Goal: Task Accomplishment & Management: Complete application form

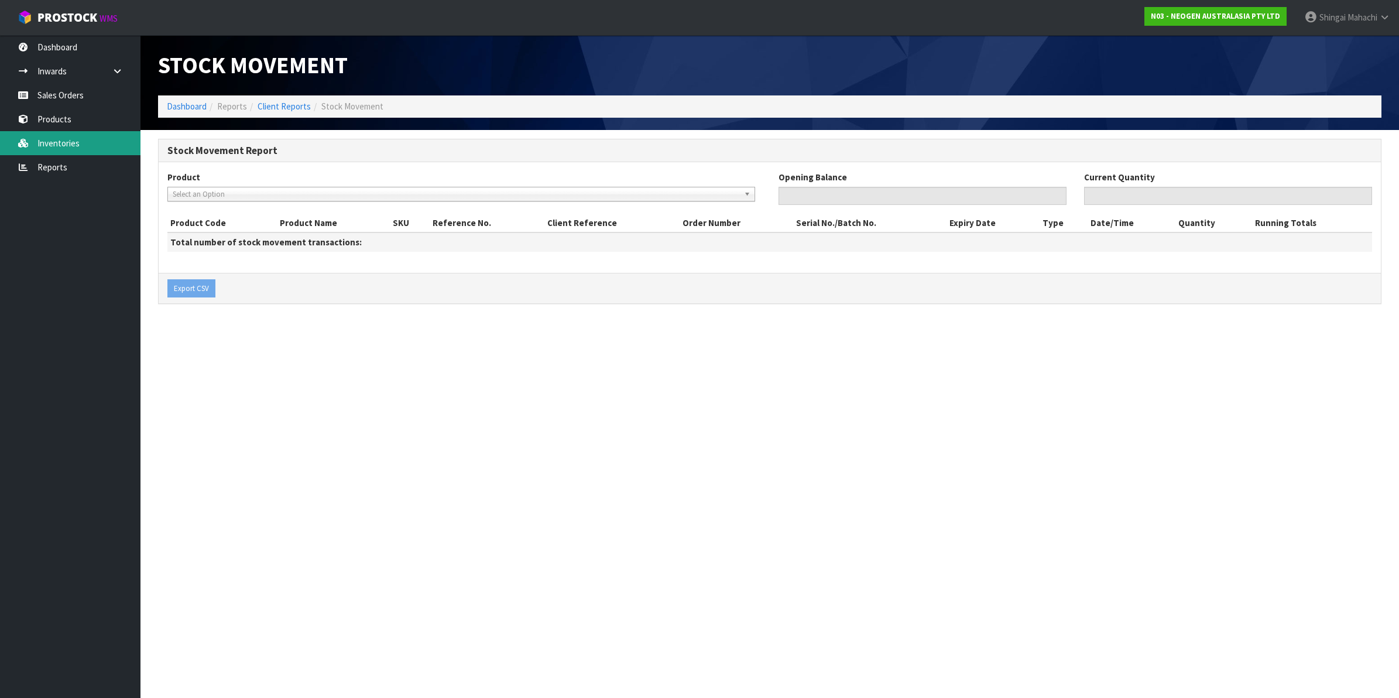
click at [74, 139] on link "Inventories" at bounding box center [70, 143] width 141 height 24
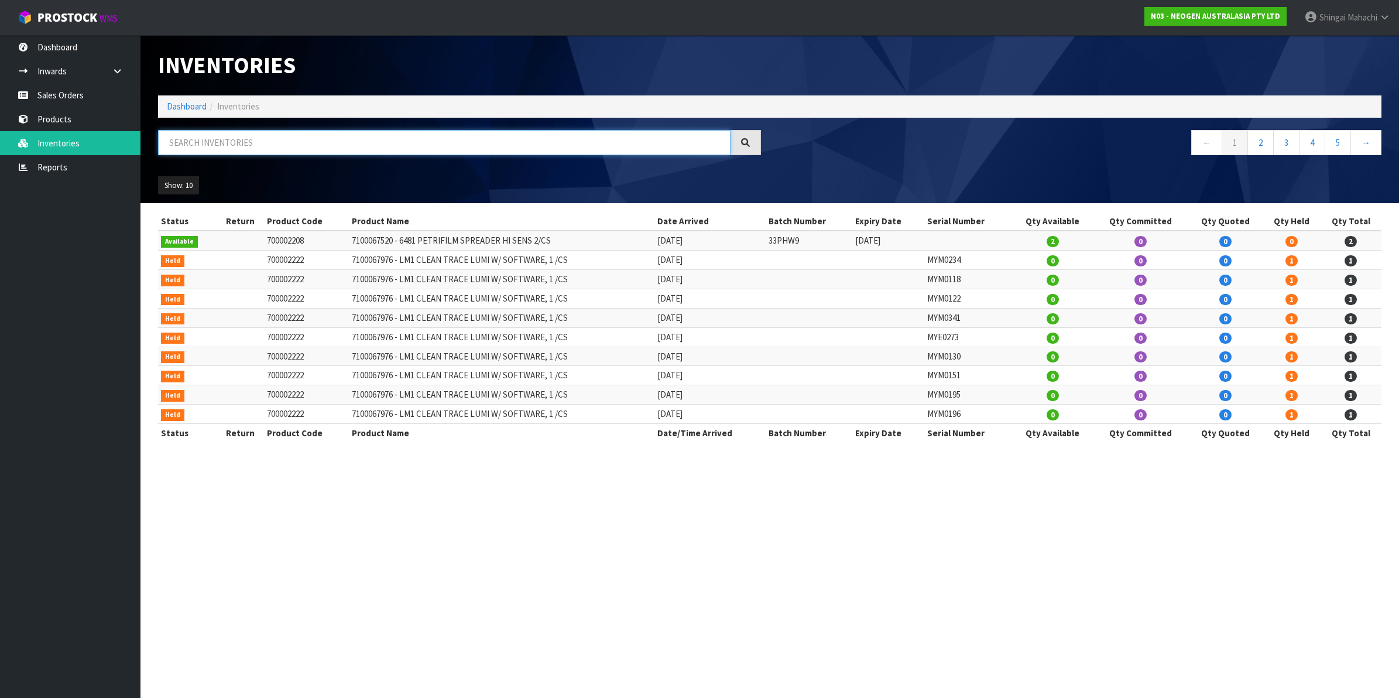
click at [191, 146] on input "text" at bounding box center [444, 142] width 573 height 25
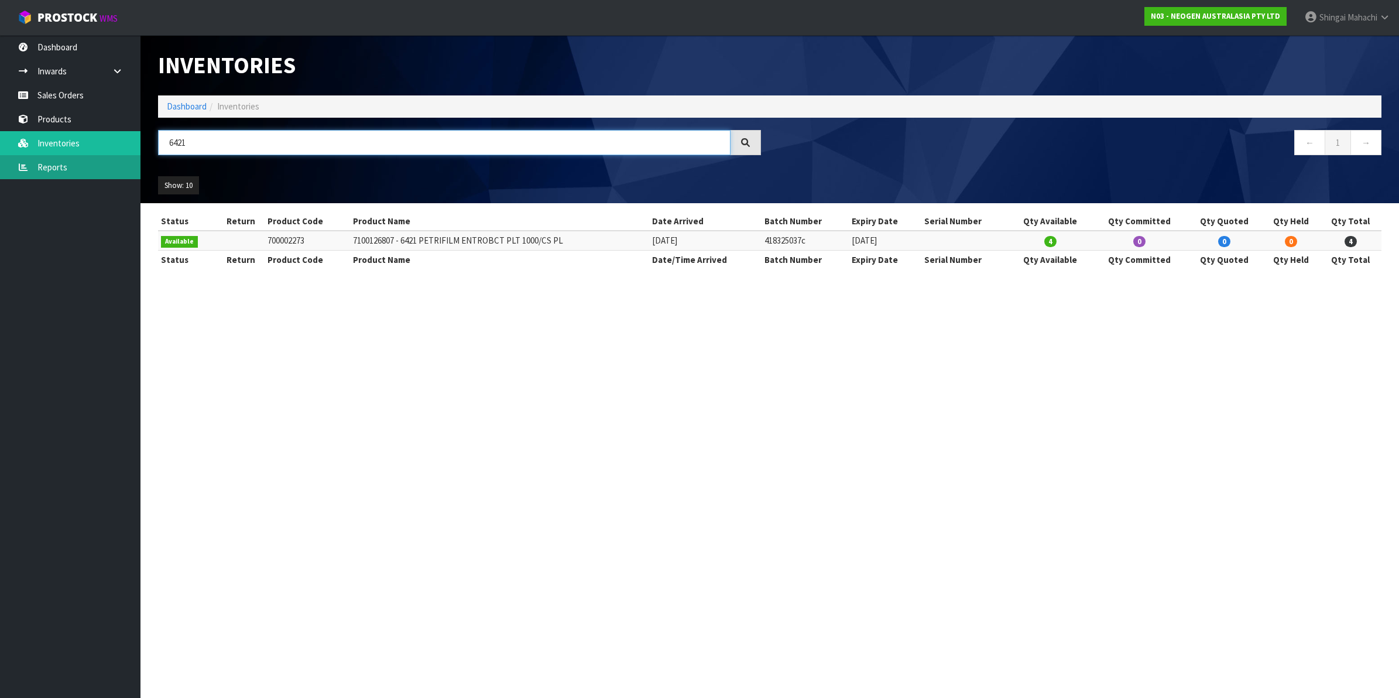
type input "6421"
click at [40, 164] on link "Reports" at bounding box center [70, 167] width 141 height 24
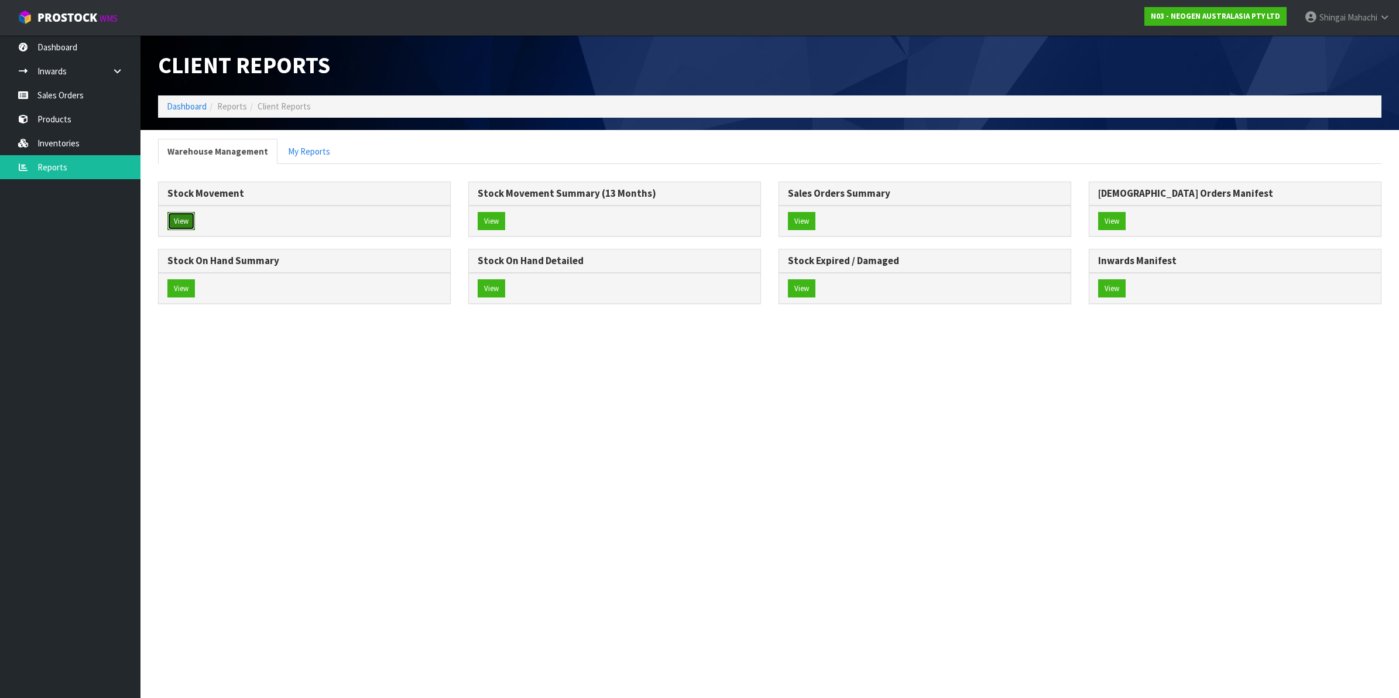
click at [183, 218] on button "View" at bounding box center [181, 221] width 28 height 19
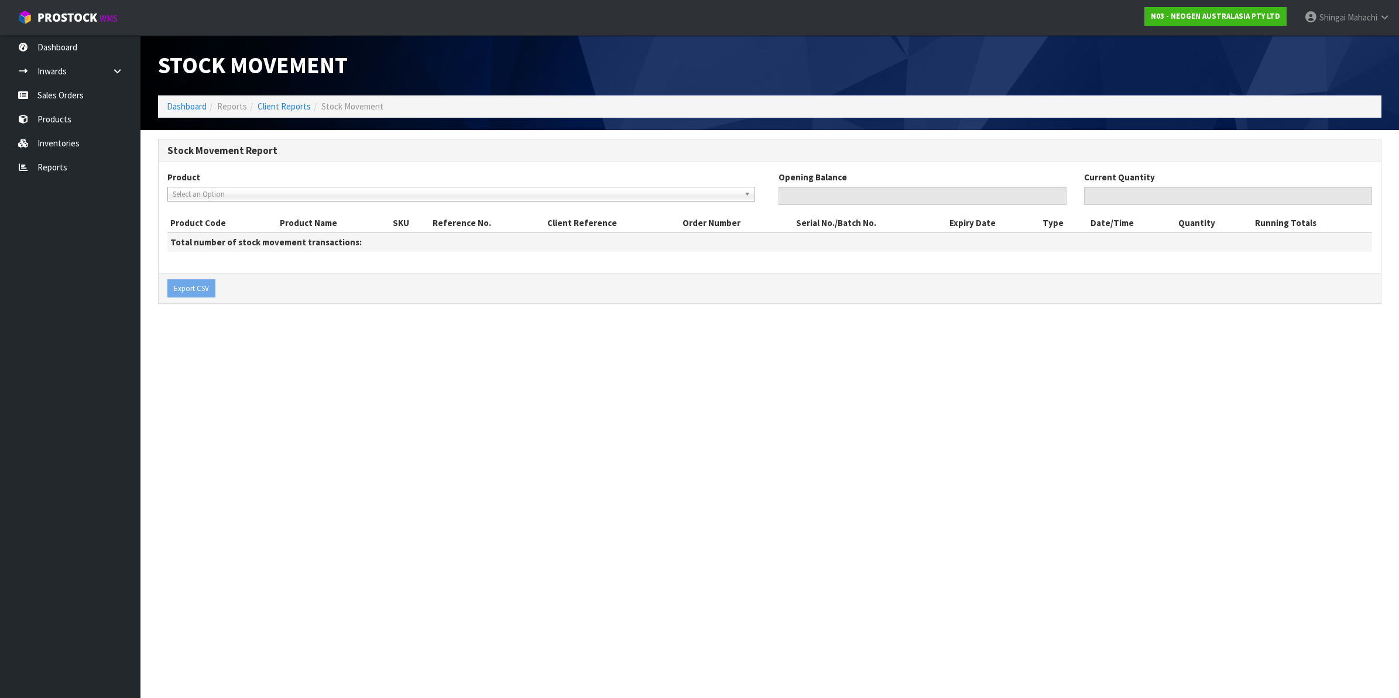
click at [192, 194] on span "Select an Option" at bounding box center [456, 194] width 567 height 14
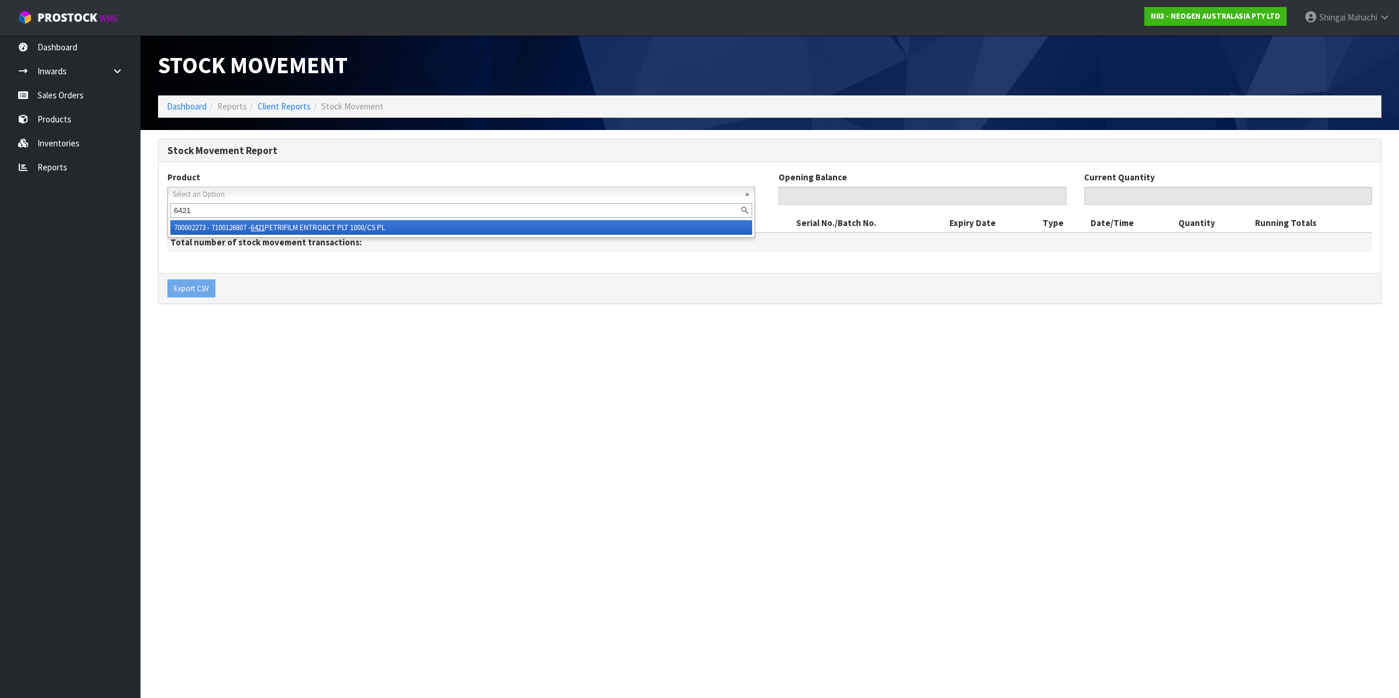
type input "6421"
click at [321, 220] on li "700002273 - 7100126807 - 6421 PETRIFILM ENTROBCT PLT 1000/CS PL" at bounding box center [461, 227] width 582 height 15
type input "0"
type input "4"
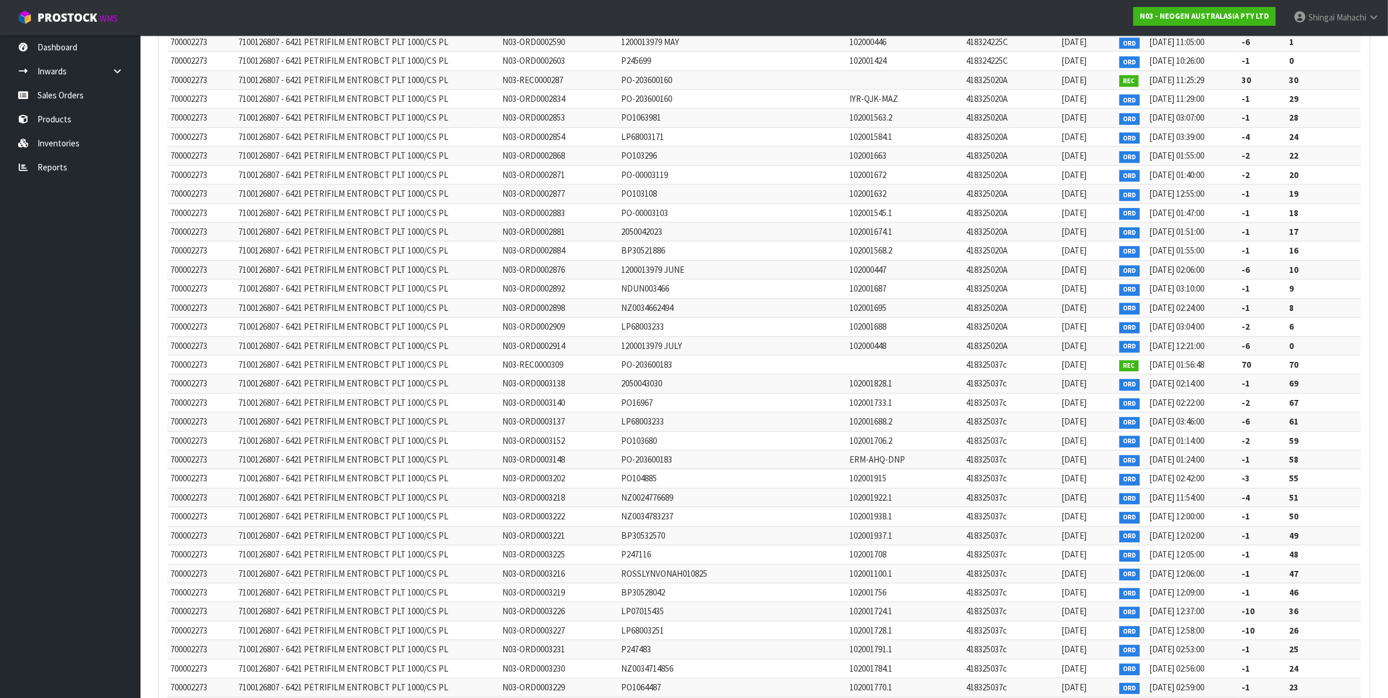
scroll to position [4199, 0]
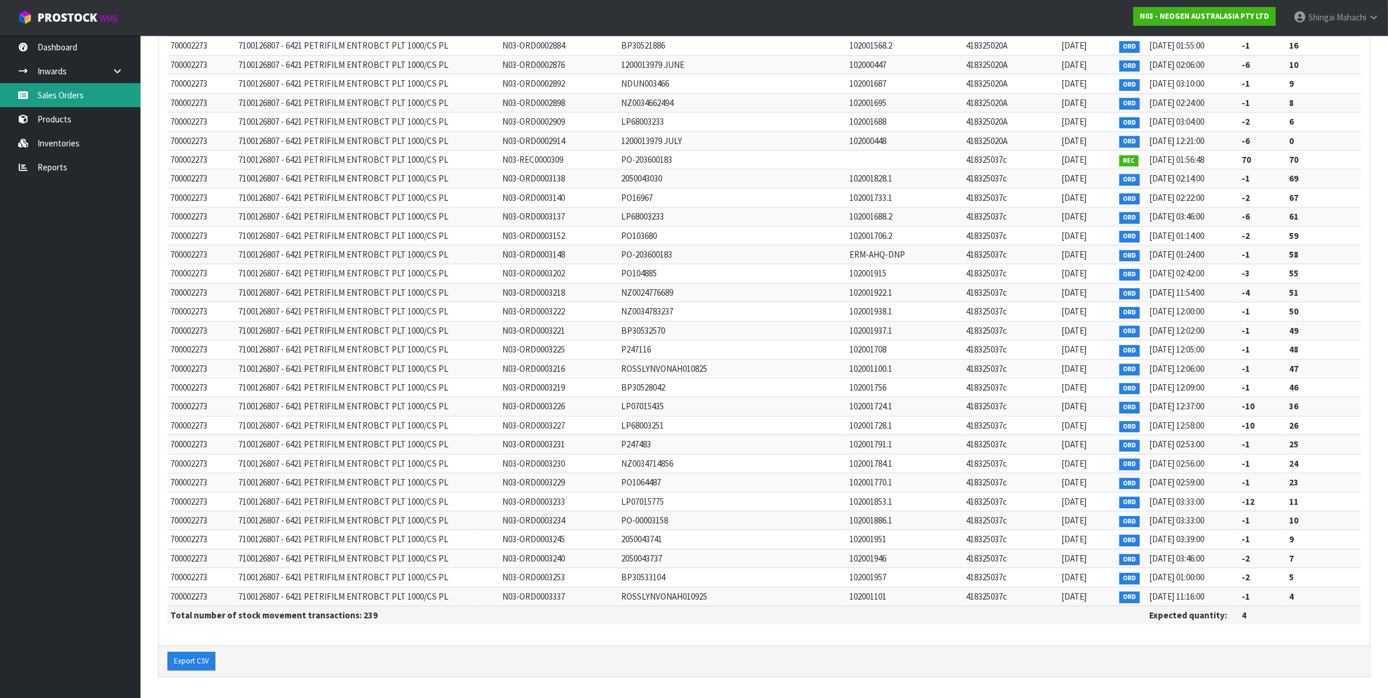
click at [54, 91] on link "Sales Orders" at bounding box center [70, 95] width 141 height 24
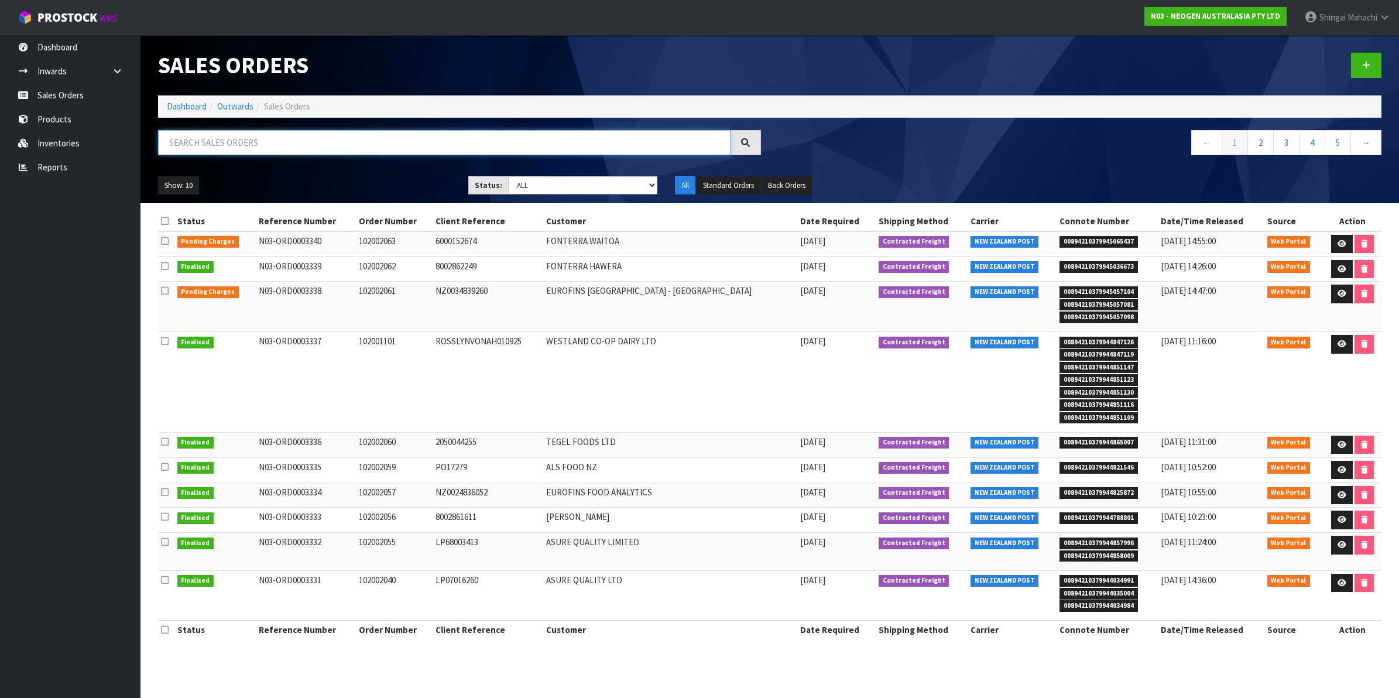
click at [242, 138] on input "text" at bounding box center [444, 142] width 573 height 25
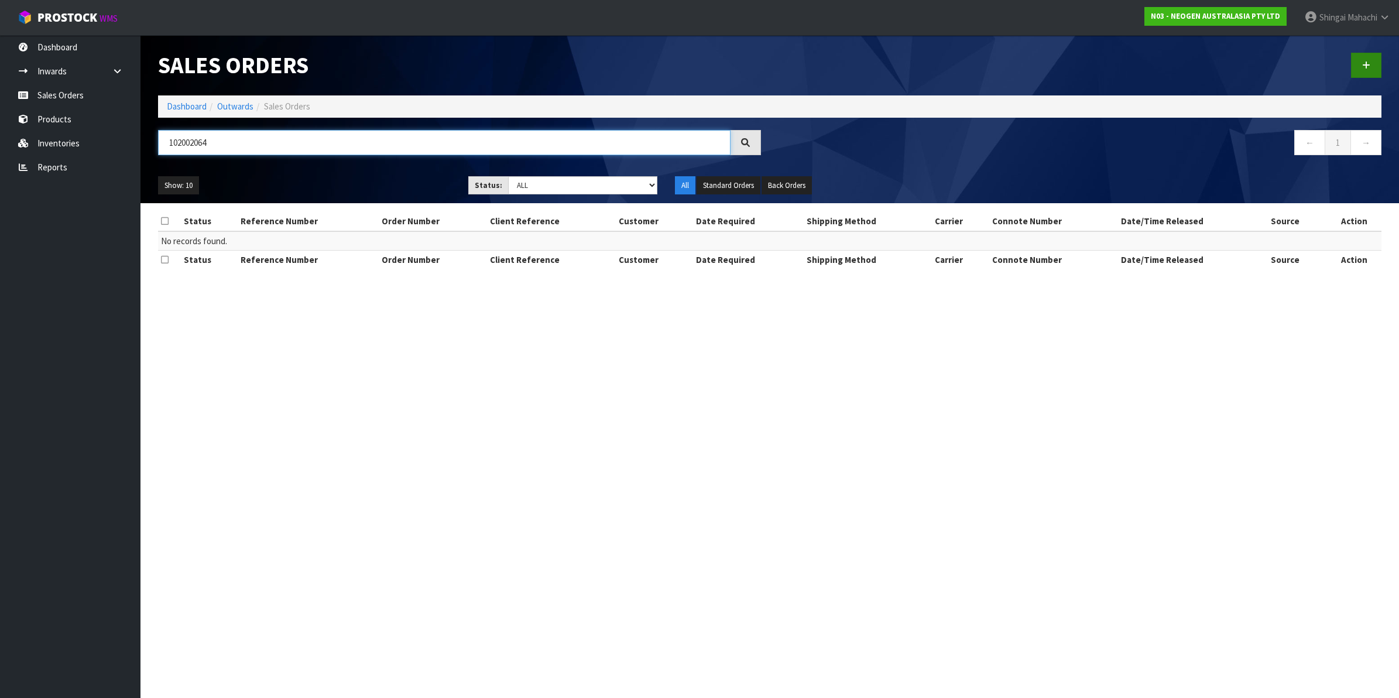
type input "102002064"
click at [1364, 66] on icon at bounding box center [1366, 65] width 8 height 9
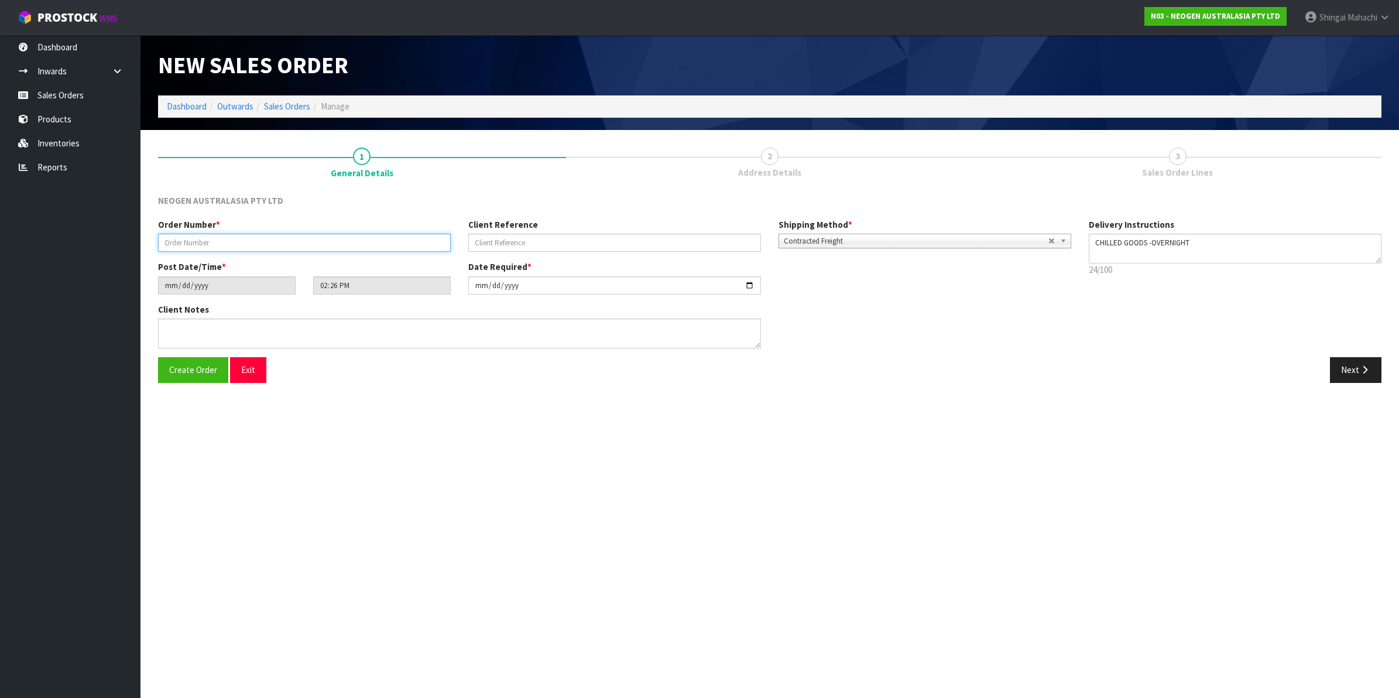
click at [194, 240] on input "text" at bounding box center [304, 243] width 293 height 18
type input "102002064"
click at [507, 241] on input "text" at bounding box center [614, 243] width 293 height 18
paste input "PO1065086"
type input "PO1065086"
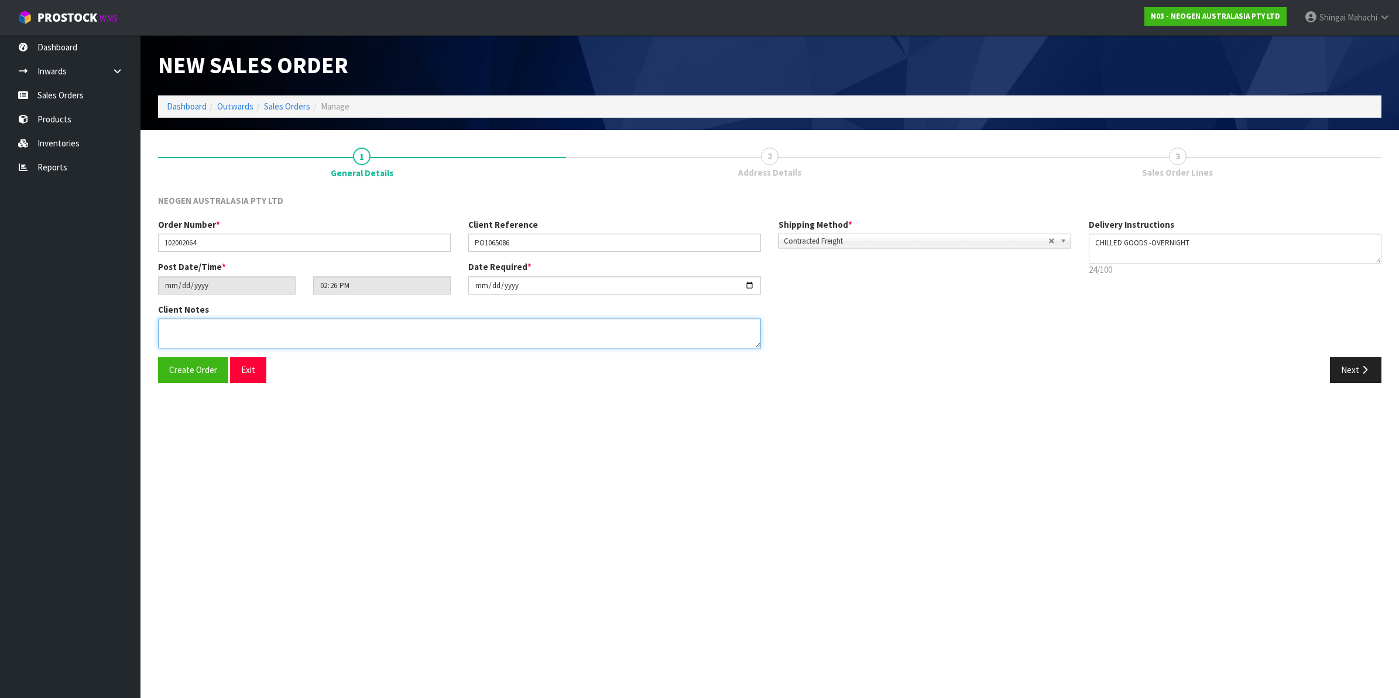
click at [188, 334] on textarea at bounding box center [459, 333] width 603 height 30
click at [193, 335] on textarea at bounding box center [459, 333] width 603 height 30
paste textarea "[PERSON_NAME]"
type textarea "ATTN: [PERSON_NAME]"
click at [748, 283] on input "[DATE]" at bounding box center [614, 285] width 293 height 18
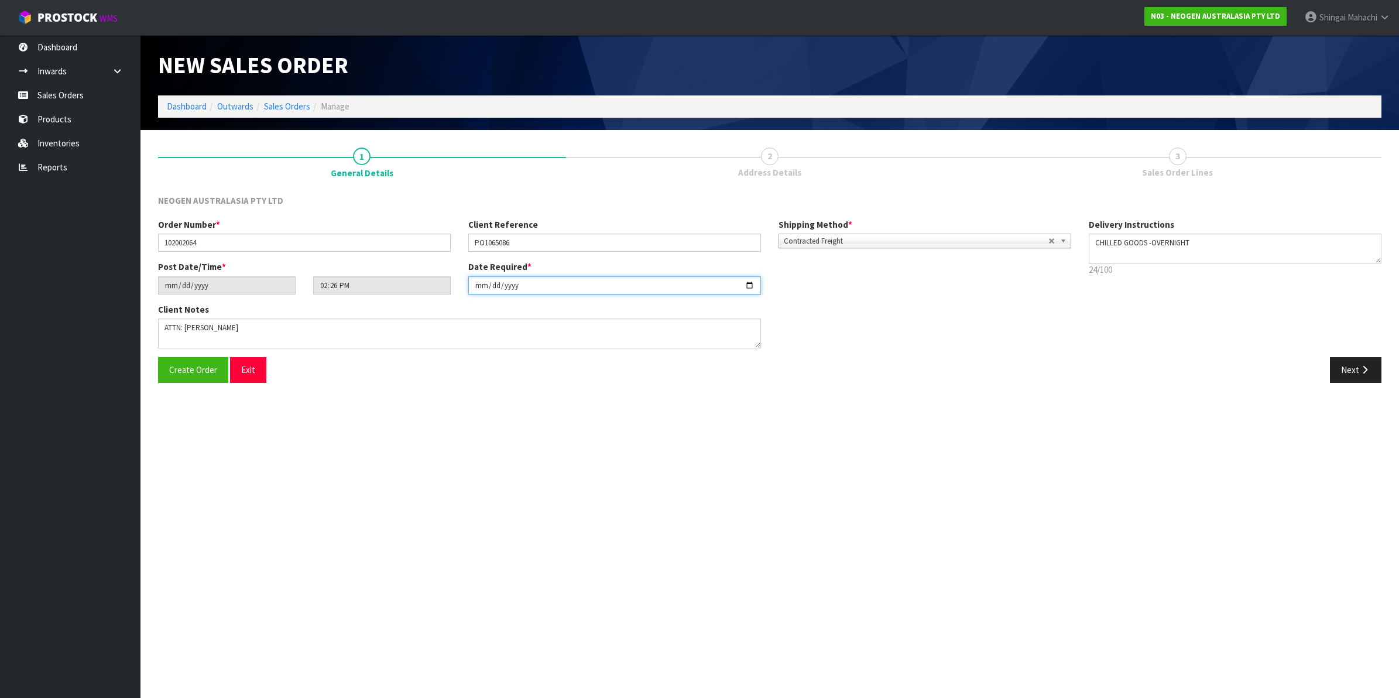
type input "[DATE]"
click at [1362, 368] on icon "button" at bounding box center [1364, 369] width 11 height 9
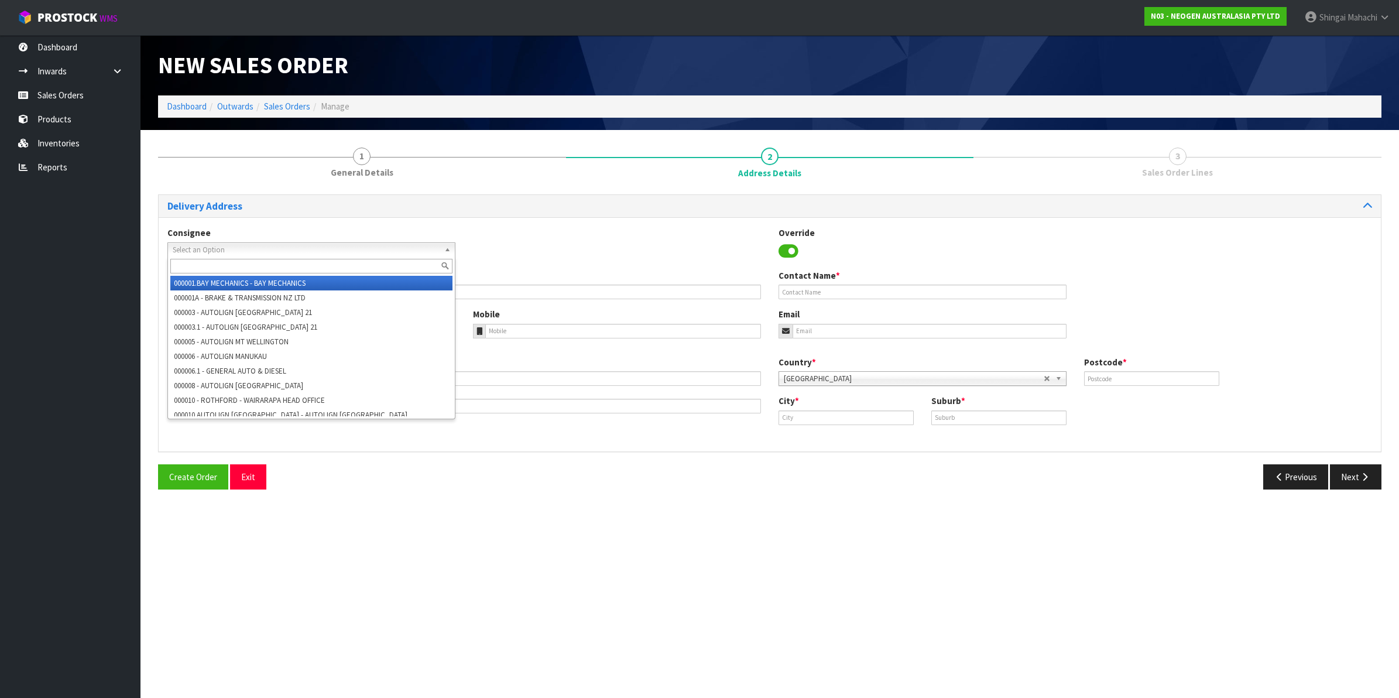
click at [197, 244] on span "Select an Option" at bounding box center [306, 250] width 267 height 14
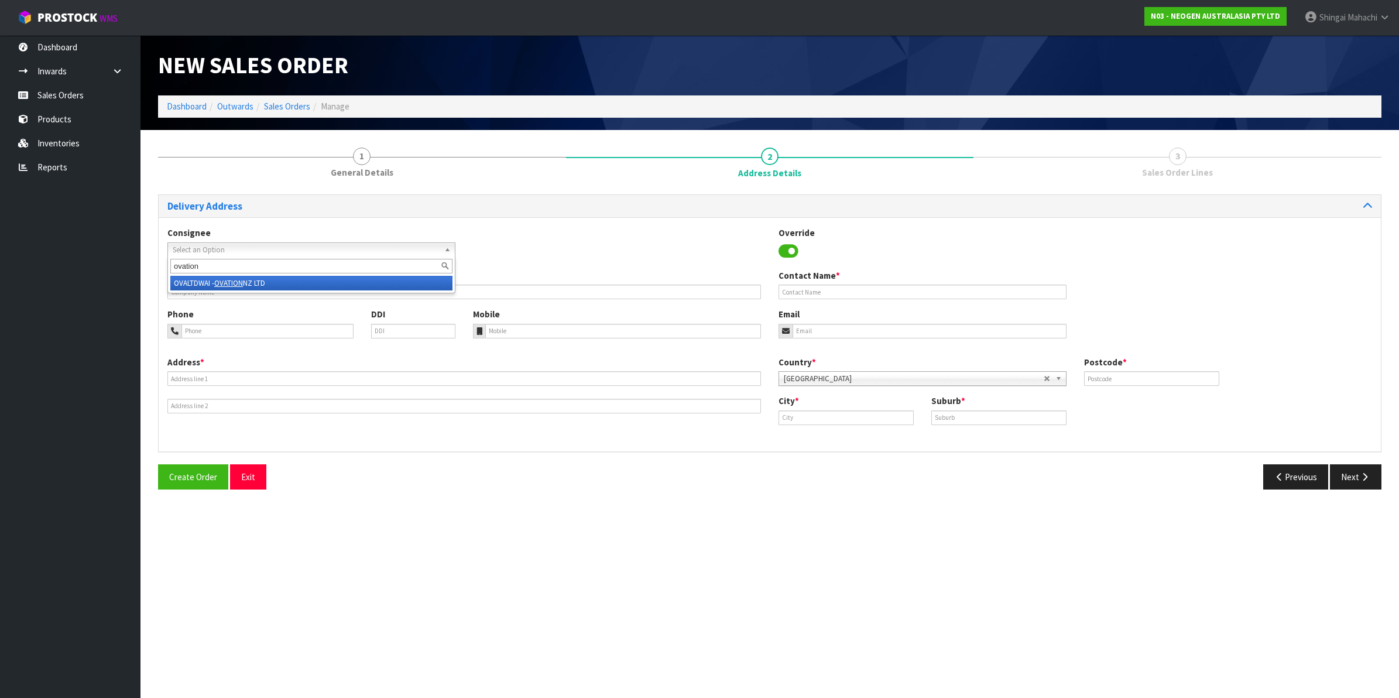
type input "ovation"
click at [197, 276] on li "OVALTDWAI - OVATION NZ LTD" at bounding box center [311, 283] width 282 height 15
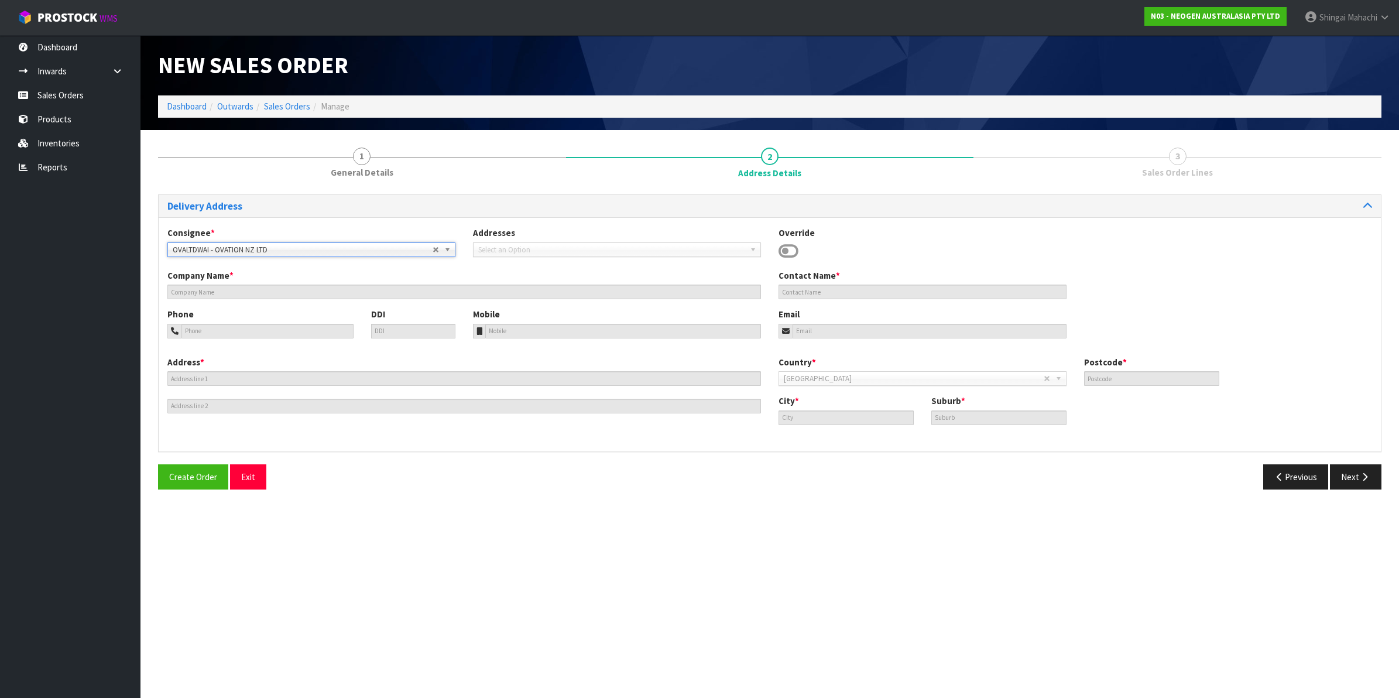
type input "OVATION NZ LTD"
type input "[STREET_ADDRESS]"
type input "4200"
type input "WAIPUKURAU"
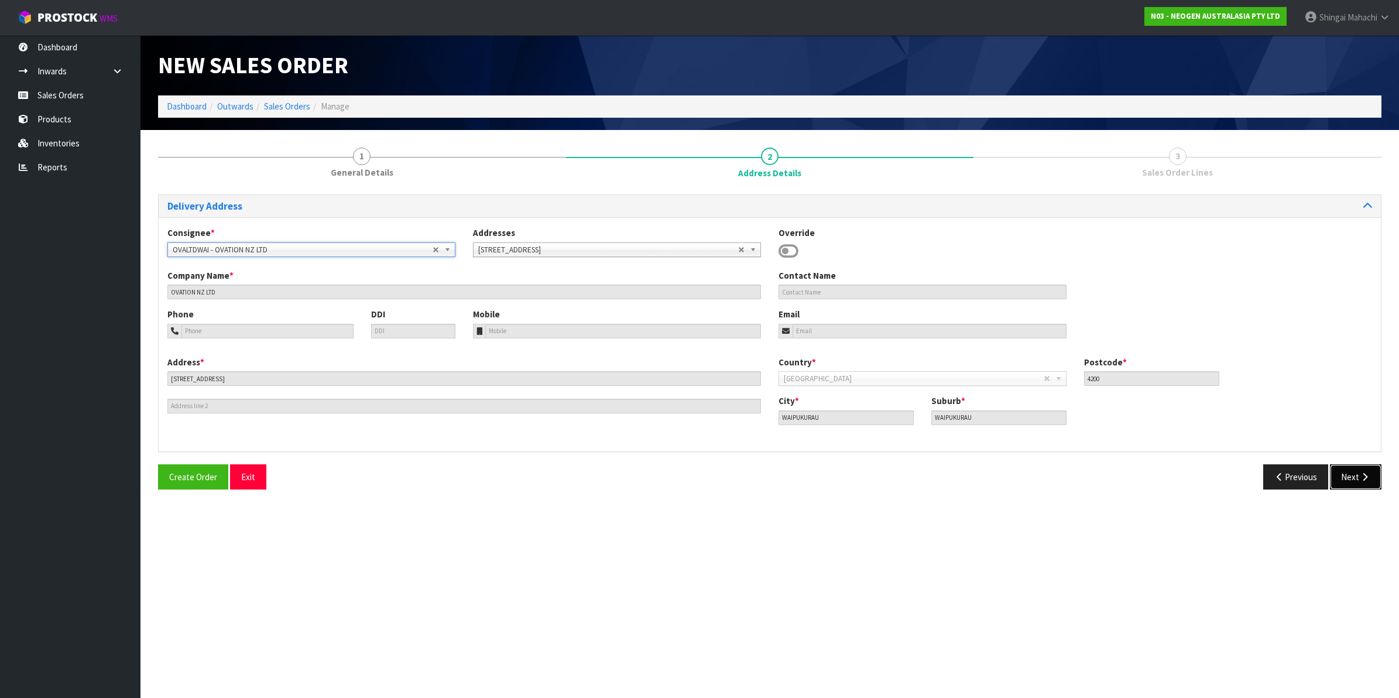
click at [1359, 481] on icon "button" at bounding box center [1364, 476] width 11 height 9
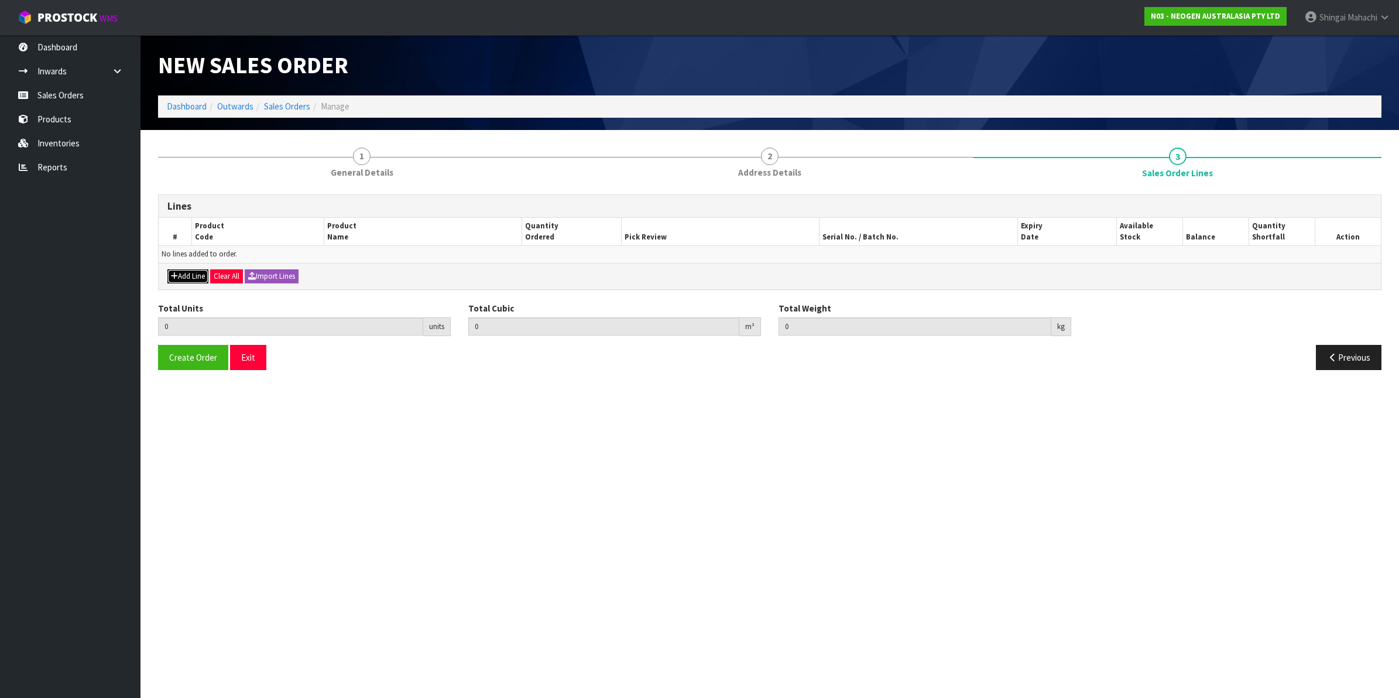
click at [191, 278] on button "Add Line" at bounding box center [187, 276] width 41 height 14
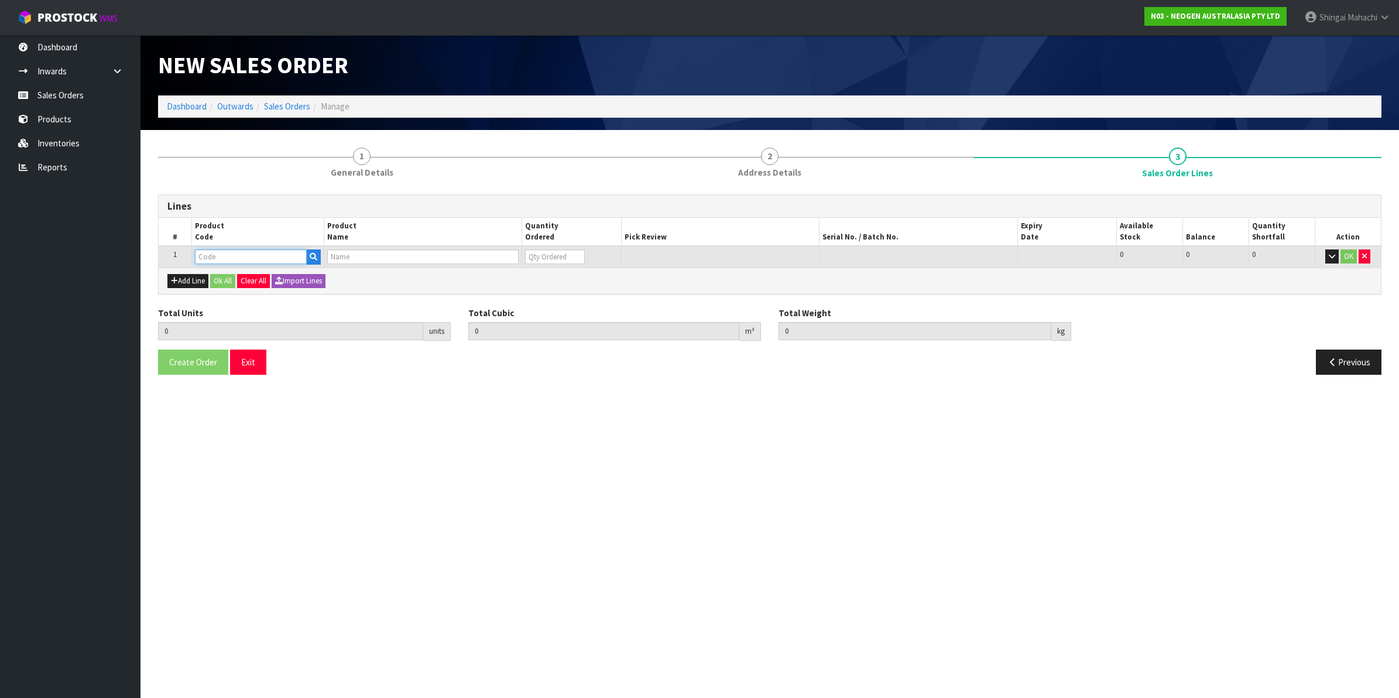
click at [218, 252] on input "text" at bounding box center [251, 256] width 112 height 15
click at [228, 255] on input "text" at bounding box center [251, 256] width 112 height 15
paste input "700002120"
type input "700002120"
type input "0.000000"
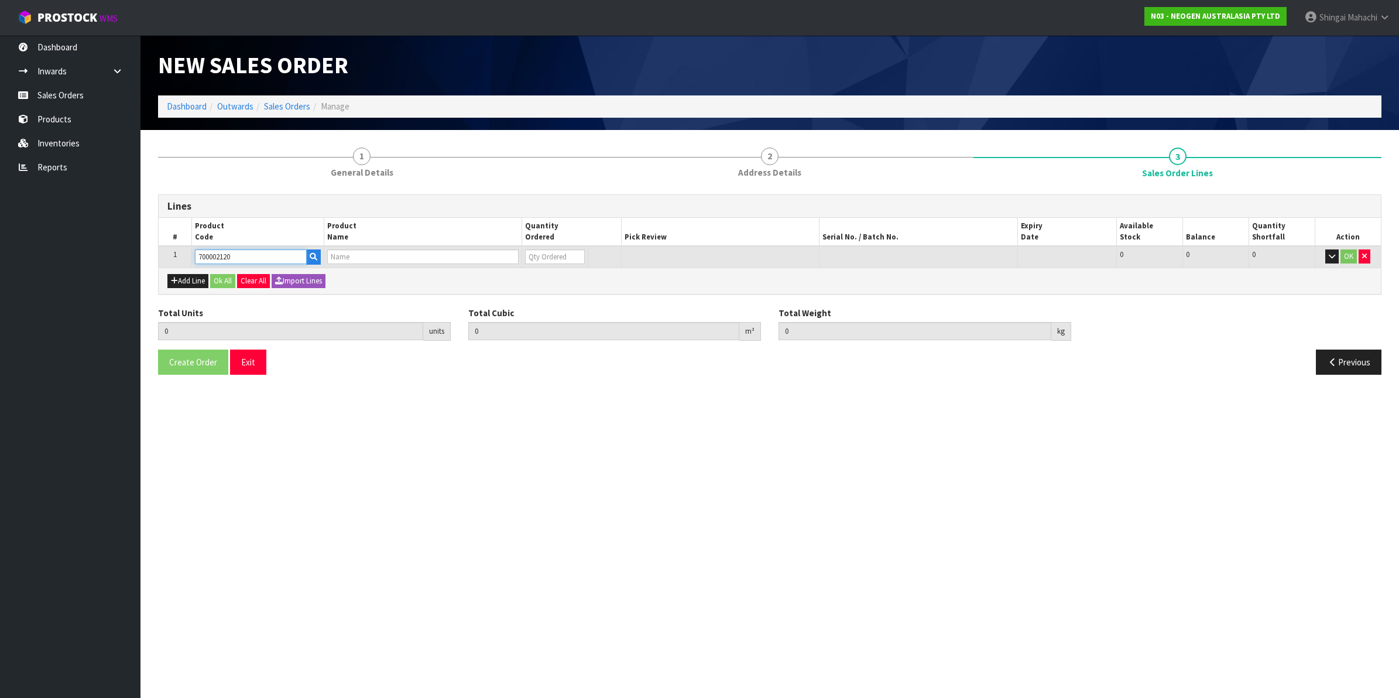
type input "0.000"
type input "7100039374 - 6406 PETRIFILM AEROBIC CT PLT 1000EA/CS"
type input "0"
type input "700002120"
click at [174, 282] on icon "button" at bounding box center [174, 281] width 7 height 8
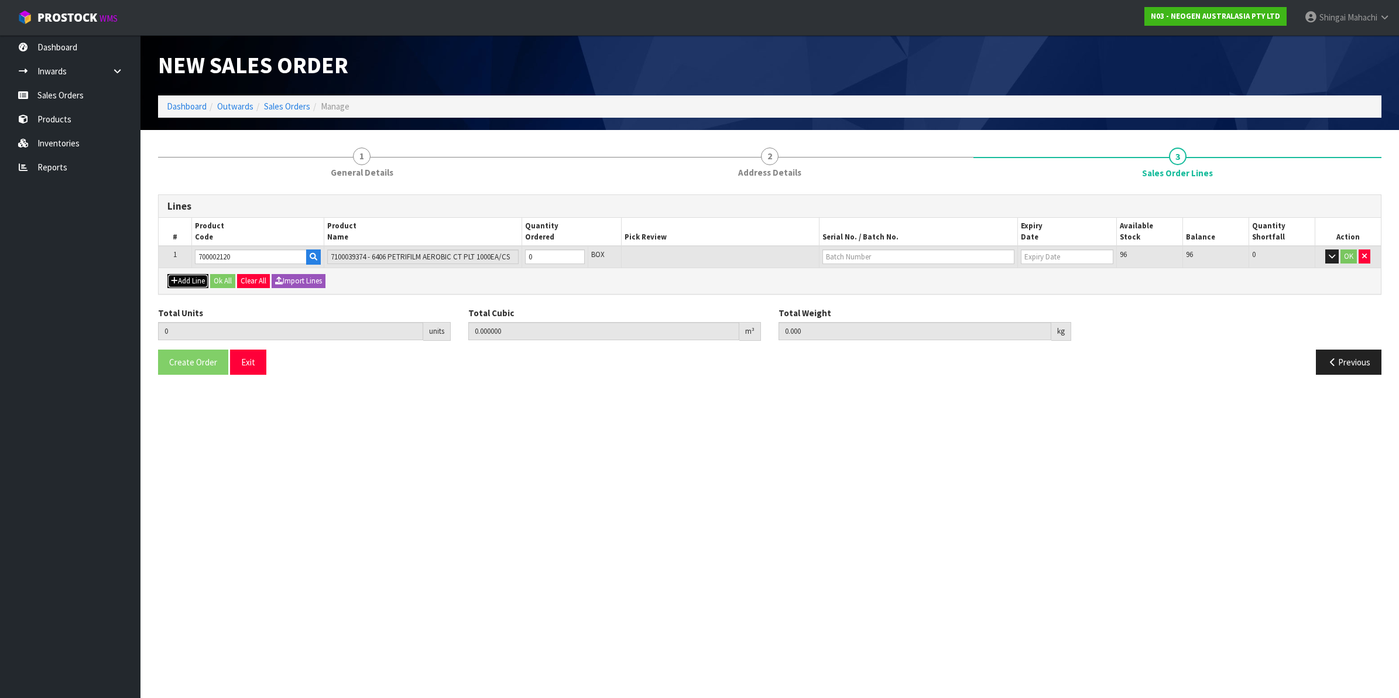
type input "0"
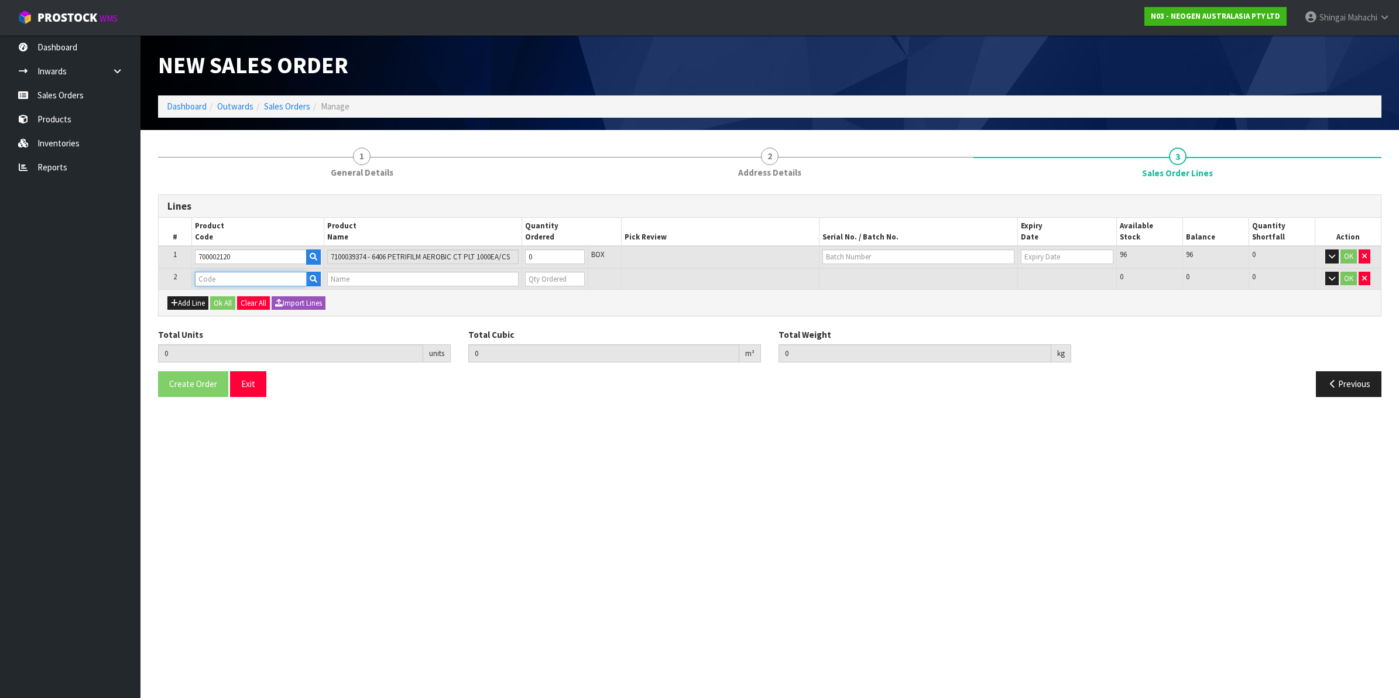
click at [235, 282] on input "text" at bounding box center [251, 279] width 112 height 15
paste input "700006852"
type input "700006852"
type input "0.000000"
type input "0.000"
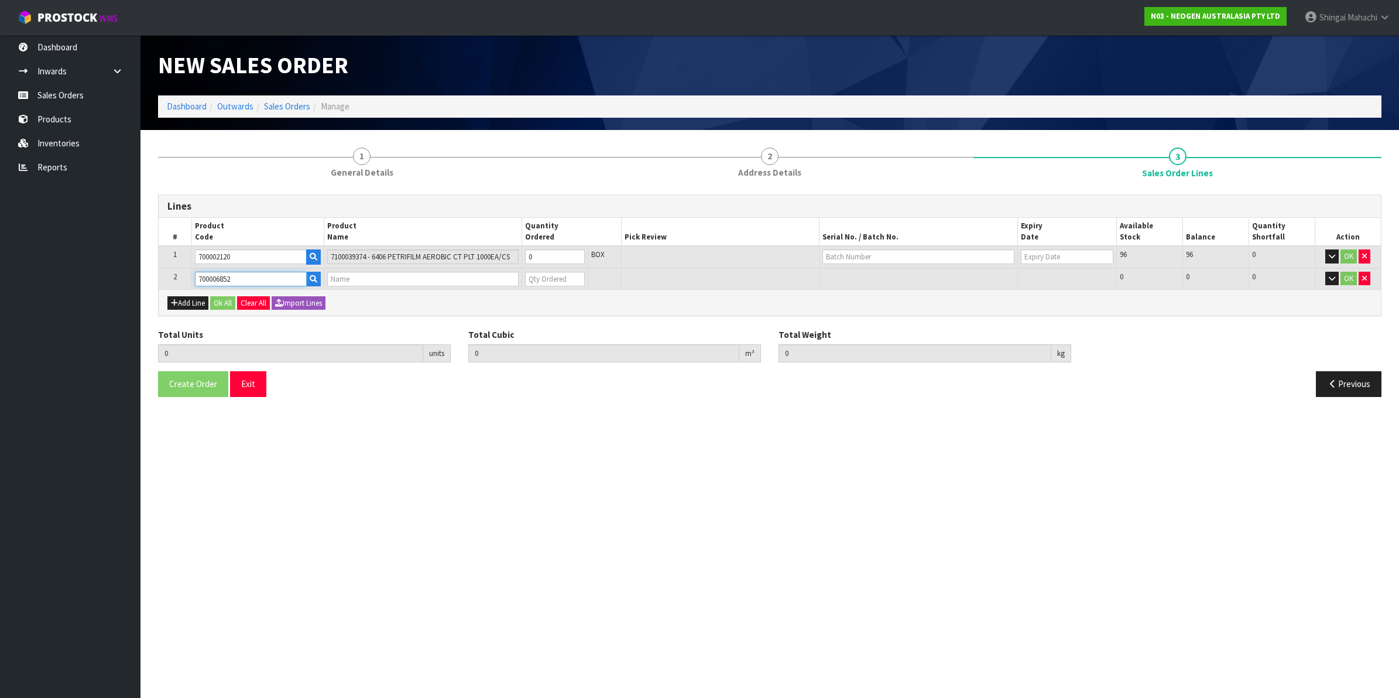
type input "DPWS9 DILUENT PWS (9ML 400/BOX) LABEL - IN VITRO ONLY"
type input "0"
type input "700006852"
click at [509, 258] on tr "1 700002120 7100039374 - 6406 PETRIFILM AEROBIC CT PLT 1000EA/CS 0 BOX 96 96 0 …" at bounding box center [770, 257] width 1222 height 22
type input "2"
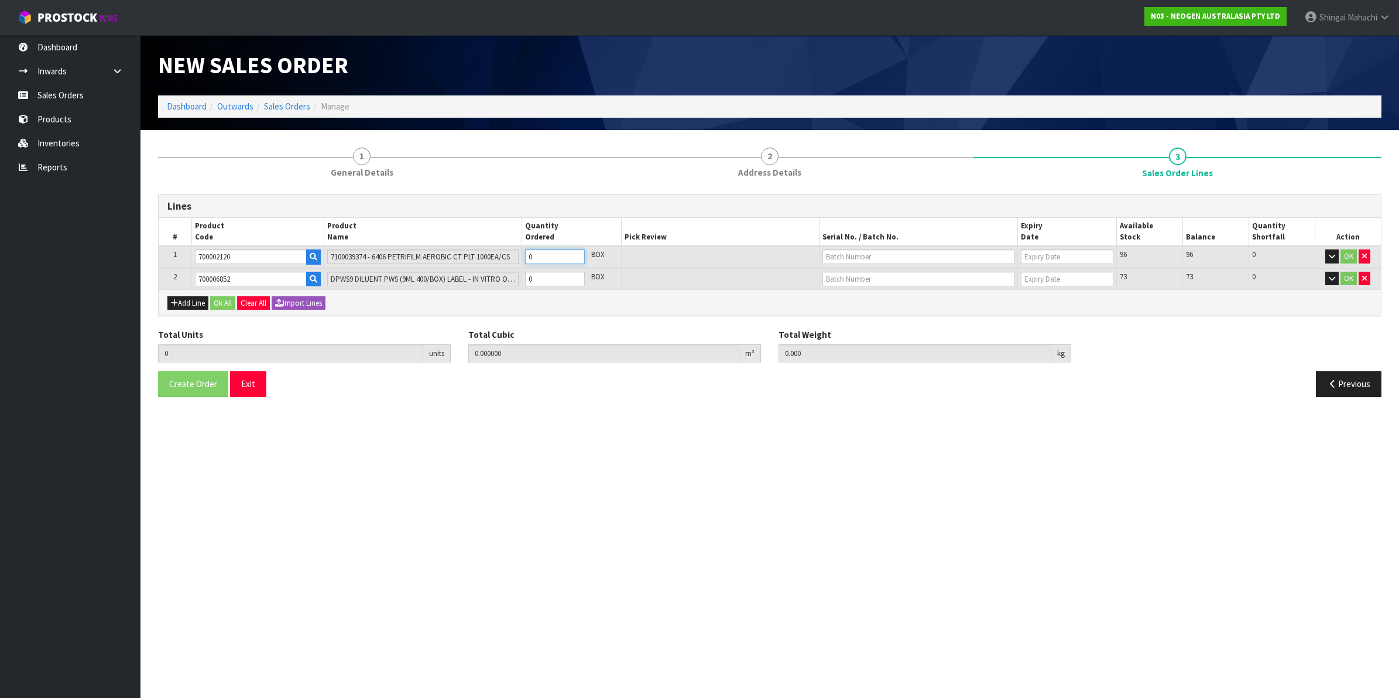
type input "0.01472"
type input "4"
type input "2"
click at [513, 280] on tr "2 700006852 DPWS9 DILUENT PWS (9ML 400/BOX) LABEL - IN VITRO ONLY 0 BOX 73 73 0…" at bounding box center [770, 279] width 1222 height 22
type input "6"
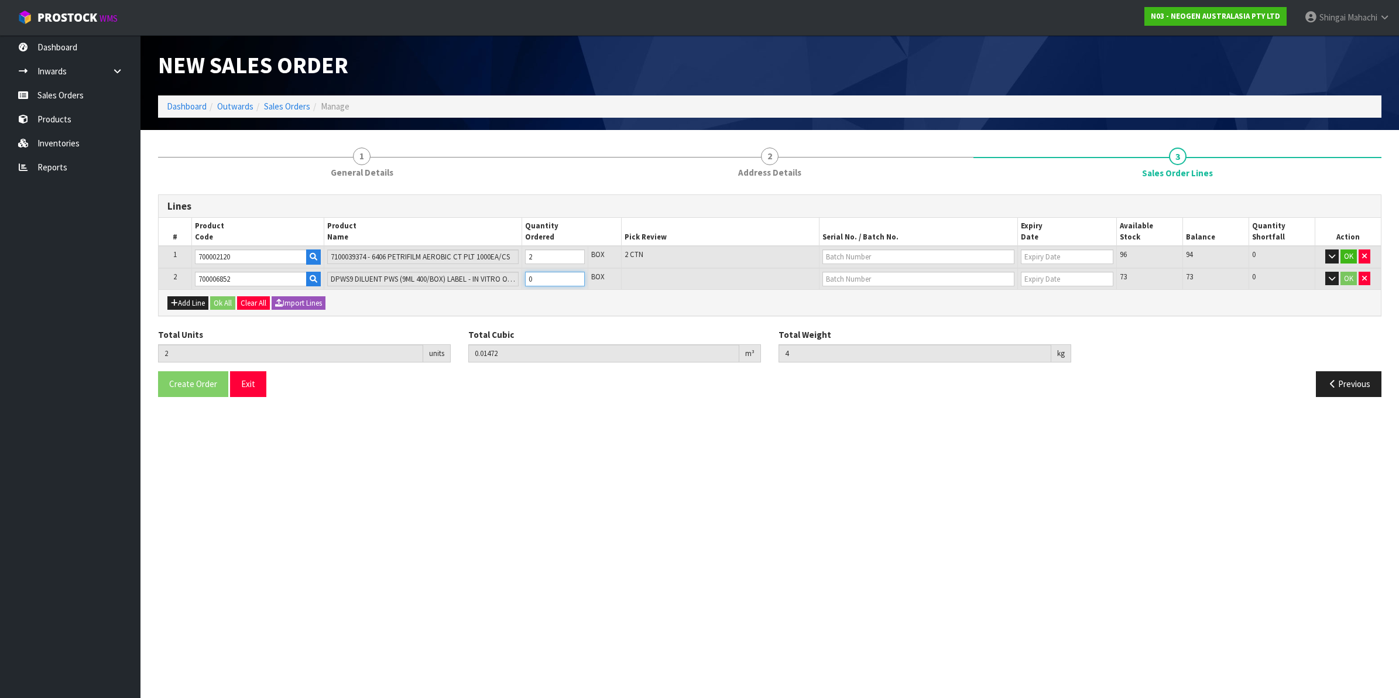
type input "0.16088"
type input "41.76"
type input "4"
drag, startPoint x: 863, startPoint y: 259, endPoint x: 849, endPoint y: 294, distance: 38.4
click at [849, 294] on link "3456WP" at bounding box center [869, 292] width 92 height 16
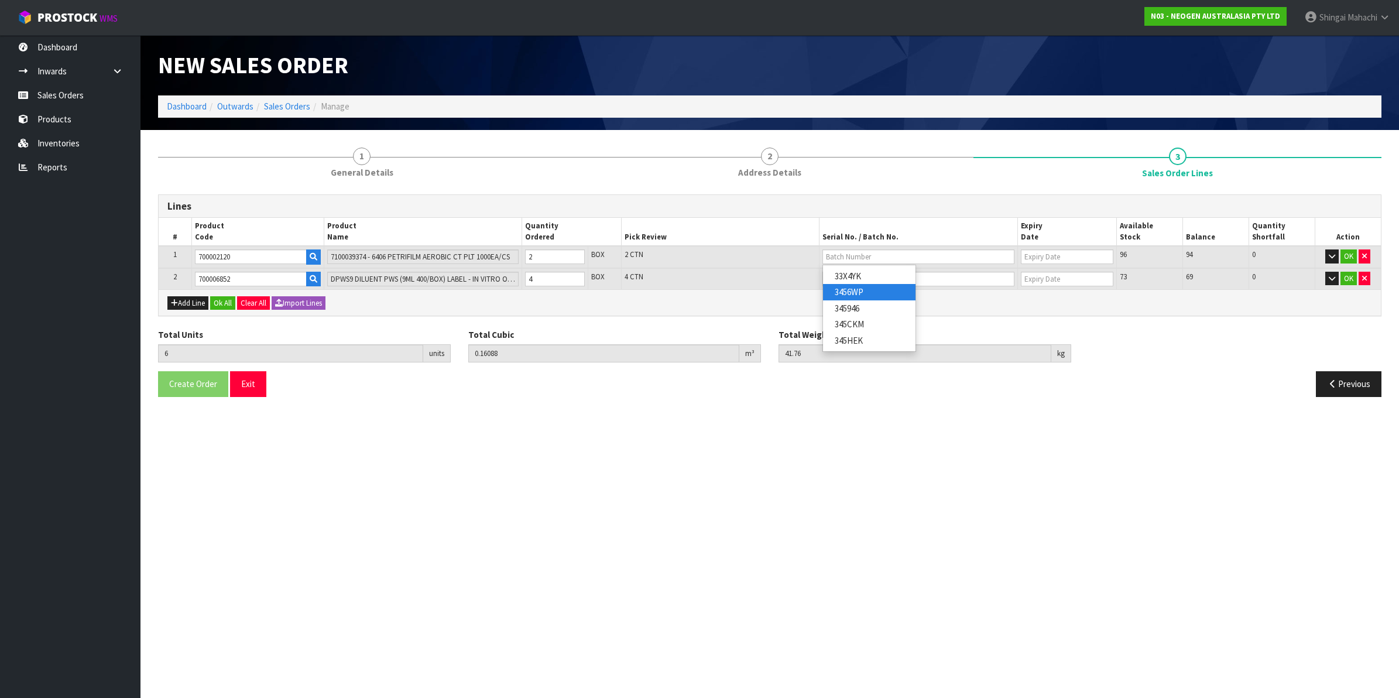
type input "3456WP"
type input "[DATE]"
click at [861, 272] on input "text" at bounding box center [919, 279] width 192 height 15
click at [869, 300] on link "250701M" at bounding box center [869, 298] width 92 height 16
type input "250701M"
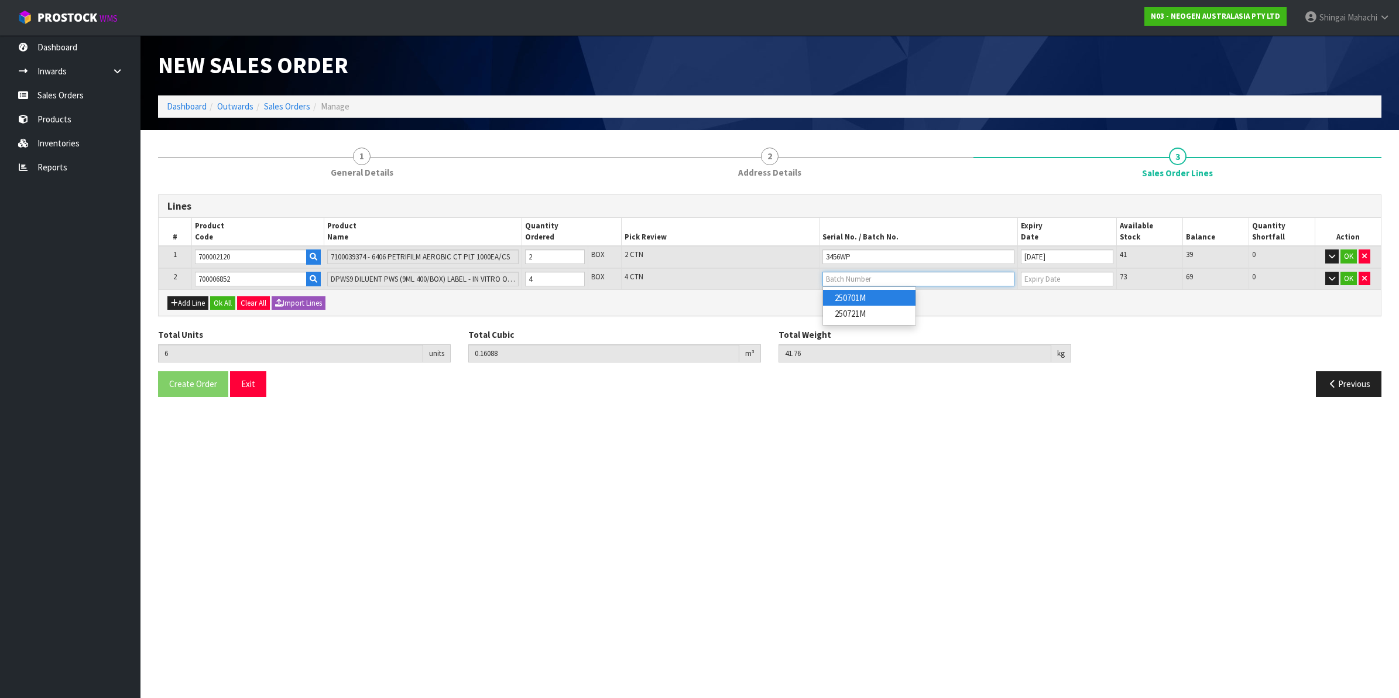
type input "[DATE]"
click at [1345, 273] on button "OK" at bounding box center [1349, 279] width 16 height 14
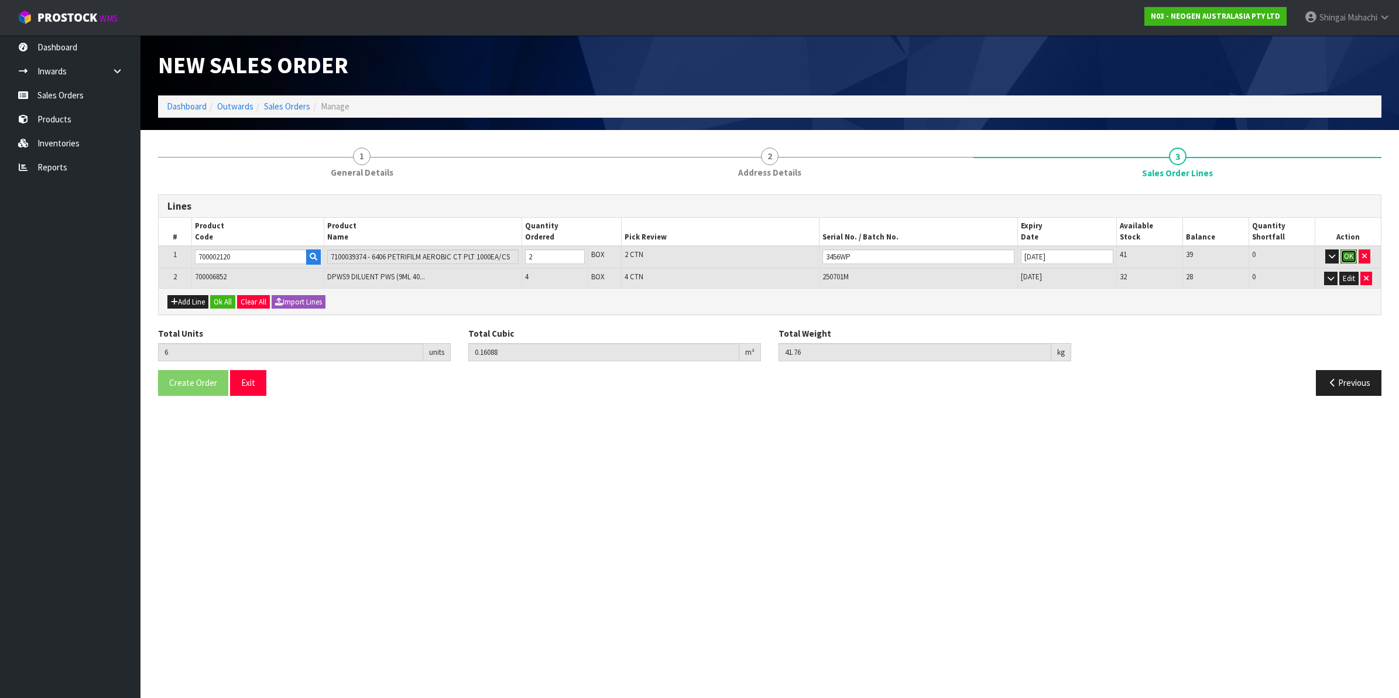
click at [1345, 250] on button "OK" at bounding box center [1349, 256] width 16 height 14
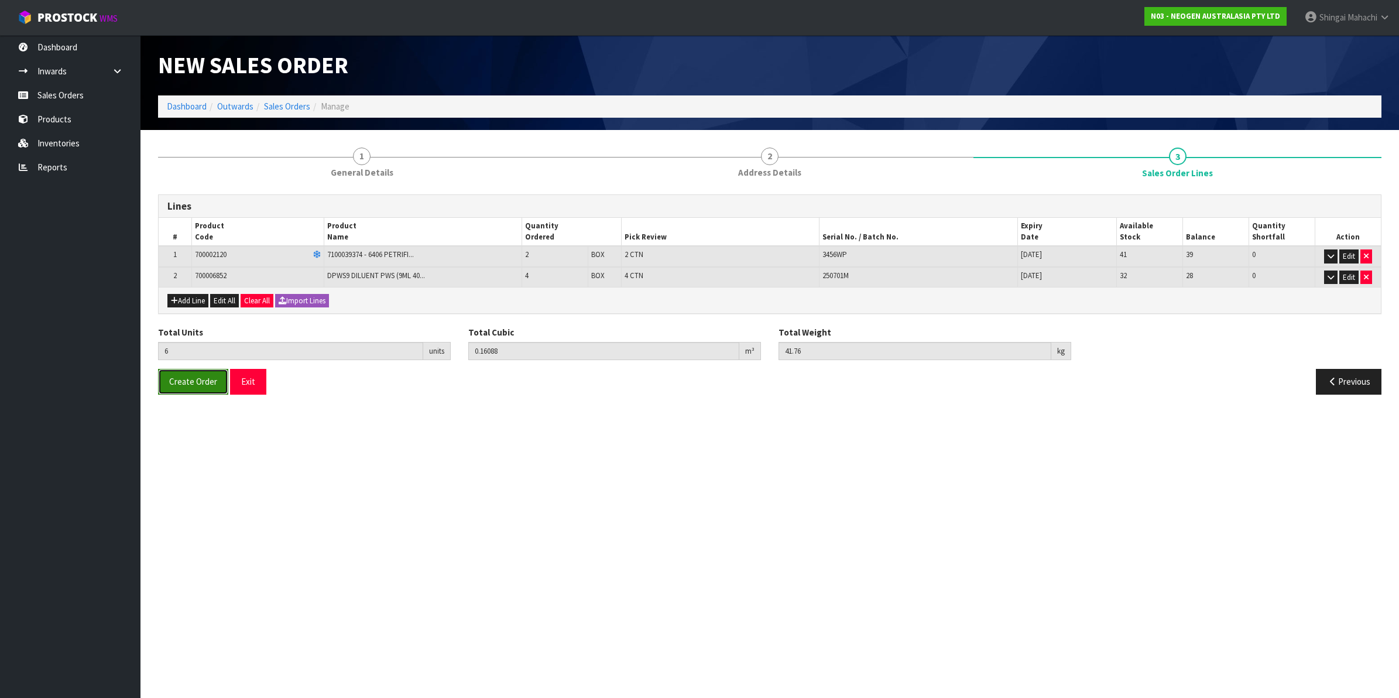
click at [205, 381] on span "Create Order" at bounding box center [193, 381] width 48 height 11
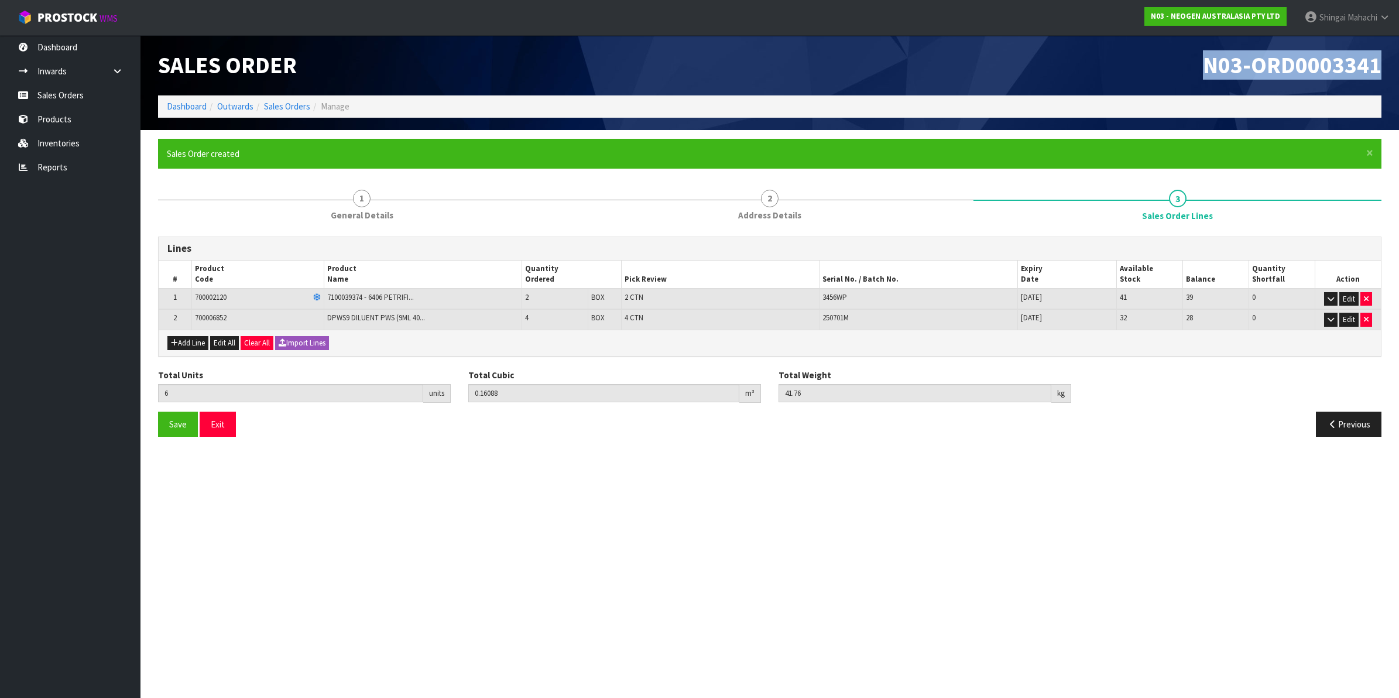
drag, startPoint x: 1201, startPoint y: 63, endPoint x: 1379, endPoint y: 59, distance: 178.6
click at [1379, 59] on h1 "N03-ORD0003341" at bounding box center [1080, 65] width 603 height 25
copy span "N03-ORD0003341"
click at [288, 106] on link "Sales Orders" at bounding box center [287, 106] width 46 height 11
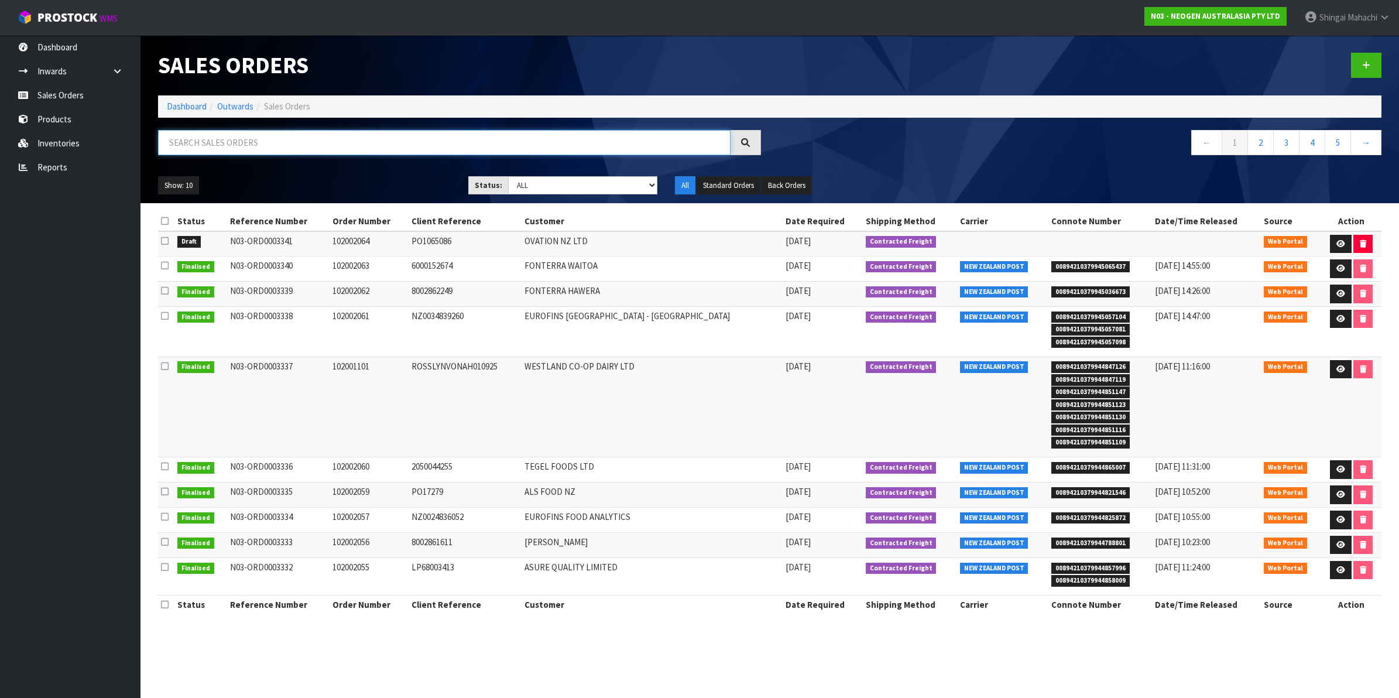
click at [217, 135] on input "text" at bounding box center [444, 142] width 573 height 25
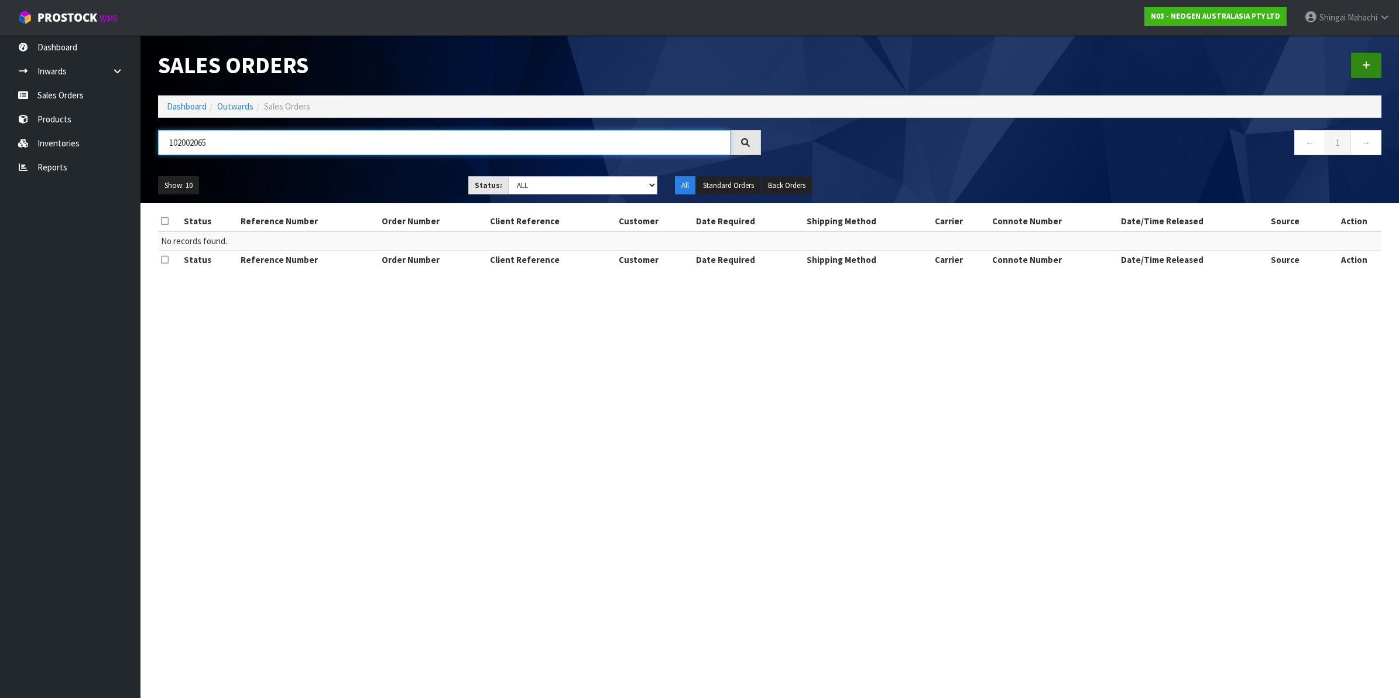
type input "102002065"
click at [1370, 60] on link at bounding box center [1366, 65] width 30 height 25
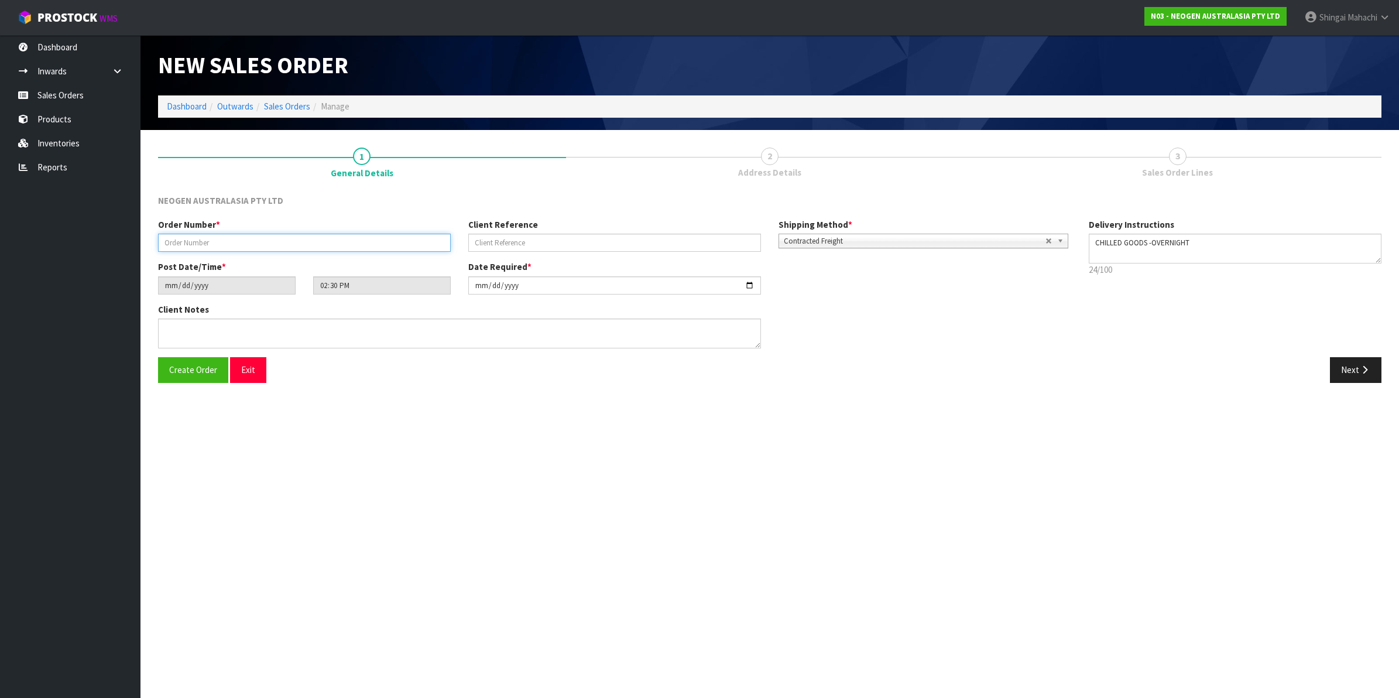
click at [165, 246] on input "text" at bounding box center [304, 243] width 293 height 18
type input "102002065"
click at [502, 241] on input "text" at bounding box center [614, 243] width 293 height 18
paste input "GL234914"
type input "GL234914"
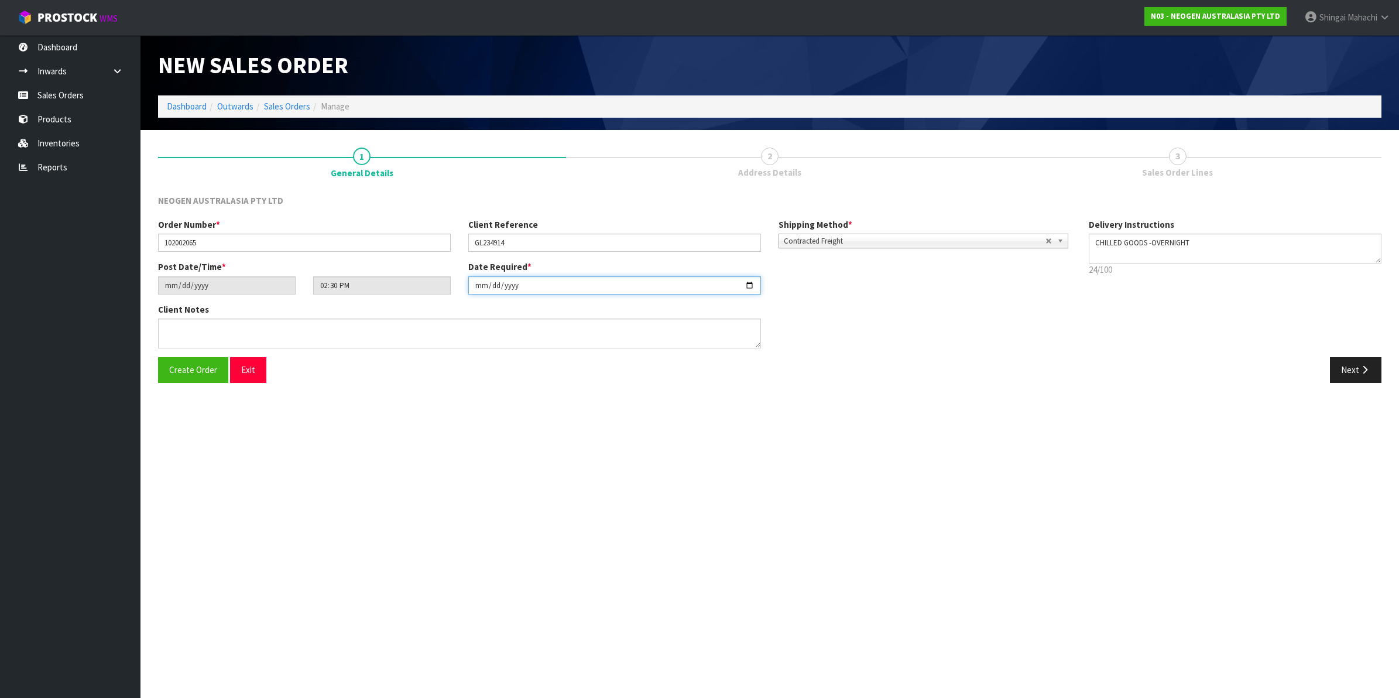
click at [751, 288] on input "[DATE]" at bounding box center [614, 285] width 293 height 18
type input "[DATE]"
click at [197, 328] on textarea at bounding box center [459, 333] width 603 height 30
paste textarea "[GEOGRAPHIC_DATA] MS UPSTAIRS"
type textarea "ATTN: [GEOGRAPHIC_DATA] MS UPSTAIRS"
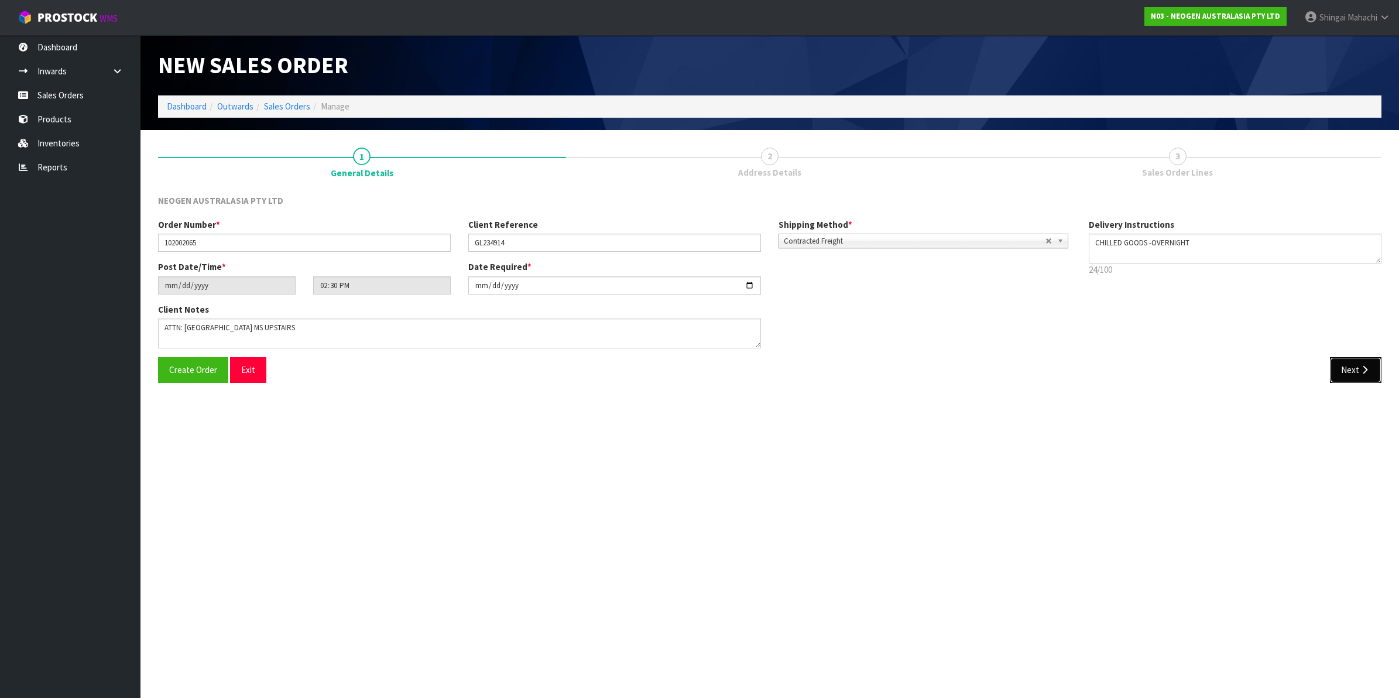
click at [1362, 376] on button "Next" at bounding box center [1356, 369] width 52 height 25
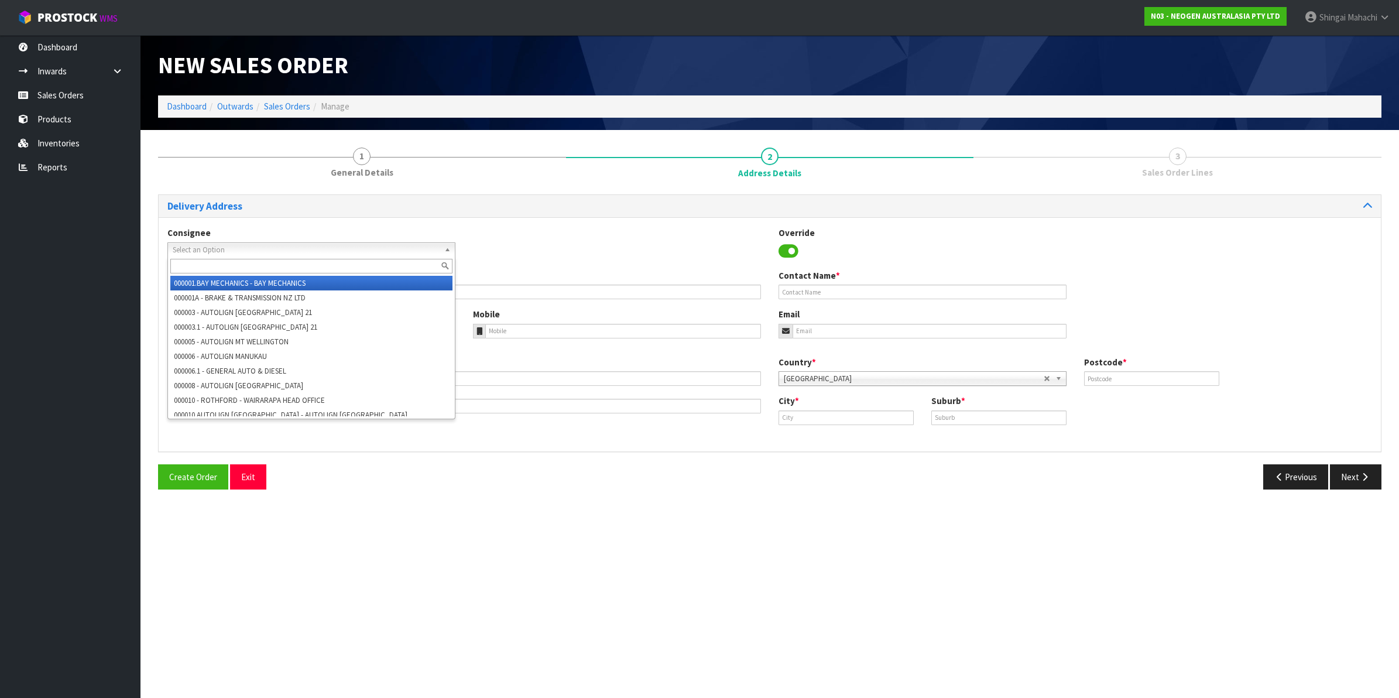
click at [242, 248] on span "Select an Option" at bounding box center [306, 250] width 267 height 14
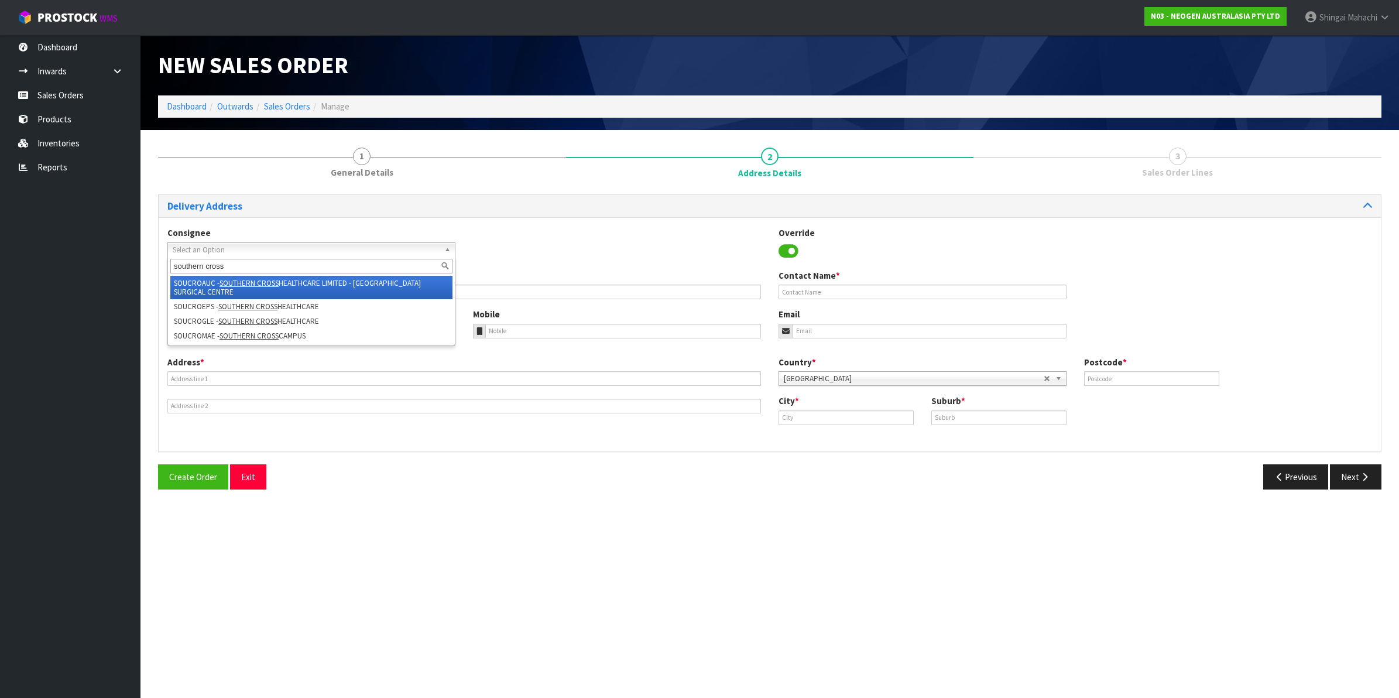
type input "southern cross"
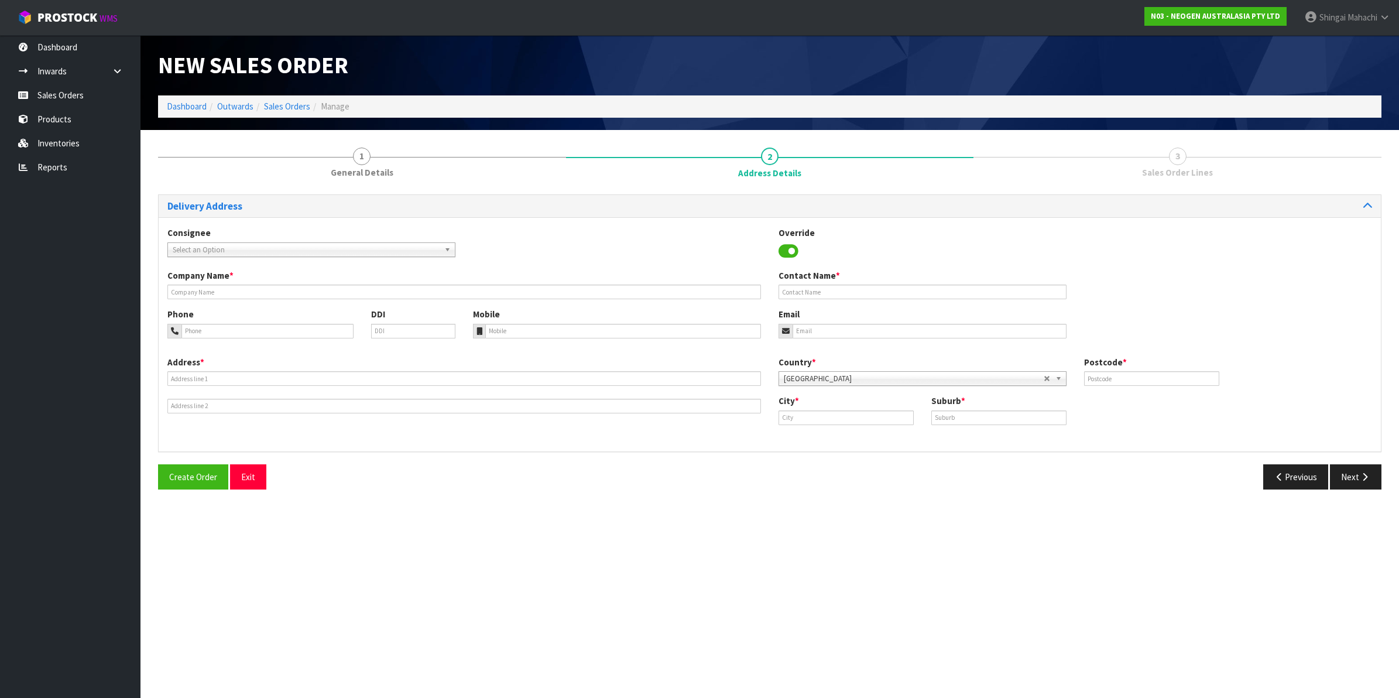
click at [231, 249] on span "Select an Option" at bounding box center [306, 250] width 267 height 14
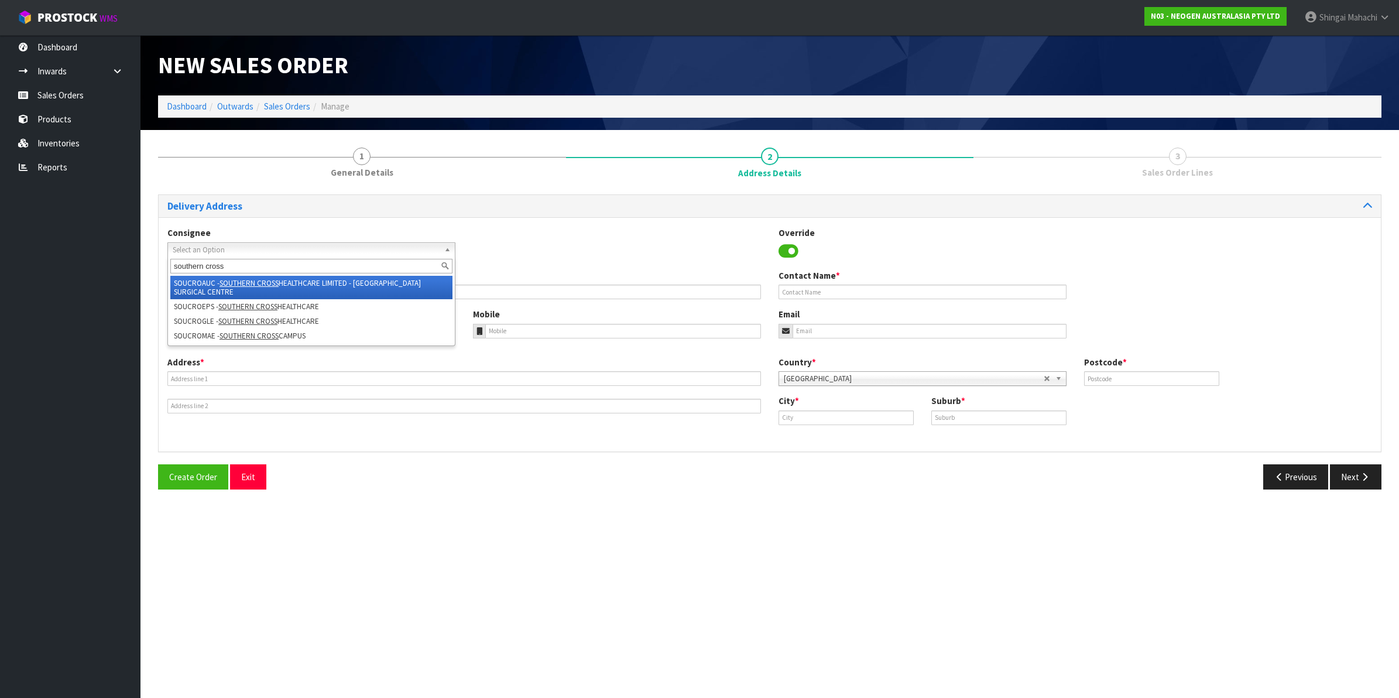
type input "southern cross"
click at [274, 281] on em "SOUTHERN CROSS" at bounding box center [249, 283] width 59 height 10
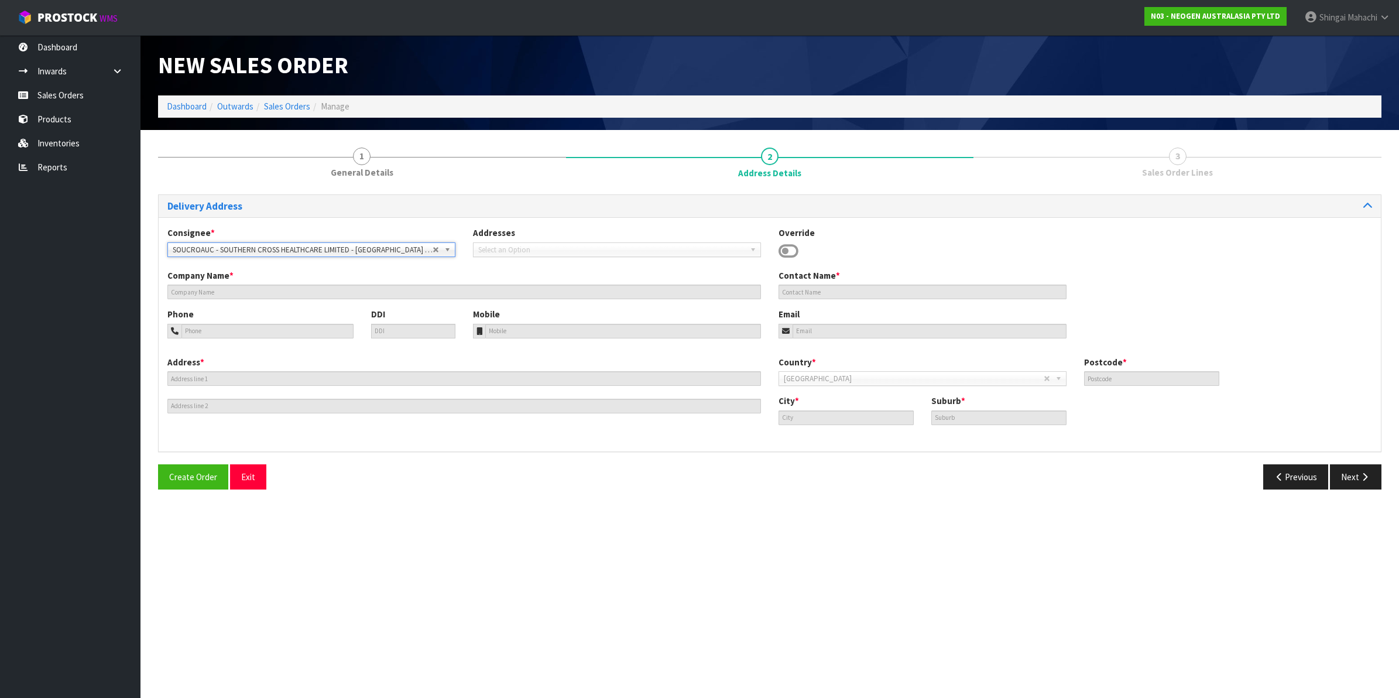
type input "SOUTHERN CROSS HEALTHCARE LIMITED - [GEOGRAPHIC_DATA] SURGICAL CENTRE"
type input "[STREET_ADDRESS]"
type input "1050"
type input "[GEOGRAPHIC_DATA]"
type input "REMUERA"
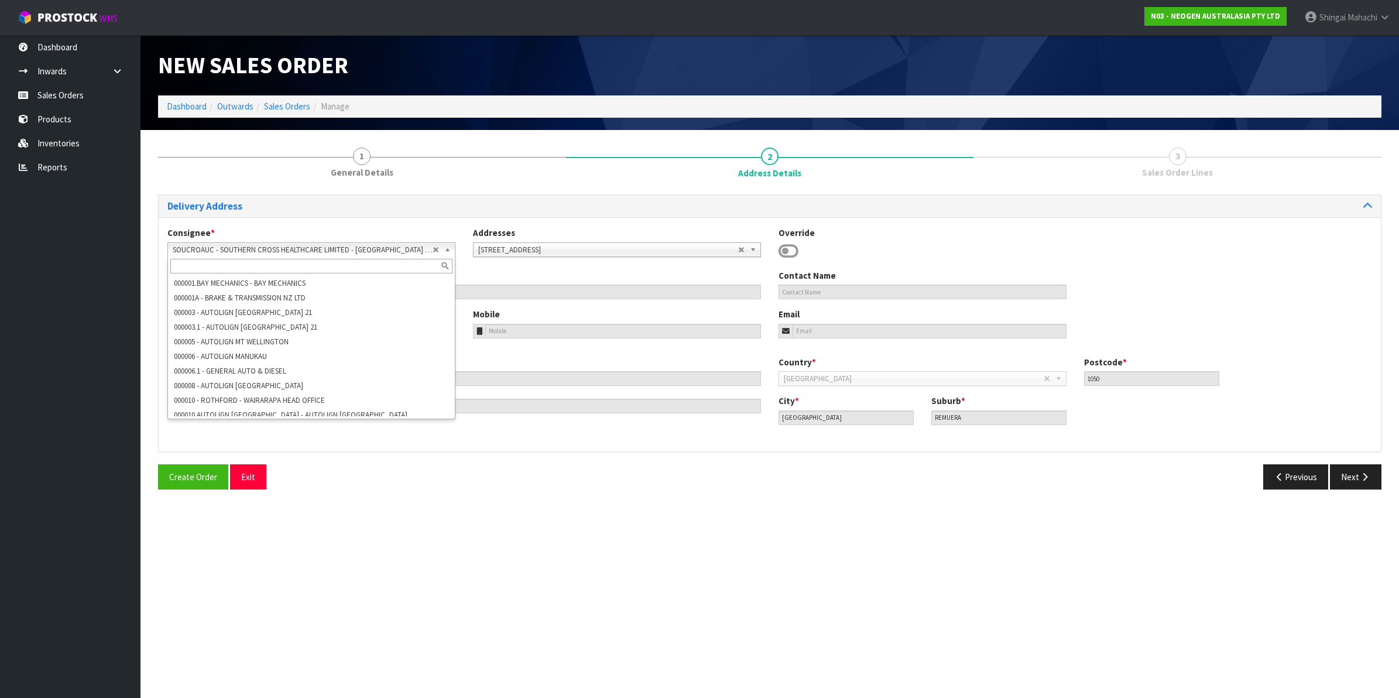
click at [445, 247] on b at bounding box center [449, 249] width 11 height 13
click at [266, 419] on li "SOUCROEPS - SOUTHERN CROSS HEALTHCARE" at bounding box center [311, 426] width 282 height 15
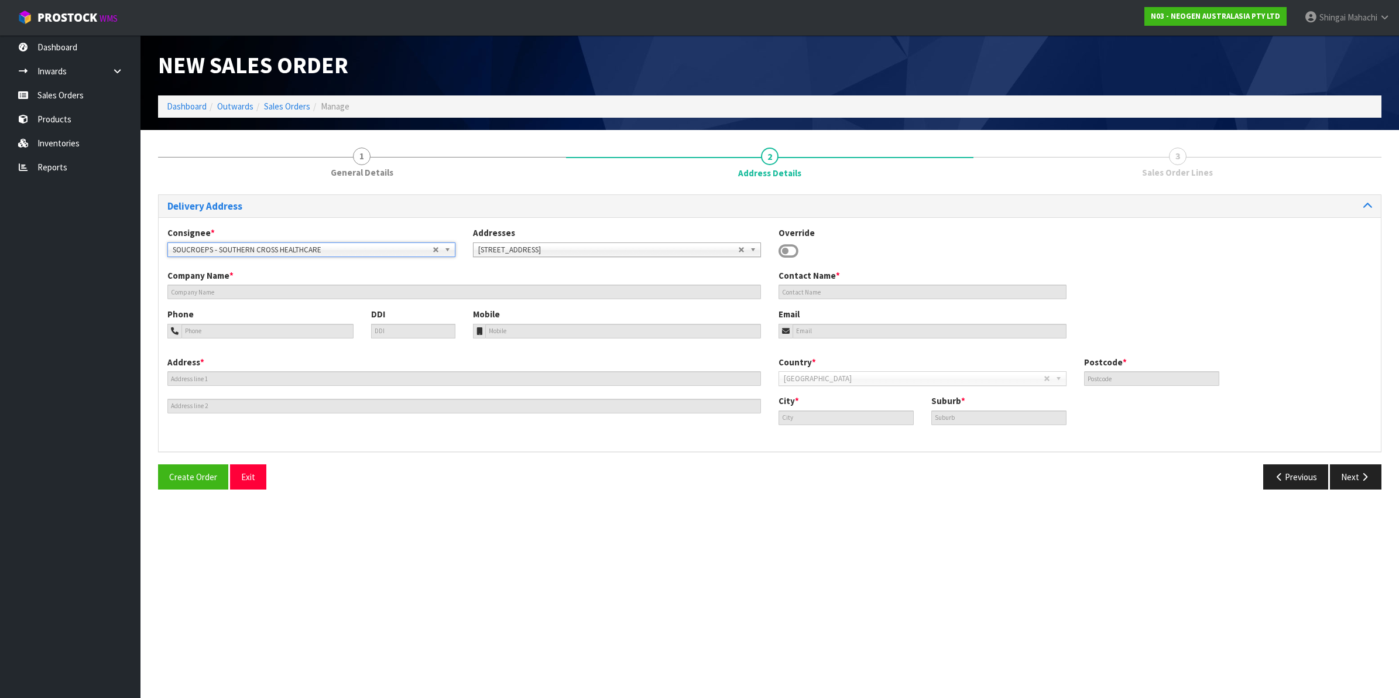
type input "SOUTHERN CROSS HEALTHCARE"
type input "[STREET_ADDRESS]"
type input "1023"
type input "[GEOGRAPHIC_DATA]"
type input "EPSOM"
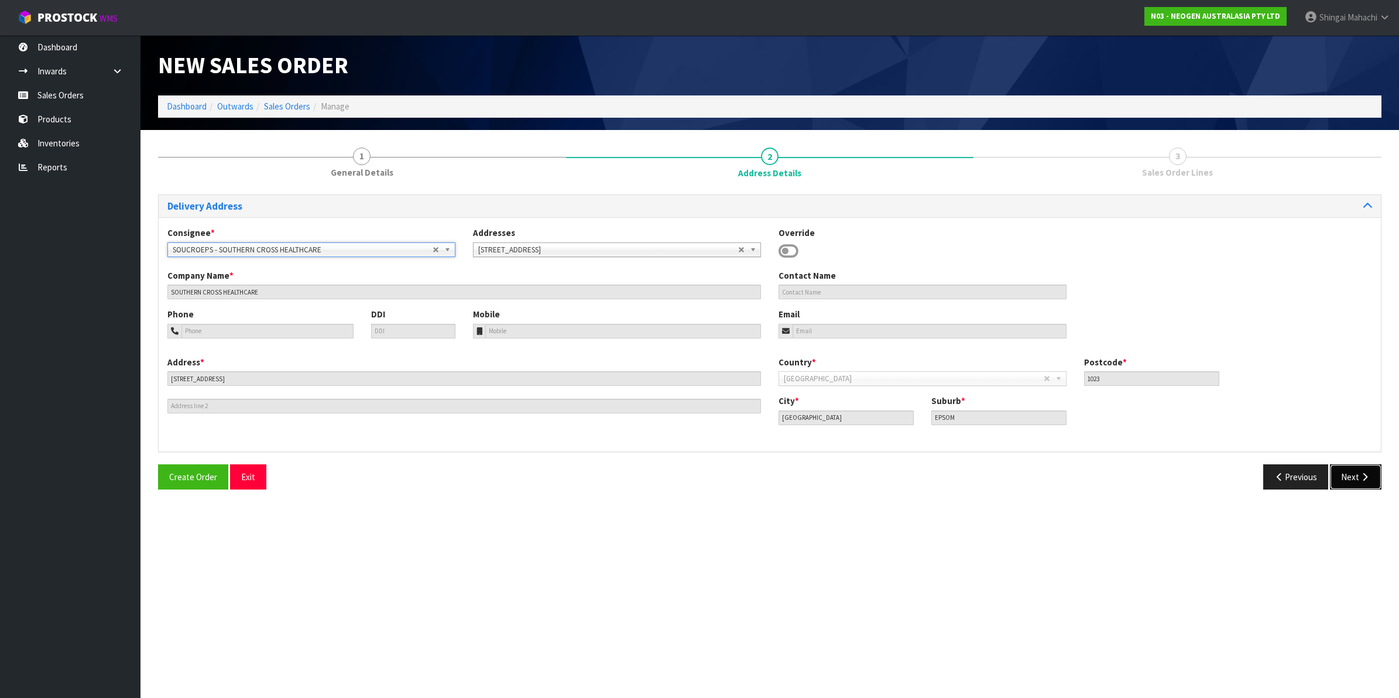
click at [1362, 474] on icon "button" at bounding box center [1364, 476] width 11 height 9
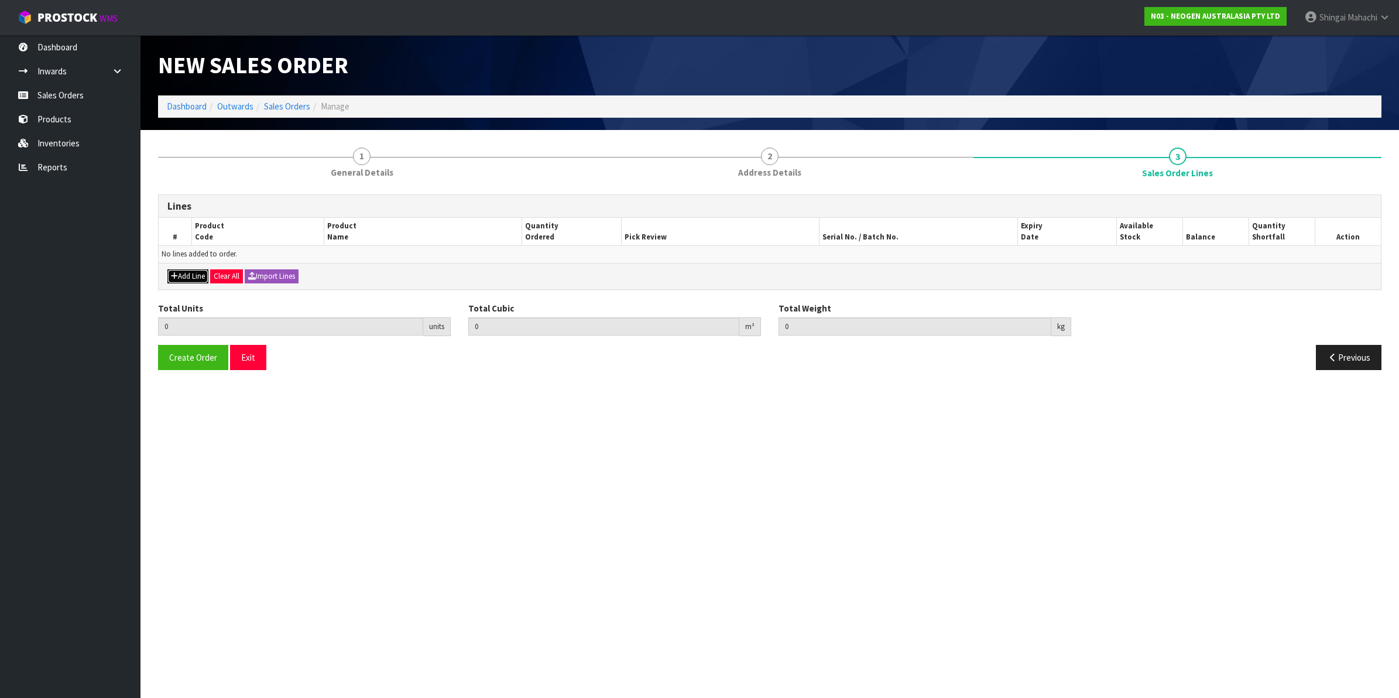
click at [192, 275] on button "Add Line" at bounding box center [187, 276] width 41 height 14
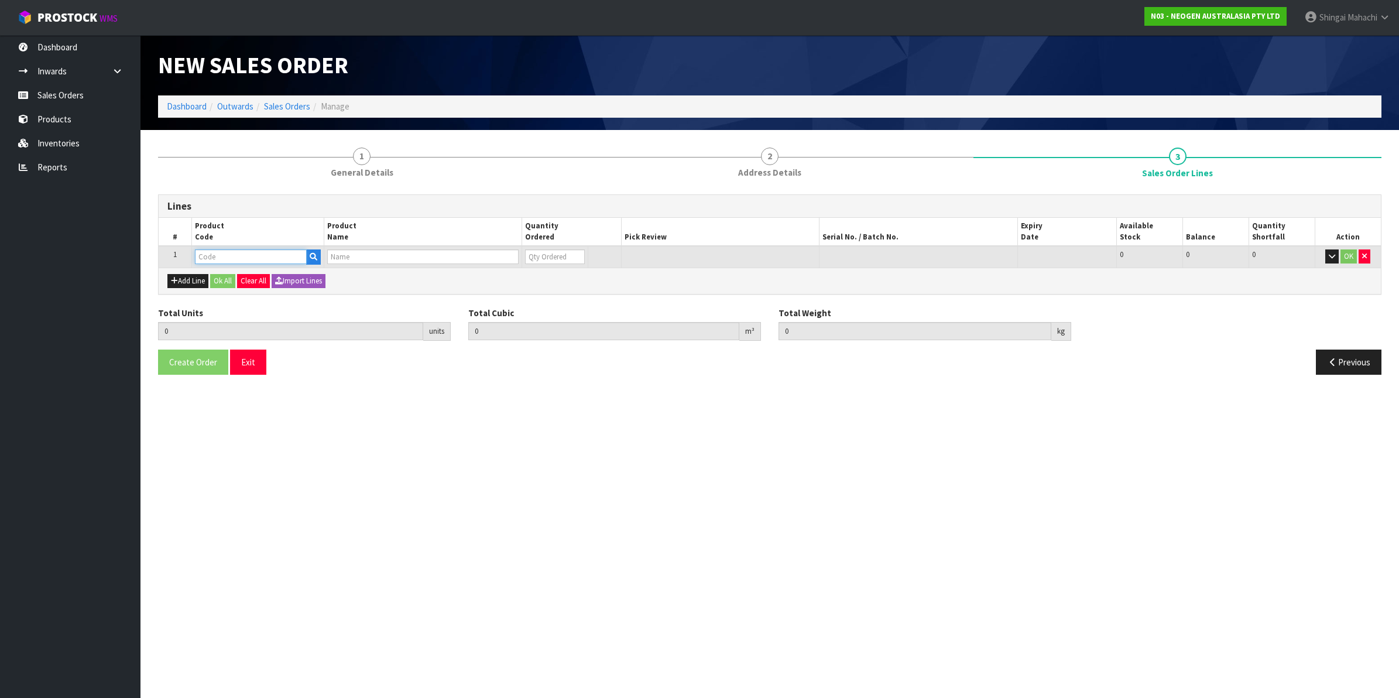
click at [215, 261] on input "text" at bounding box center [251, 256] width 112 height 15
click at [239, 253] on input "text" at bounding box center [251, 256] width 112 height 15
paste input "700002207"
type input "700002207"
type input "0.000000"
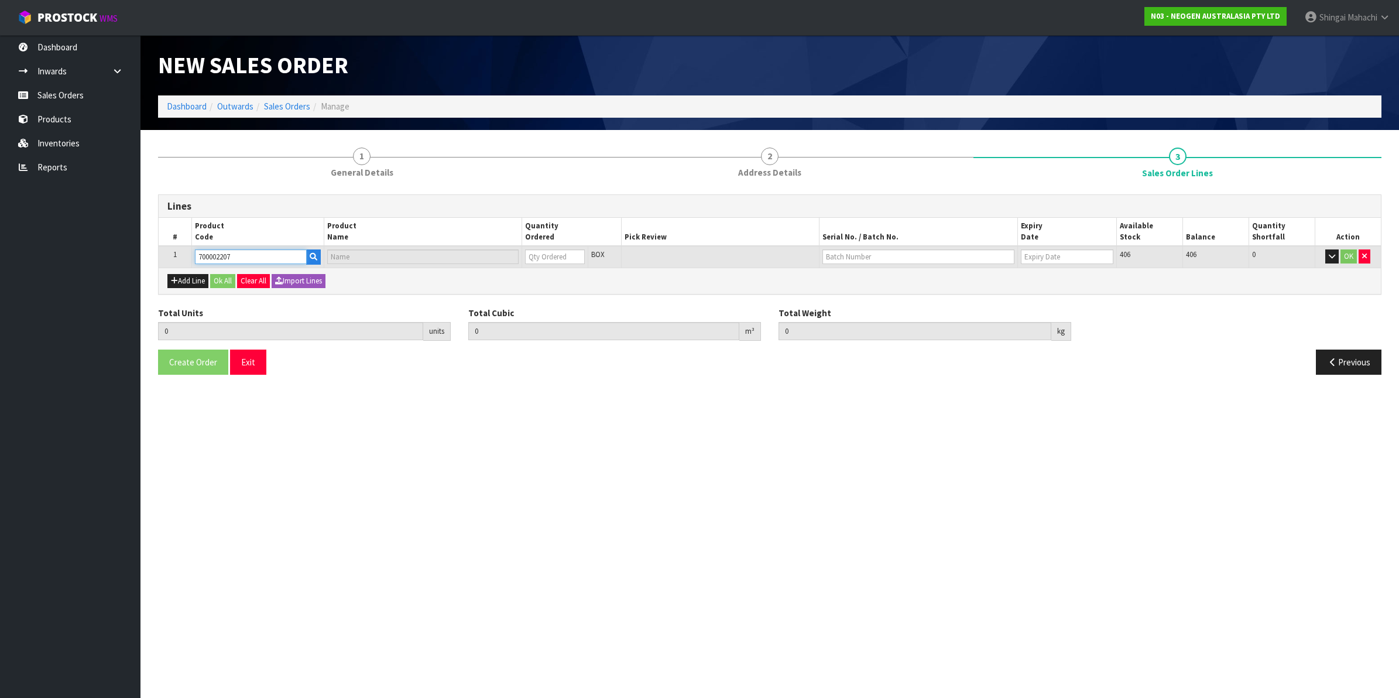
type input "0.000"
type input "7100067519 - UXL100 CLEAN-TRACE SURF ATP 100EA/PK"
type input "0"
type input "700002207"
click at [463, 250] on tr "1 700002207 7100067519 - UXL100 CLEAN-TRACE SURF ATP 100EA/PK 0 BOX 406 406 0 OK" at bounding box center [770, 257] width 1222 height 22
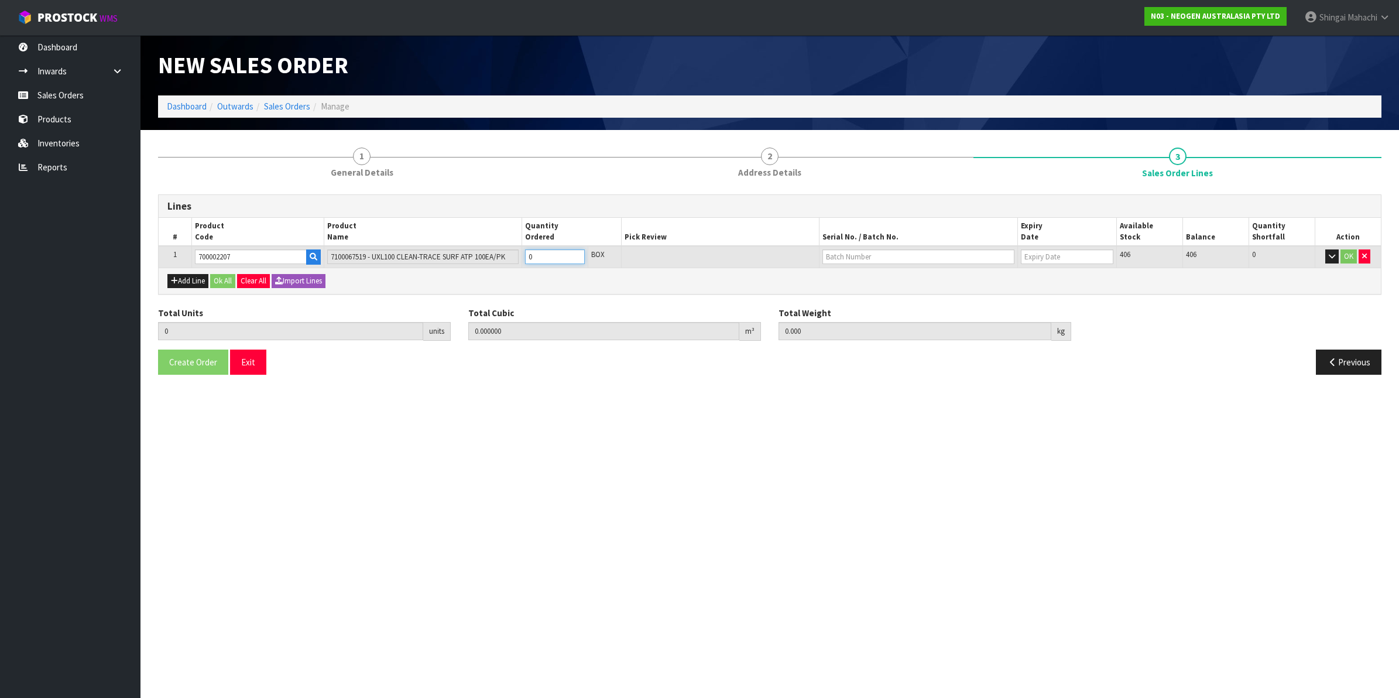
type input "1"
type input "0.006496"
type input "0.96"
type input "1"
click at [841, 255] on input "text" at bounding box center [919, 256] width 192 height 15
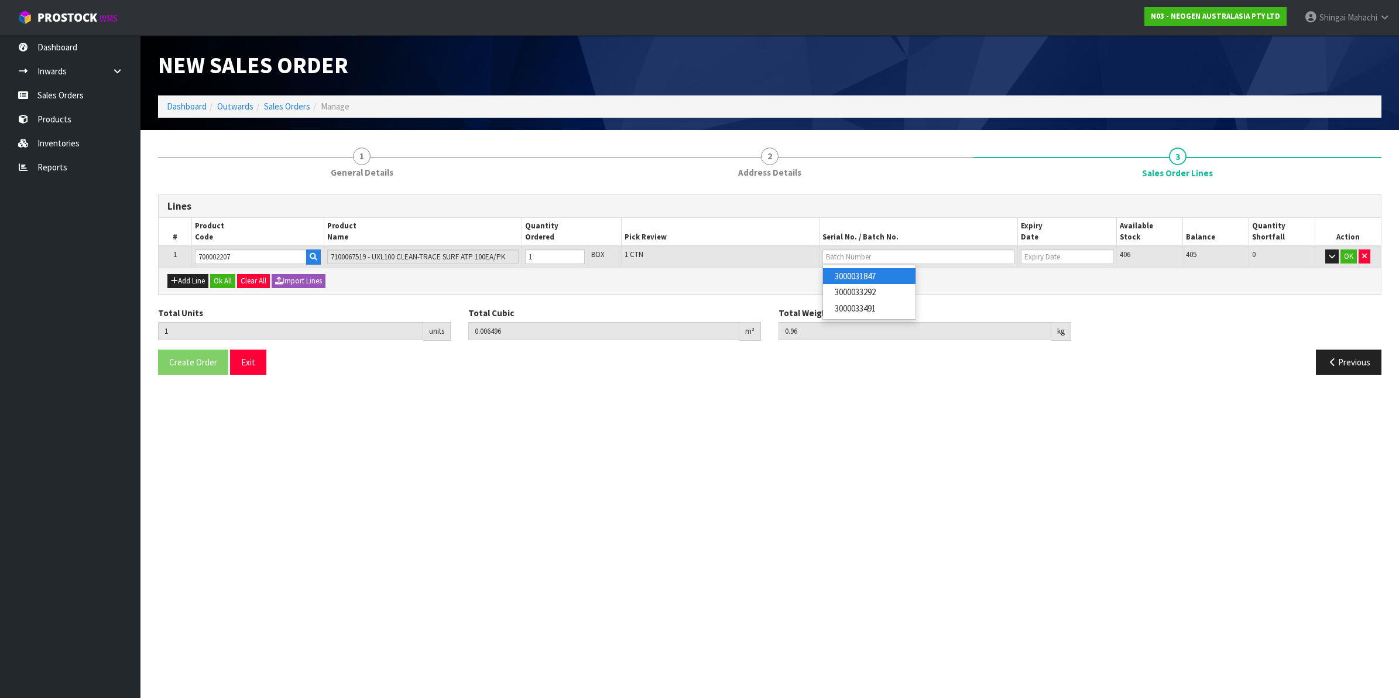
click at [856, 276] on link "3000031847" at bounding box center [869, 276] width 92 height 16
type input "3000031847"
type input "[DATE]"
click at [1348, 255] on button "OK" at bounding box center [1349, 256] width 16 height 14
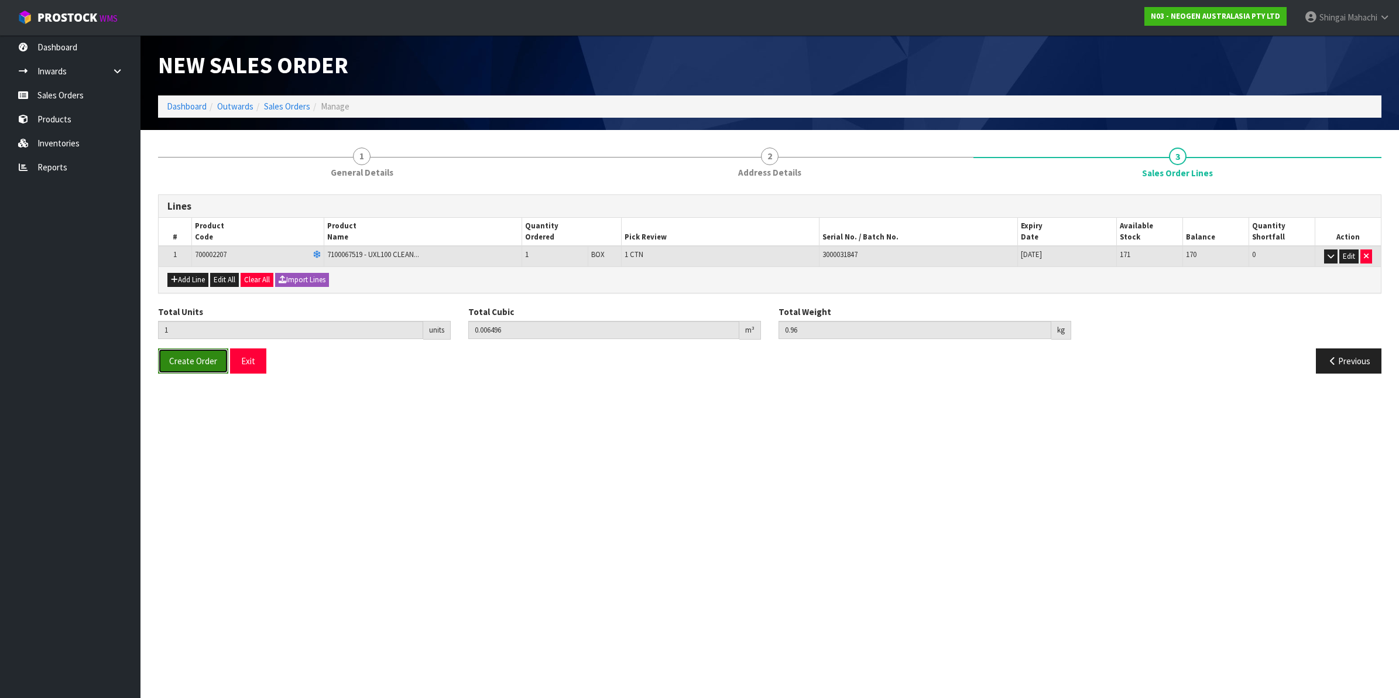
click at [167, 364] on button "Create Order" at bounding box center [193, 360] width 70 height 25
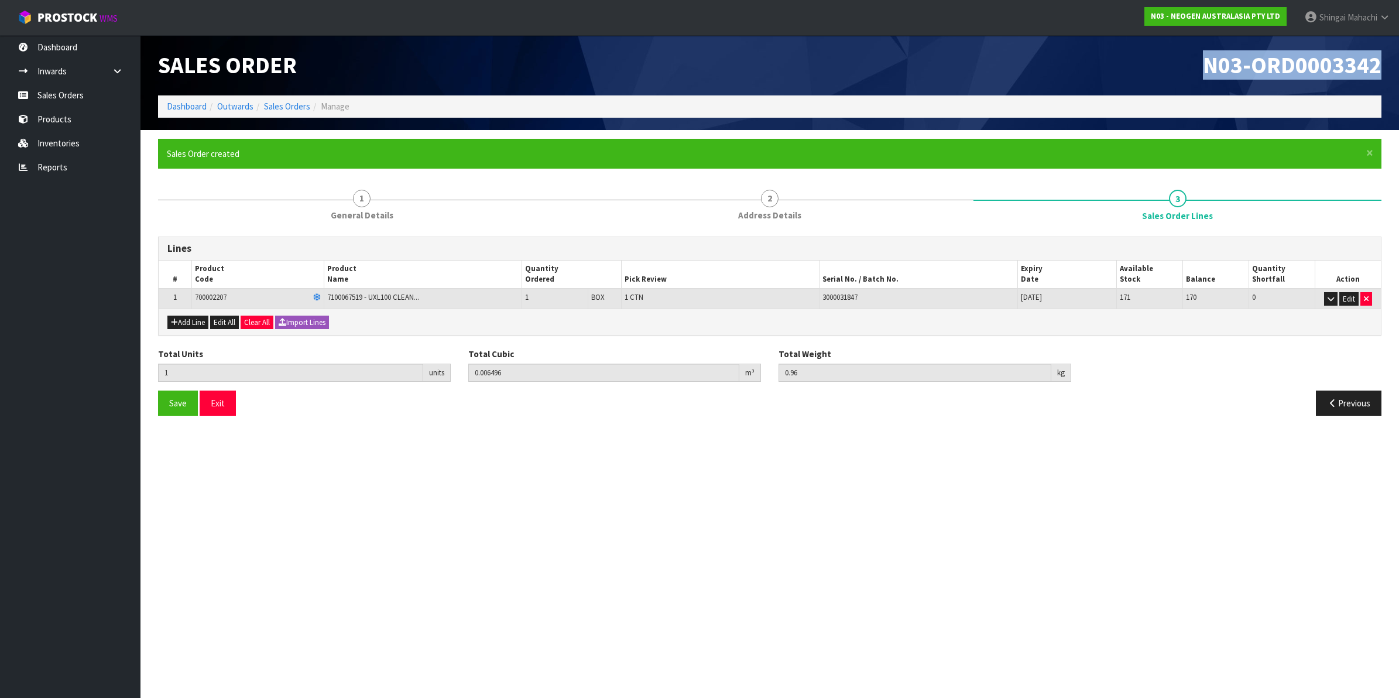
drag, startPoint x: 1205, startPoint y: 66, endPoint x: 1383, endPoint y: 67, distance: 178.6
click at [1383, 67] on div "N03-ORD0003342" at bounding box center [1080, 65] width 621 height 60
copy span "N03-ORD0003342"
click at [288, 106] on link "Sales Orders" at bounding box center [287, 106] width 46 height 11
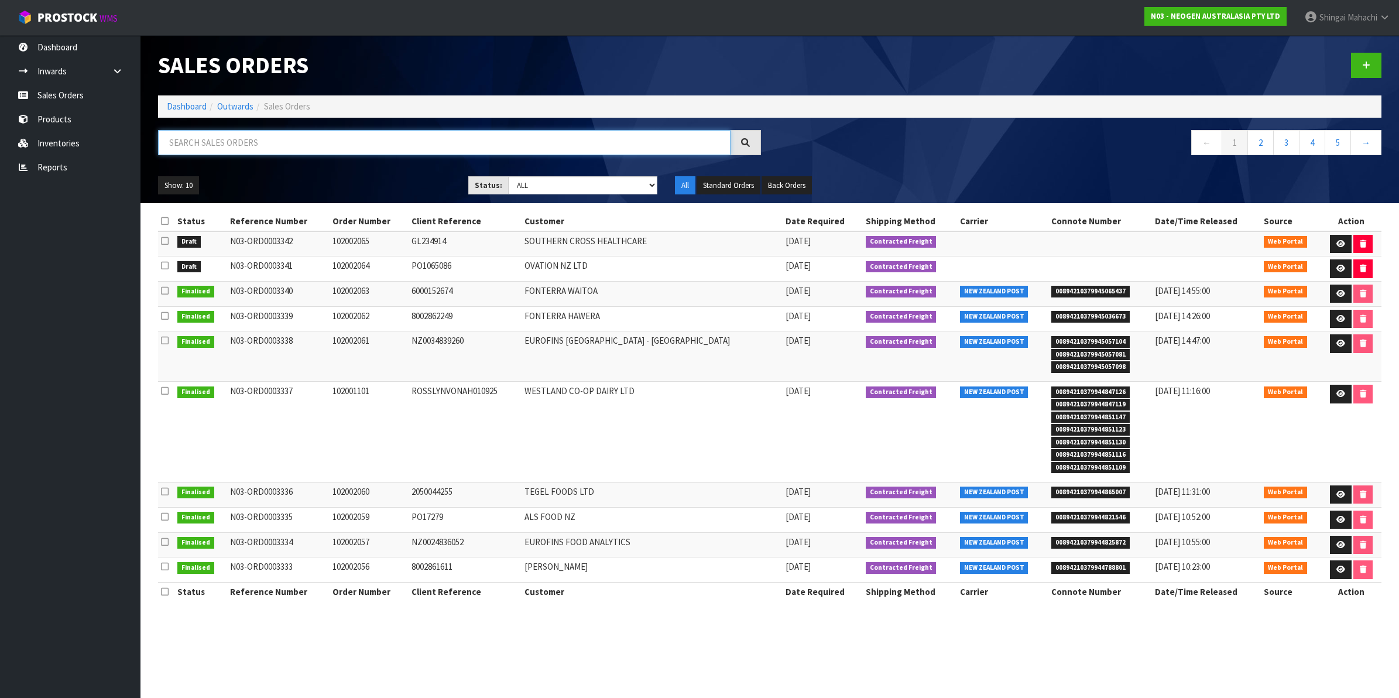
click at [242, 136] on input "text" at bounding box center [444, 142] width 573 height 25
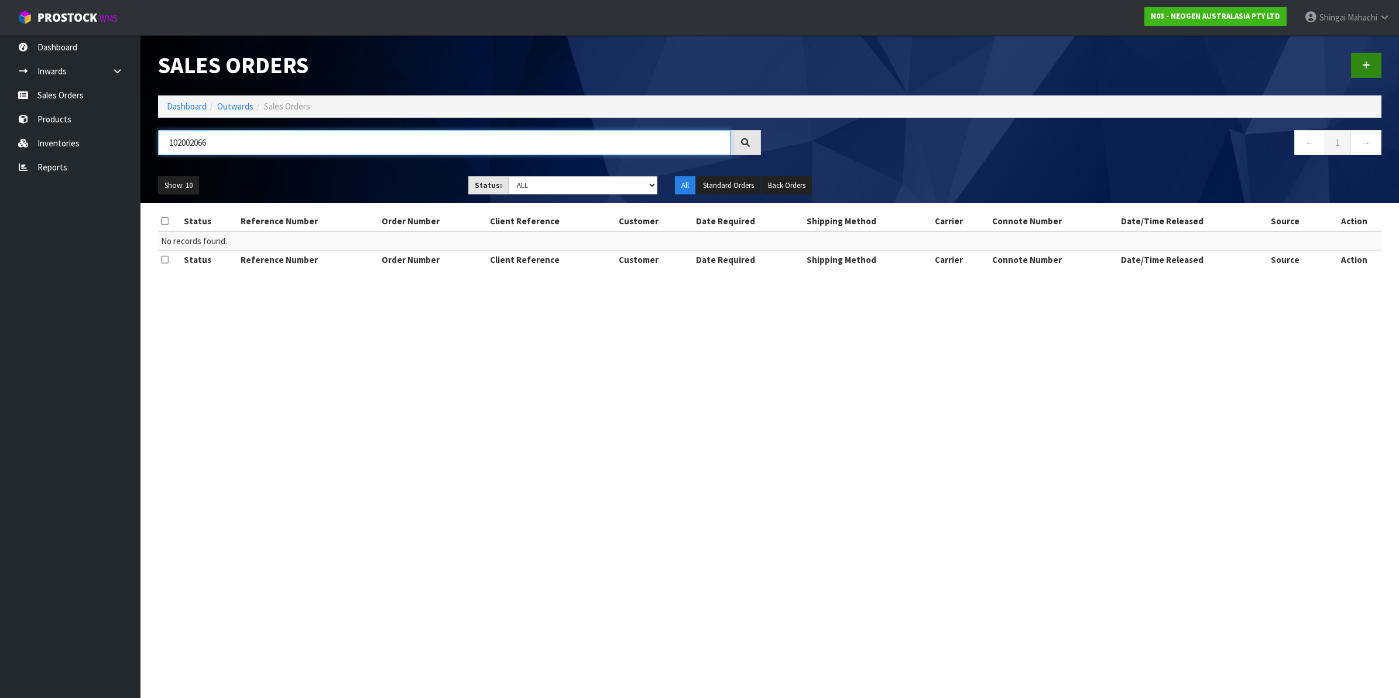
type input "102002066"
click at [1368, 62] on icon at bounding box center [1366, 65] width 8 height 9
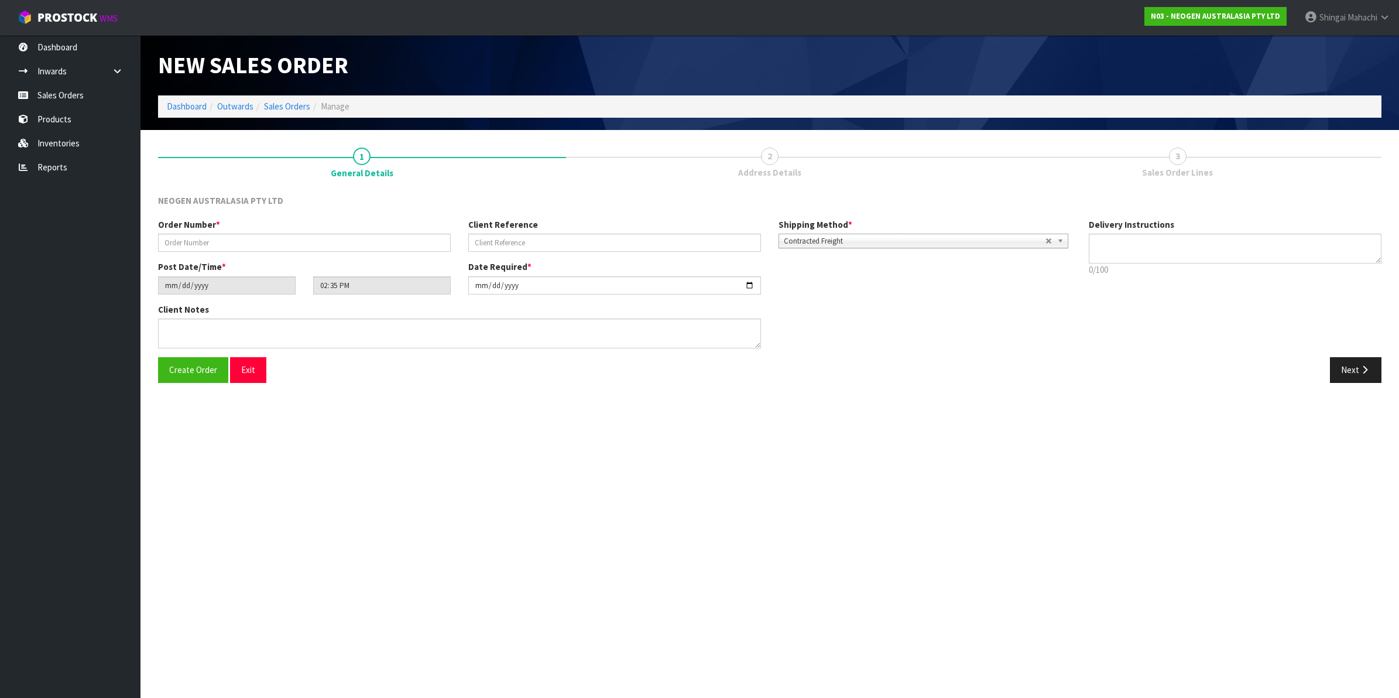
type textarea "CHILLED GOODS -OVERNIGHT"
click at [203, 248] on input "text" at bounding box center [304, 243] width 293 height 18
type input "102002066"
click at [510, 244] on input "text" at bounding box center [614, 243] width 293 height 18
paste input "CIS63831"
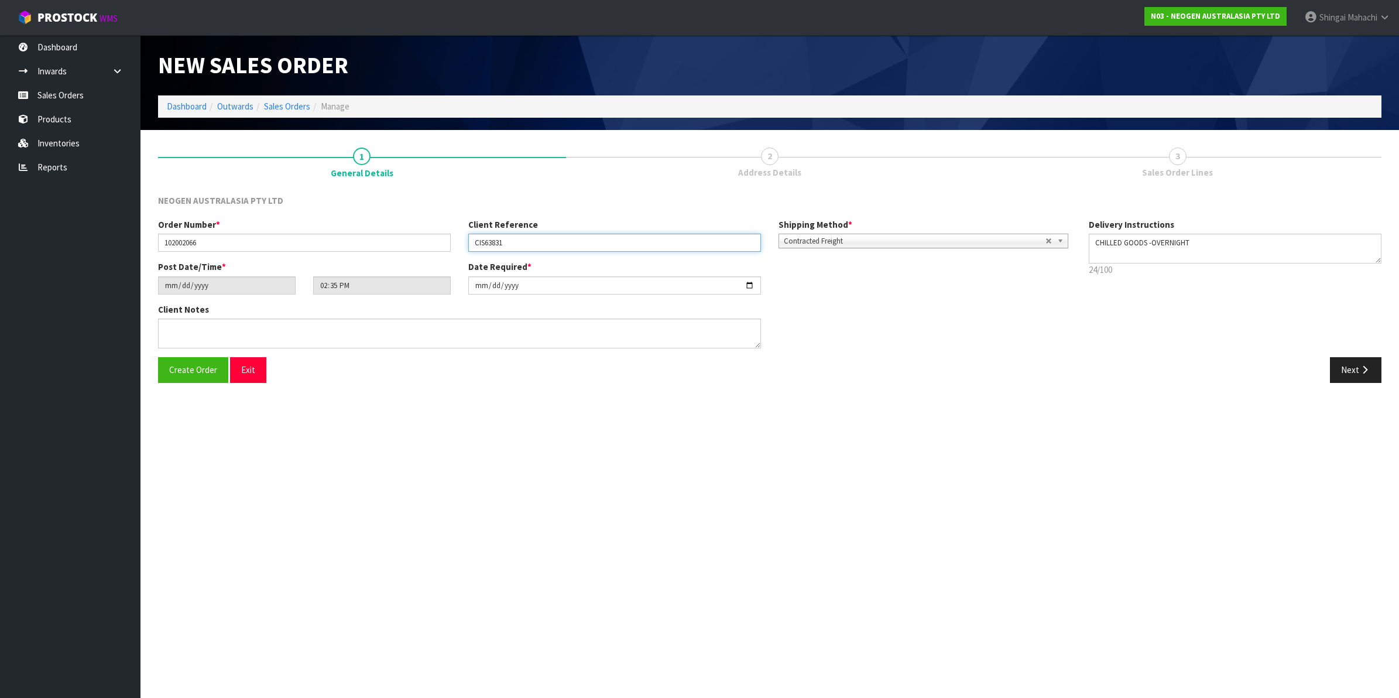
type input "CIS63831"
click at [751, 282] on input "[DATE]" at bounding box center [614, 285] width 293 height 18
type input "[DATE]"
click at [183, 331] on textarea at bounding box center [459, 333] width 603 height 30
click at [177, 326] on textarea at bounding box center [459, 333] width 603 height 30
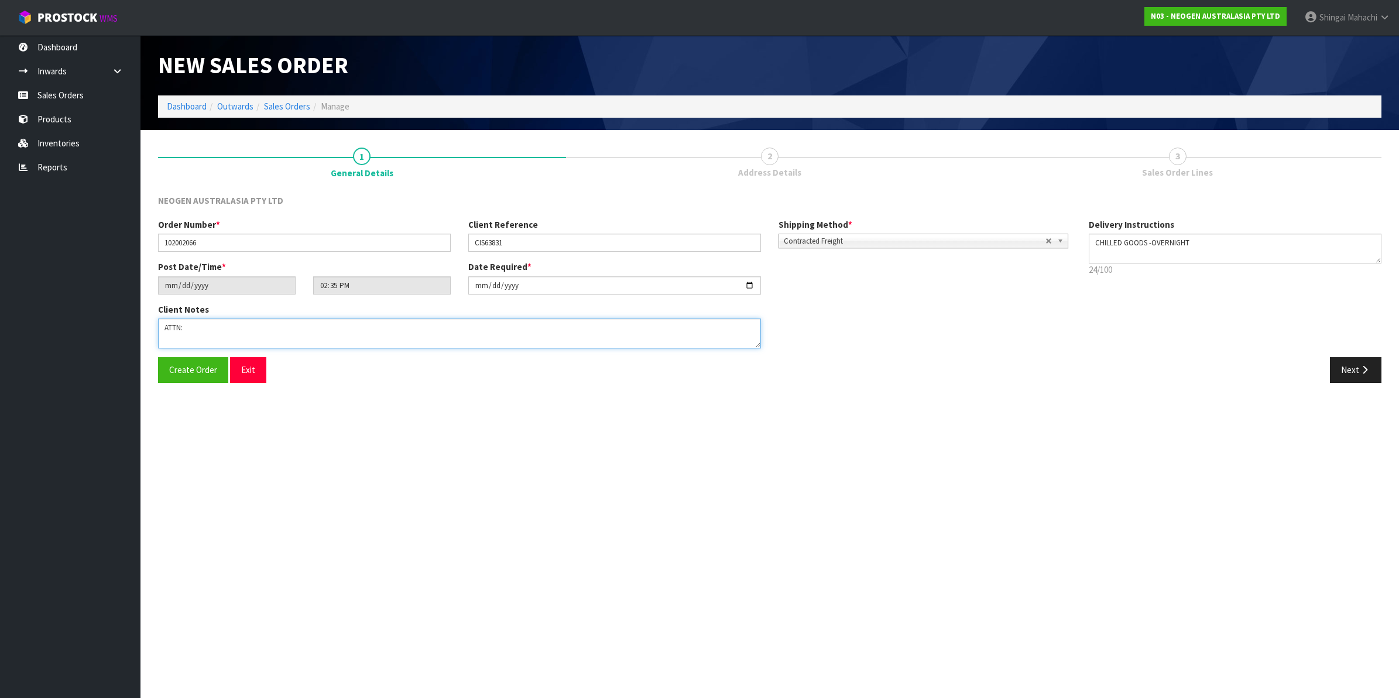
paste textarea "45"
click at [208, 333] on textarea at bounding box center [459, 333] width 603 height 30
paste textarea "[PERSON_NAME]"
type textarea "ATTN: [PERSON_NAME]"
click at [1359, 366] on icon "button" at bounding box center [1364, 369] width 11 height 9
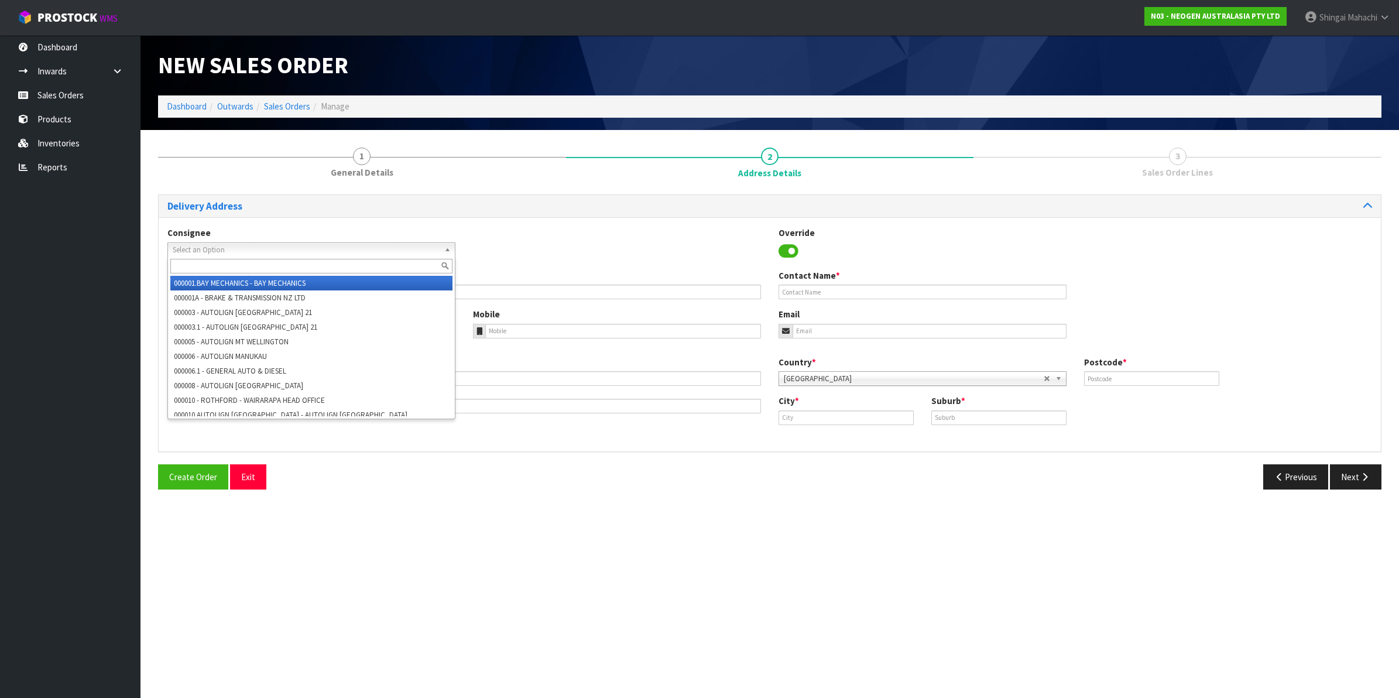
click at [248, 251] on span "Select an Option" at bounding box center [306, 250] width 267 height 14
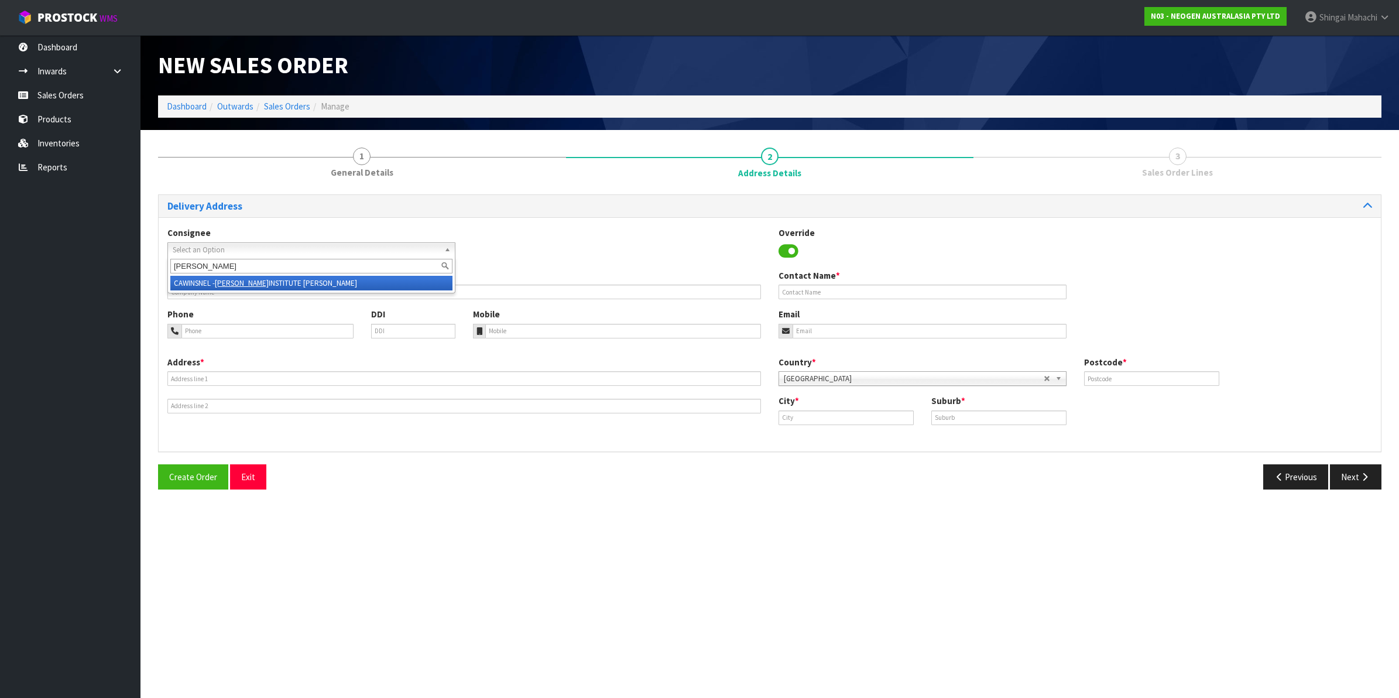
type input "[PERSON_NAME]"
click at [250, 286] on em "[PERSON_NAME]" at bounding box center [242, 283] width 54 height 10
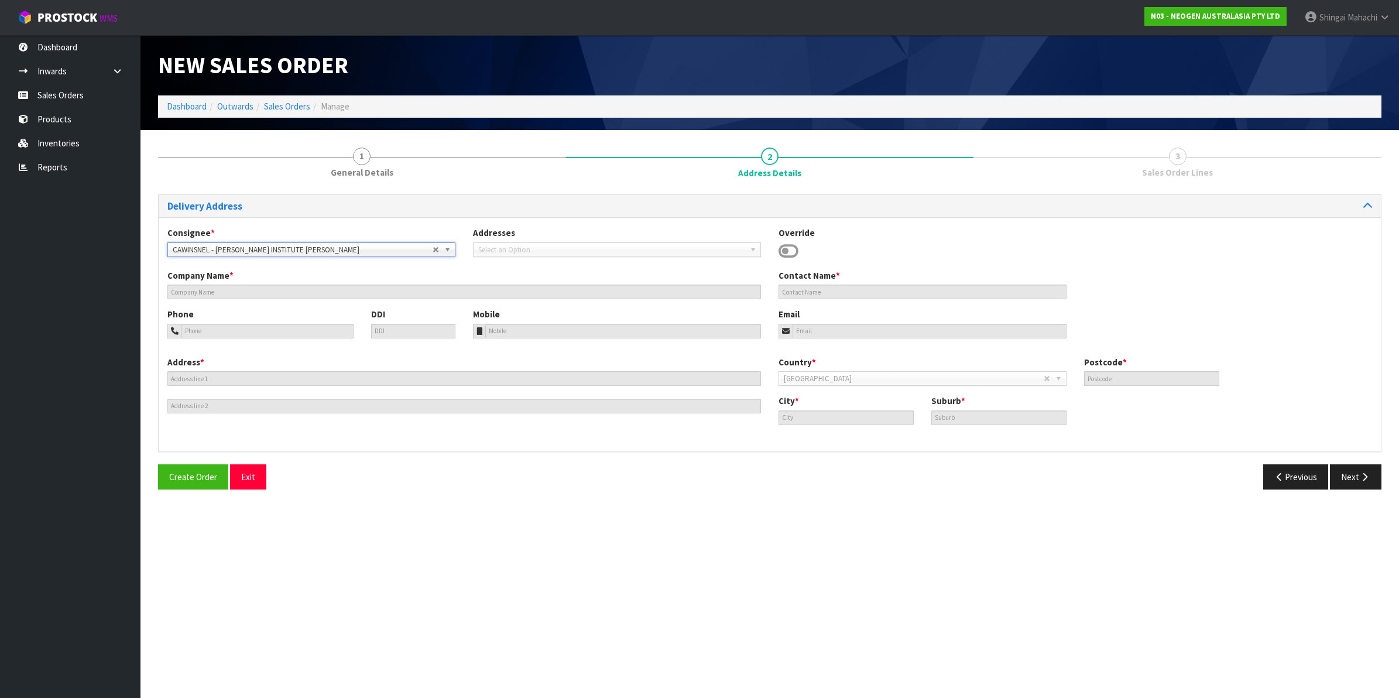
type input "[PERSON_NAME] INSTITUTE [PERSON_NAME]"
type input "[STREET_ADDRESS]"
type input "7010"
type input "[PERSON_NAME]"
type input "THE WOOD"
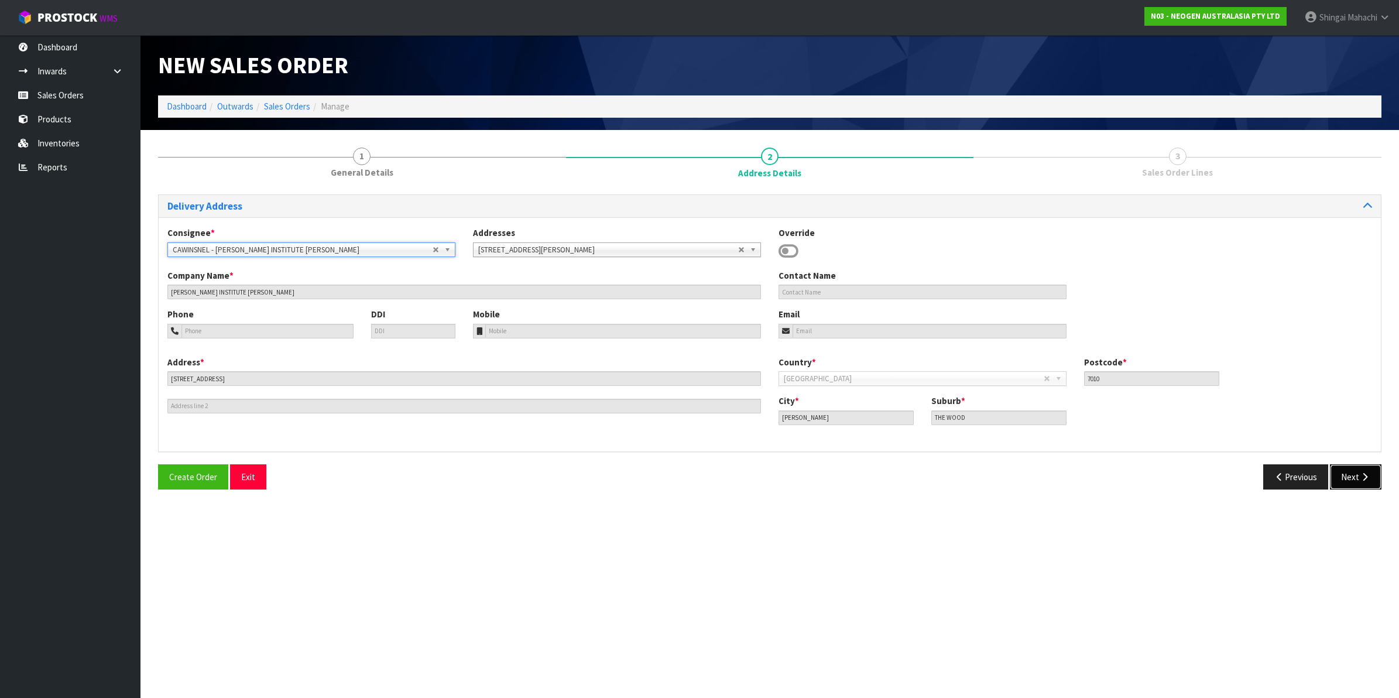
click at [1348, 477] on button "Next" at bounding box center [1356, 476] width 52 height 25
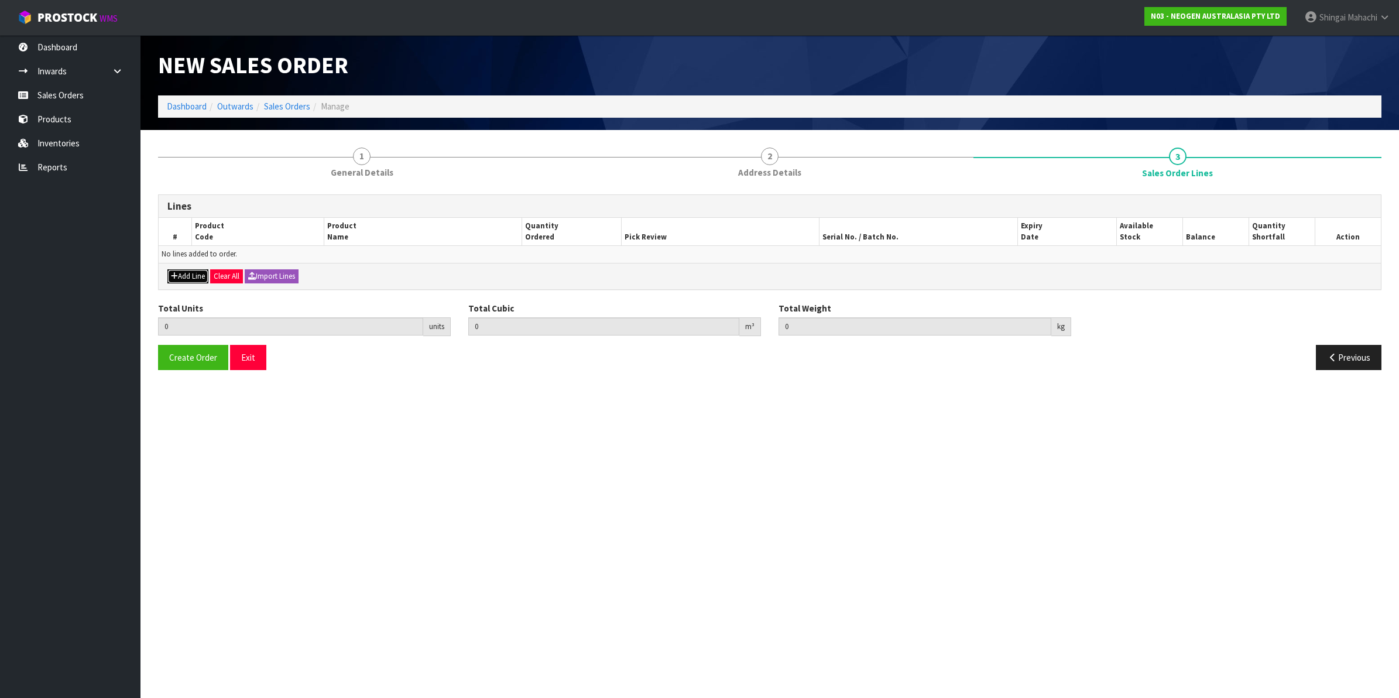
click at [187, 276] on button "Add Line" at bounding box center [187, 276] width 41 height 14
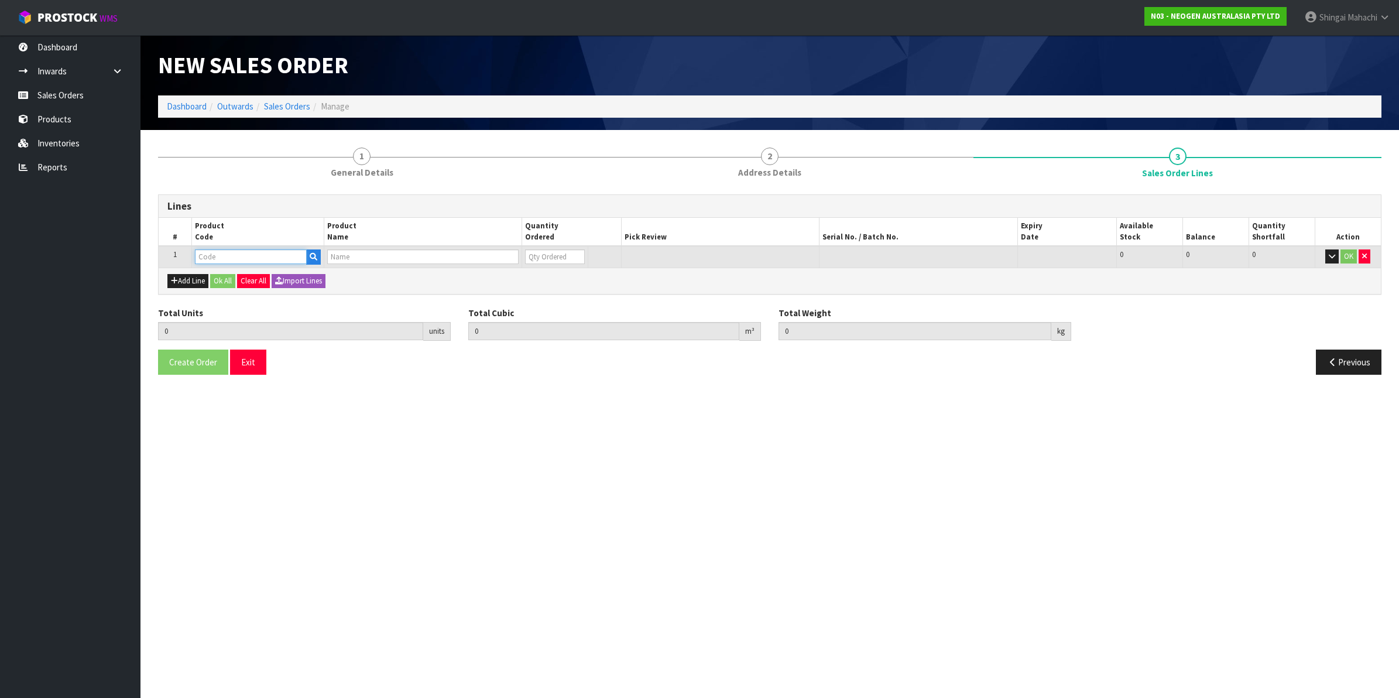
click at [210, 259] on input "text" at bounding box center [251, 256] width 112 height 15
click at [227, 255] on input "text" at bounding box center [251, 256] width 112 height 15
paste input "700002157"
type input "700002157"
type input "0.000000"
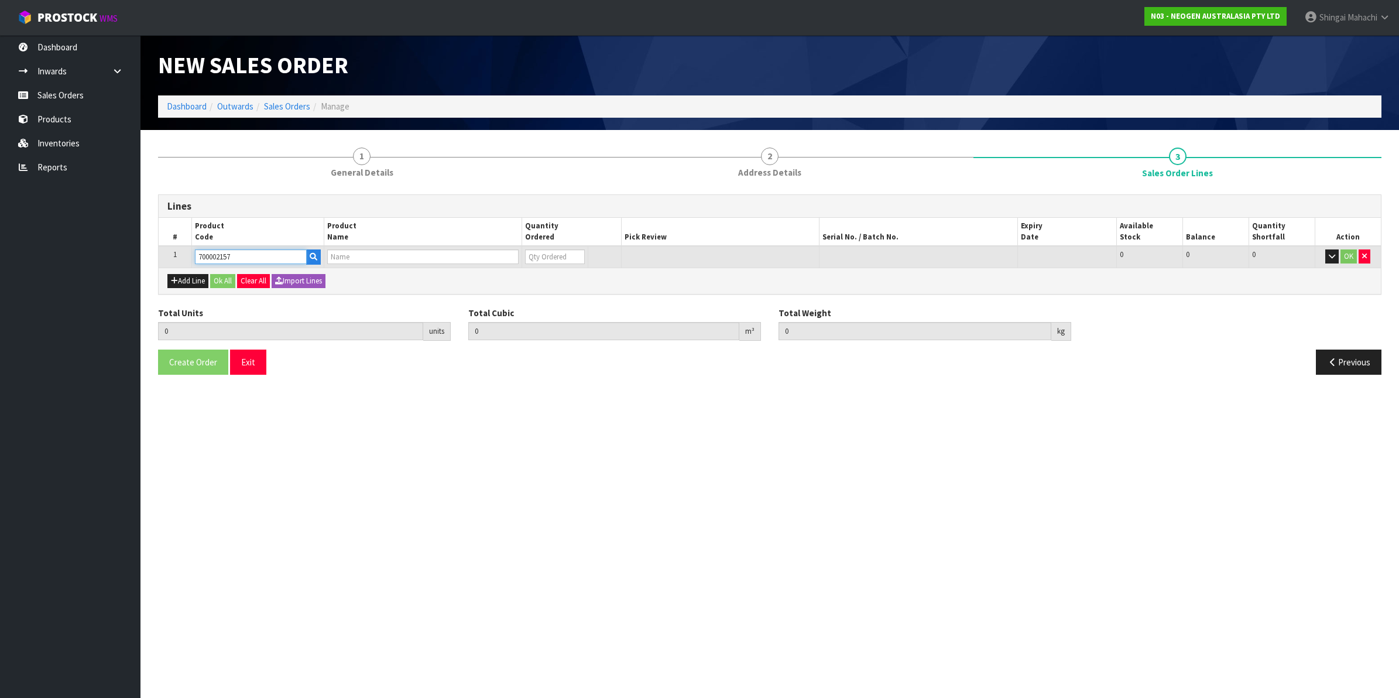
type input "0.000"
type input "7100062349 - MDA2SAL96, MDA2 [MEDICAL_DATA], 96 TESTS/KIT"
type input "0"
type input "700002157"
click at [518, 261] on tr "1 700002157 7100062349 - MDA2SAL96, MDA2 [MEDICAL_DATA], 96 TESTS/KIT 0 BOX 96 …" at bounding box center [770, 257] width 1222 height 22
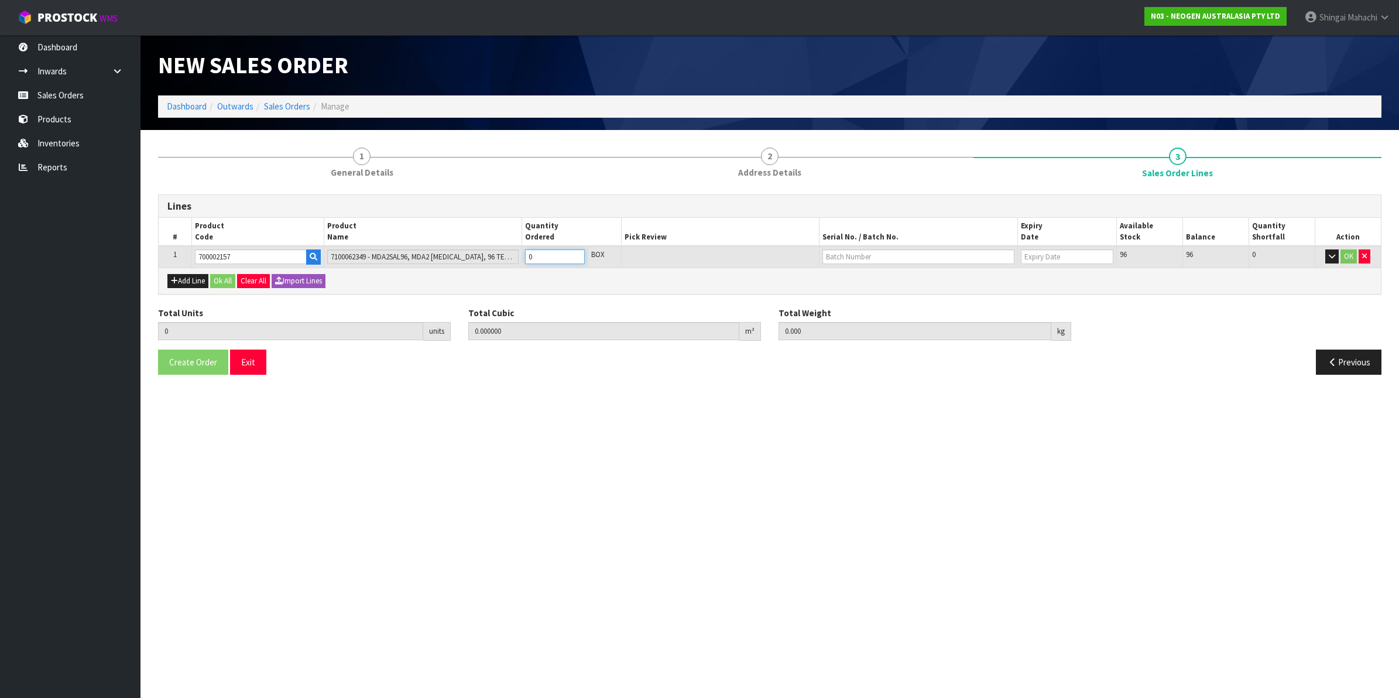
type input "2"
type input "0.003744"
type input "0.6"
type input "2"
click at [873, 253] on input "text" at bounding box center [919, 256] width 192 height 15
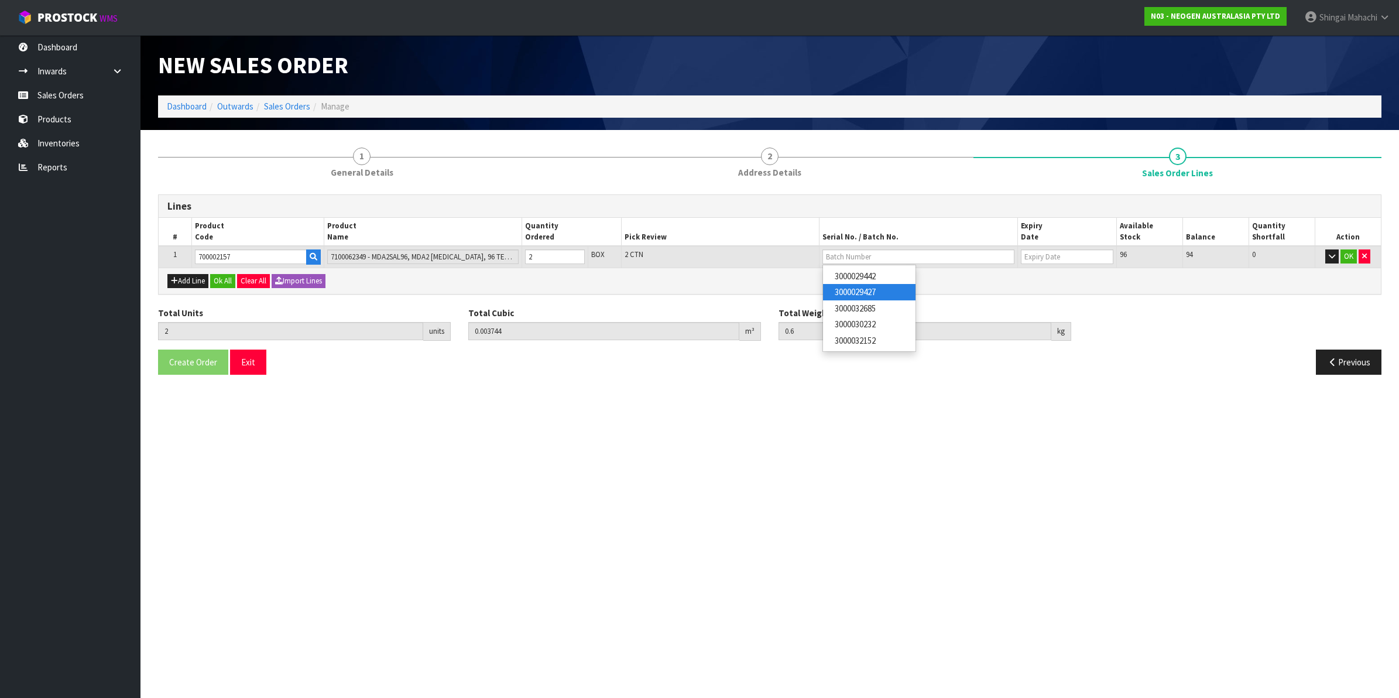
click at [880, 294] on link "3000029427" at bounding box center [869, 292] width 92 height 16
type input "3000029427"
type input "[DATE]"
click at [1344, 256] on button "OK" at bounding box center [1349, 256] width 16 height 14
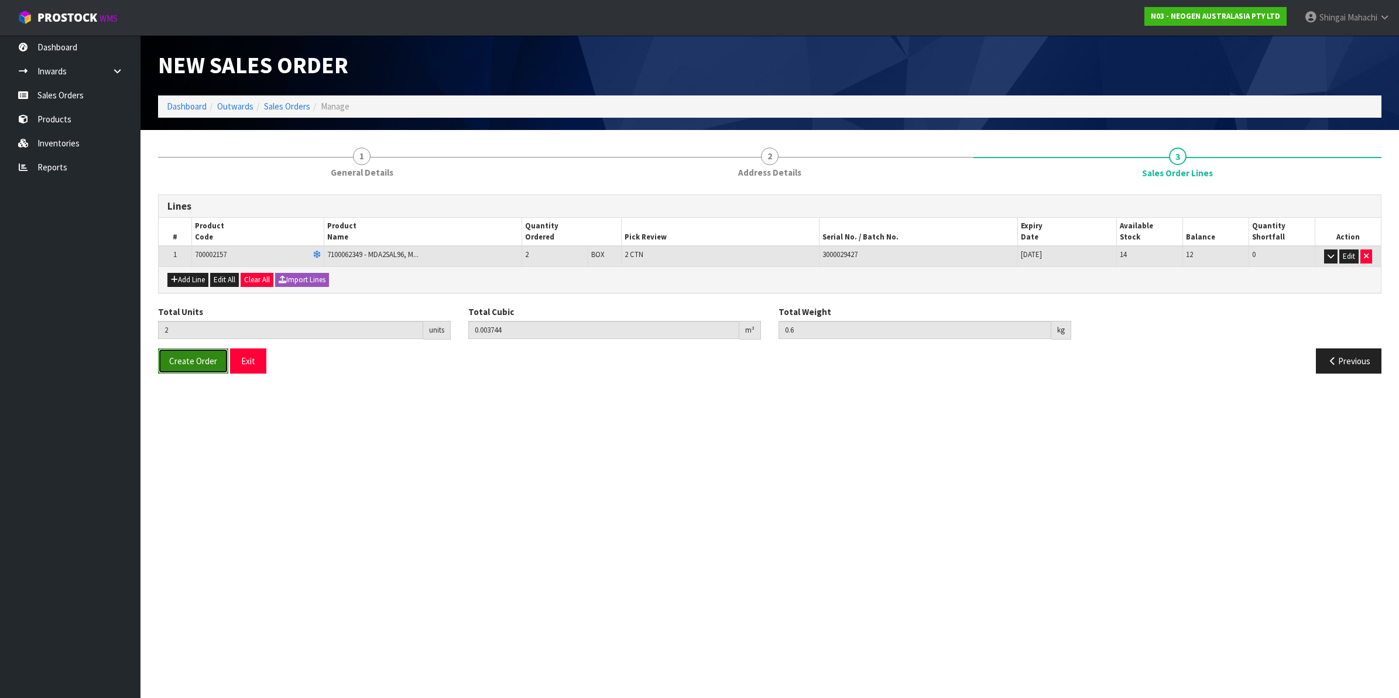
click at [192, 365] on span "Create Order" at bounding box center [193, 360] width 48 height 11
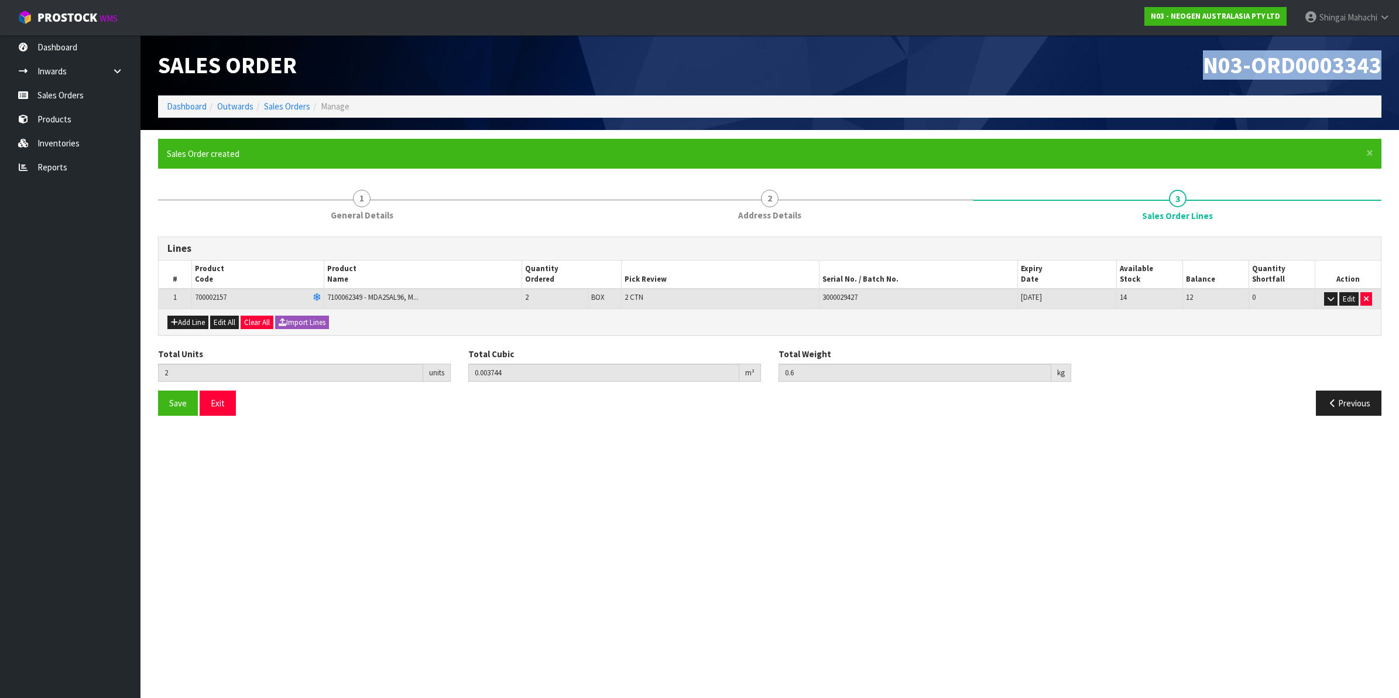
drag, startPoint x: 1198, startPoint y: 65, endPoint x: 1401, endPoint y: 67, distance: 202.6
click at [1399, 67] on html "Toggle navigation ProStock WMS N03 - NEOGEN AUSTRALASIA PTY LTD [PERSON_NAME] L…" at bounding box center [699, 349] width 1399 height 698
copy span "N03-ORD0003343"
click at [290, 104] on link "Sales Orders" at bounding box center [287, 106] width 46 height 11
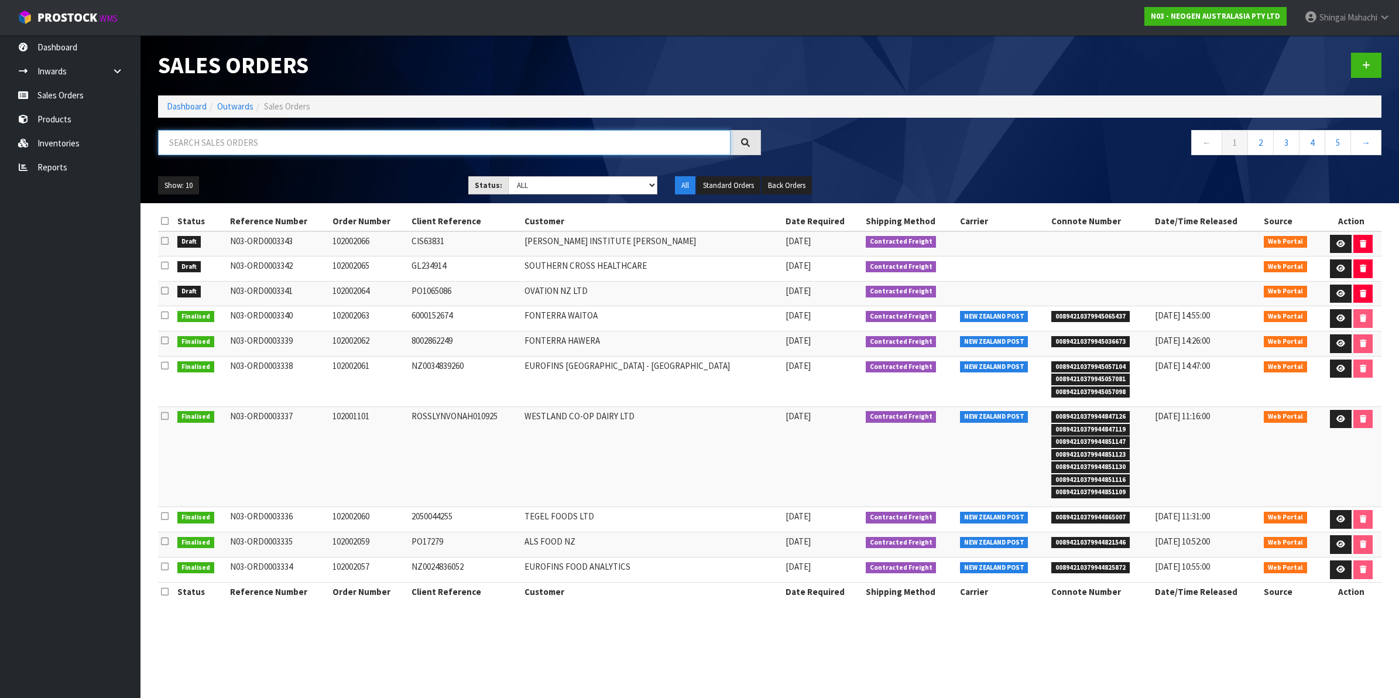
click at [256, 132] on input "text" at bounding box center [444, 142] width 573 height 25
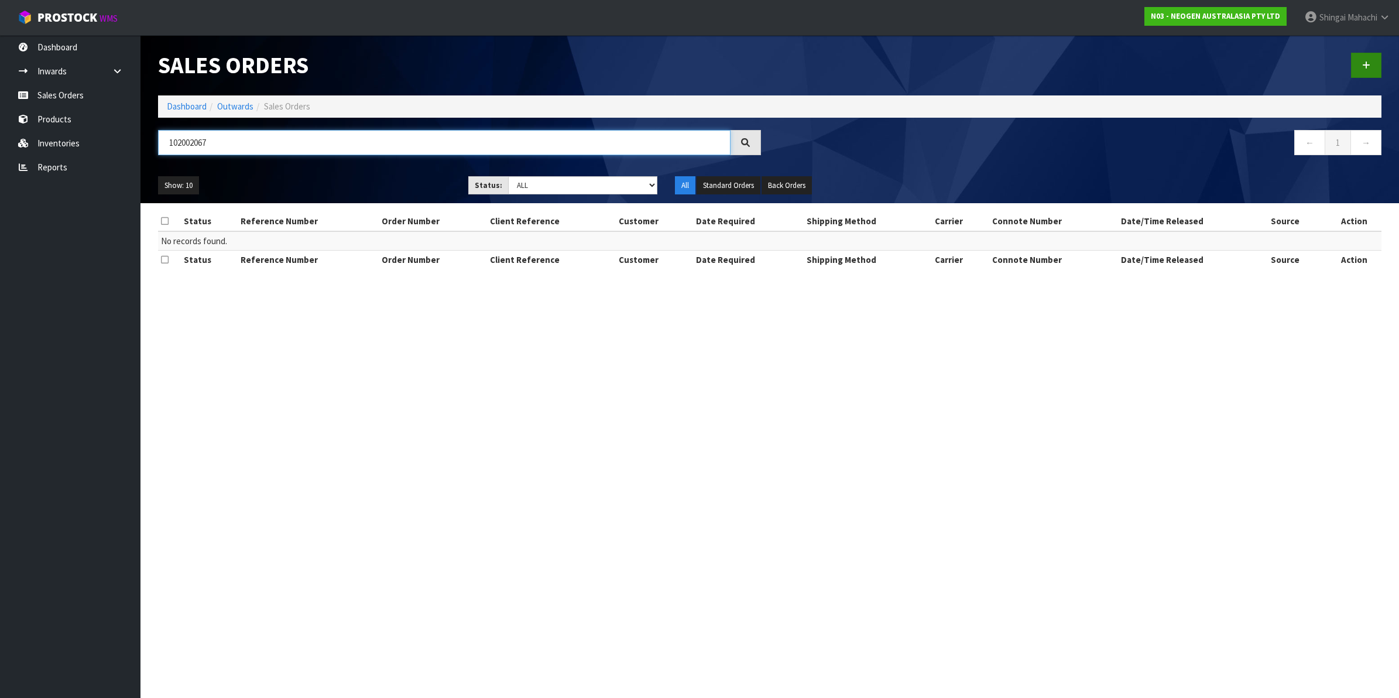
type input "102002067"
click at [1365, 66] on icon at bounding box center [1366, 65] width 8 height 9
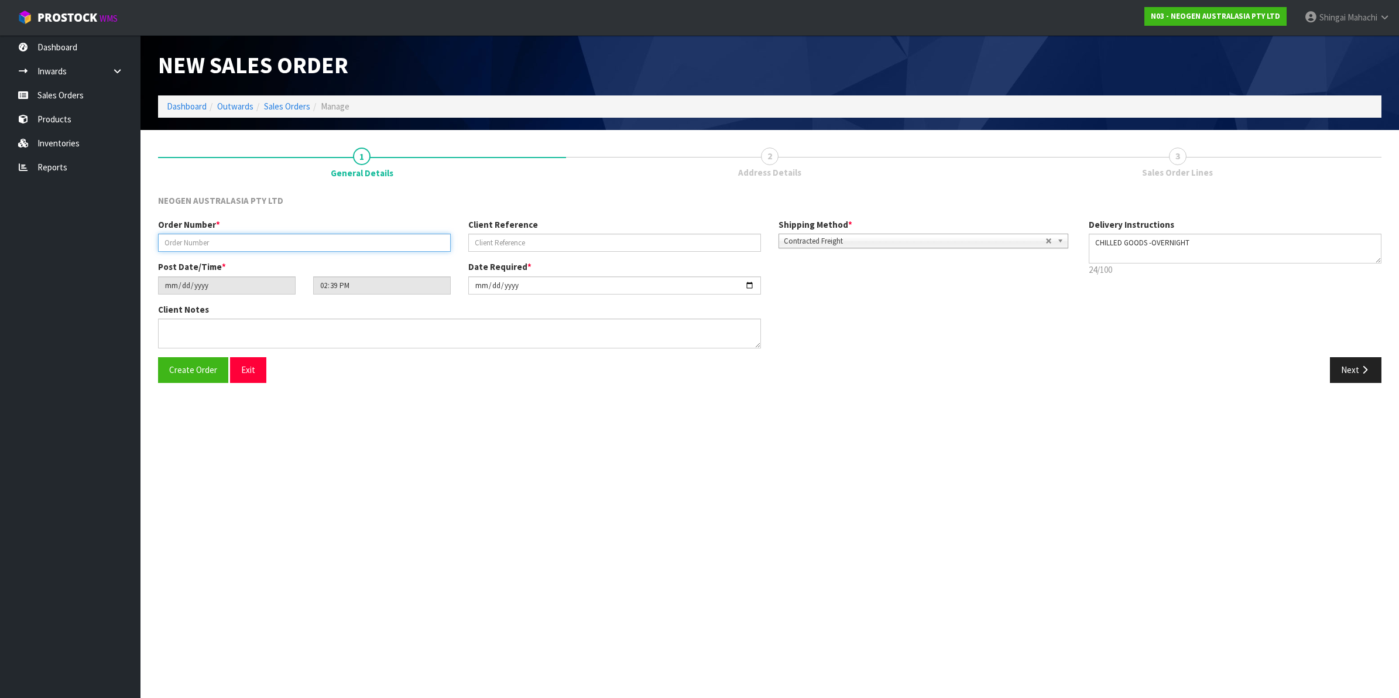
click at [212, 234] on input "text" at bounding box center [304, 243] width 293 height 18
type input "102002067"
click at [486, 239] on input "text" at bounding box center [614, 243] width 293 height 18
paste input "8002862729"
type input "8002862729"
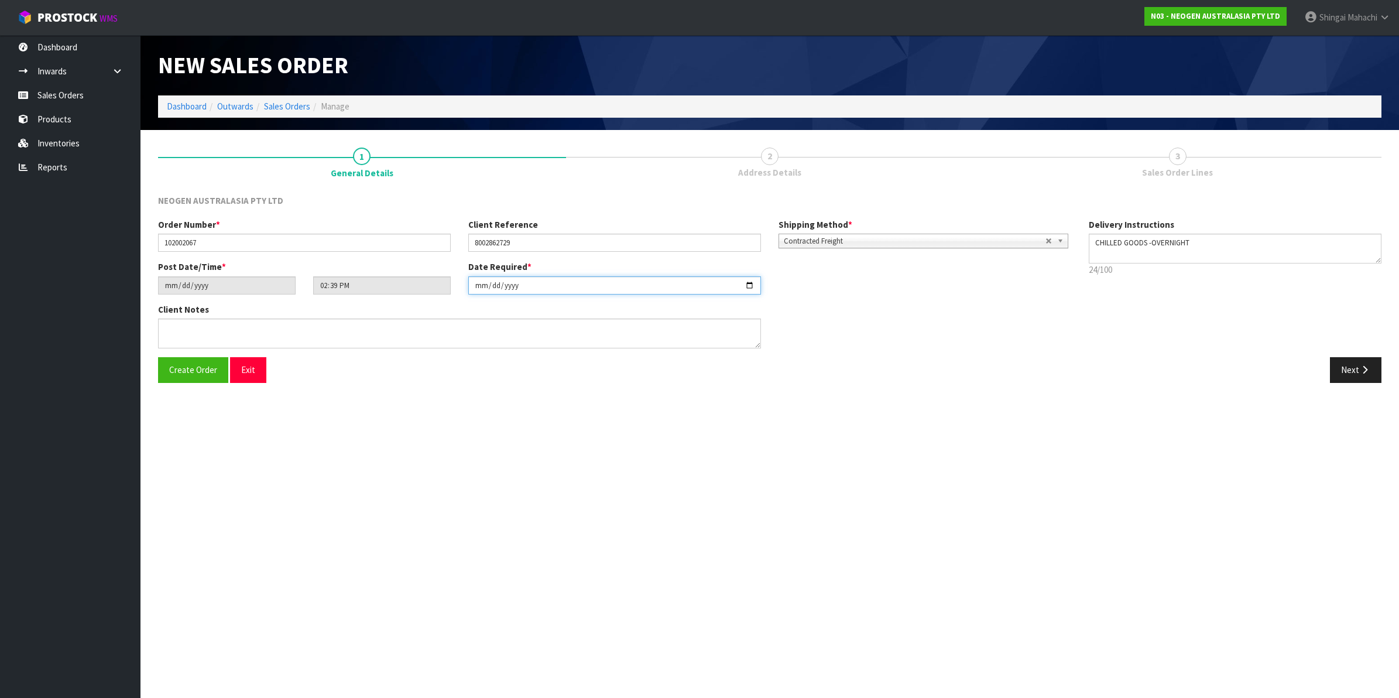
click at [748, 283] on input "[DATE]" at bounding box center [614, 285] width 293 height 18
type input "[DATE]"
click at [1359, 371] on icon "button" at bounding box center [1364, 369] width 11 height 9
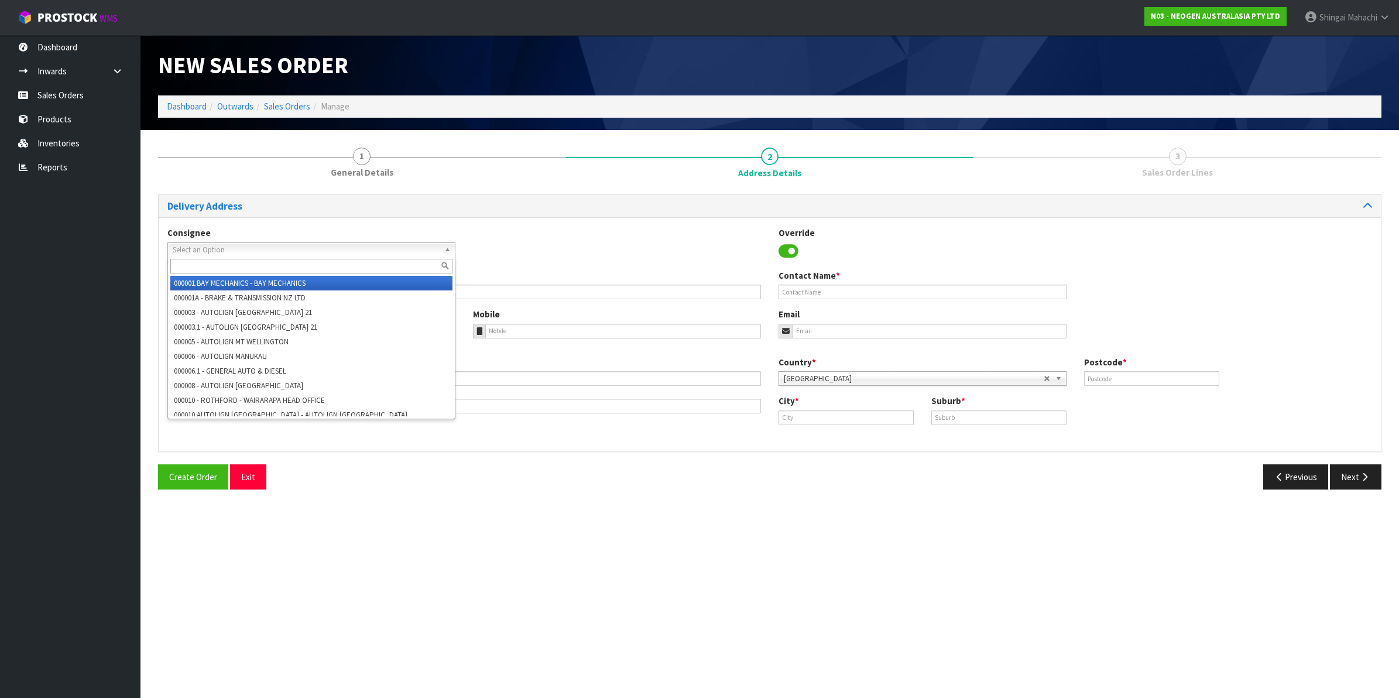
click at [193, 251] on span "Select an Option" at bounding box center [306, 250] width 267 height 14
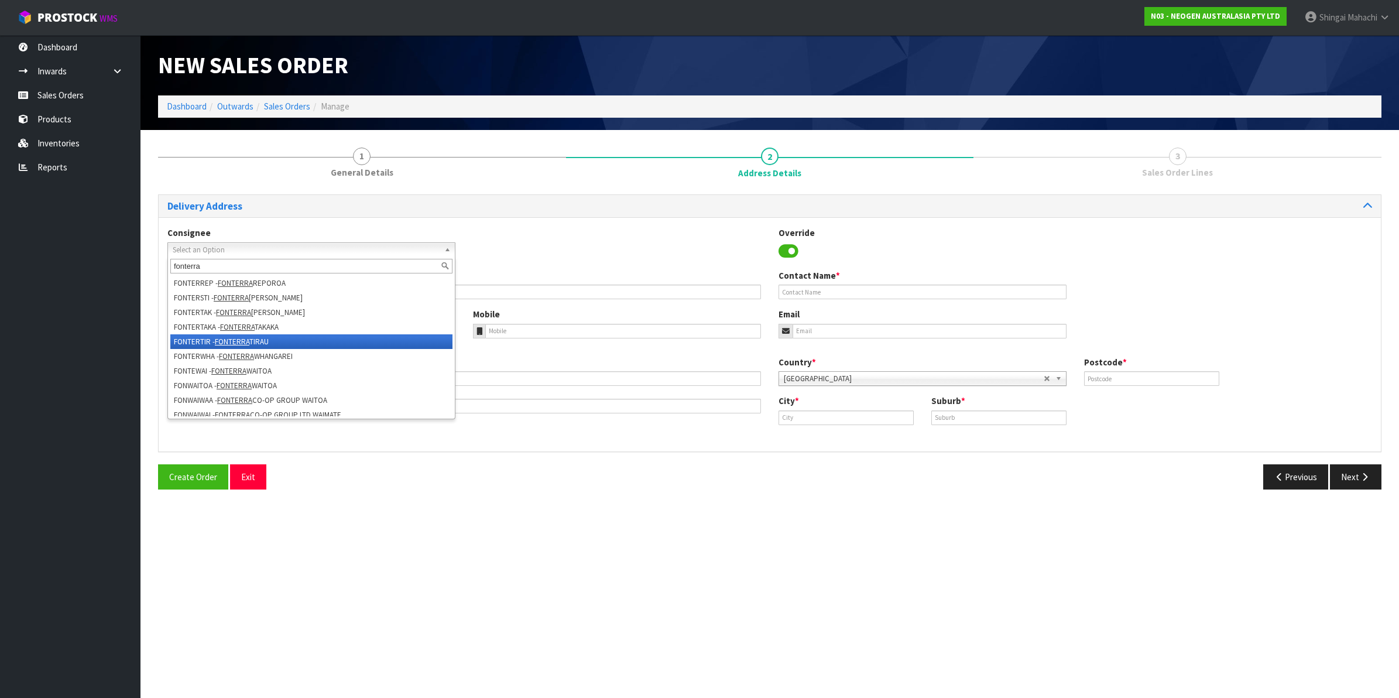
scroll to position [328, 0]
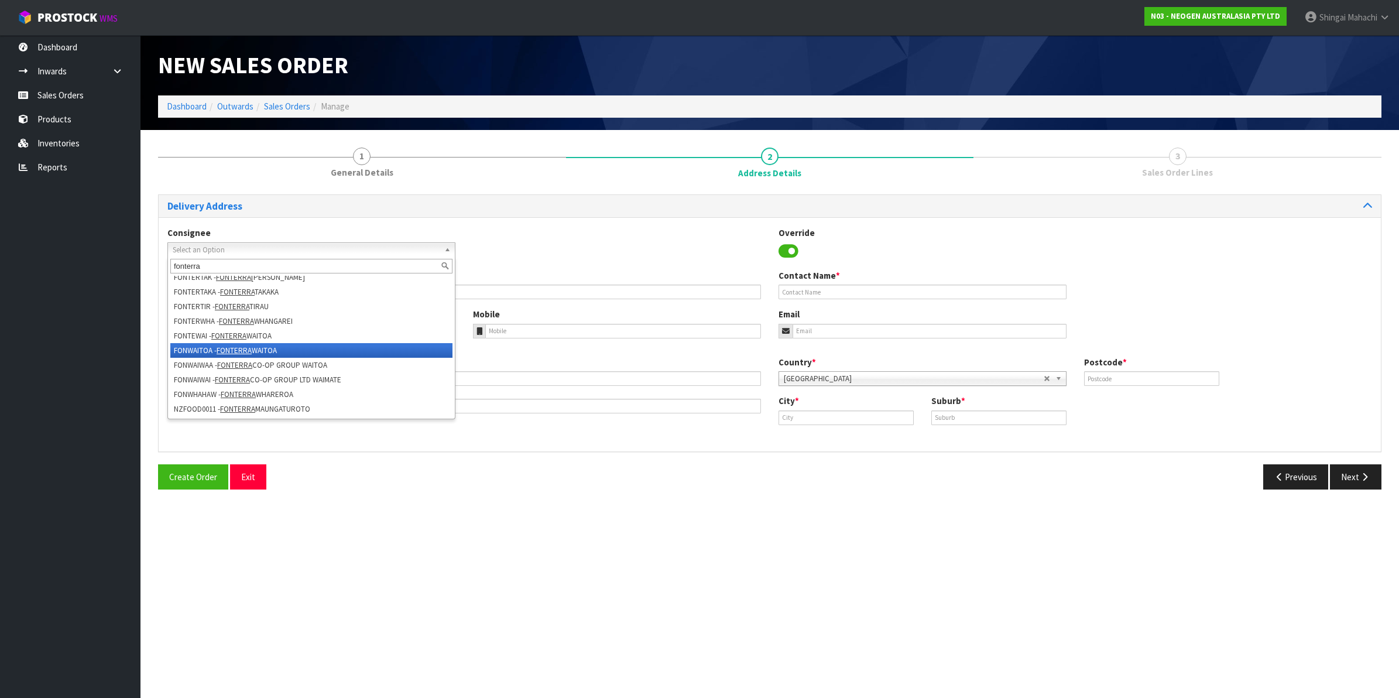
type input "fonterra"
click at [245, 345] on em "FONTERRA" at bounding box center [234, 350] width 35 height 10
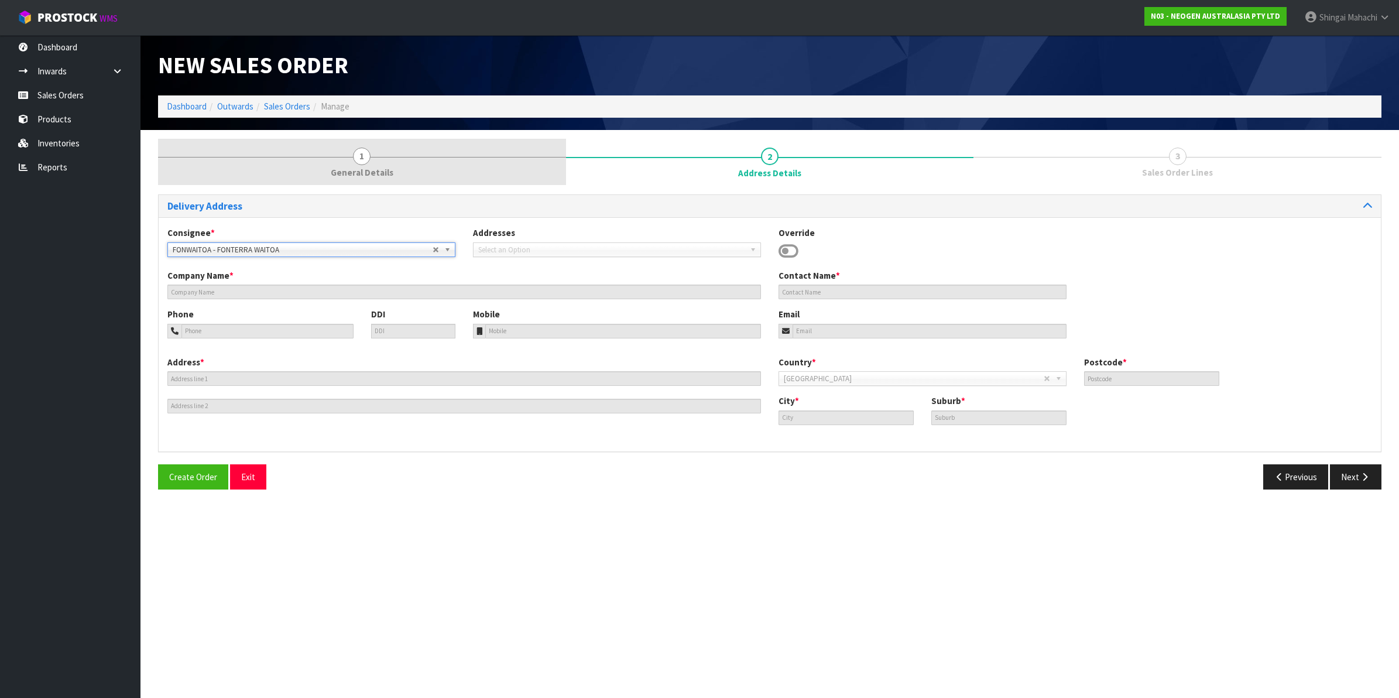
type input "FONTERRA WAITOA"
type input "CORNER NO. 1 ROAD & STATE HIGHWAY 26"
type input "3380"
type input "WAITOA"
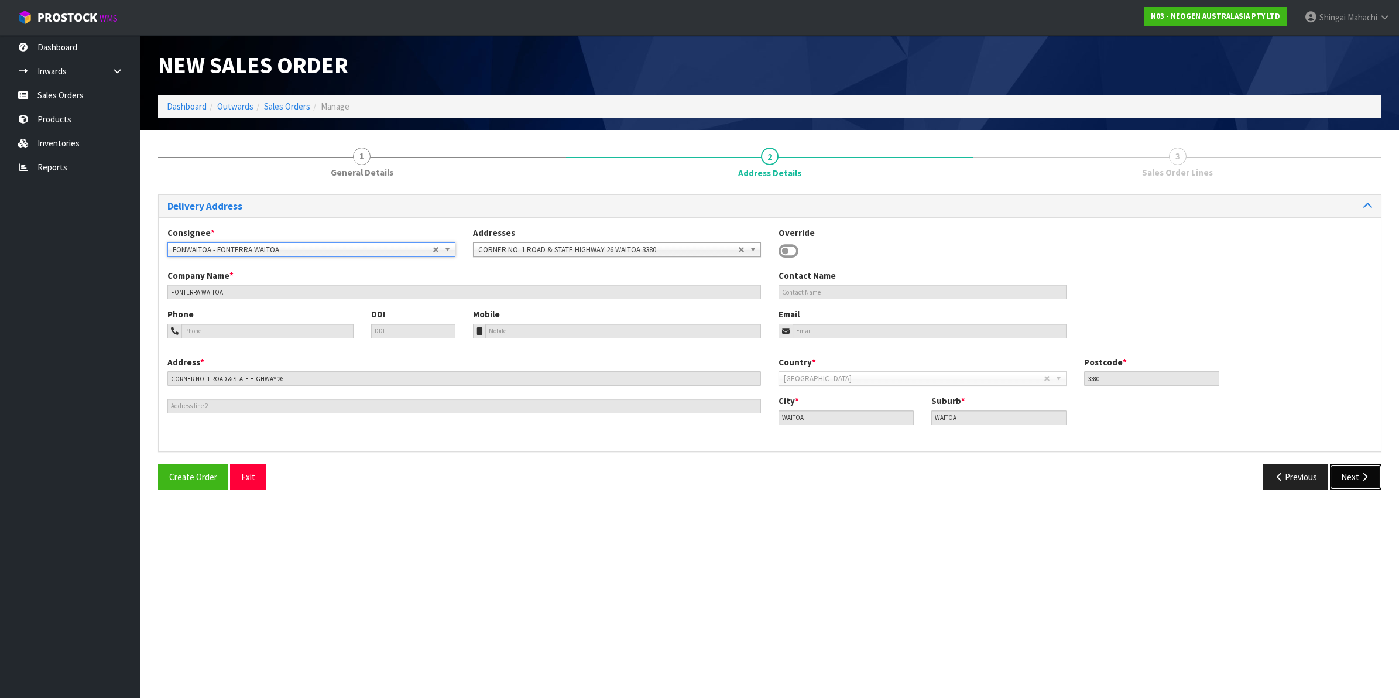
click at [1351, 475] on button "Next" at bounding box center [1356, 476] width 52 height 25
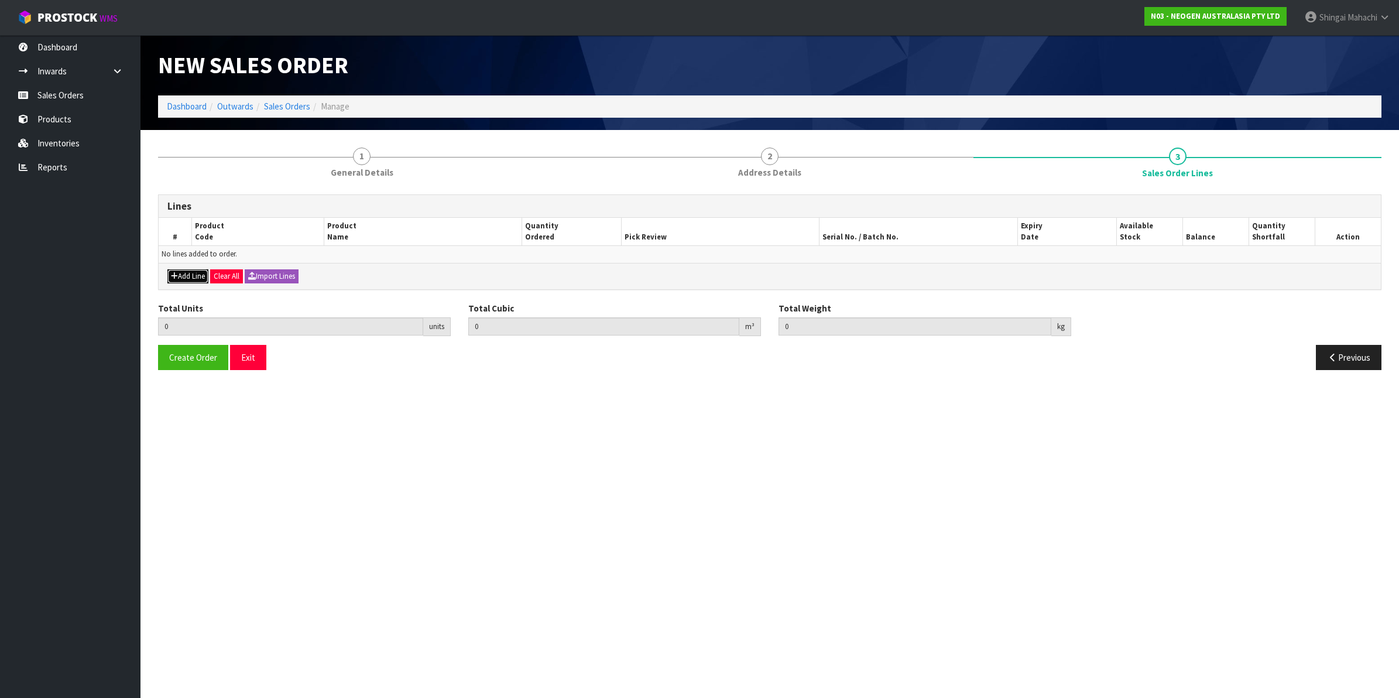
click at [186, 278] on button "Add Line" at bounding box center [187, 276] width 41 height 14
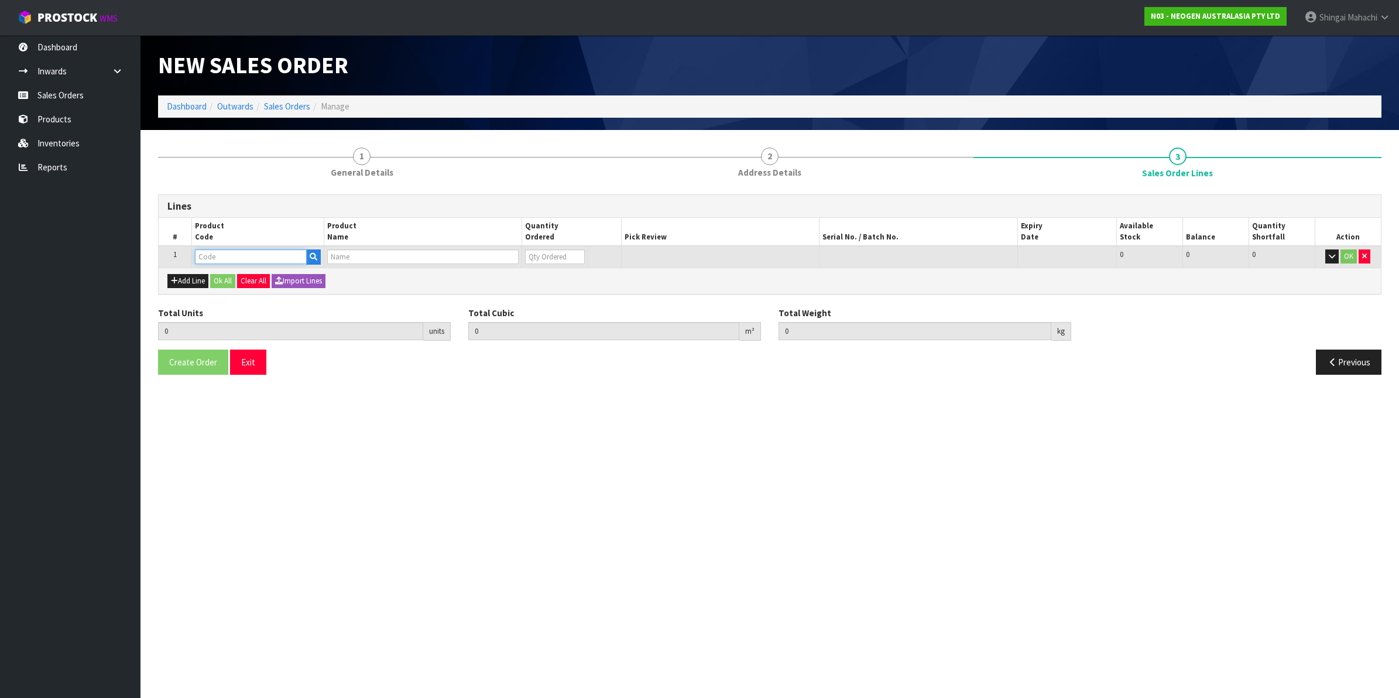
click at [208, 255] on input "text" at bounding box center [251, 256] width 112 height 15
click at [267, 255] on input "text" at bounding box center [251, 256] width 112 height 15
paste input "700002207"
type input "700002207"
type input "0.000000"
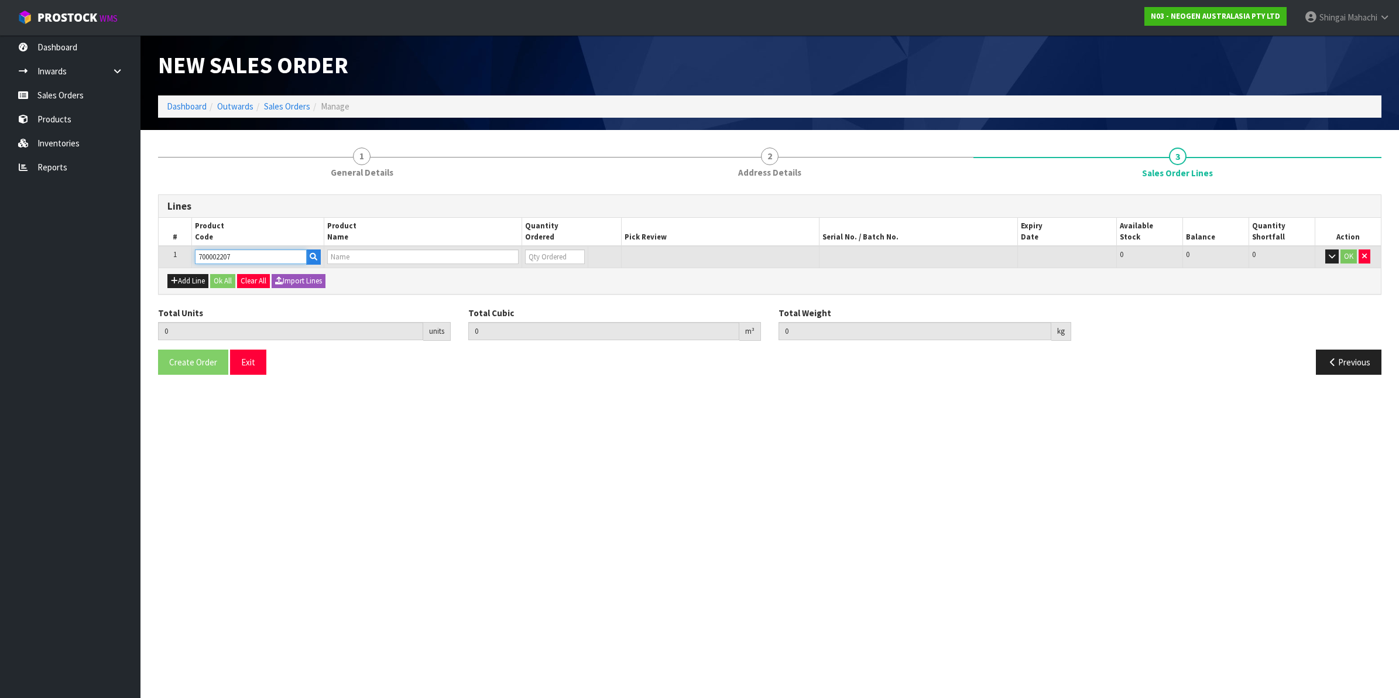
type input "0.000"
type input "7100067519 - UXL100 CLEAN-TRACE SURF ATP 100EA/PK"
type input "0"
type input "700002207"
drag, startPoint x: 537, startPoint y: 253, endPoint x: 525, endPoint y: 255, distance: 12.4
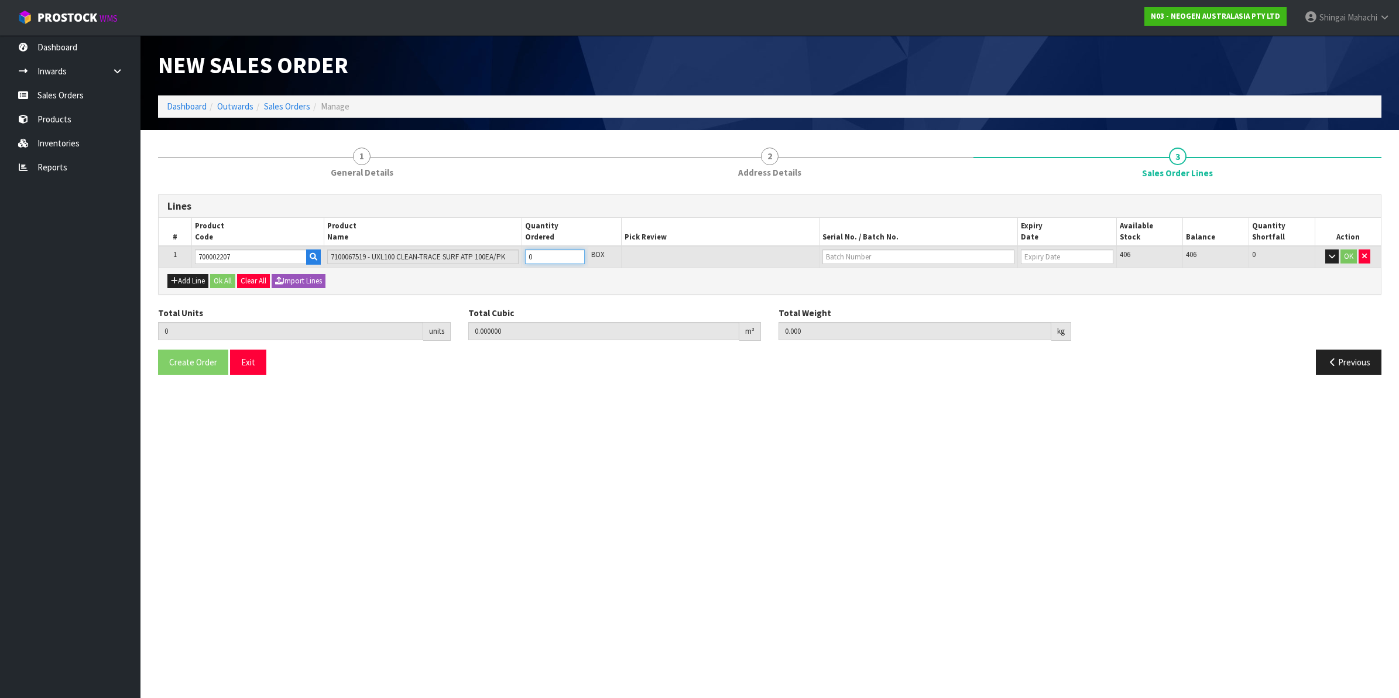
click at [525, 255] on input "0" at bounding box center [555, 256] width 60 height 15
type input "4"
type input "0.025984"
type input "3.84"
type input "4"
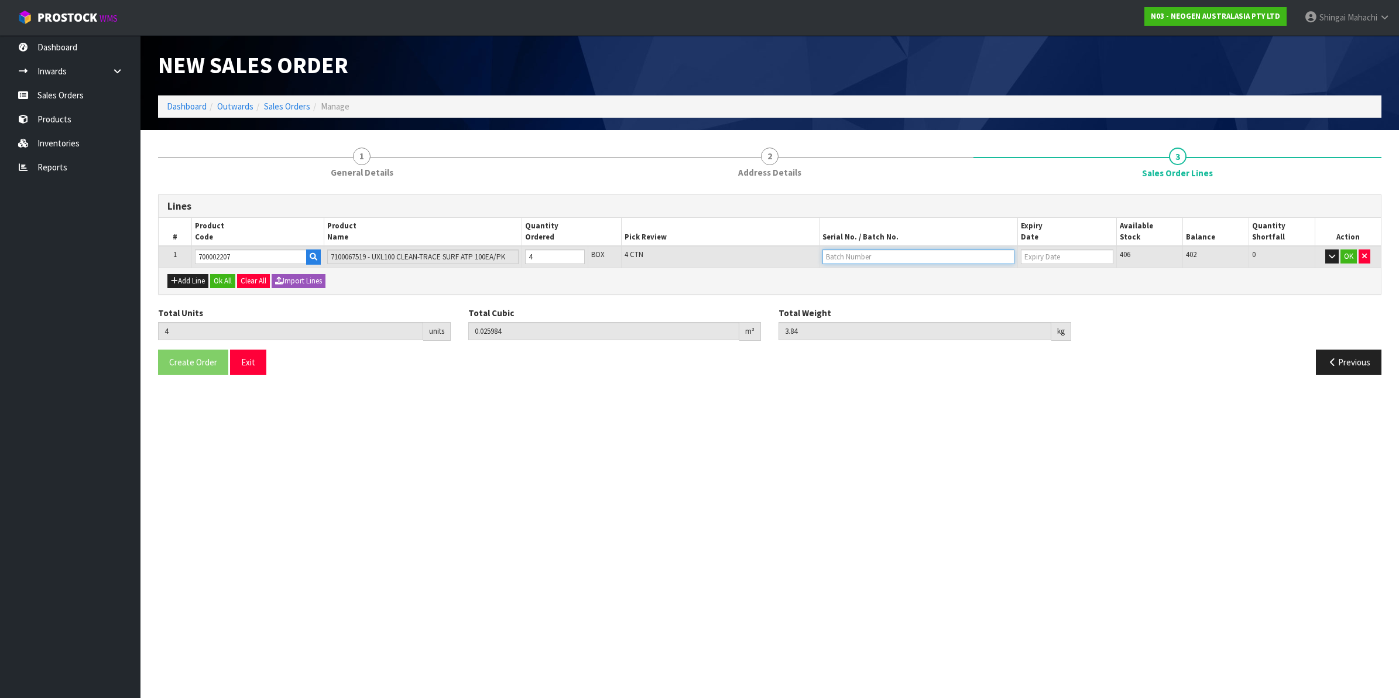
click at [868, 261] on input "text" at bounding box center [919, 256] width 192 height 15
click at [872, 274] on link "3000031847" at bounding box center [869, 276] width 92 height 16
type input "3000031847"
type input "[DATE]"
click at [1345, 256] on button "OK" at bounding box center [1349, 256] width 16 height 14
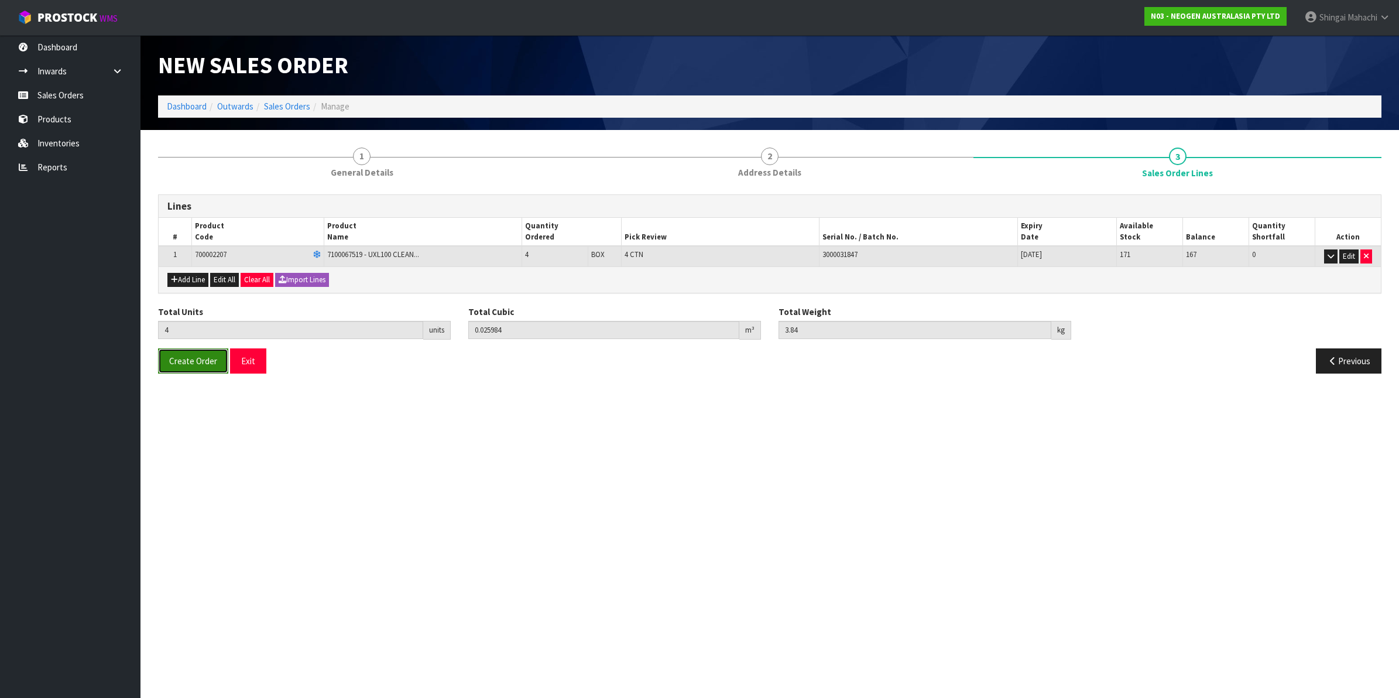
click at [194, 359] on span "Create Order" at bounding box center [193, 360] width 48 height 11
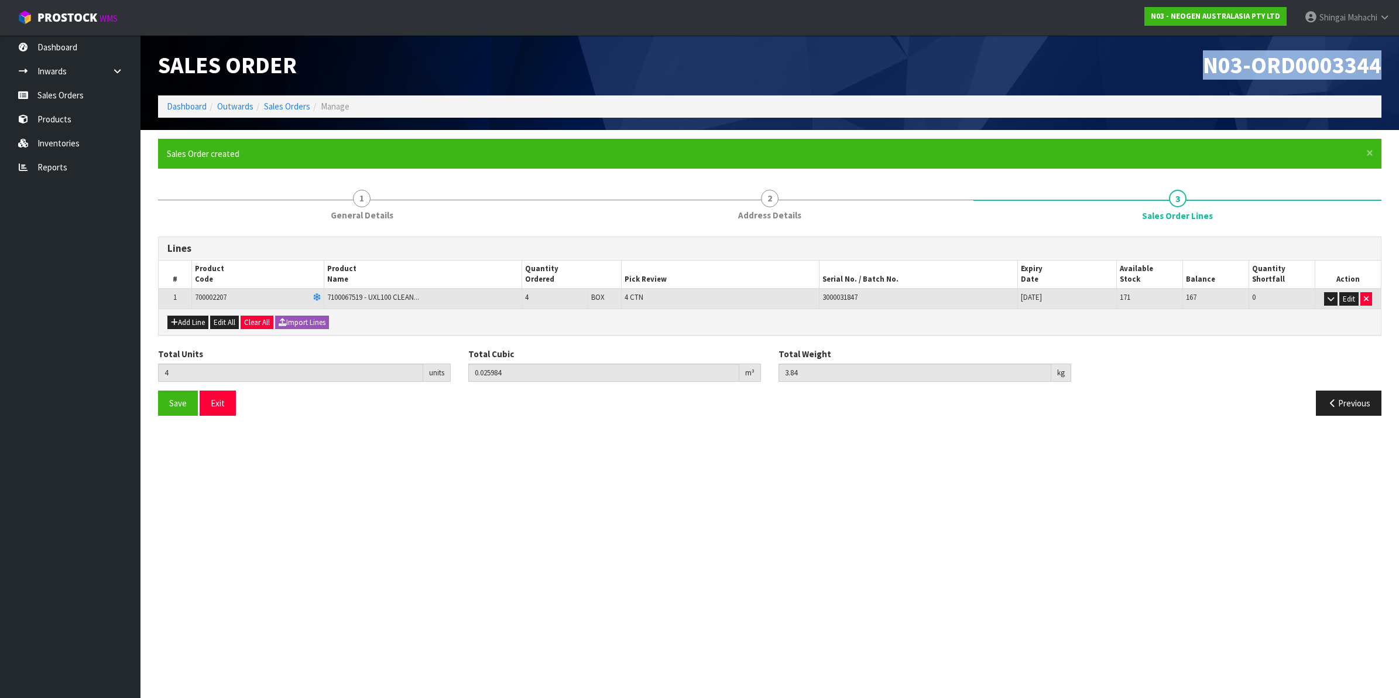
drag, startPoint x: 1200, startPoint y: 63, endPoint x: 1379, endPoint y: 71, distance: 179.3
click at [1379, 71] on h1 "N03-ORD0003344" at bounding box center [1080, 65] width 603 height 25
click at [276, 107] on link "Sales Orders" at bounding box center [287, 106] width 46 height 11
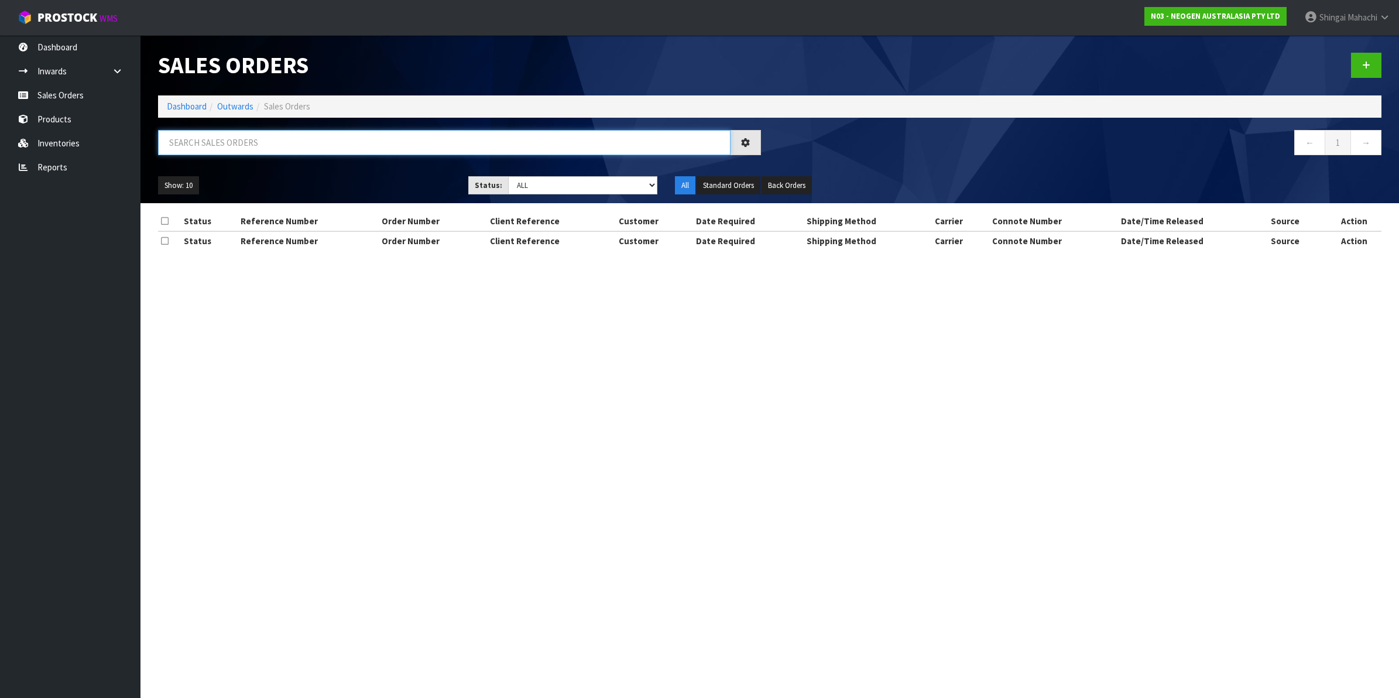
click at [270, 144] on input "text" at bounding box center [444, 142] width 573 height 25
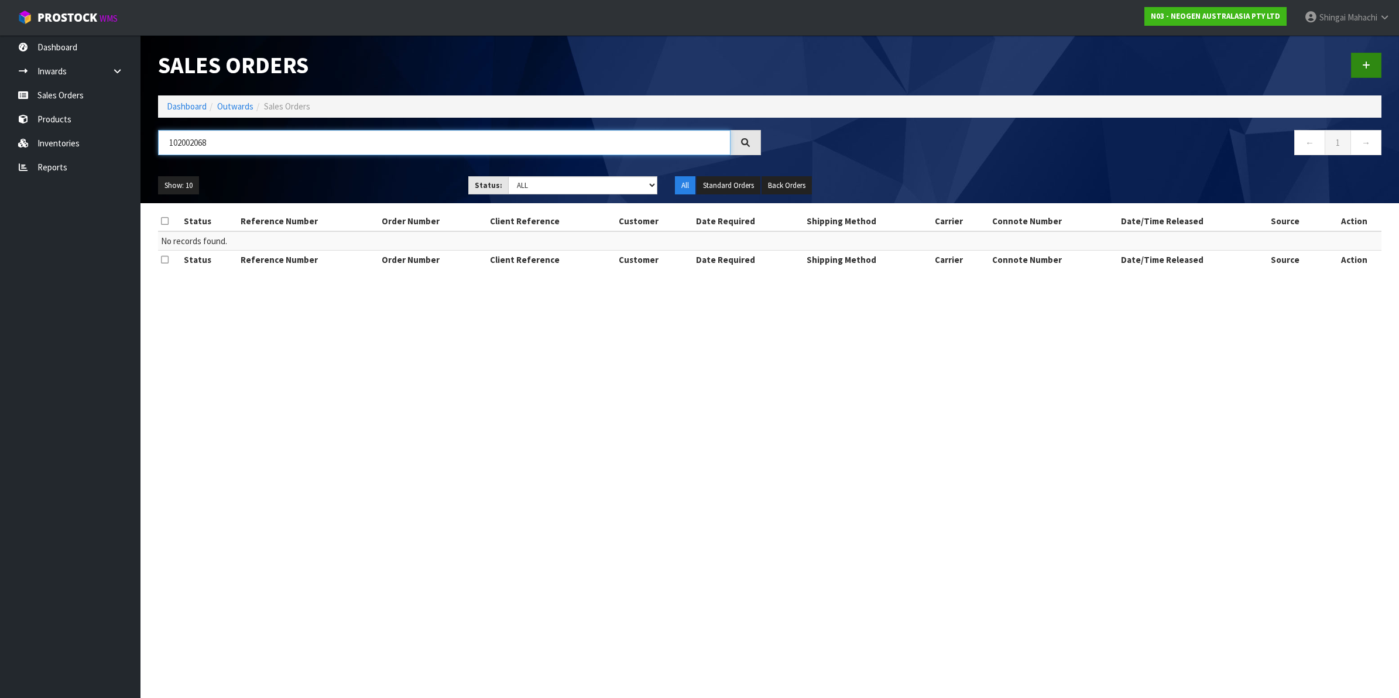
type input "102002068"
click at [1364, 62] on icon at bounding box center [1366, 65] width 8 height 9
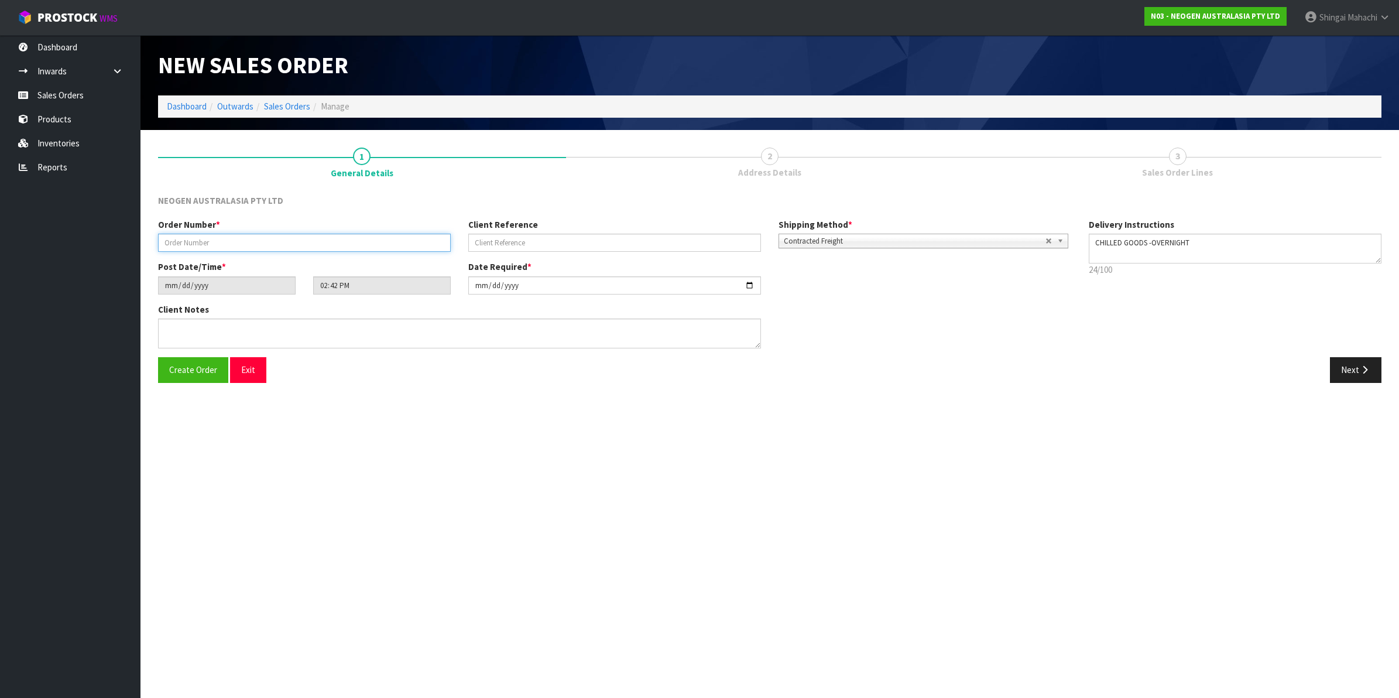
click at [177, 246] on input "text" at bounding box center [304, 243] width 293 height 18
type input "102002068"
click at [482, 243] on input "text" at bounding box center [614, 243] width 293 height 18
click at [499, 235] on input "text" at bounding box center [614, 243] width 293 height 18
paste input "NDUN003678"
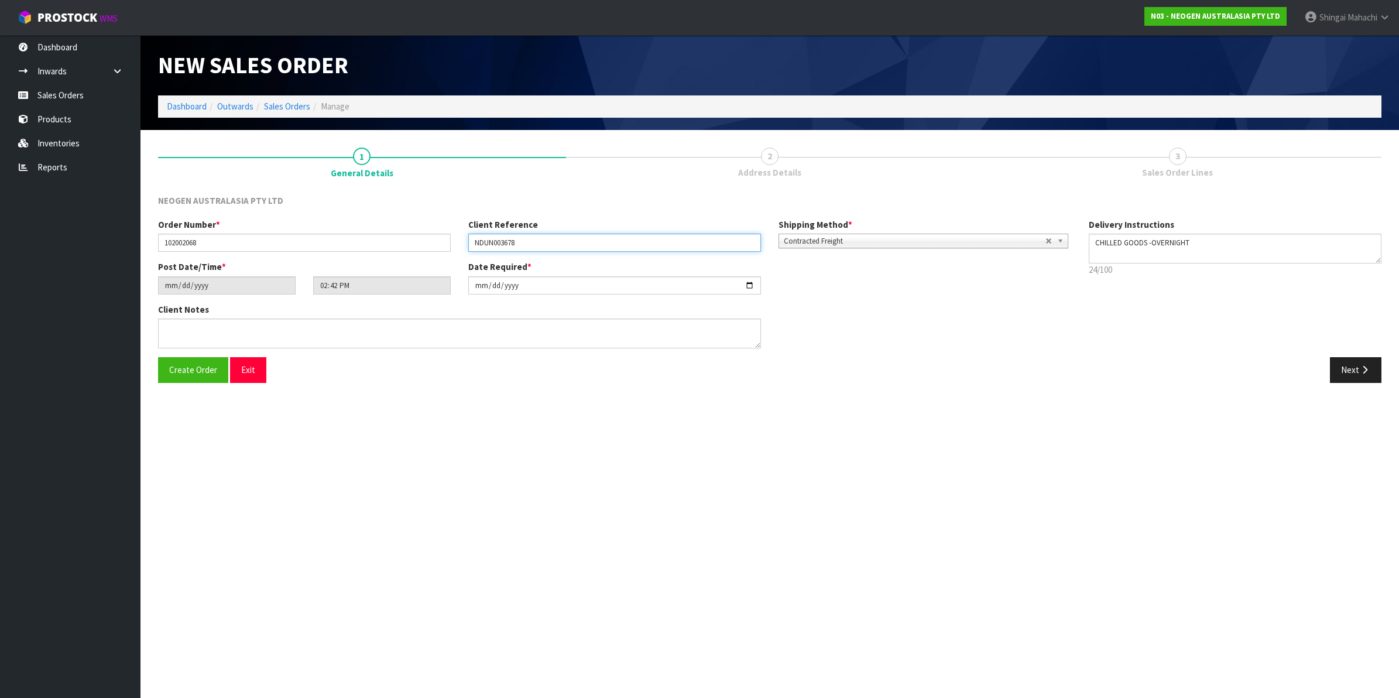
type input "NDUN003678"
click at [748, 286] on input "[DATE]" at bounding box center [614, 285] width 293 height 18
type input "[DATE]"
click at [207, 335] on textarea at bounding box center [459, 333] width 603 height 30
click at [191, 328] on textarea at bounding box center [459, 333] width 603 height 30
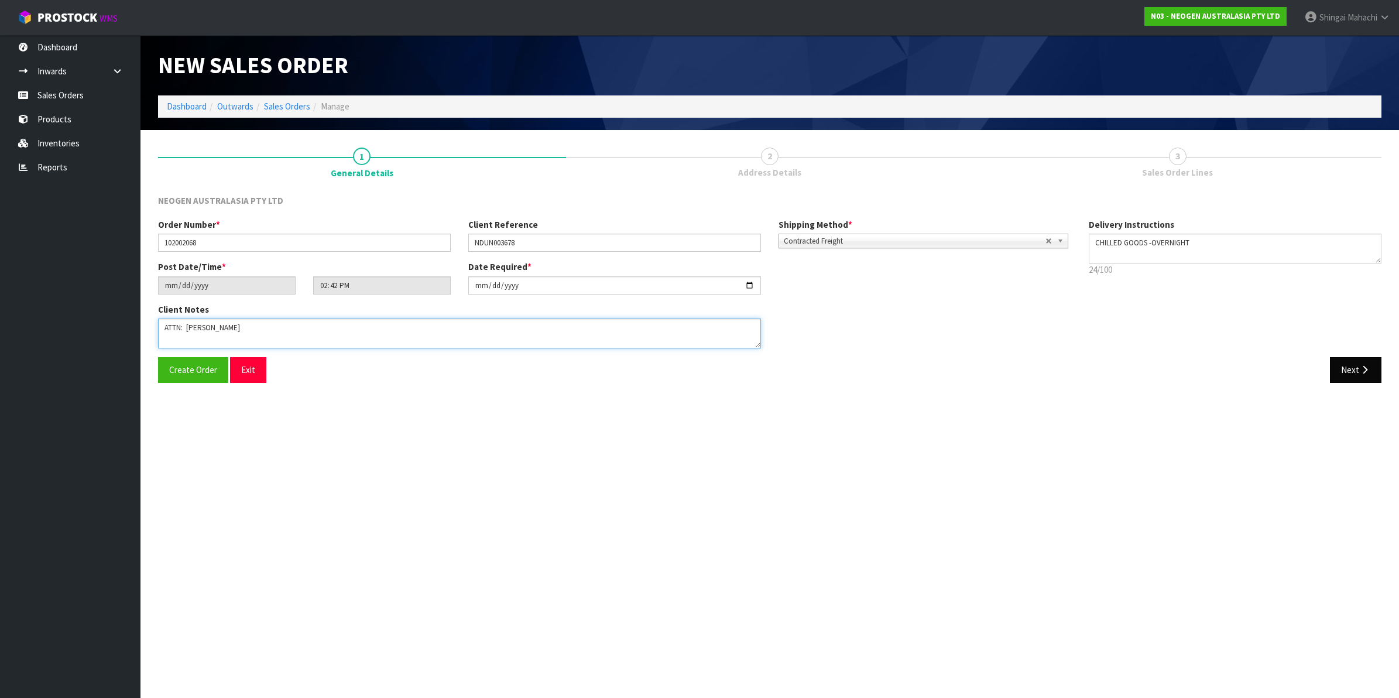
type textarea "ATTN: [PERSON_NAME]"
click at [1367, 371] on icon "button" at bounding box center [1364, 369] width 11 height 9
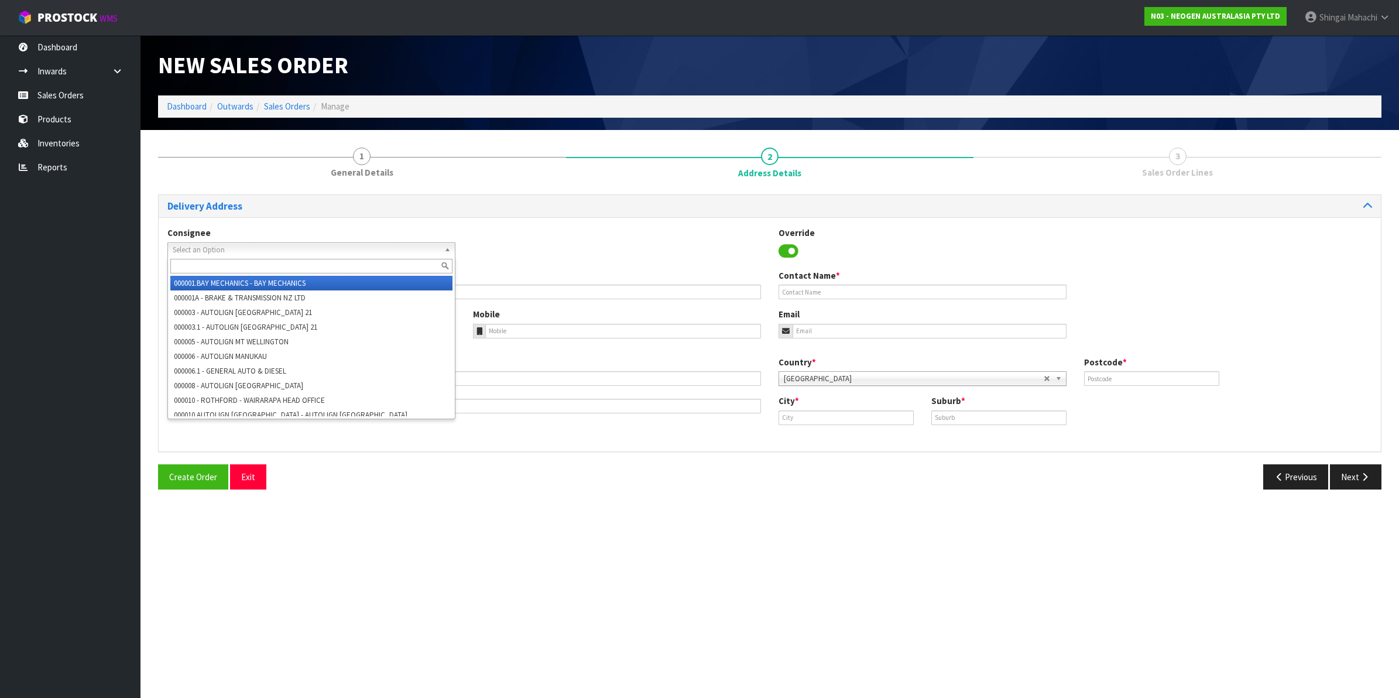
click at [204, 246] on span "Select an Option" at bounding box center [306, 250] width 267 height 14
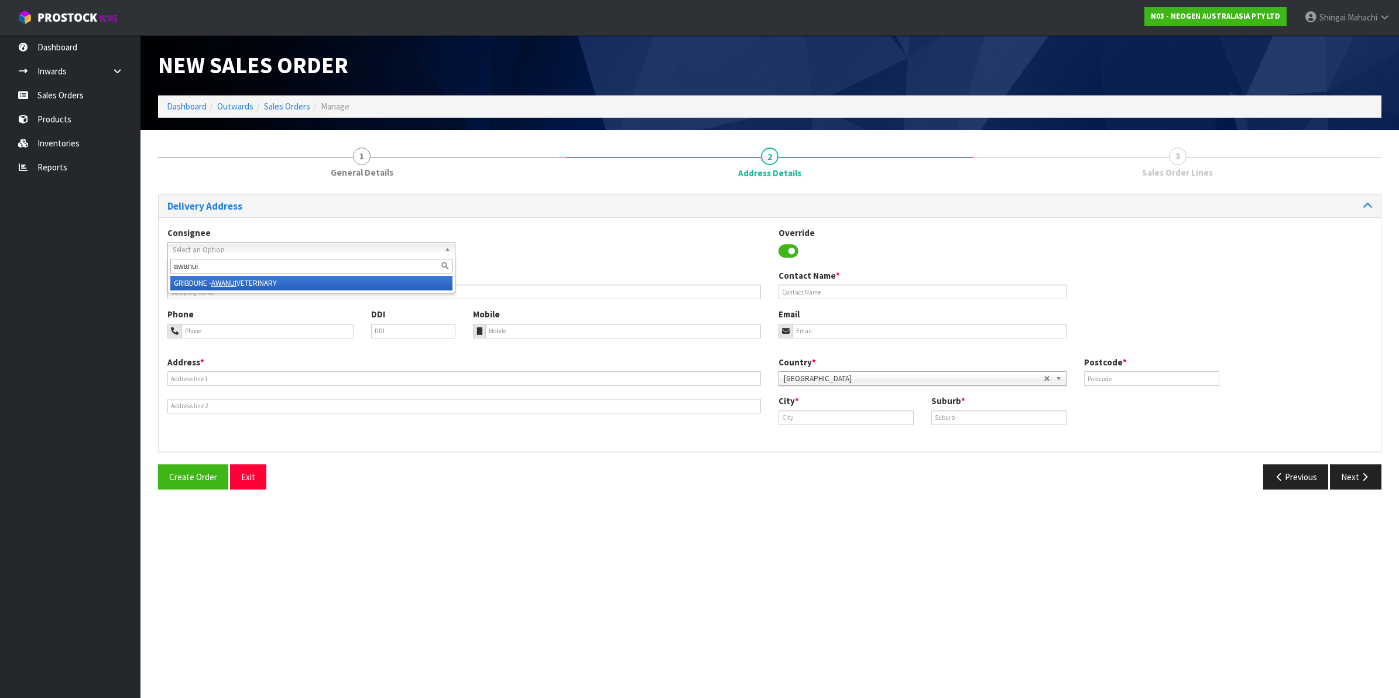
type input "awanui"
click at [223, 278] on em "AWANUI" at bounding box center [223, 283] width 25 height 10
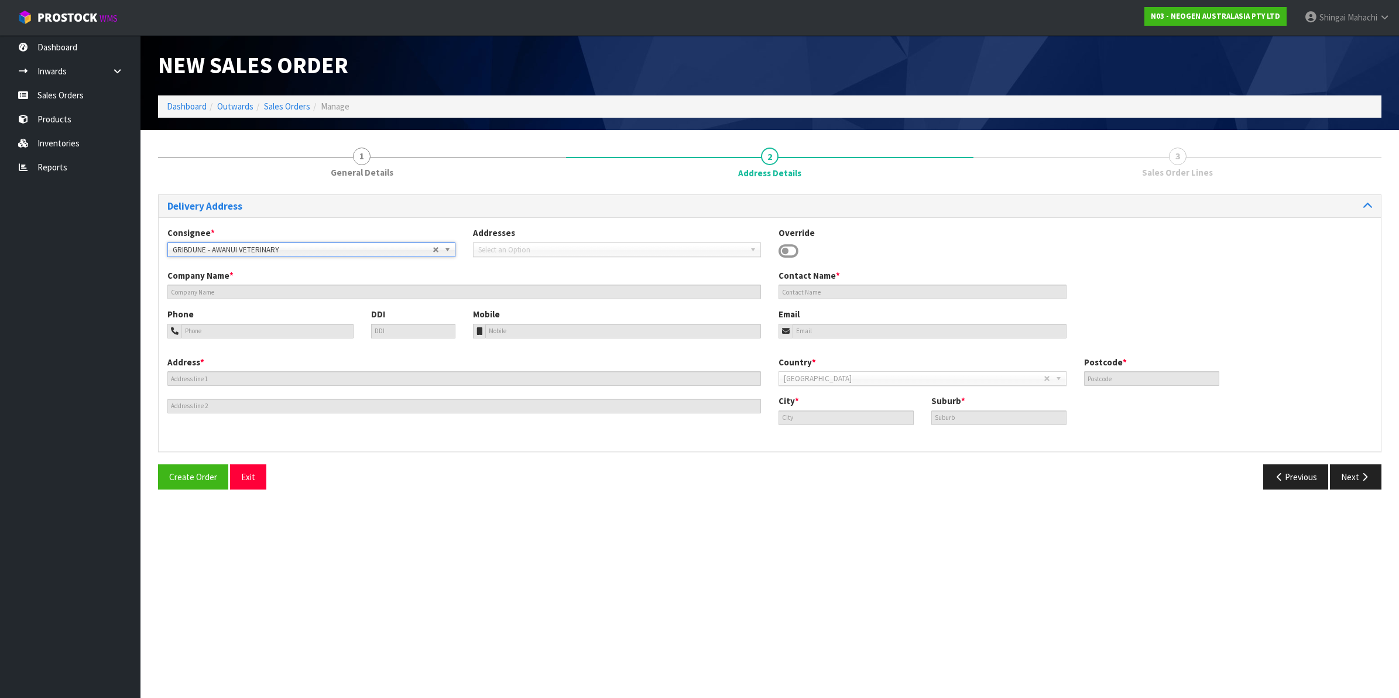
type input "AWANUI VETERINARY"
type input "159/183 PUDDLE ALLEY"
type input "BLOCK A, [GEOGRAPHIC_DATA],"
type input "9092"
type input "Dunedin"
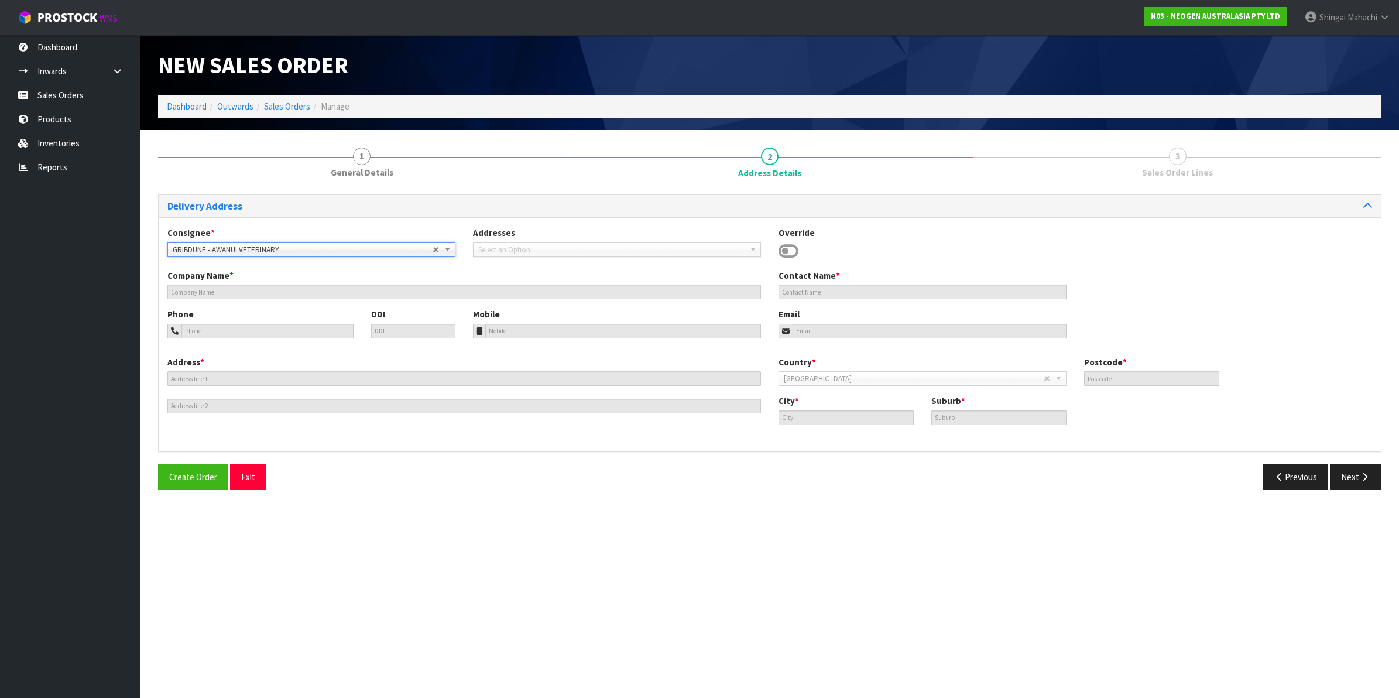
type input "MOSGIEL"
click at [1365, 475] on icon "button" at bounding box center [1364, 476] width 11 height 9
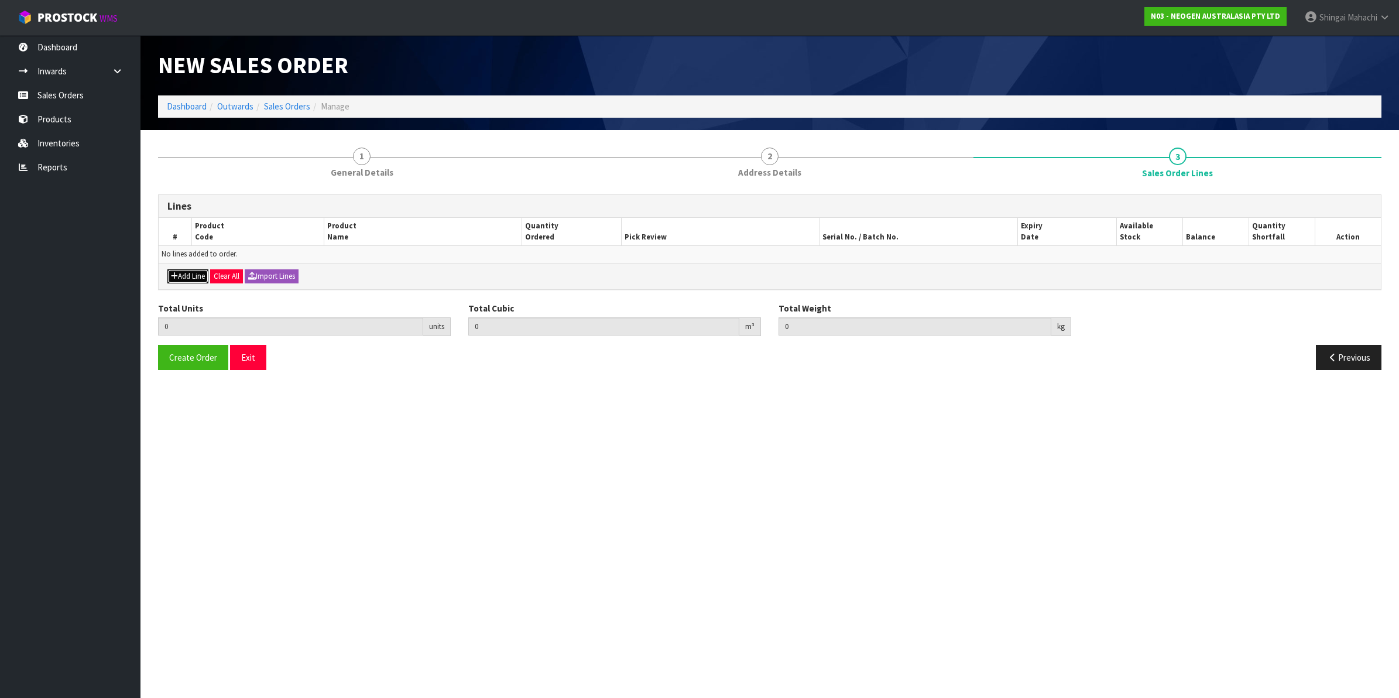
click at [186, 276] on button "Add Line" at bounding box center [187, 276] width 41 height 14
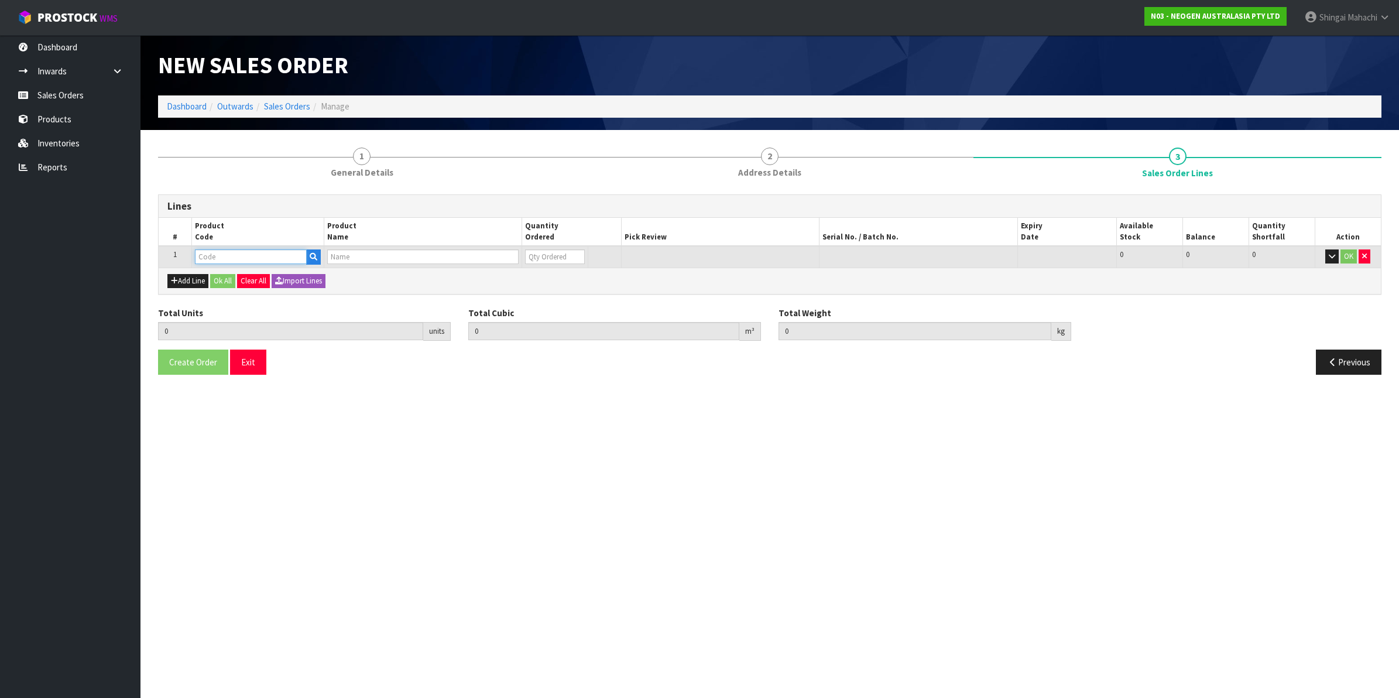
click at [215, 256] on input "text" at bounding box center [251, 256] width 112 height 15
click at [194, 279] on button "Add Line" at bounding box center [187, 281] width 41 height 14
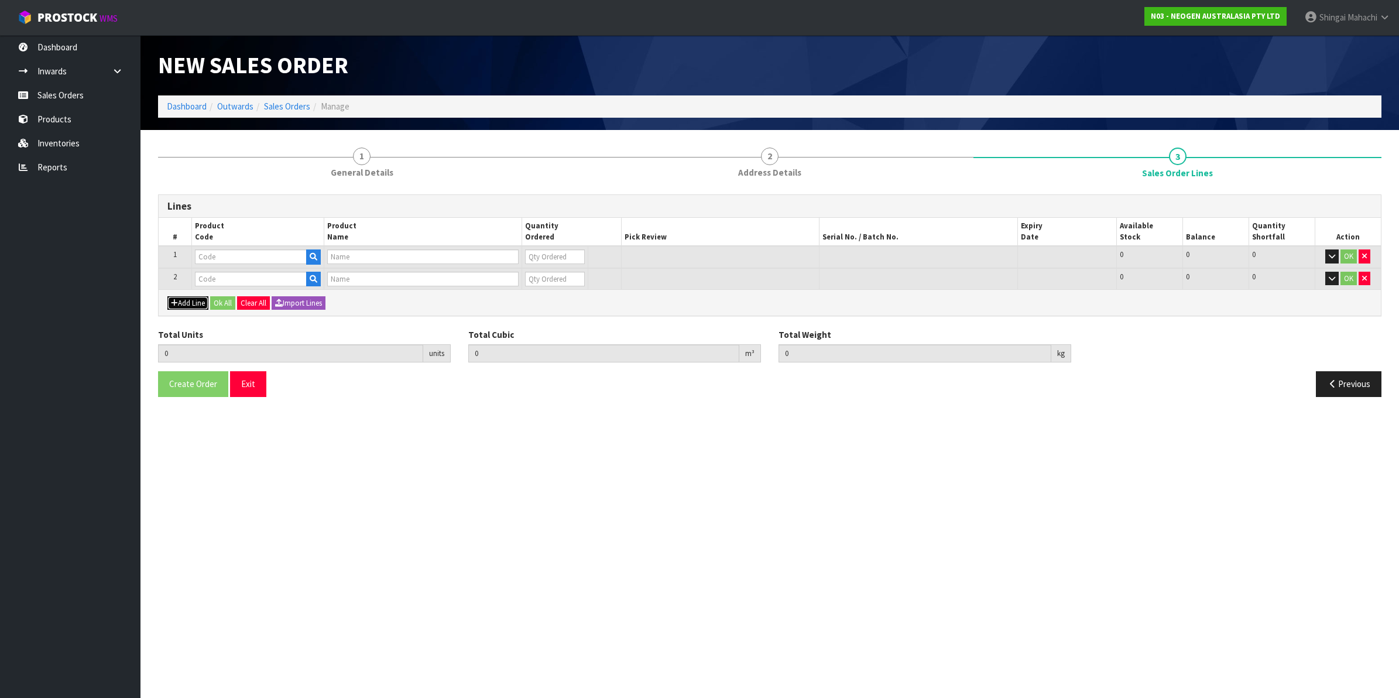
click at [189, 299] on button "Add Line" at bounding box center [187, 303] width 41 height 14
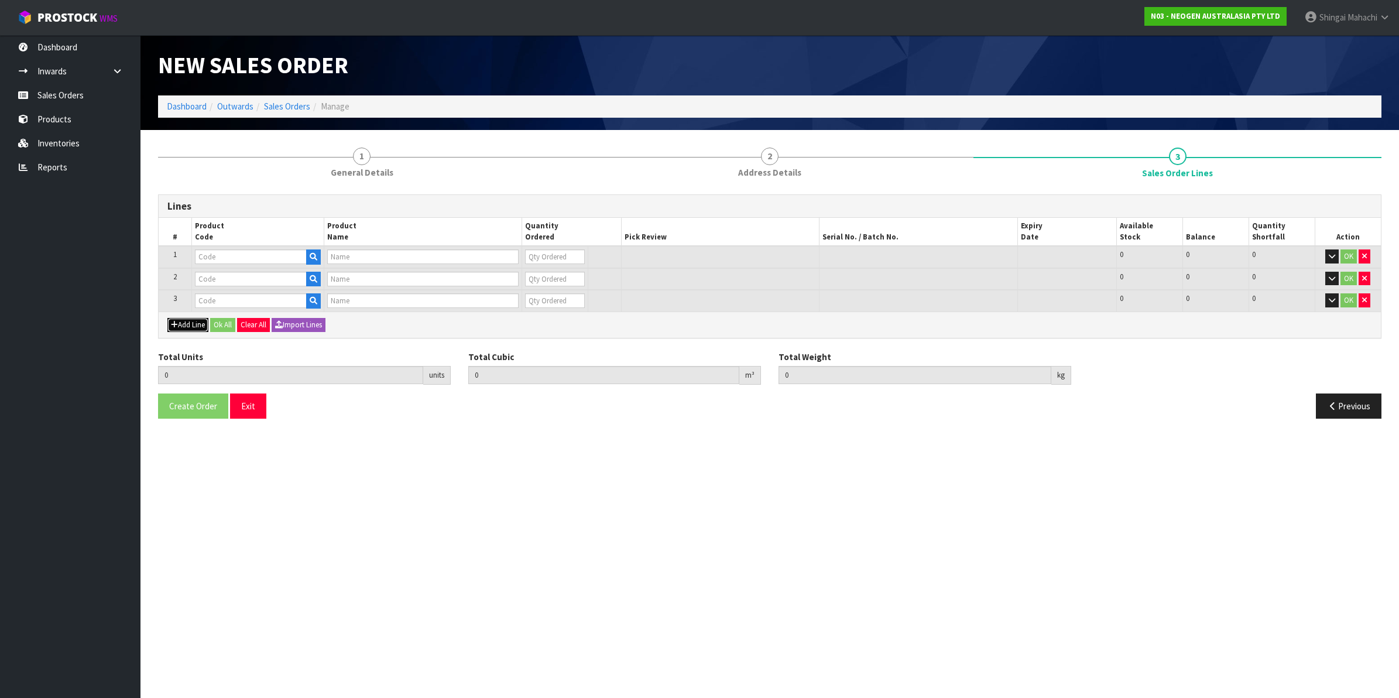
click at [185, 323] on button "Add Line" at bounding box center [187, 325] width 41 height 14
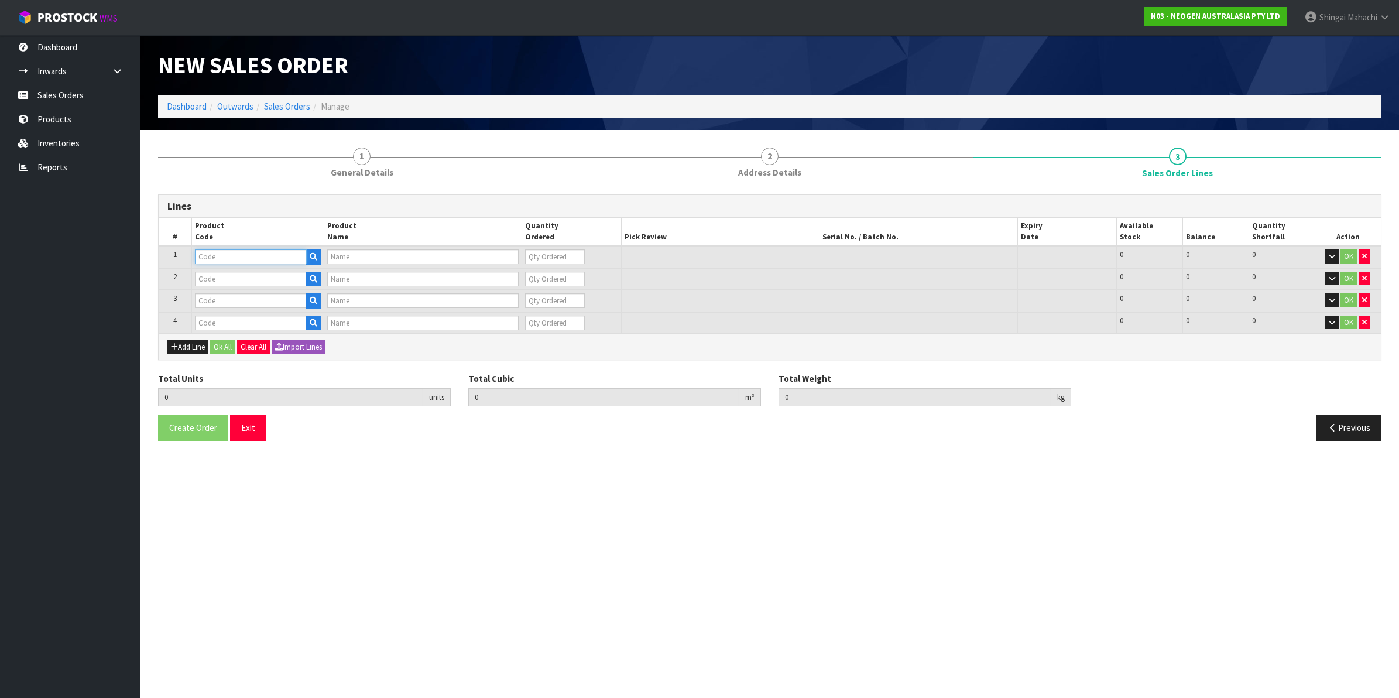
click at [242, 252] on input "text" at bounding box center [251, 256] width 112 height 15
paste input "700002150"
type input "700002150"
type input "7100041178 - MDA2LIS96 MDA 2 LISTERIA 96 TESTS/KIT"
type input "0"
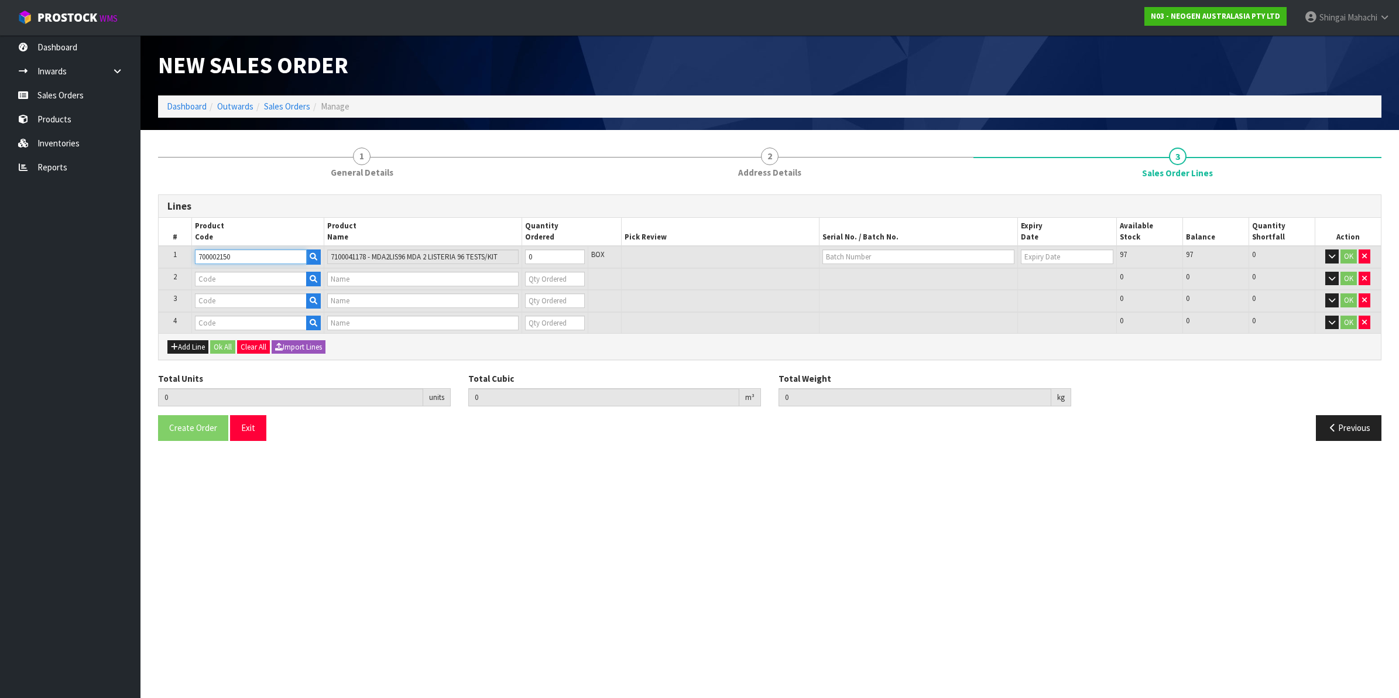
type input "700002150"
click at [243, 279] on input "text" at bounding box center [251, 279] width 112 height 15
paste input "700002157"
type input "700002157"
type input "7100062349 - MDA2SAL96, MDA2 [MEDICAL_DATA], 96 TESTS/KIT"
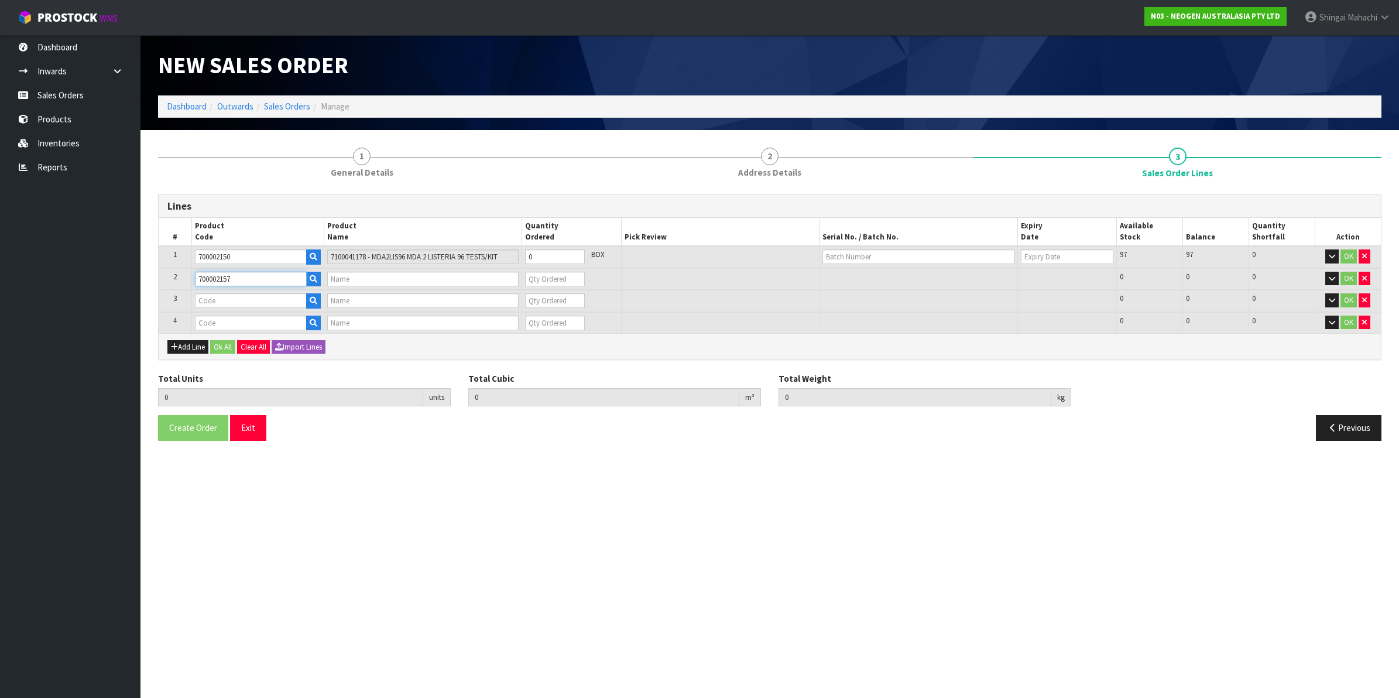
type input "0"
type input "700002157"
click at [211, 294] on input "text" at bounding box center [251, 300] width 112 height 15
paste input "700006852"
type input "700006852"
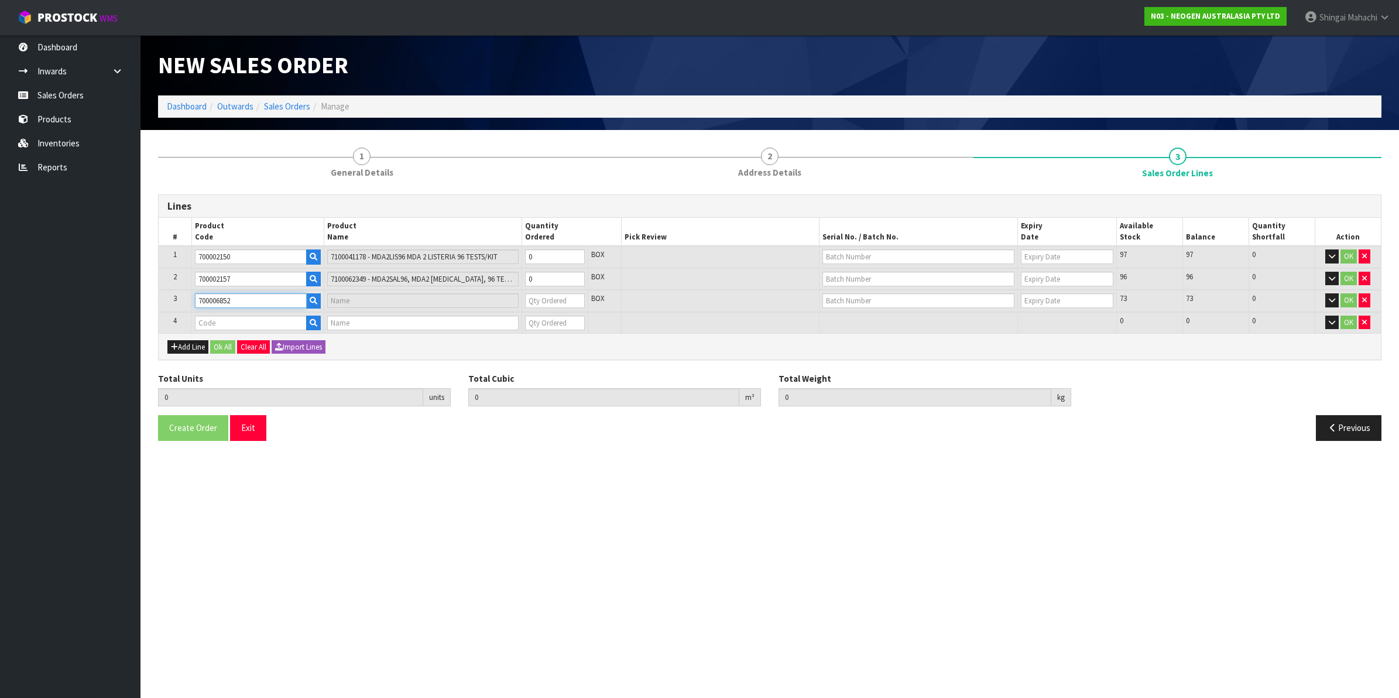
type input "DPWS9 DILUENT PWS (9ML 400/BOX) LABEL - IN VITRO ONLY"
type input "0"
type input "700006852"
click at [230, 322] on input "text" at bounding box center [251, 323] width 112 height 15
paste input "700002277"
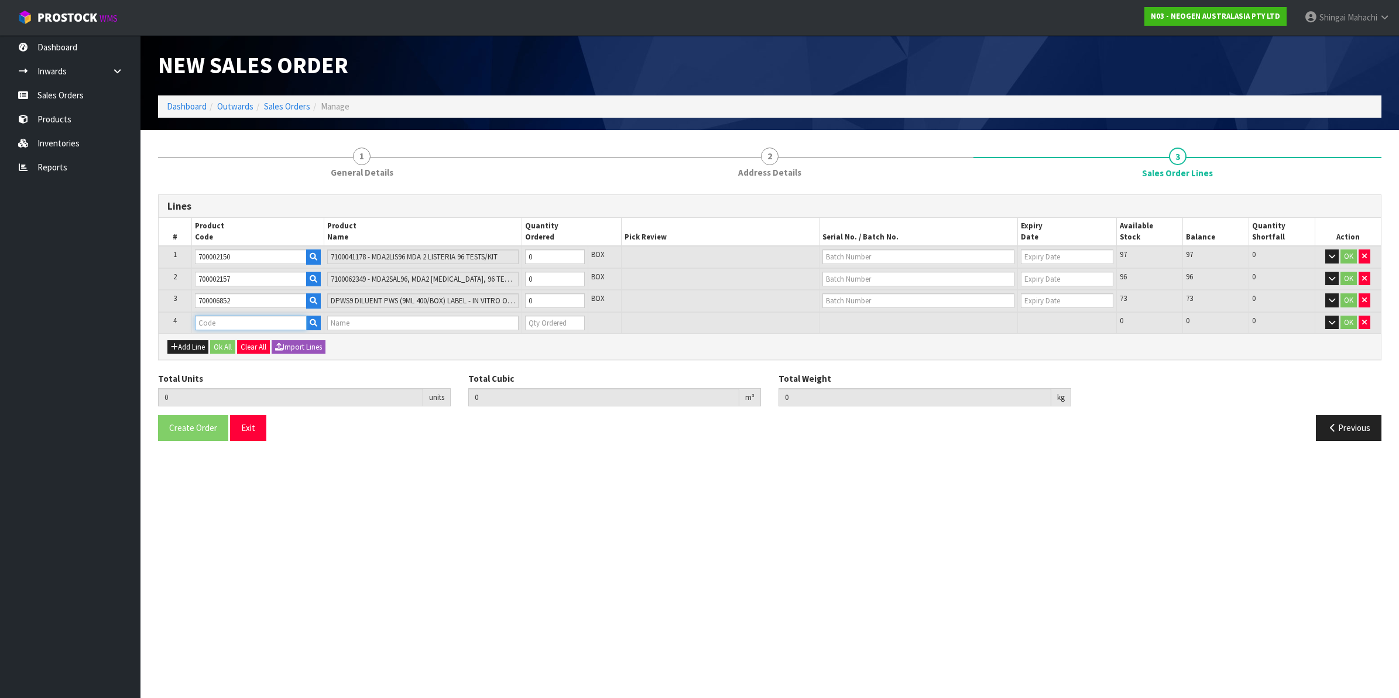
type input "700002277"
type input "0.000000"
type input "0.000"
type input "7100126845 - 6414 PETRIFILM ECOLI/COLI CT PLT 500C PL"
type input "0"
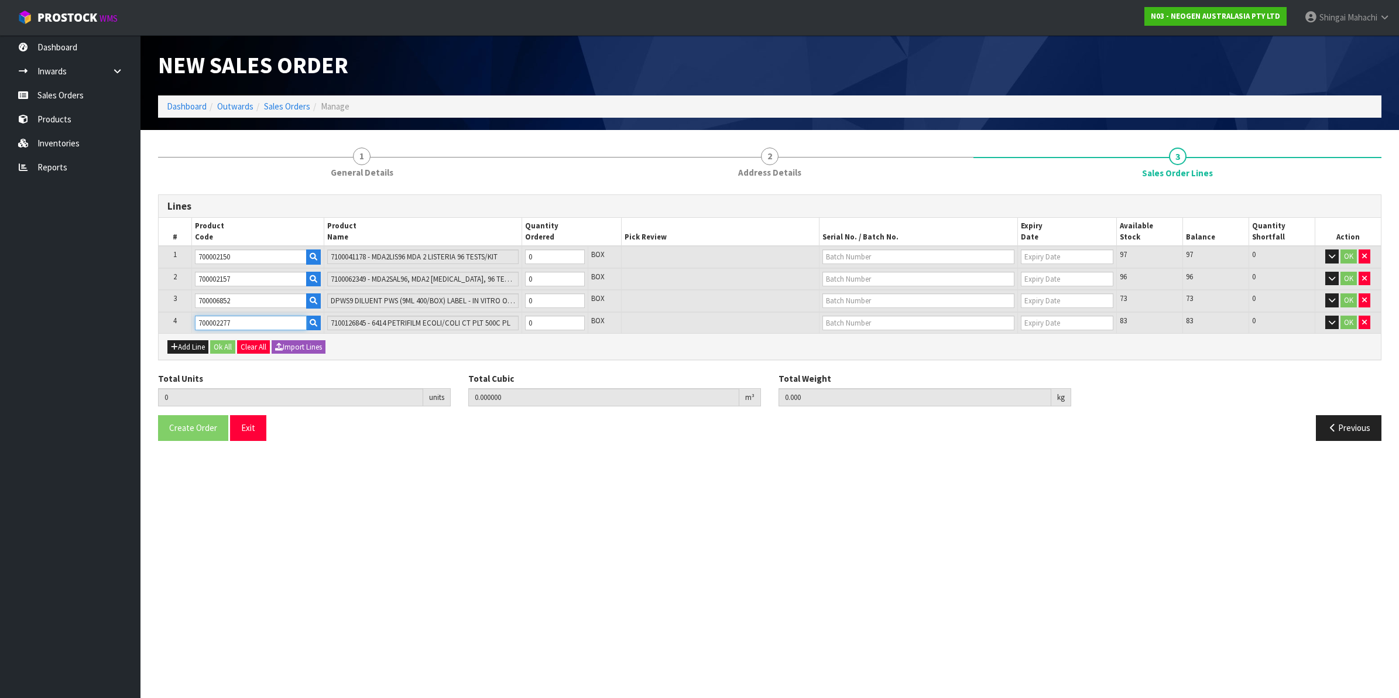
type input "700002277"
click at [477, 259] on tr "1 700002150 7100041178 - MDA2LIS96 MDA 2 LISTERIA 96 TESTS/KIT 0 BOX 97 97 0 OK" at bounding box center [770, 257] width 1222 height 22
type input "1"
type input "0.001824"
type input "0.4"
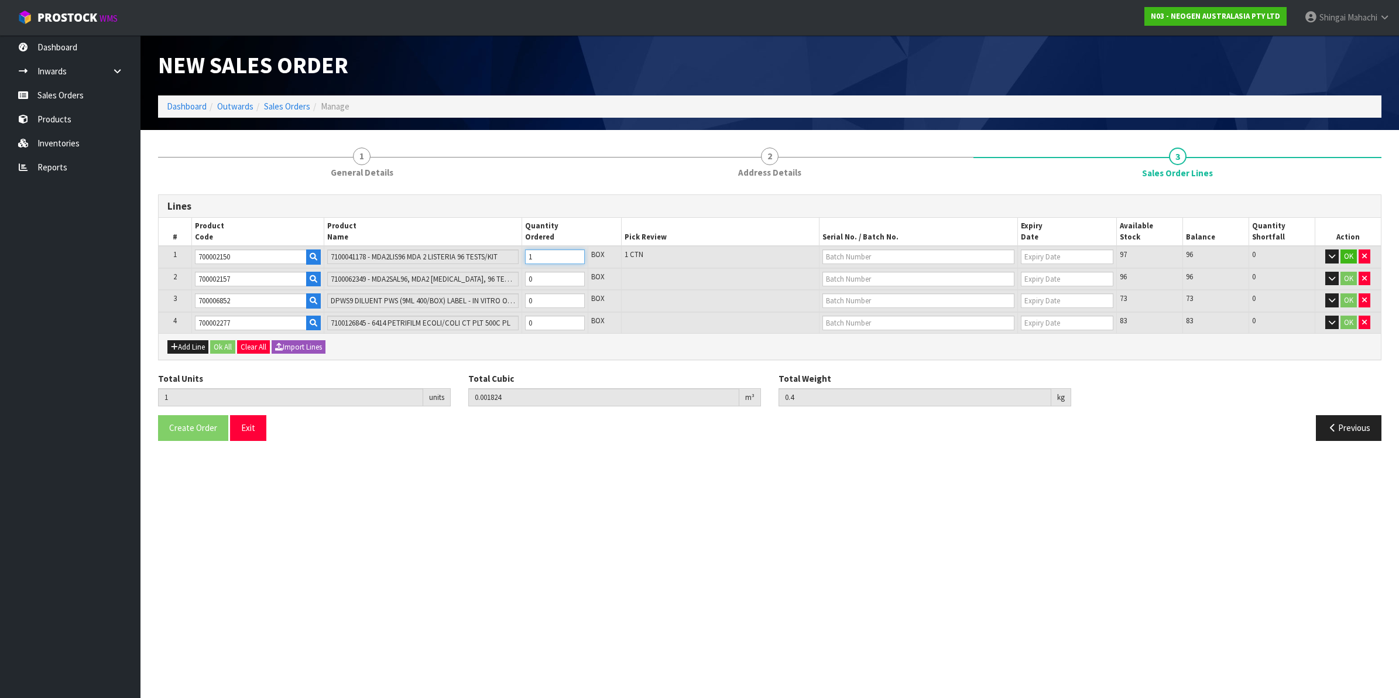
type input "1"
click at [467, 271] on tr "2 700002157 7100062349 - MDA2SAL96, MDA2 [MEDICAL_DATA], 96 TESTS/KIT 0 BOX 96 …" at bounding box center [770, 279] width 1222 height 22
type input "2"
type input "0.003696"
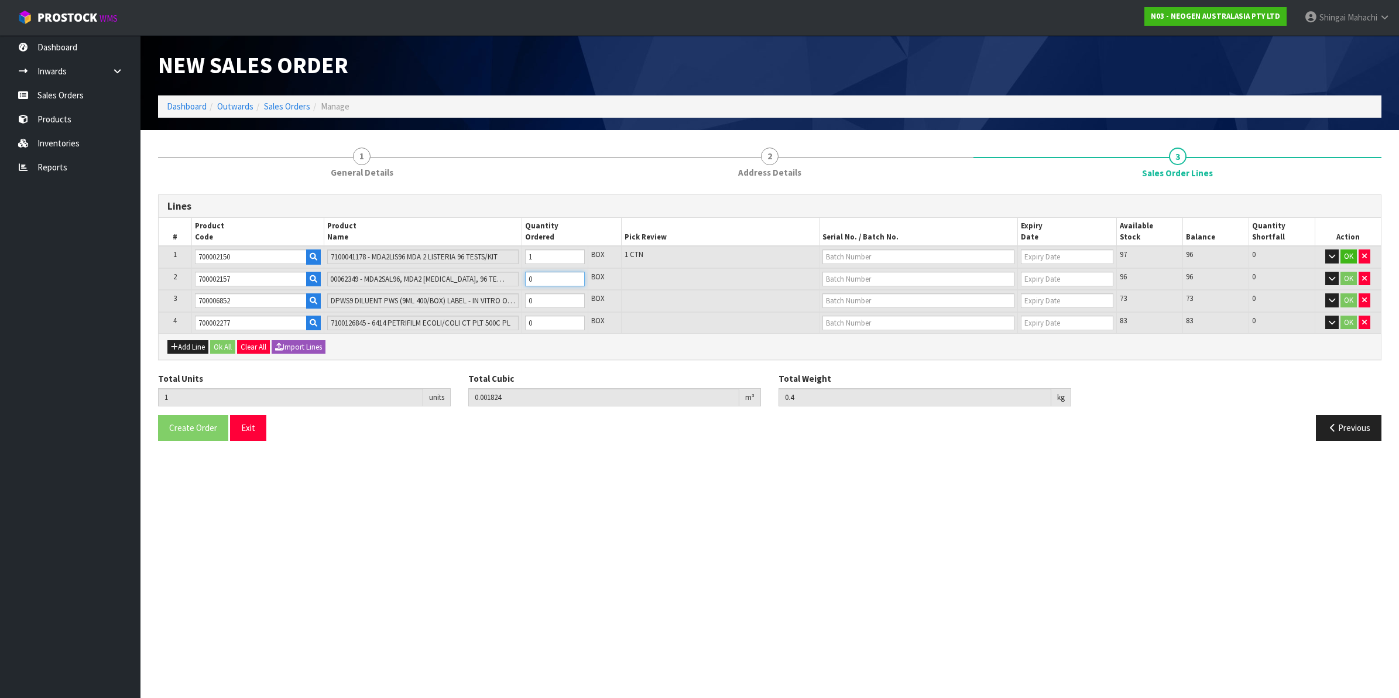
type input "0.7"
type input "1"
drag, startPoint x: 537, startPoint y: 299, endPoint x: 471, endPoint y: 287, distance: 66.5
click at [471, 287] on table "# Product Code Product Name Quantity Ordered Pick Review Serial No. / Batch No.…" at bounding box center [770, 275] width 1222 height 115
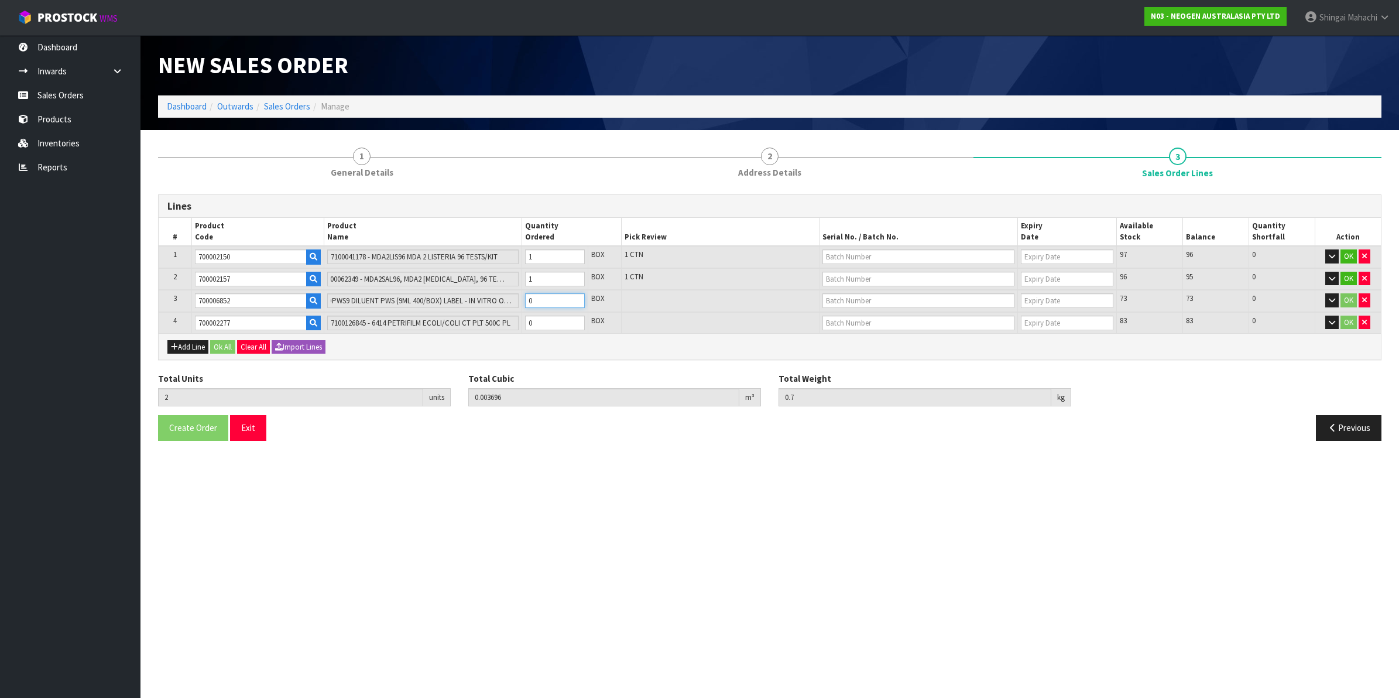
type input "3"
type input "0.040236"
type input "10.14"
type input "1"
click at [478, 322] on tr "4 700002277 7100126845 - 6414 PETRIFILM ECOLI/COLI CT PLT 500C PL 0 BOX 83 83 0…" at bounding box center [770, 323] width 1222 height 22
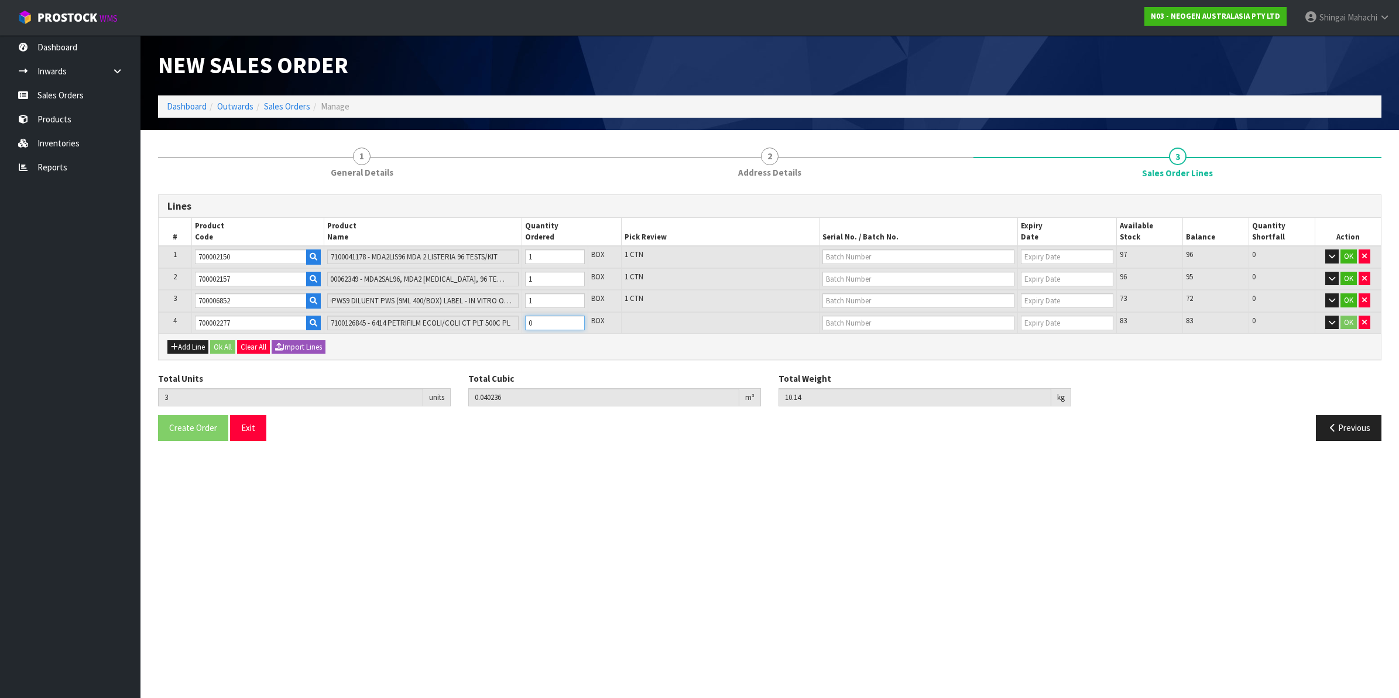
type input "4"
type input "0.051636"
type input "11.84"
type input "1"
click at [867, 253] on input "text" at bounding box center [919, 256] width 192 height 15
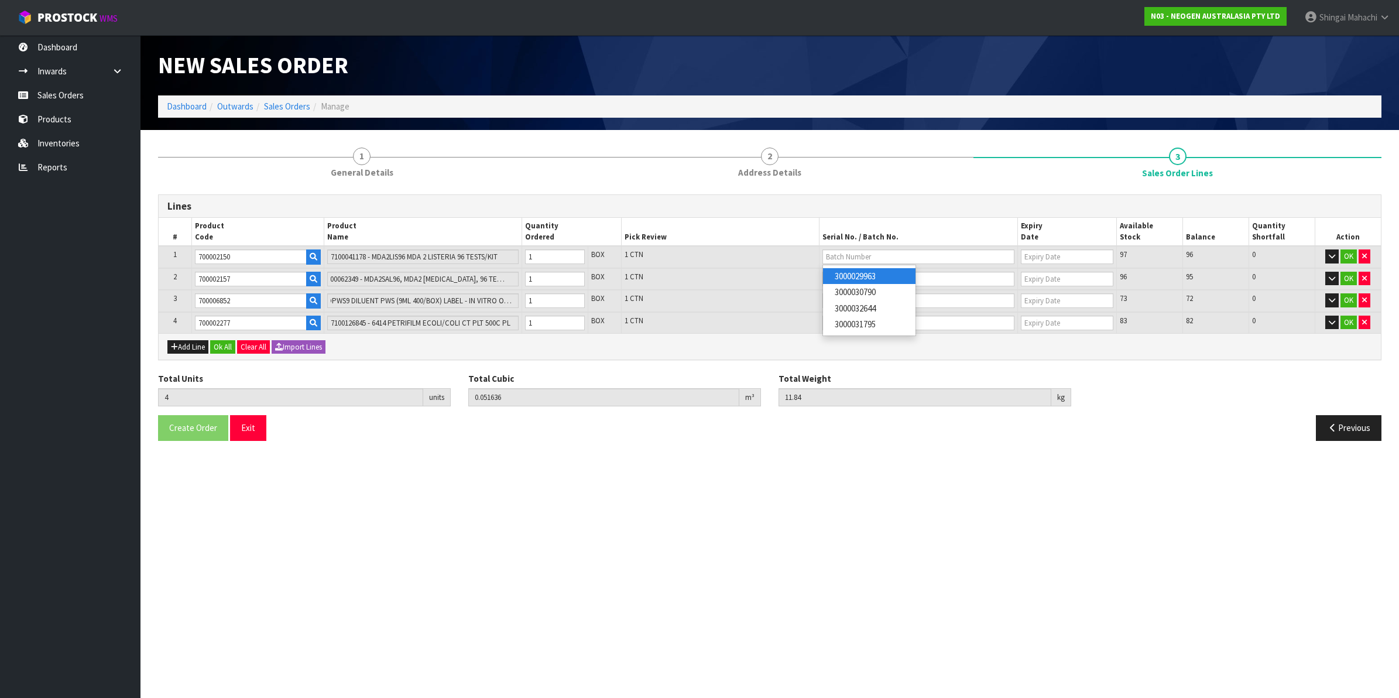
click at [878, 280] on link "3000029963" at bounding box center [869, 276] width 92 height 16
type input "3000029963"
type input "[DATE]"
click at [840, 273] on input "text" at bounding box center [919, 279] width 192 height 15
click at [867, 297] on link "3000029427" at bounding box center [869, 298] width 92 height 16
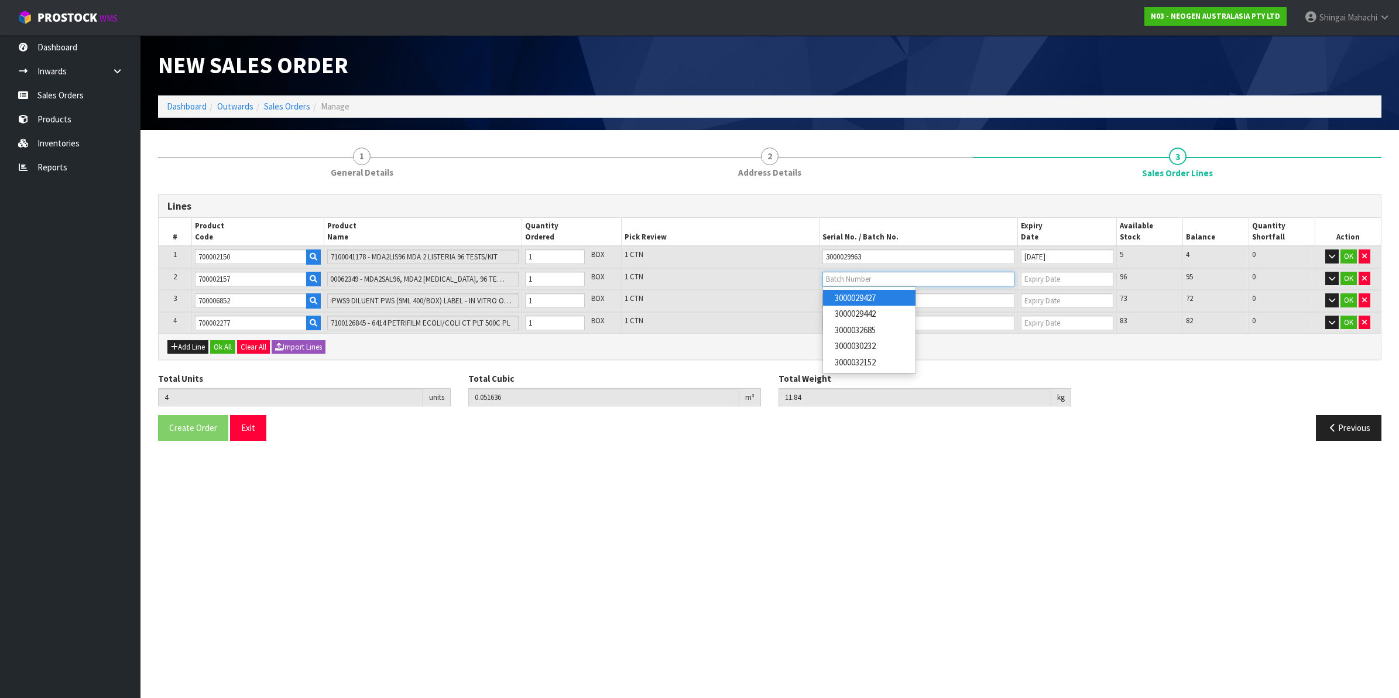
type input "3000029427"
type input "[DATE]"
click at [837, 296] on input "text" at bounding box center [919, 300] width 192 height 15
click at [855, 318] on link "250701M" at bounding box center [869, 320] width 92 height 16
type input "250701M"
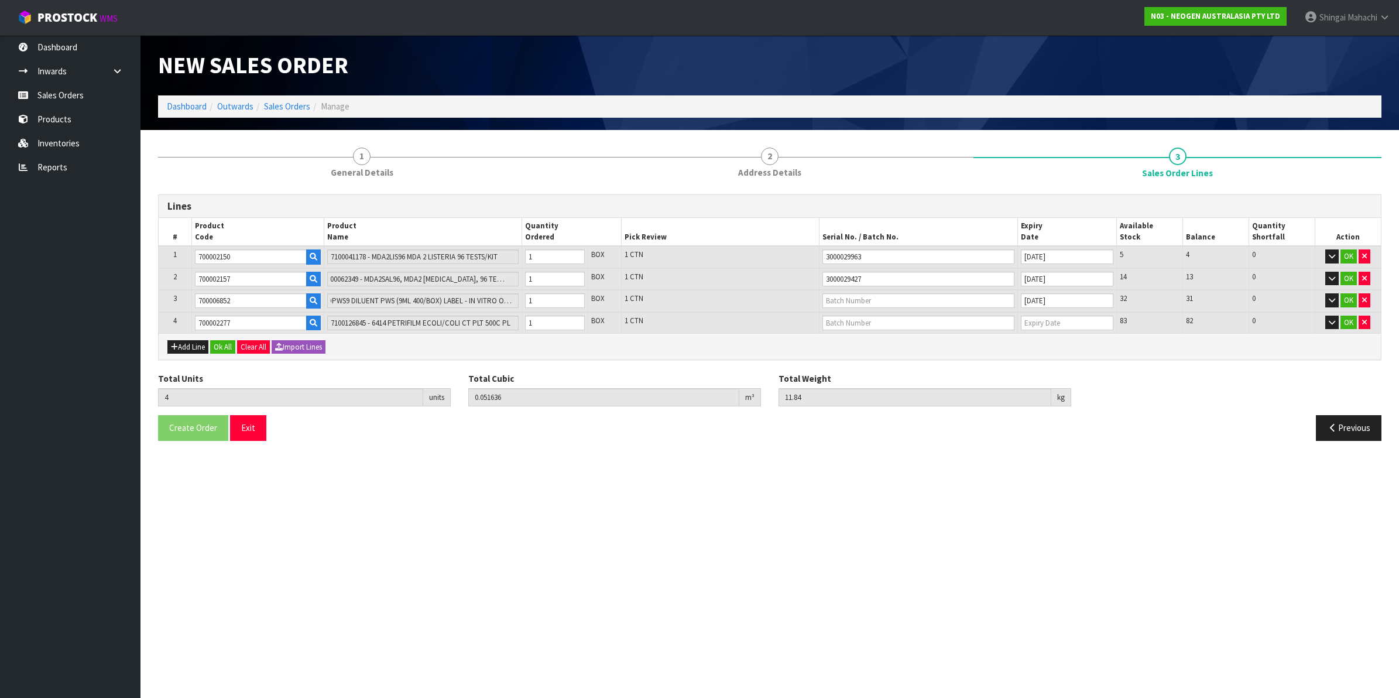
type input "[DATE]"
click at [849, 322] on input "text" at bounding box center [919, 323] width 192 height 15
click at [876, 346] on link "418325089D" at bounding box center [869, 342] width 92 height 16
type input "418325089D"
type input "[DATE]"
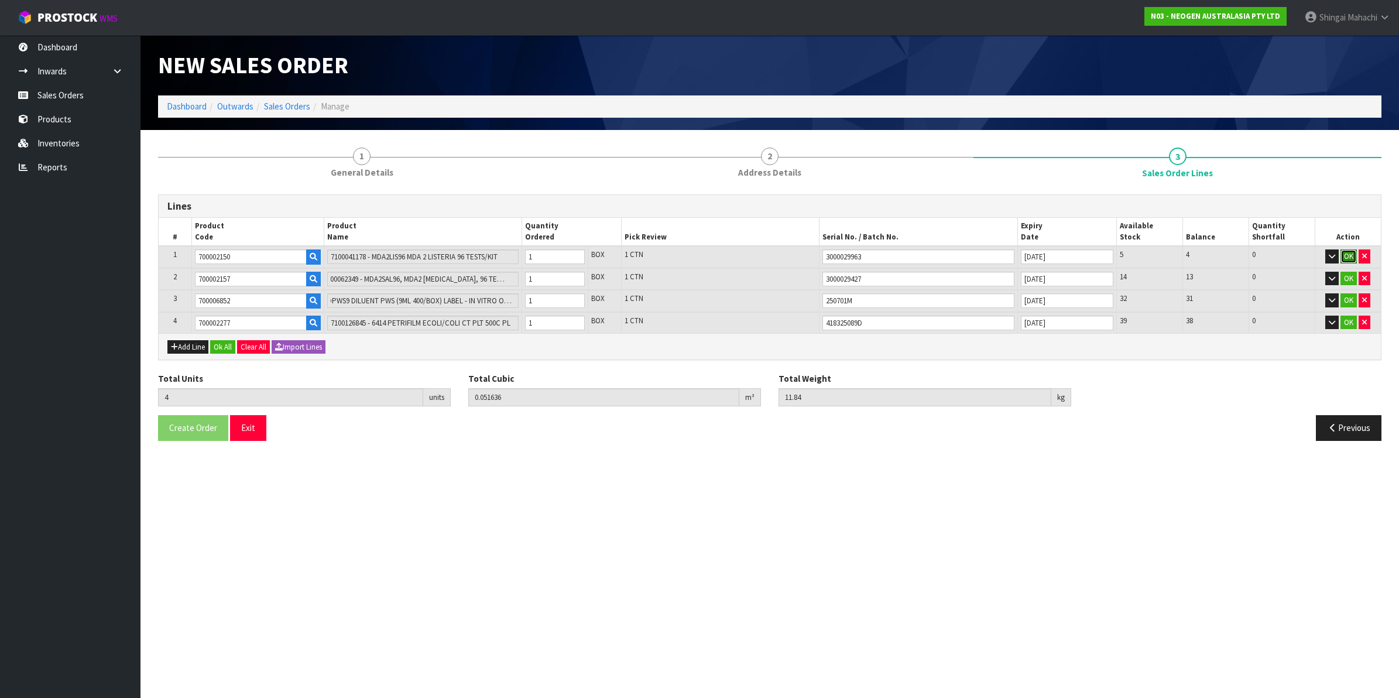
click at [1348, 253] on button "OK" at bounding box center [1349, 256] width 16 height 14
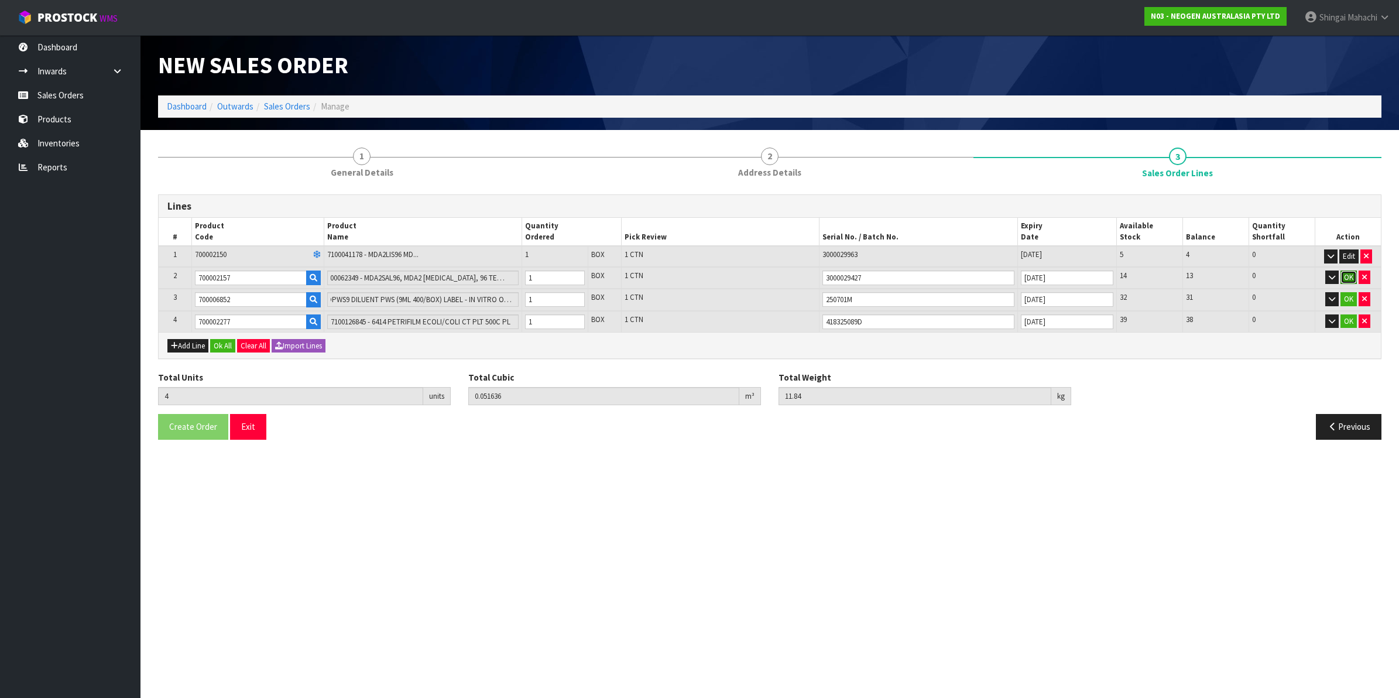
click at [1353, 273] on button "OK" at bounding box center [1349, 277] width 16 height 14
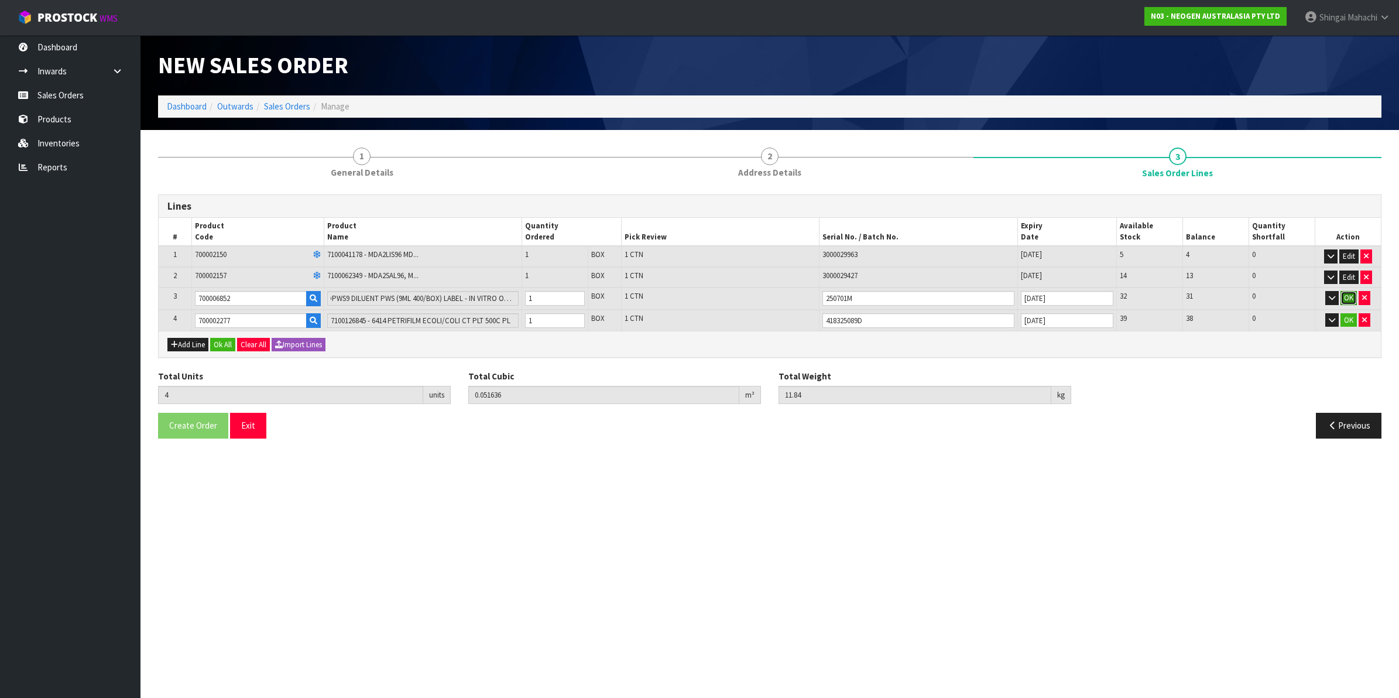
click at [1348, 291] on button "OK" at bounding box center [1349, 298] width 16 height 14
click at [1346, 320] on button "OK" at bounding box center [1349, 319] width 16 height 14
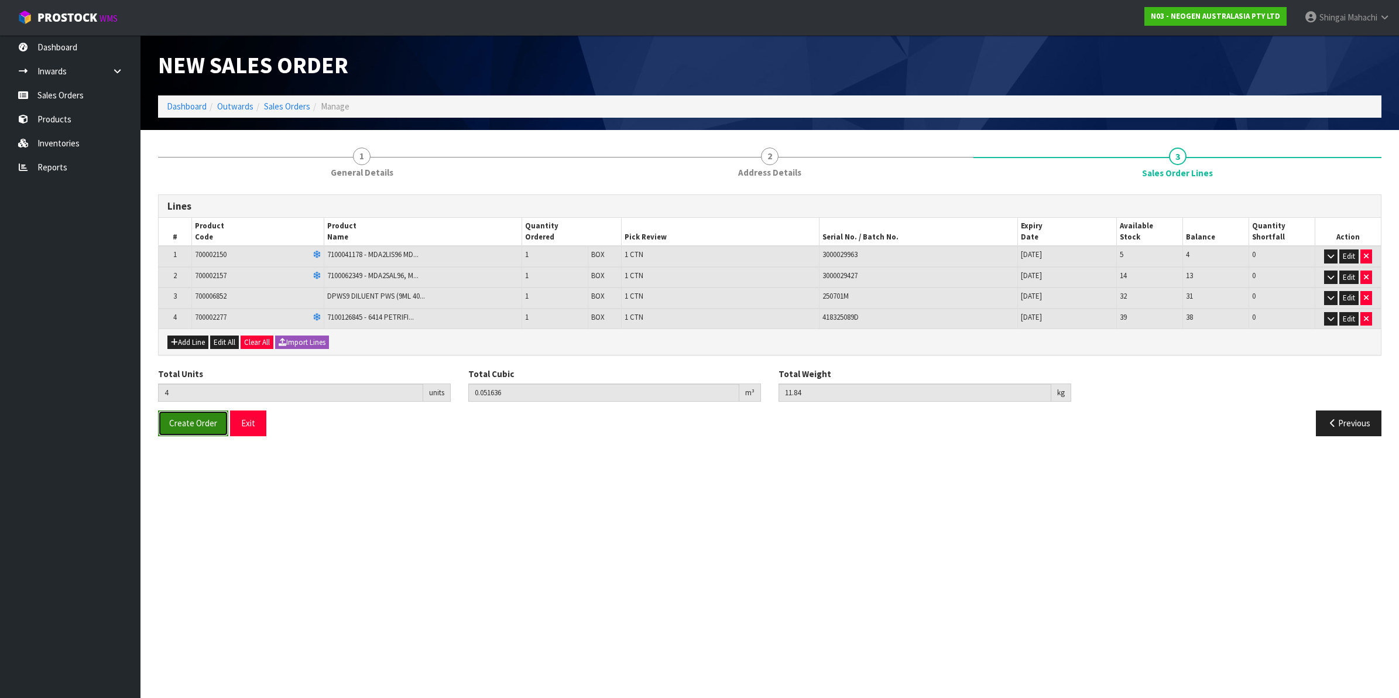
click at [177, 422] on span "Create Order" at bounding box center [193, 422] width 48 height 11
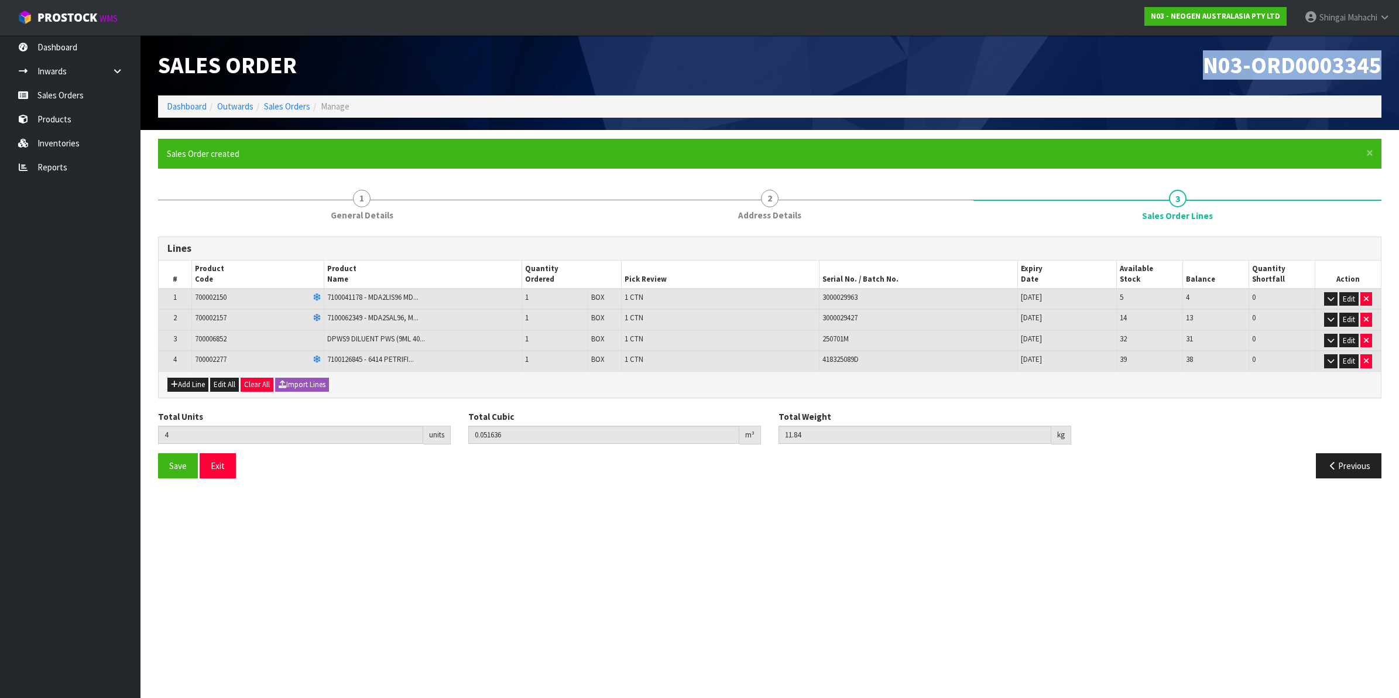
drag, startPoint x: 1204, startPoint y: 61, endPoint x: 1382, endPoint y: 67, distance: 178.1
click at [1382, 67] on div "N03-ORD0003345" at bounding box center [1080, 65] width 621 height 60
copy span "N03-ORD0003345"
click at [279, 108] on link "Sales Orders" at bounding box center [287, 106] width 46 height 11
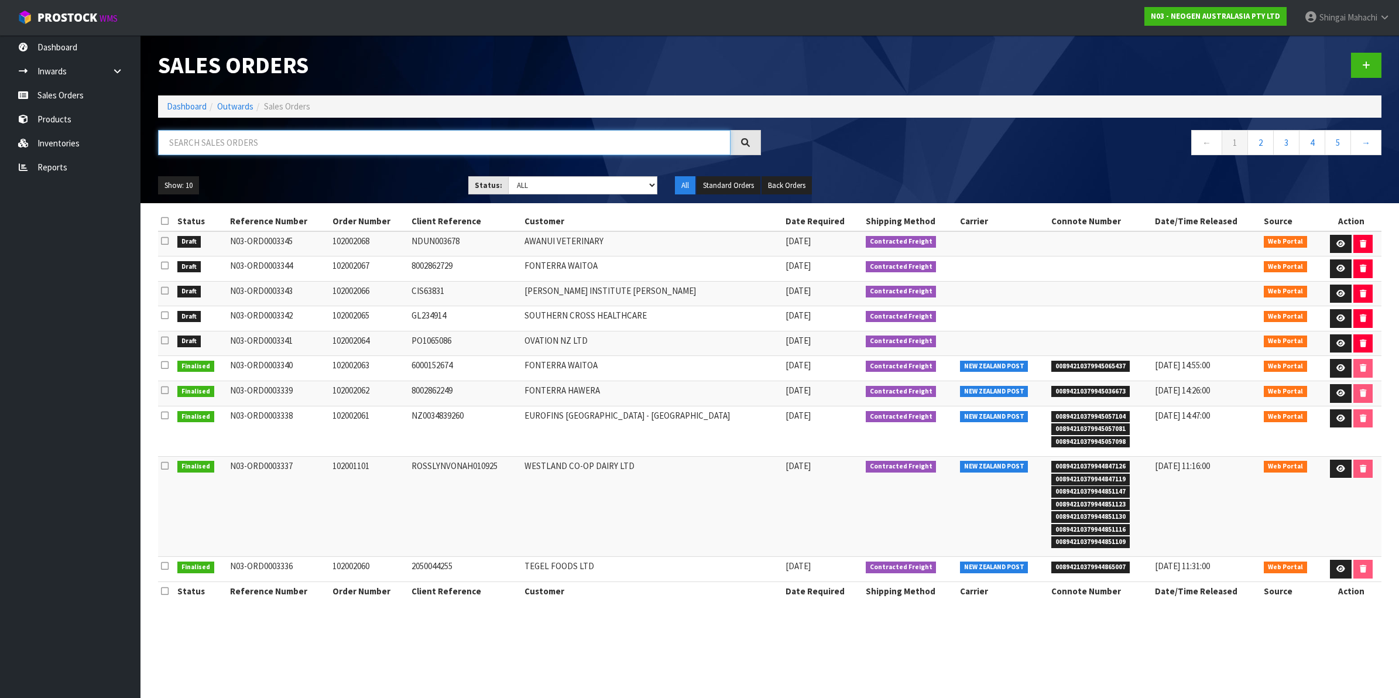
click at [213, 138] on input "text" at bounding box center [444, 142] width 573 height 25
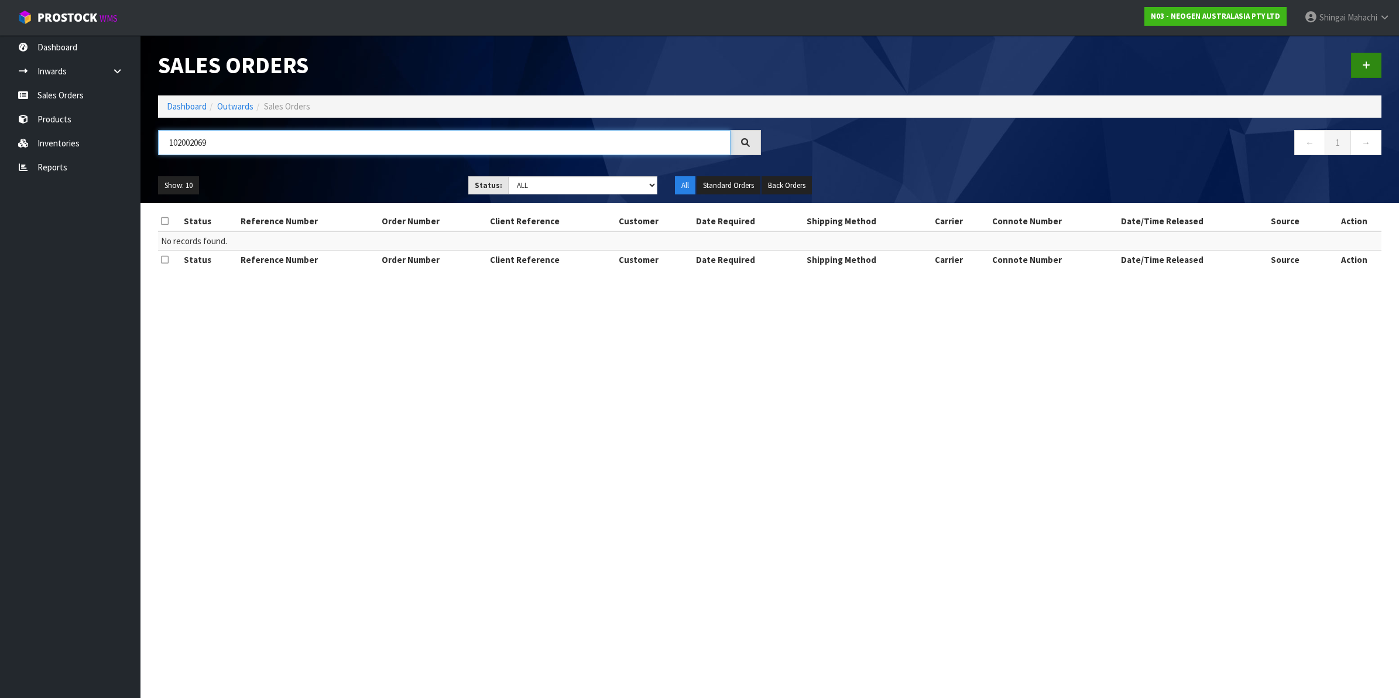
type input "102002069"
click at [1362, 66] on icon at bounding box center [1366, 65] width 8 height 9
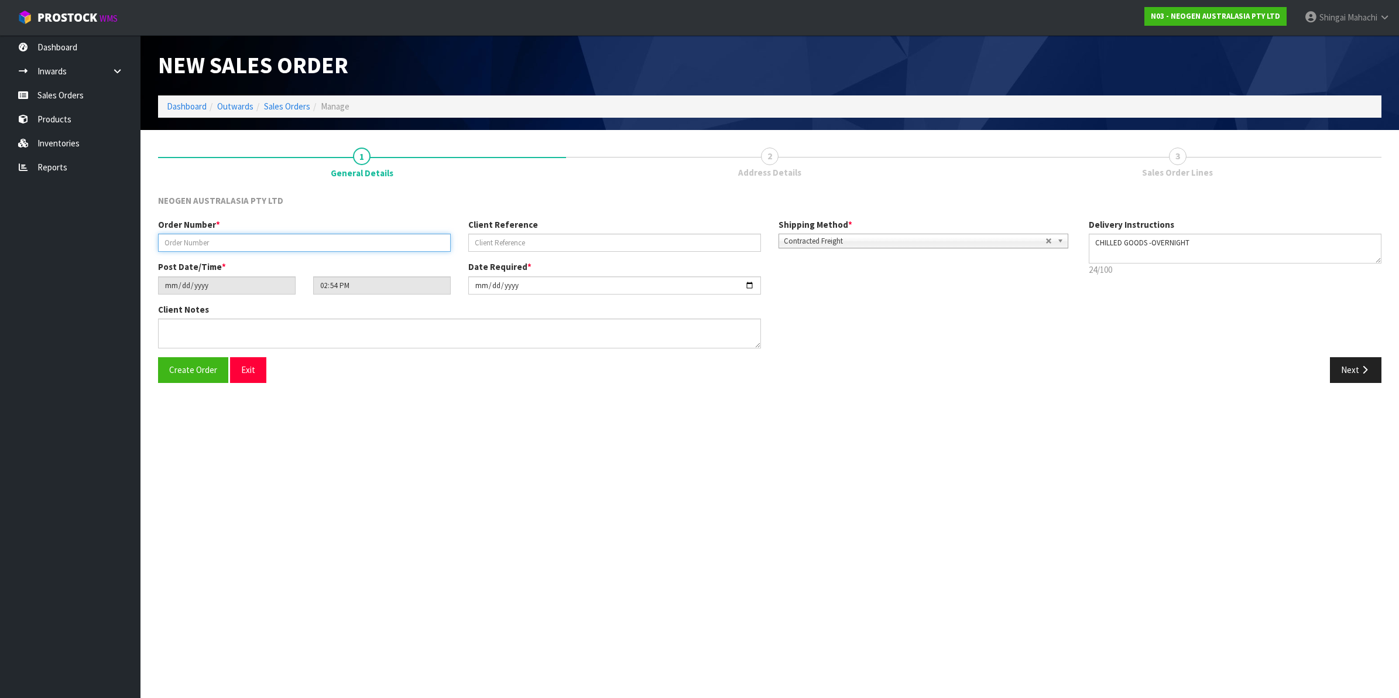
click at [186, 244] on input "text" at bounding box center [304, 243] width 293 height 18
type input "102002069"
click at [513, 242] on input "text" at bounding box center [614, 243] width 293 height 18
click at [526, 241] on input "text" at bounding box center [614, 243] width 293 height 18
paste input "[PERSON_NAME][EMAIL_ADDRESS][DOMAIN_NAME] 010925"
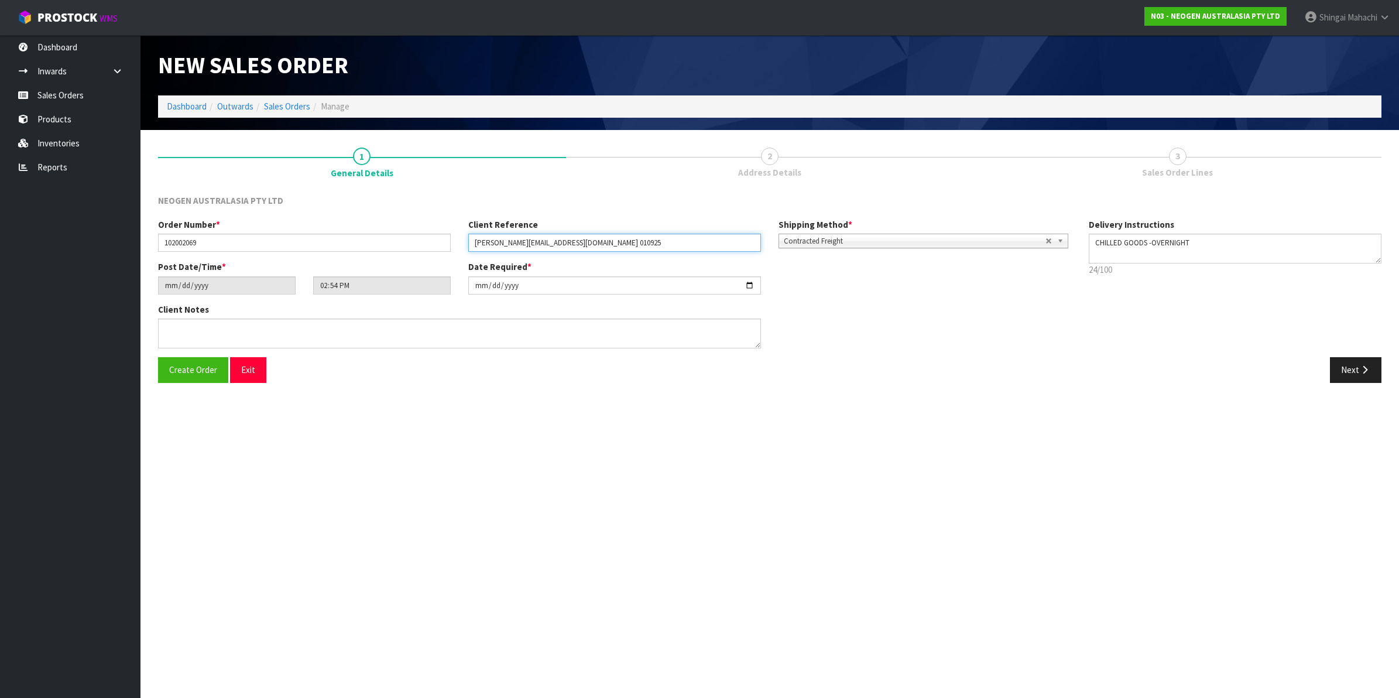
type input "[PERSON_NAME][EMAIL_ADDRESS][DOMAIN_NAME] 010925"
click at [752, 283] on input "[DATE]" at bounding box center [614, 285] width 293 height 18
type input "[DATE]"
click at [176, 328] on textarea at bounding box center [459, 333] width 603 height 30
paste textarea "ATTN [PERSON_NAME]"
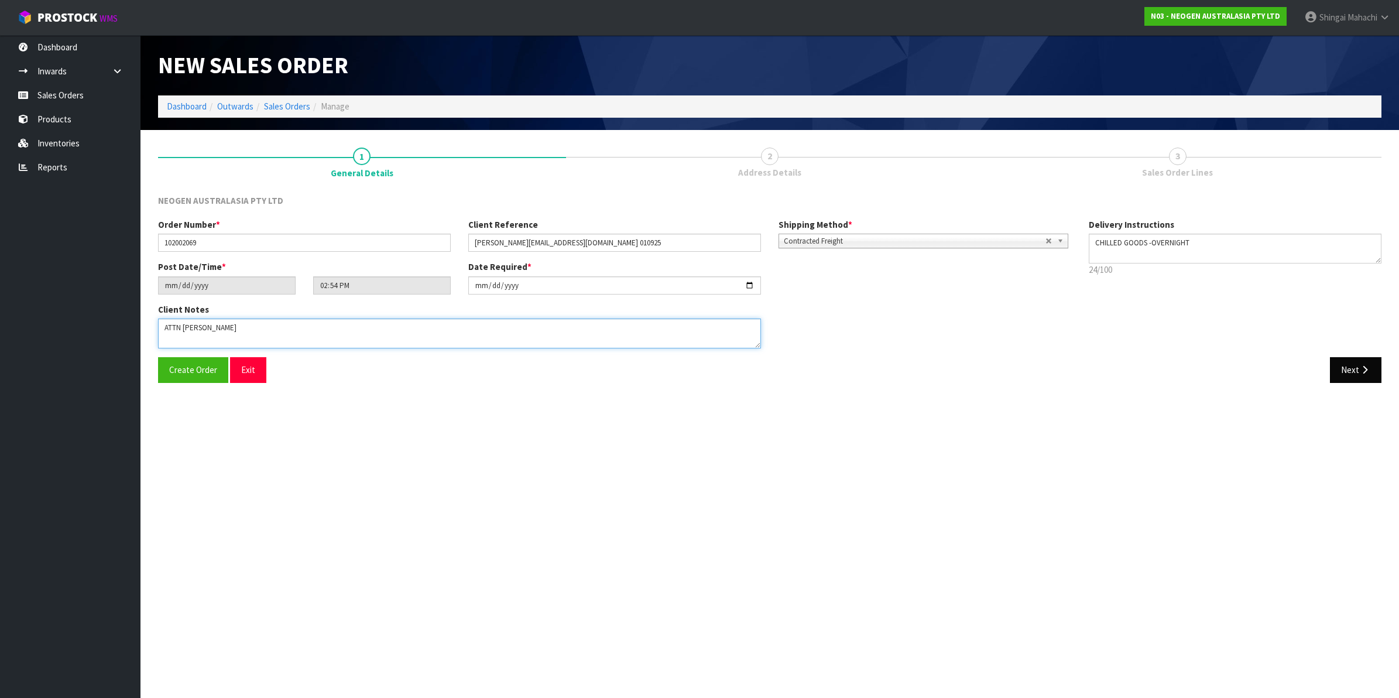
type textarea "ATTN [PERSON_NAME]"
click at [1359, 372] on icon "button" at bounding box center [1364, 369] width 11 height 9
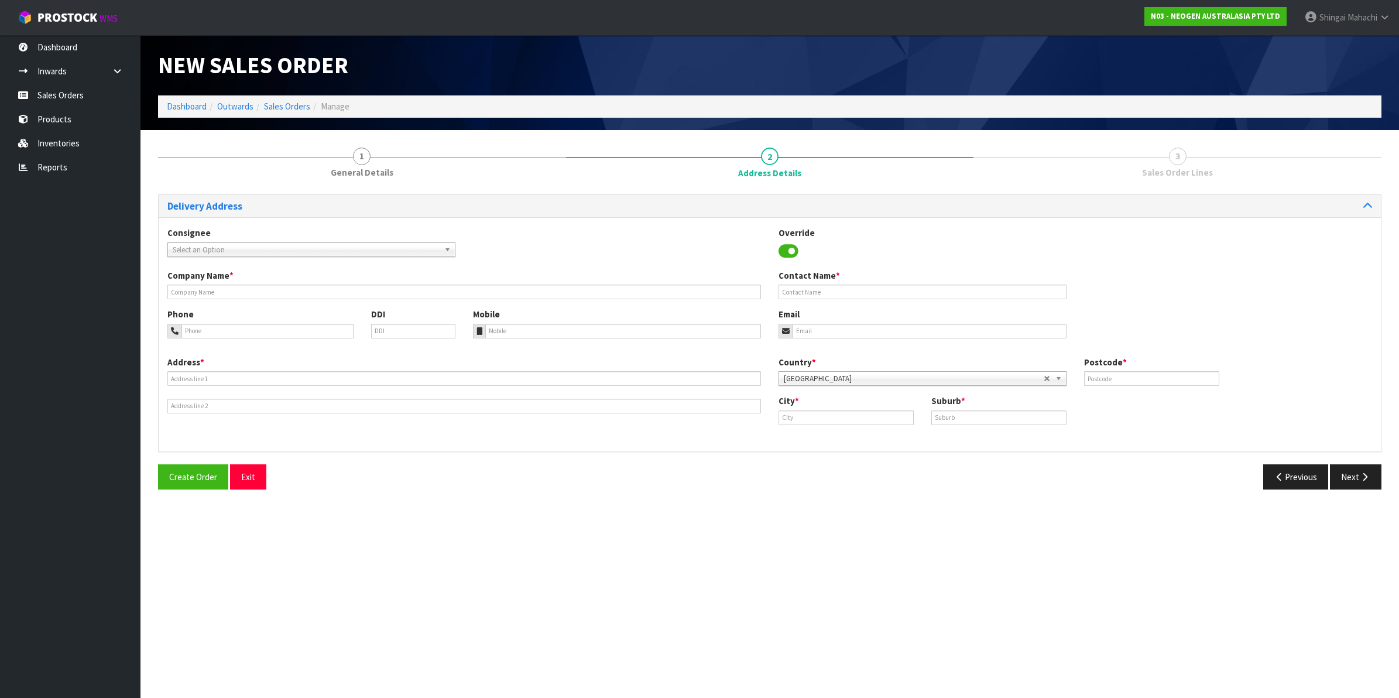
click at [199, 248] on span "Select an Option" at bounding box center [306, 250] width 267 height 14
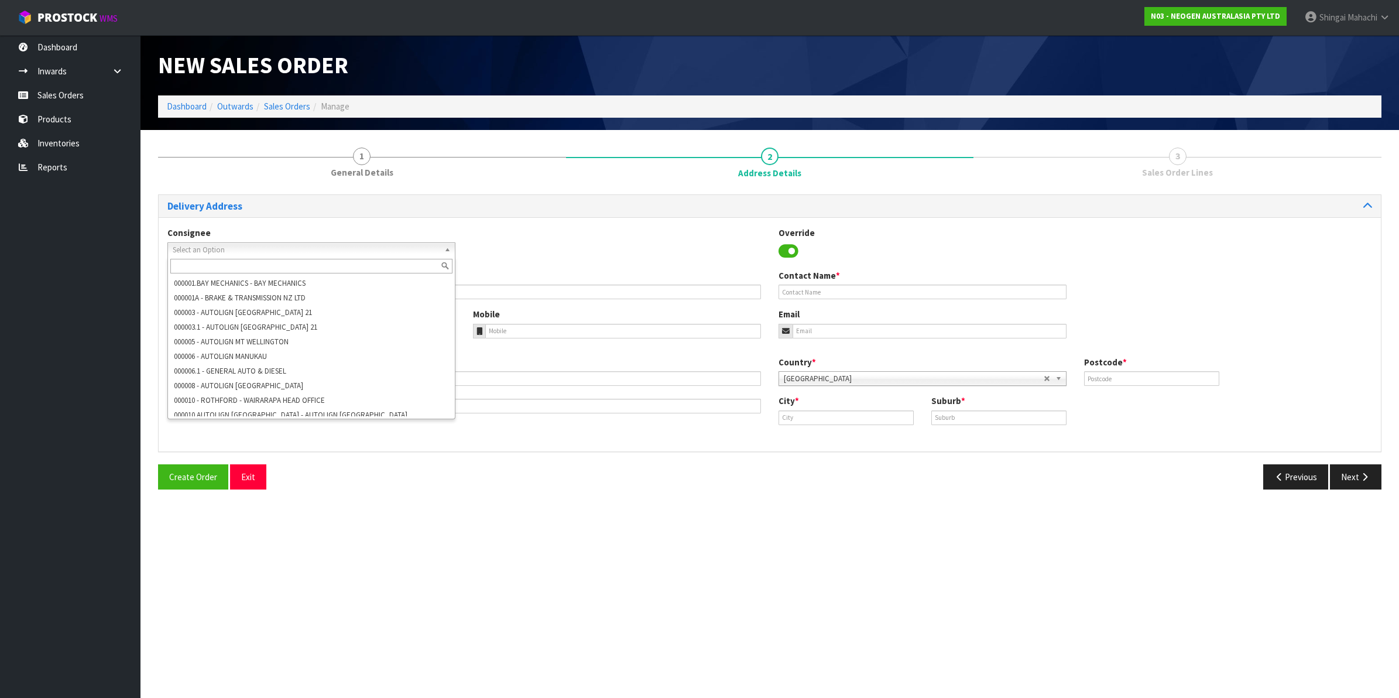
click at [212, 266] on input "text" at bounding box center [311, 266] width 282 height 15
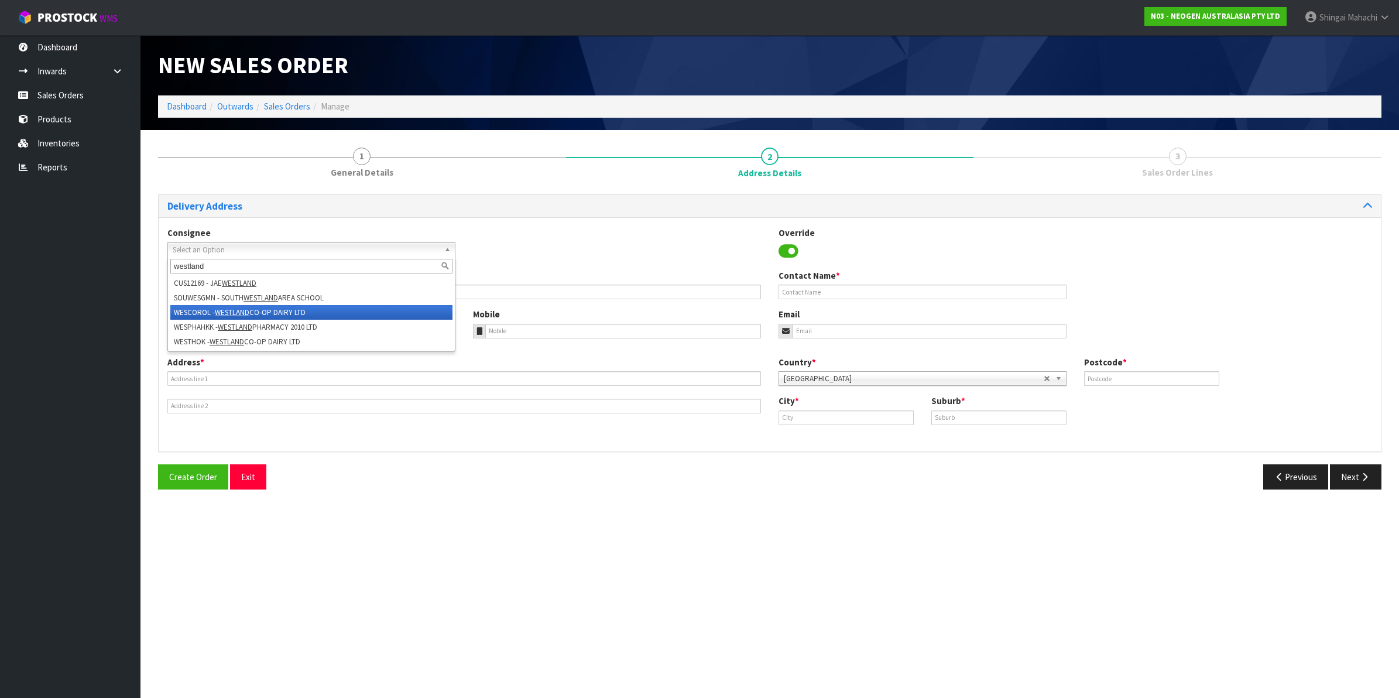
type input "westland"
click at [267, 309] on li "WESCOROL - WESTLAND CO-OP DAIRY LTD" at bounding box center [311, 312] width 282 height 15
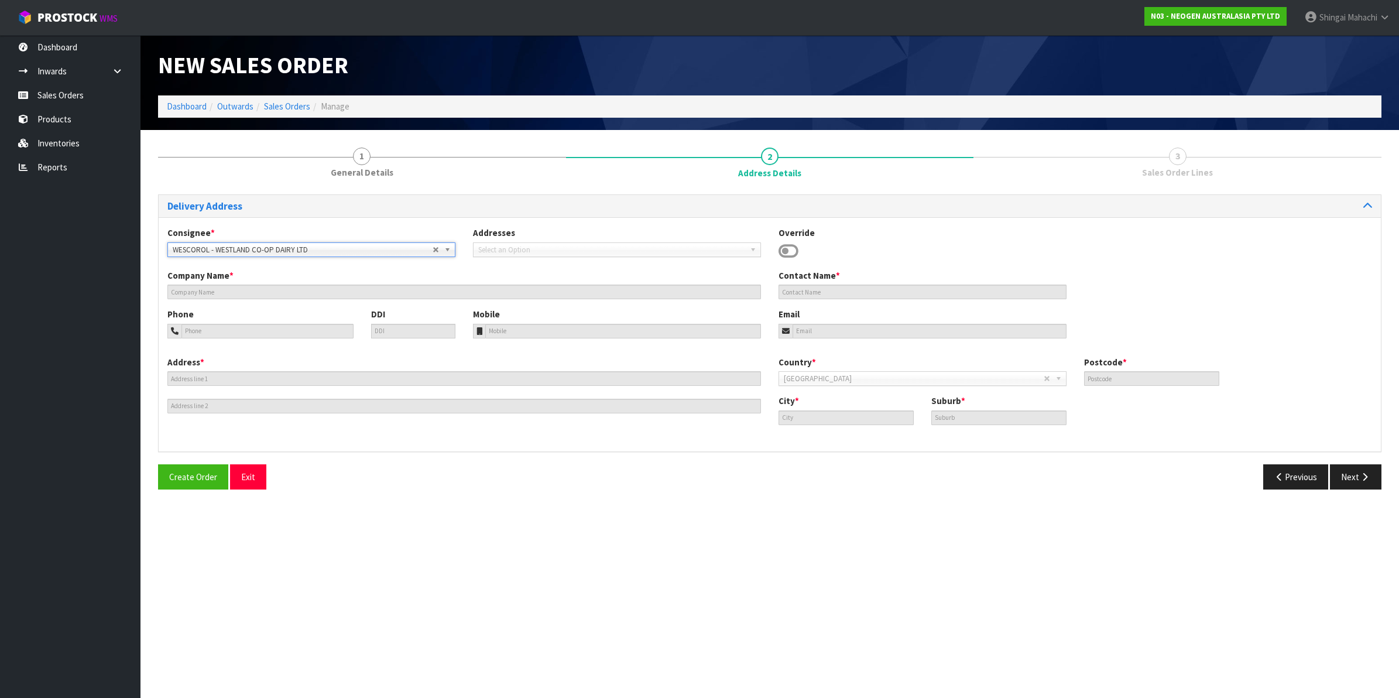
type input "WESTLAND CO-OP DAIRY LTD"
type input "ATTN: JAMES ESSON"
type input "41 WESTLAND PLACE"
type input "7675"
type input "ROLLESTON"
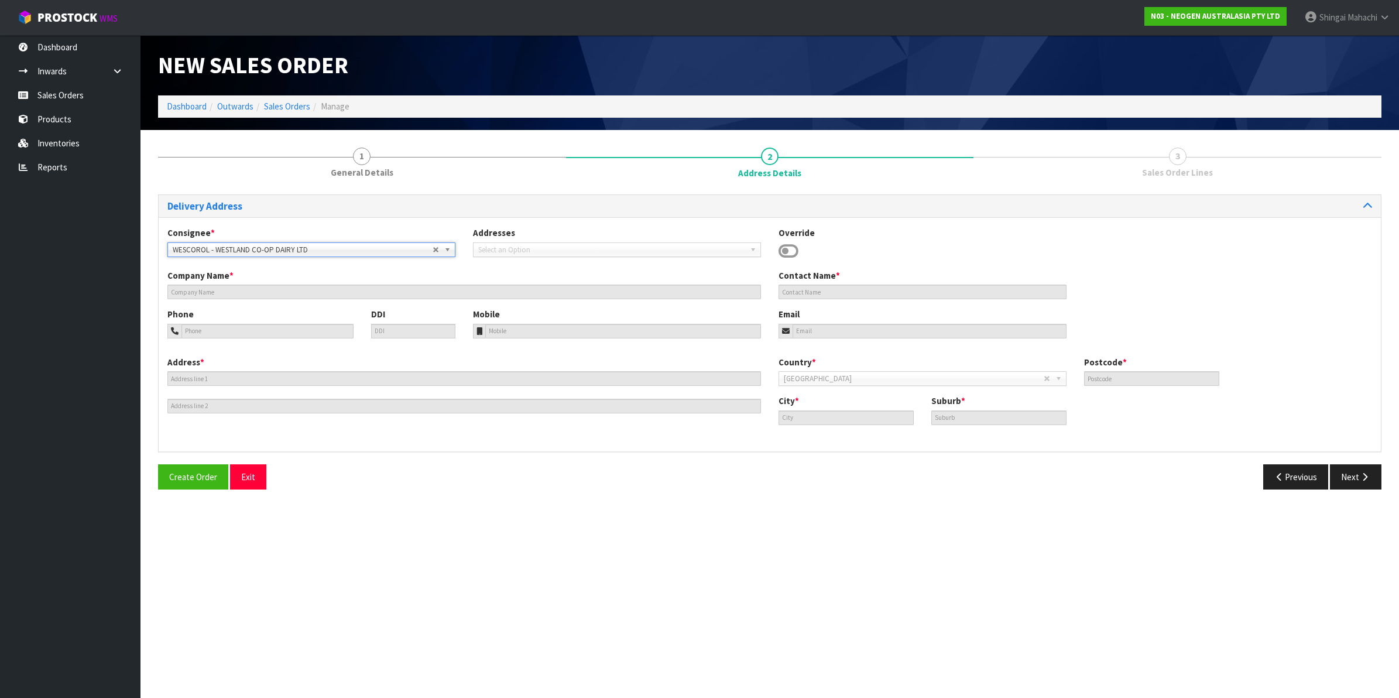
type input "ROLLESTON"
click at [1345, 474] on button "Next" at bounding box center [1356, 476] width 52 height 25
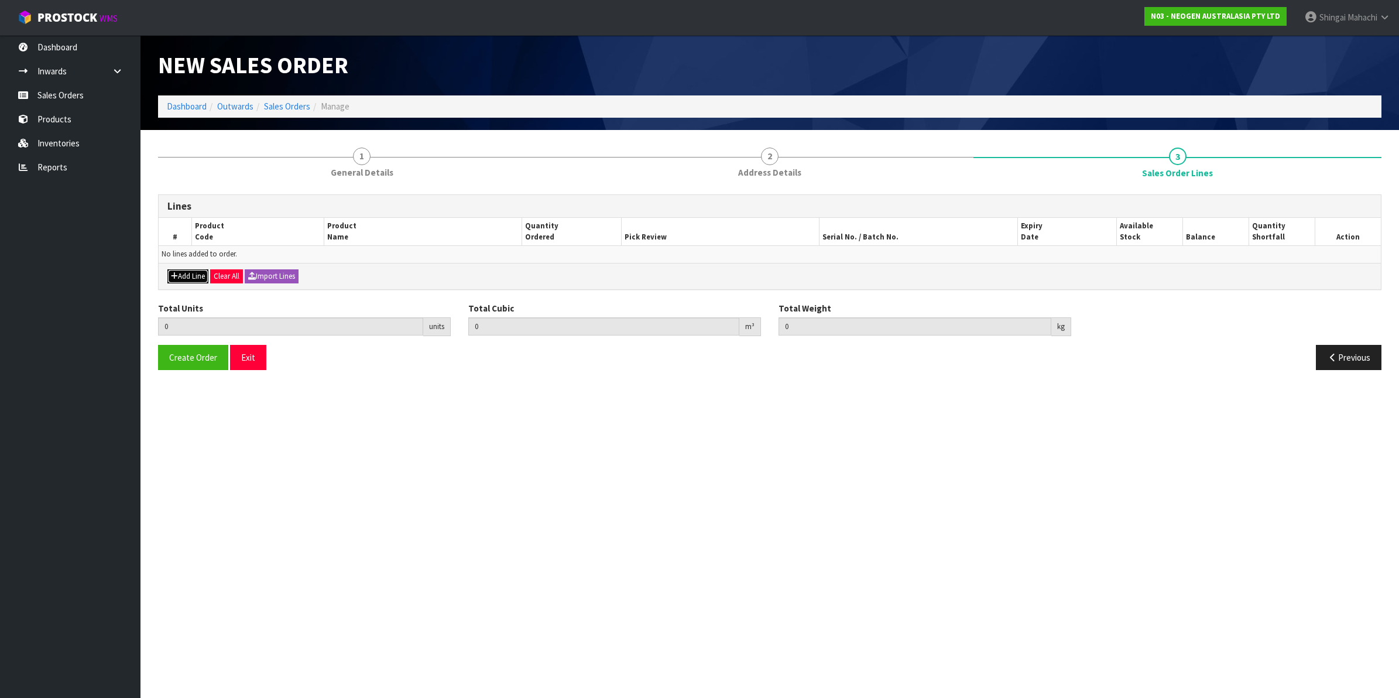
click at [189, 277] on button "Add Line" at bounding box center [187, 276] width 41 height 14
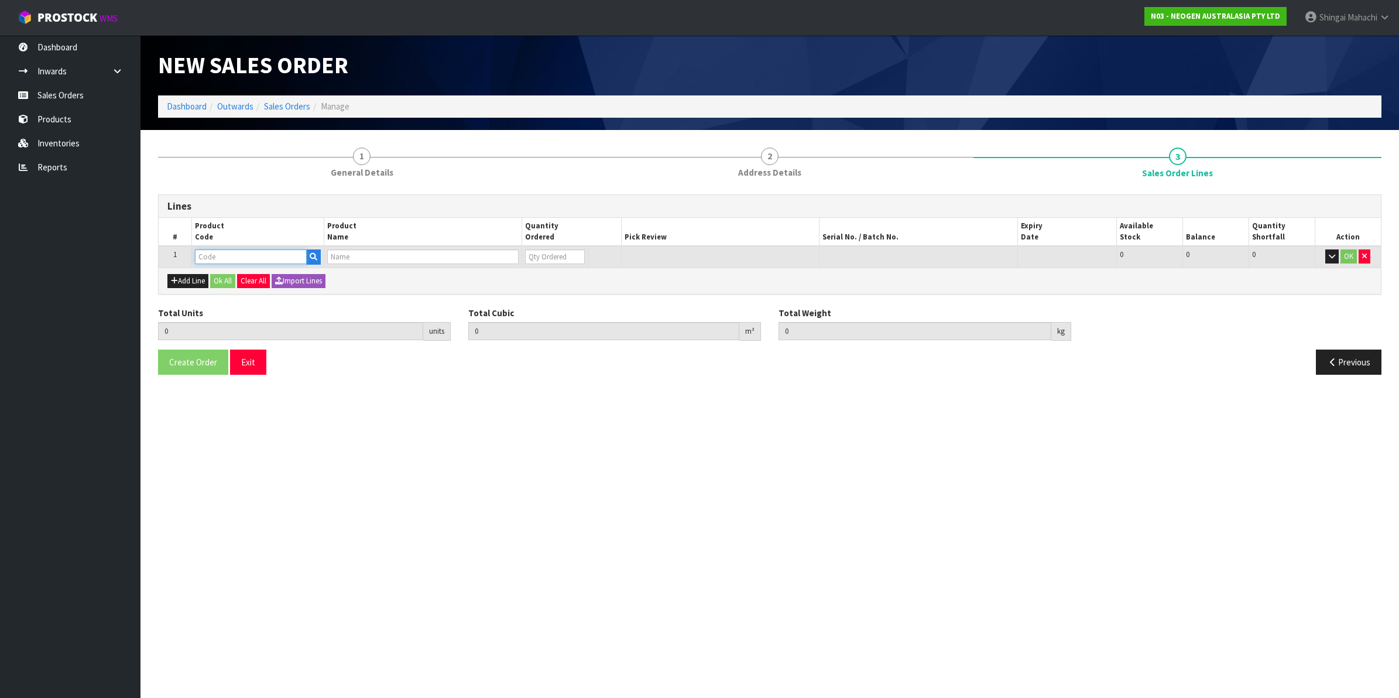
click at [203, 261] on input "text" at bounding box center [251, 256] width 112 height 15
click at [200, 282] on button "Add Line" at bounding box center [187, 281] width 41 height 14
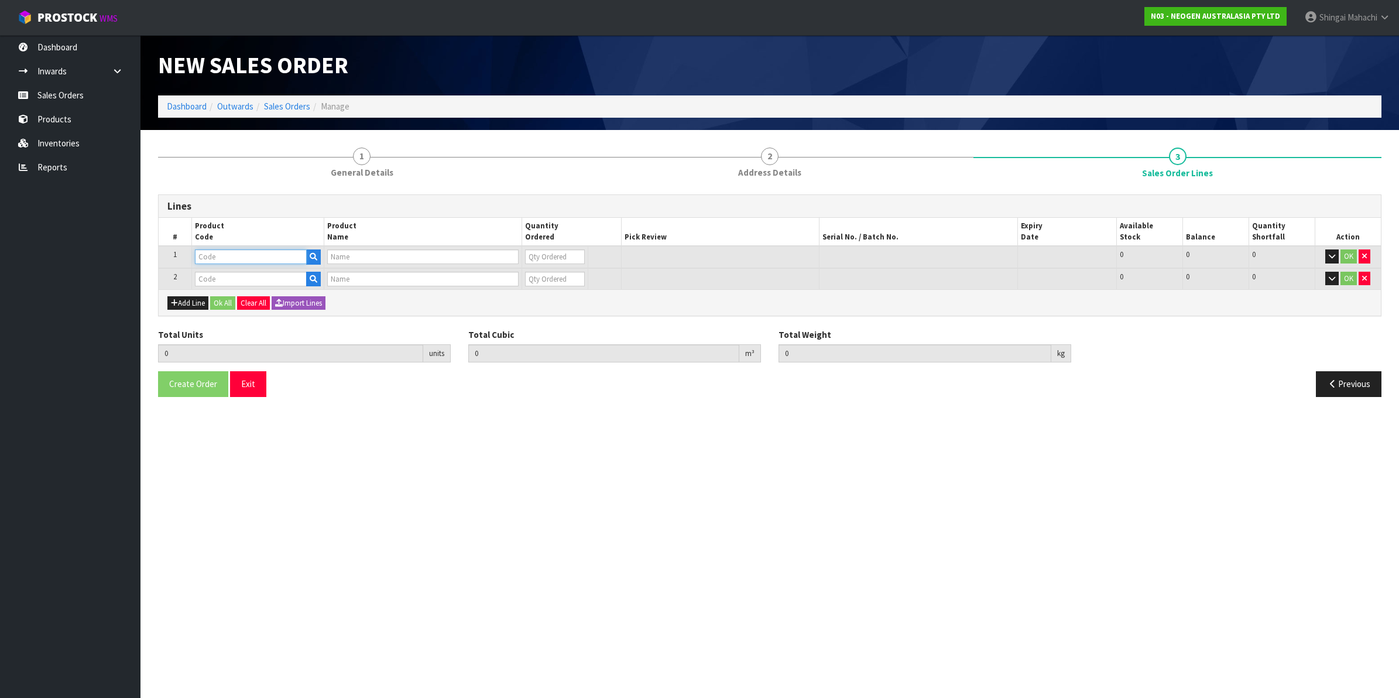
click at [227, 259] on input "text" at bounding box center [251, 256] width 112 height 15
paste input "700006852"
type input "700006852"
type input "DPWS9 DILUENT PWS (9ML 400/BOX) LABEL - IN VITRO ONLY"
type input "0"
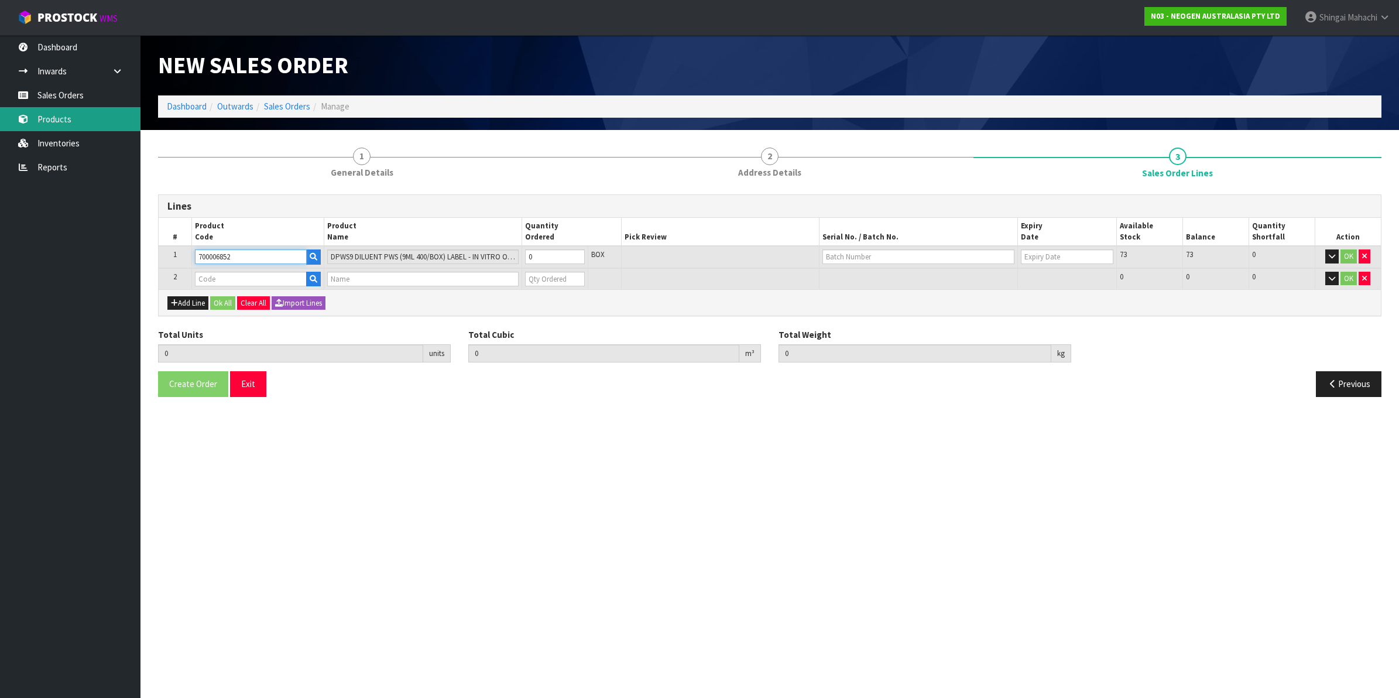
type input "700006852"
click at [515, 261] on tr "1 700006852 DPWS9 DILUENT PWS (9ML 400/BOX) LABEL - IN VITRO ONLY 0 BOX 73 73 0…" at bounding box center [770, 257] width 1222 height 22
type input "4"
click at [844, 253] on input "text" at bounding box center [919, 256] width 192 height 15
click at [867, 273] on link "250701M" at bounding box center [869, 276] width 92 height 16
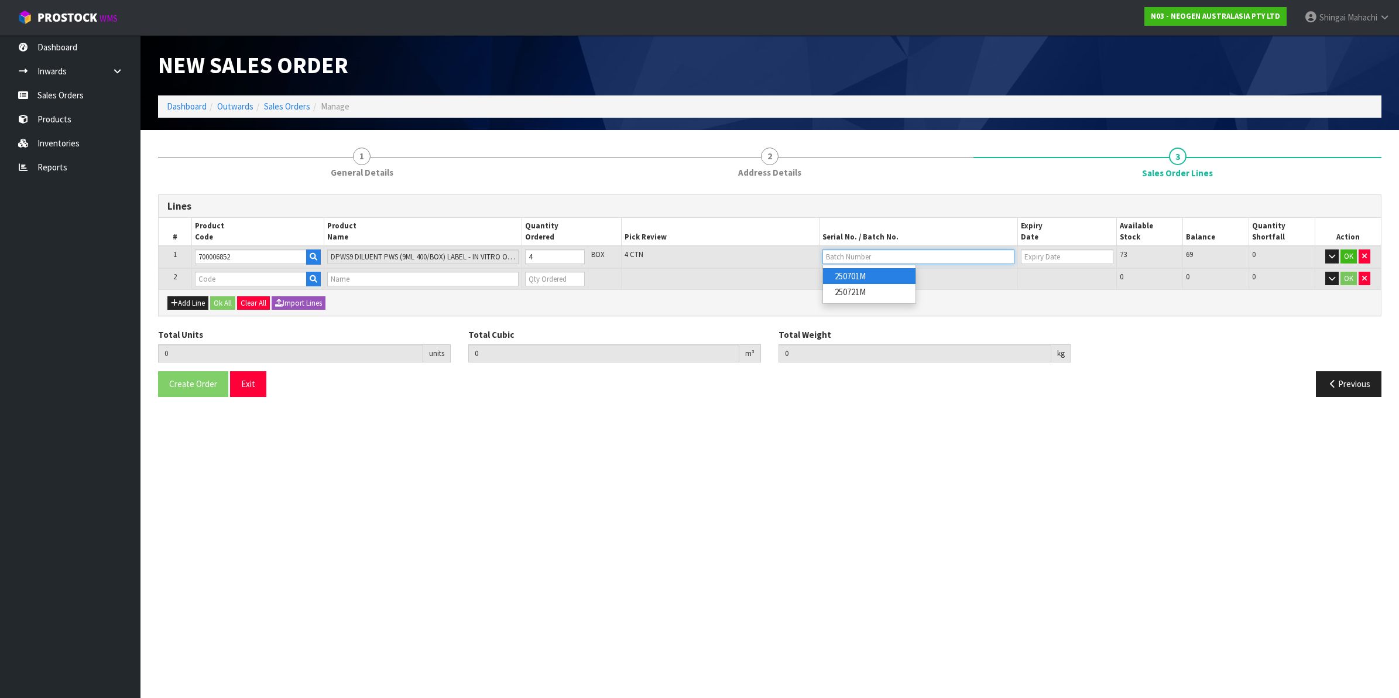
type input "250701M"
type input "[DATE]"
click at [1348, 256] on button "OK" at bounding box center [1349, 256] width 16 height 14
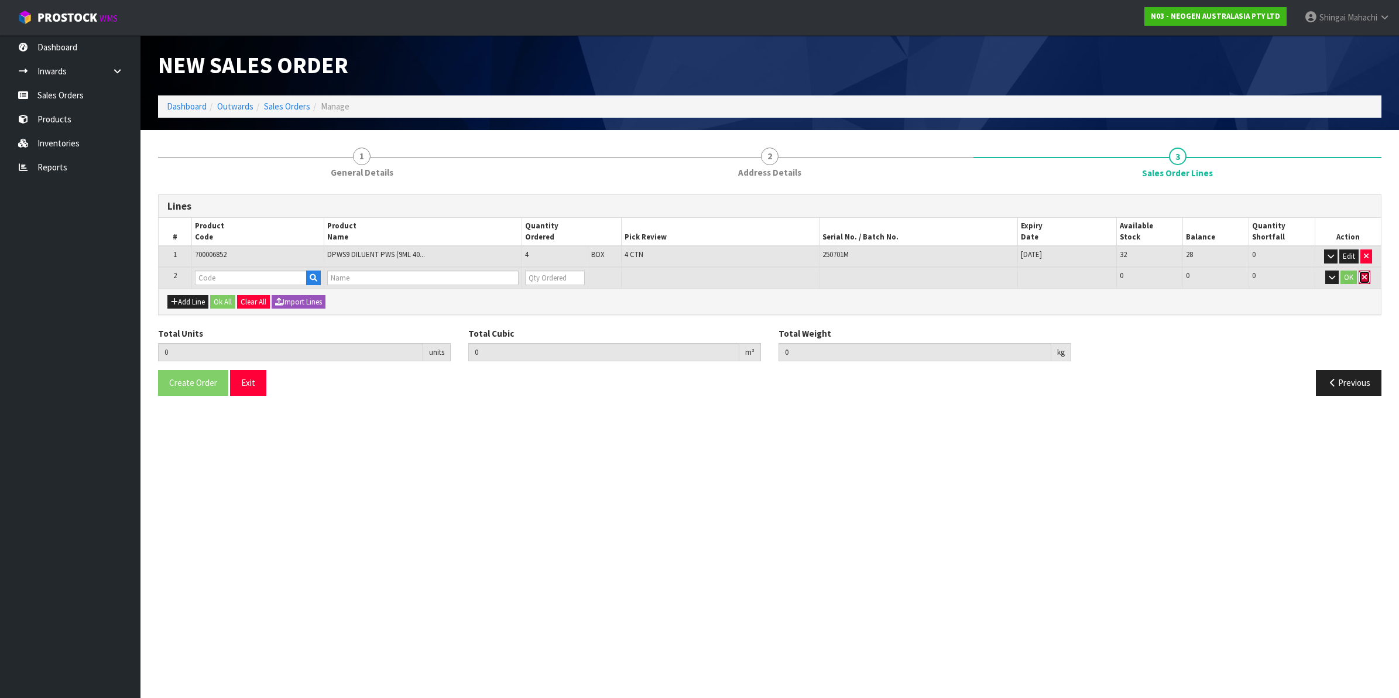
click at [1363, 276] on icon "button" at bounding box center [1364, 277] width 5 height 8
type input "4"
type input "0.14616"
type input "37.76"
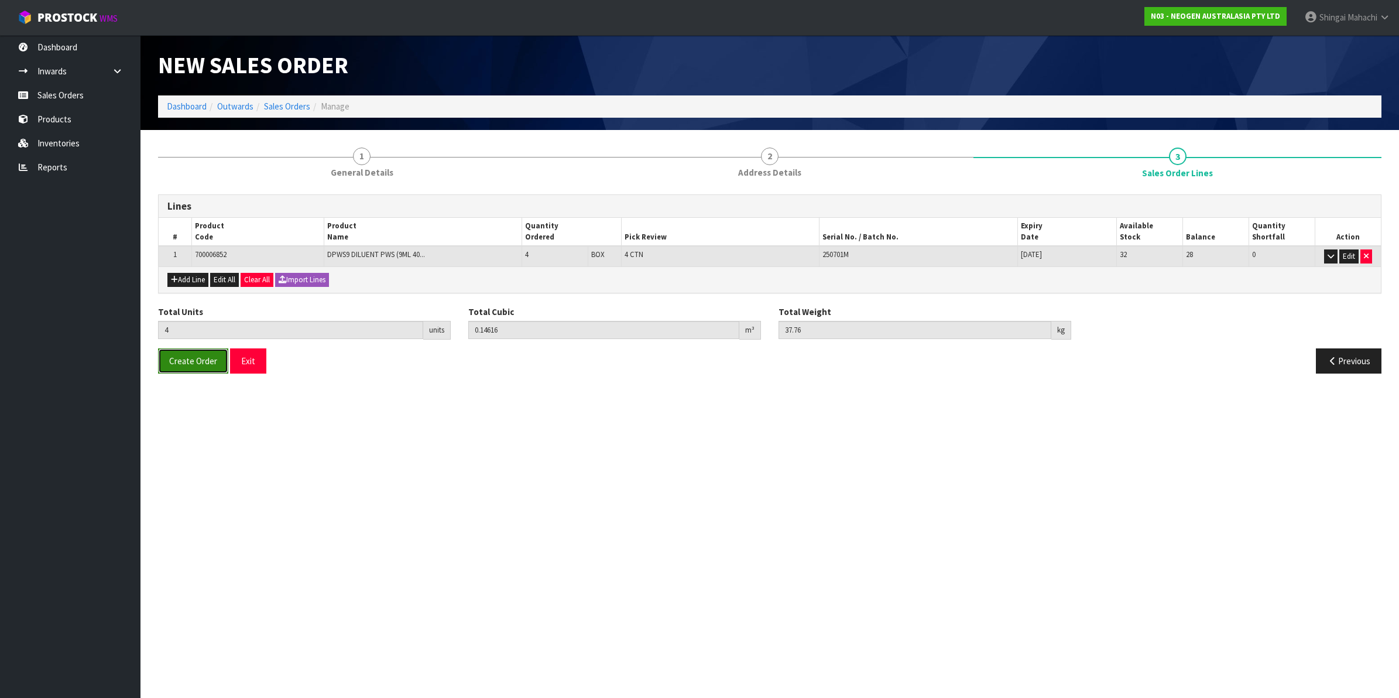
click at [192, 361] on span "Create Order" at bounding box center [193, 360] width 48 height 11
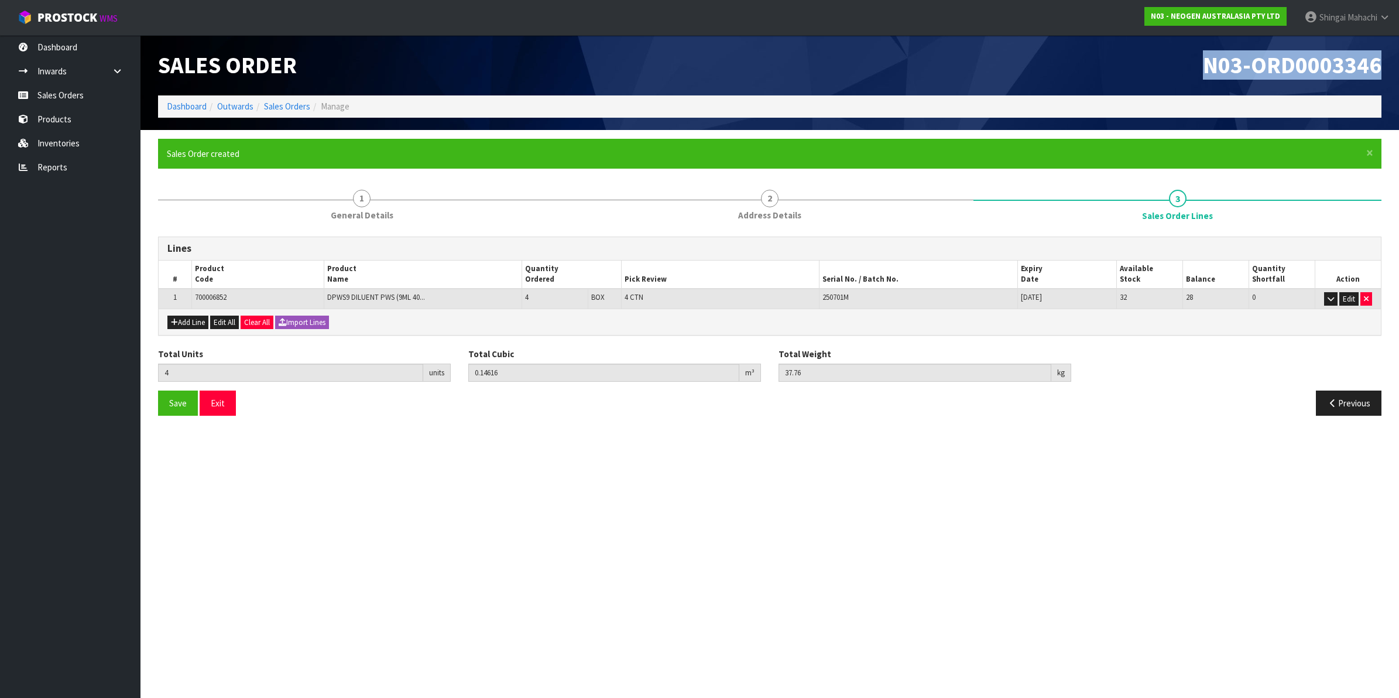
drag, startPoint x: 1204, startPoint y: 63, endPoint x: 1386, endPoint y: 65, distance: 182.1
click at [1386, 65] on div "N03-ORD0003346" at bounding box center [1080, 65] width 621 height 60
copy span "N03-ORD0003346"
click at [276, 107] on link "Sales Orders" at bounding box center [287, 106] width 46 height 11
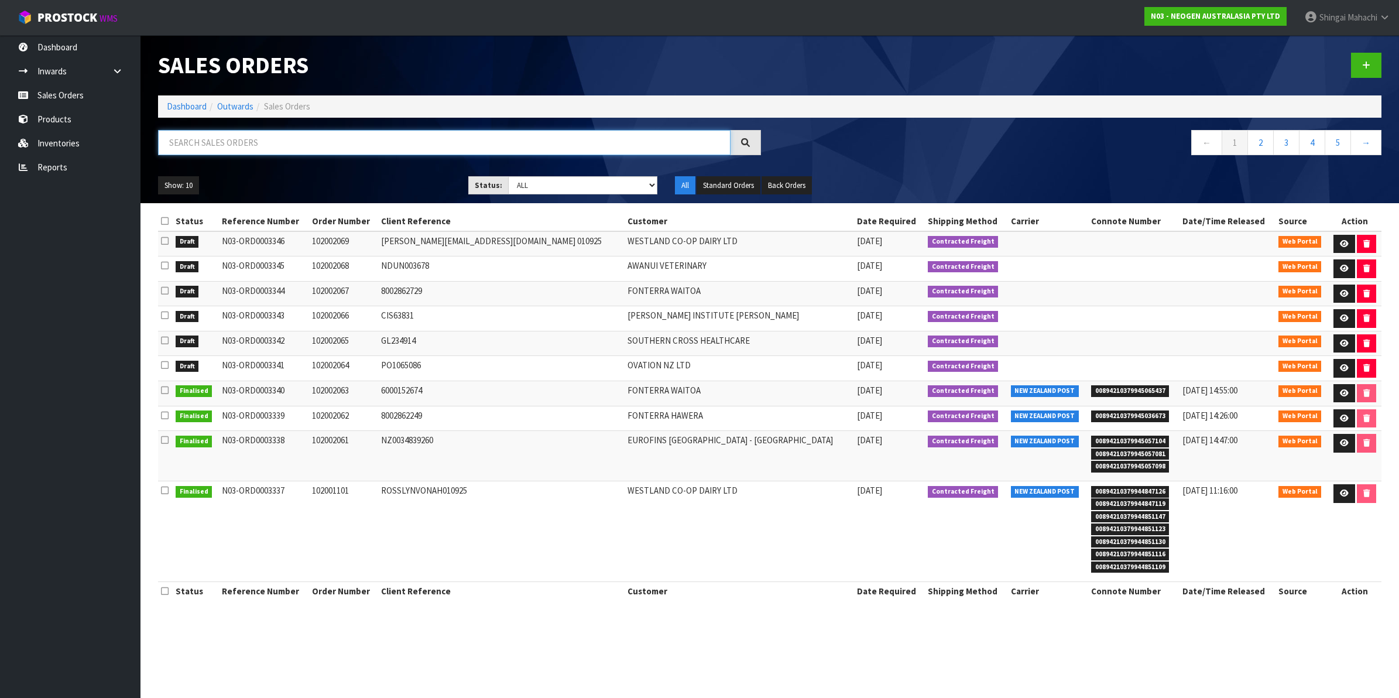
click at [247, 145] on input "text" at bounding box center [444, 142] width 573 height 25
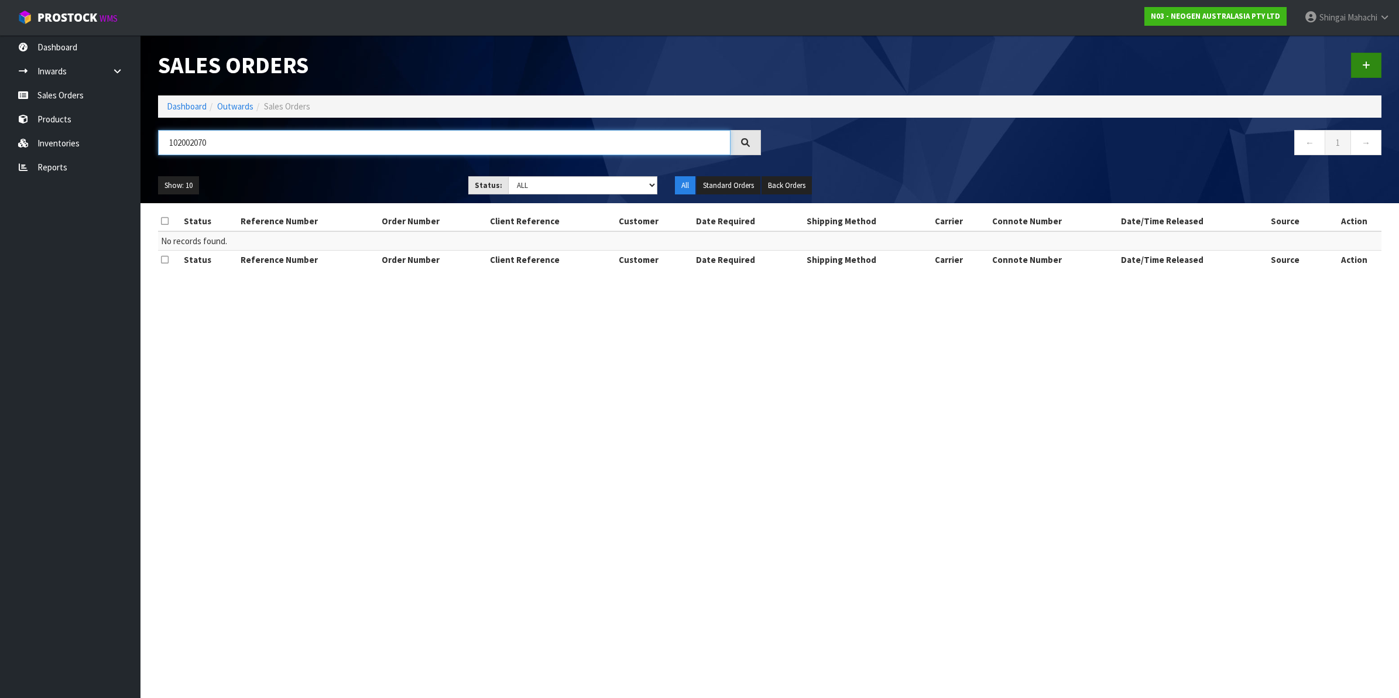
type input "102002070"
click at [1368, 62] on icon at bounding box center [1366, 65] width 8 height 9
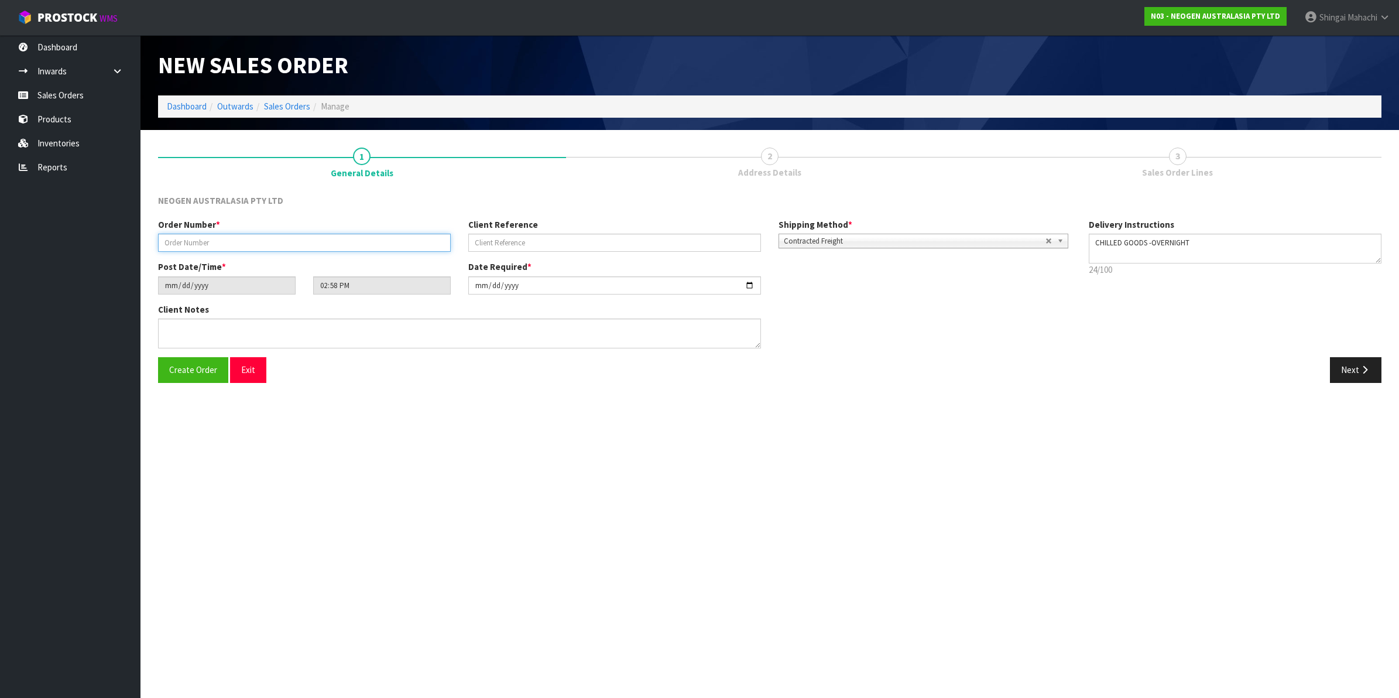
click at [191, 238] on input "text" at bounding box center [304, 243] width 293 height 18
type input "102002070"
click at [517, 244] on input "text" at bounding box center [614, 243] width 293 height 18
paste input "4506658417"
type input "4506658417"
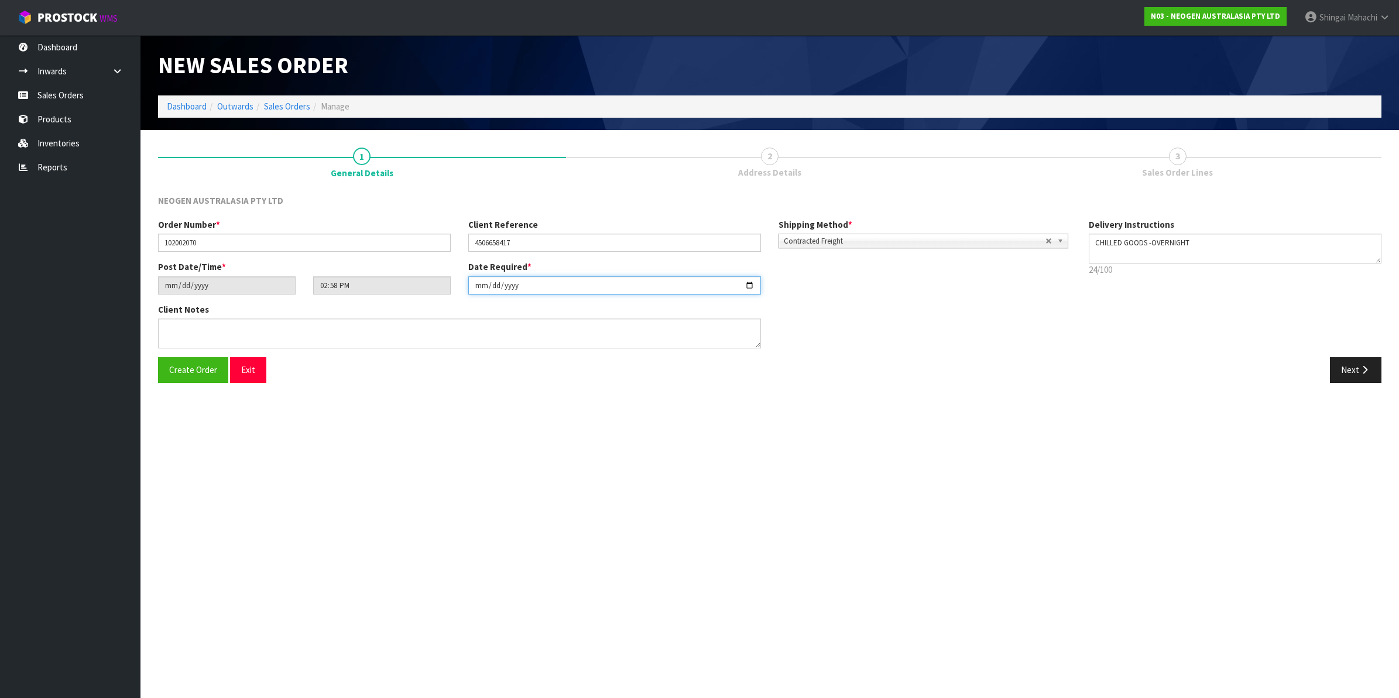
click at [748, 285] on input "[DATE]" at bounding box center [614, 285] width 293 height 18
type input "[DATE]"
drag, startPoint x: 1361, startPoint y: 366, endPoint x: 1208, endPoint y: 355, distance: 153.8
click at [1361, 366] on icon "button" at bounding box center [1364, 369] width 11 height 9
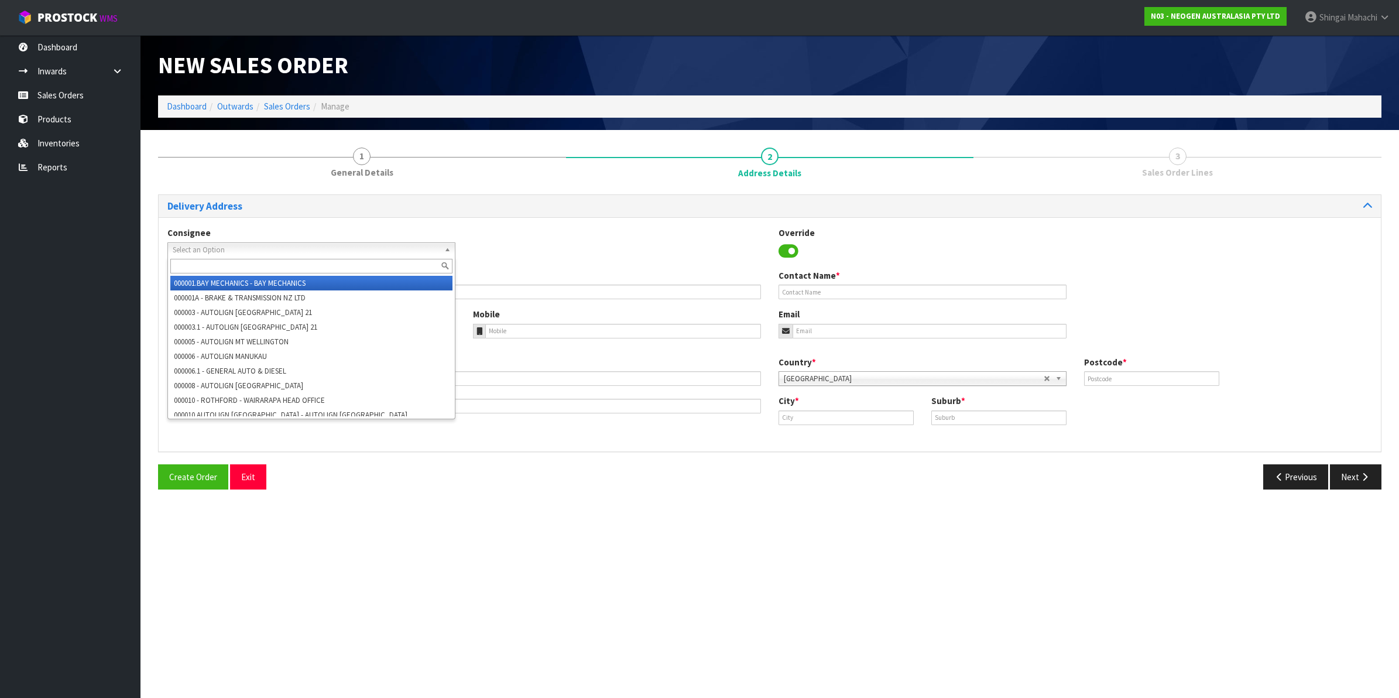
click at [179, 249] on span "Select an Option" at bounding box center [306, 250] width 267 height 14
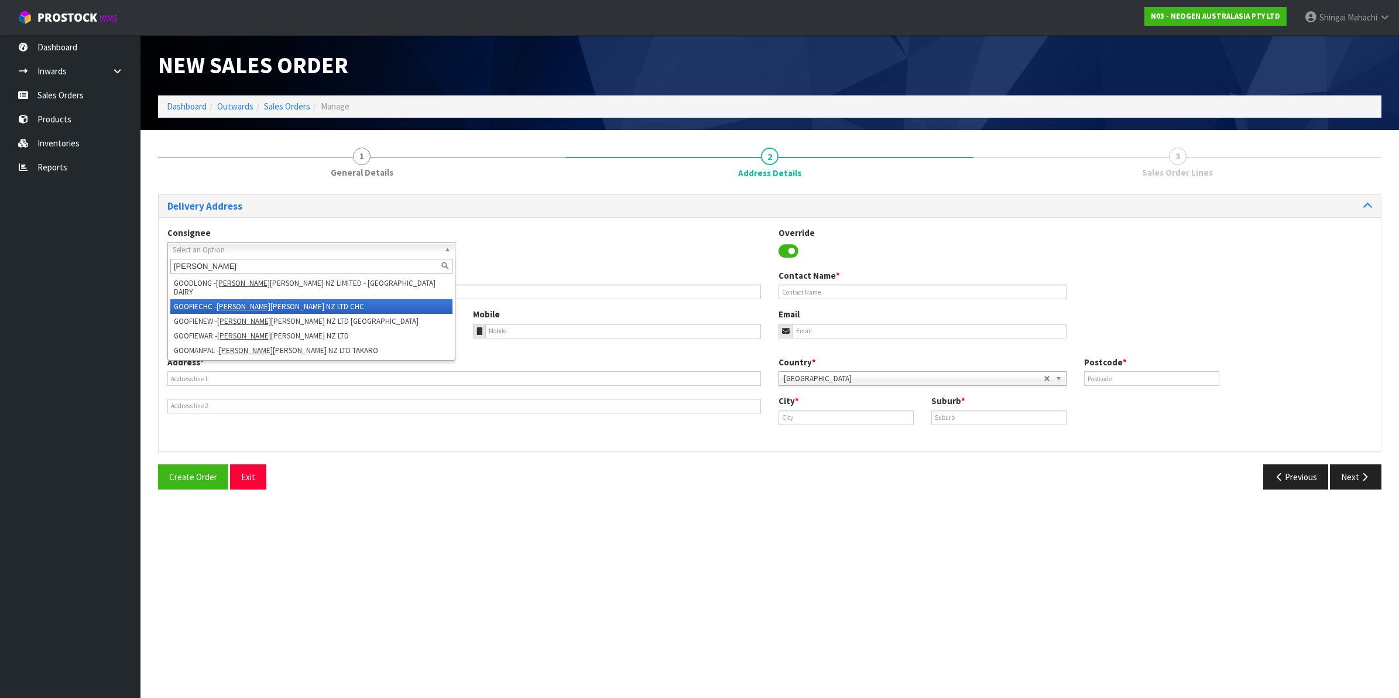
type input "goodman"
click at [287, 300] on li "GOOFIECHC - GOODMAN FIELDER NZ LTD CHC" at bounding box center [311, 306] width 282 height 15
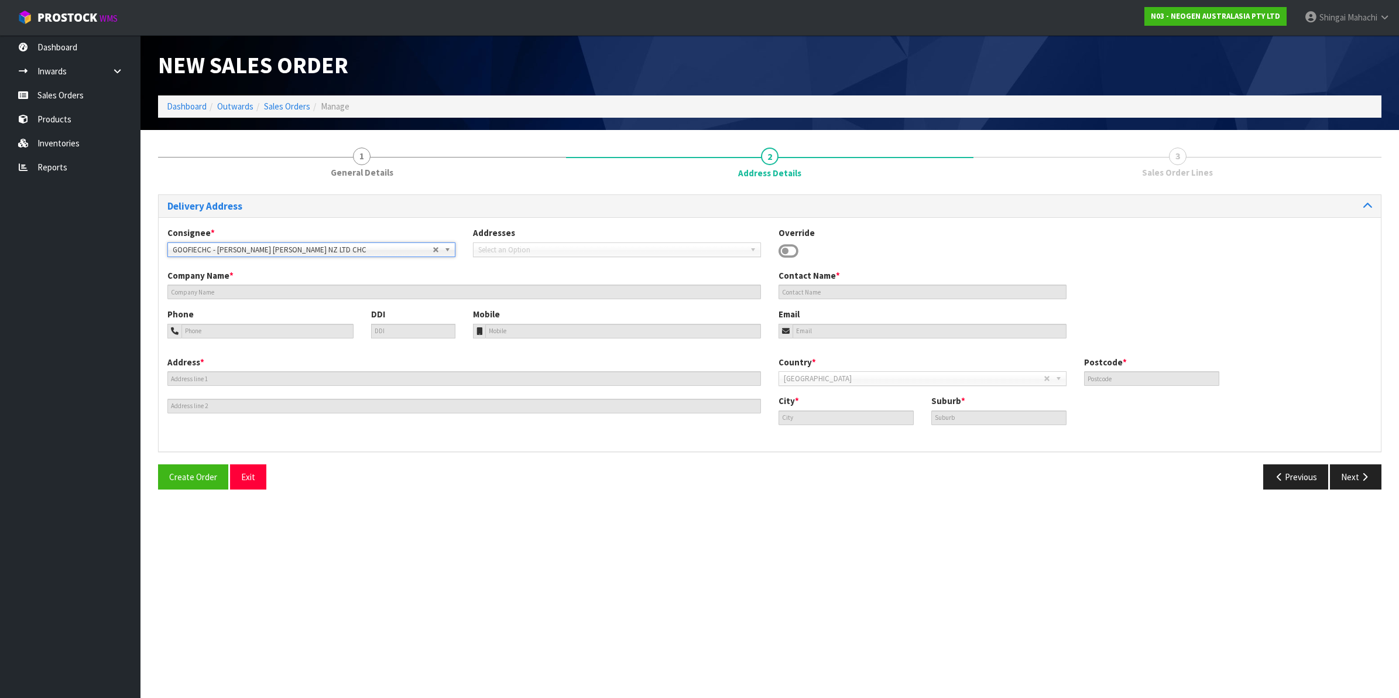
type input "GOODMAN FIELDER NZ LTD CHC"
type input "MEADOW FRESH DIVISION,"
type input "64 0275369409"
type input "412-442 BLENHEIM ROAD"
type input "8041"
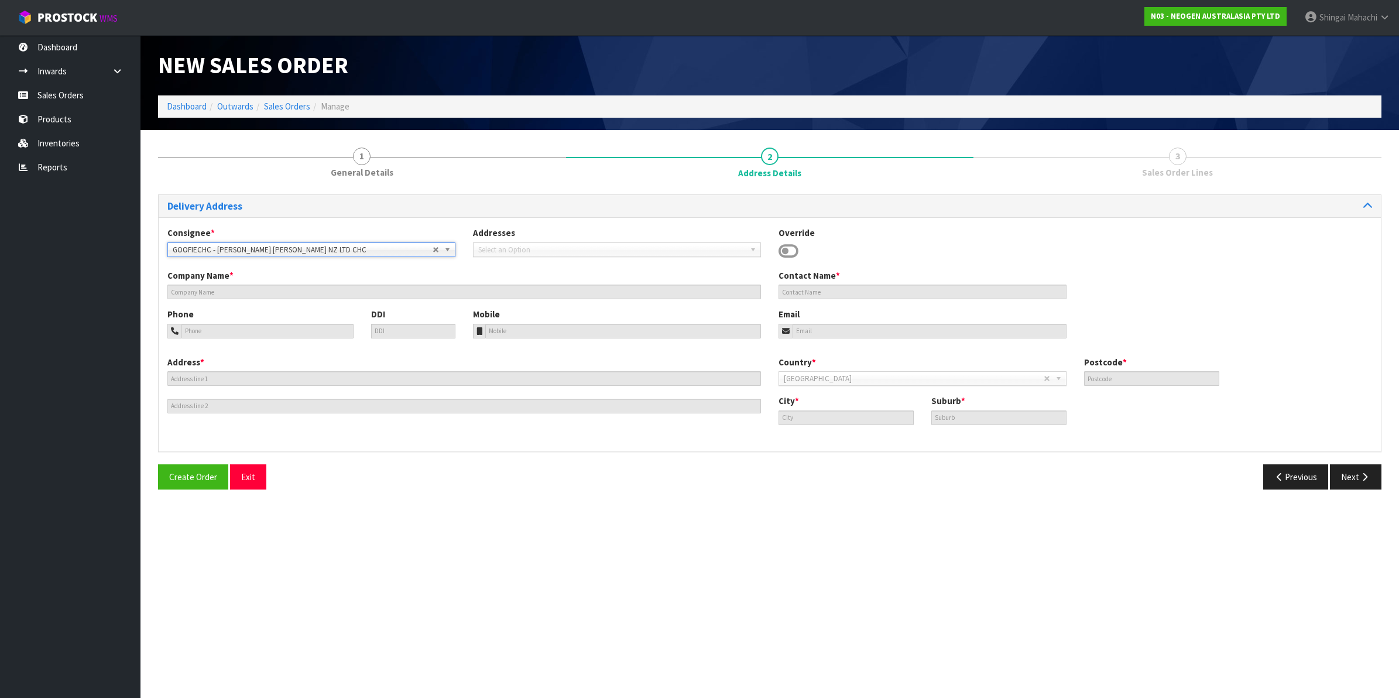
type input "CHRISTCHURCH"
type input "UPPER RICCARTON"
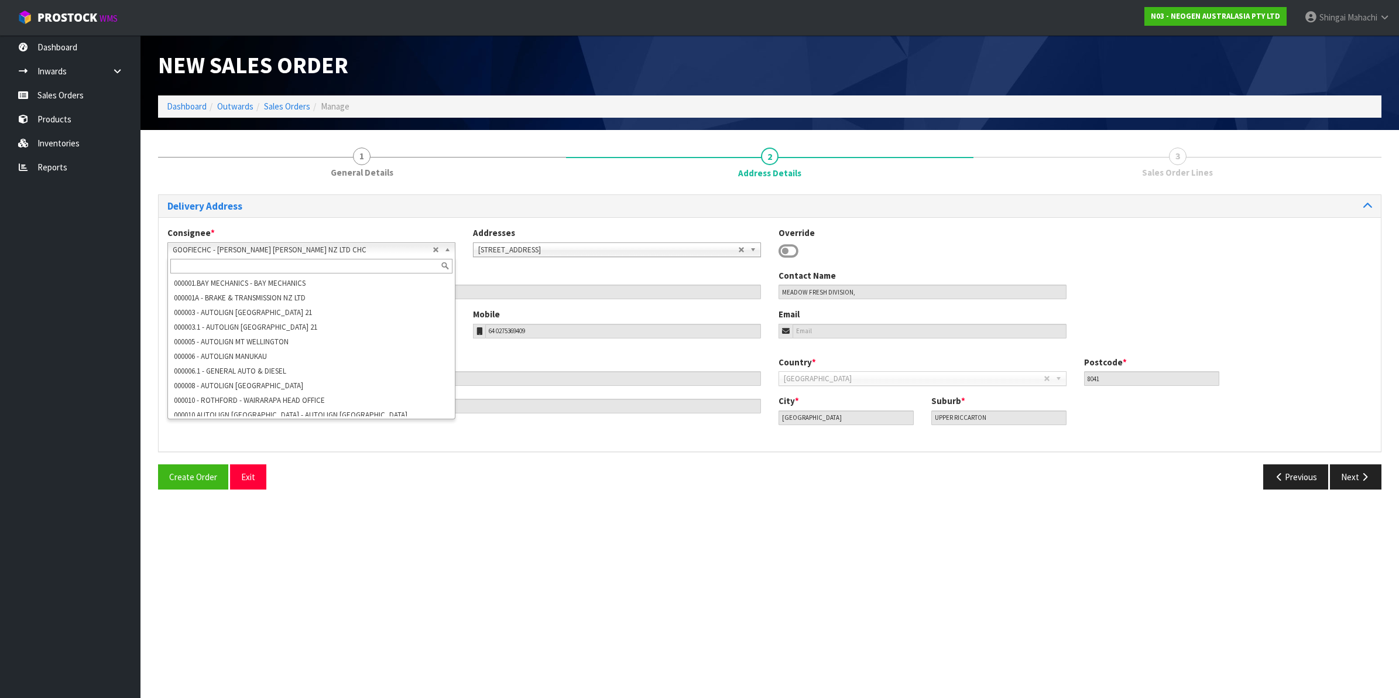
click at [448, 248] on b at bounding box center [449, 249] width 11 height 13
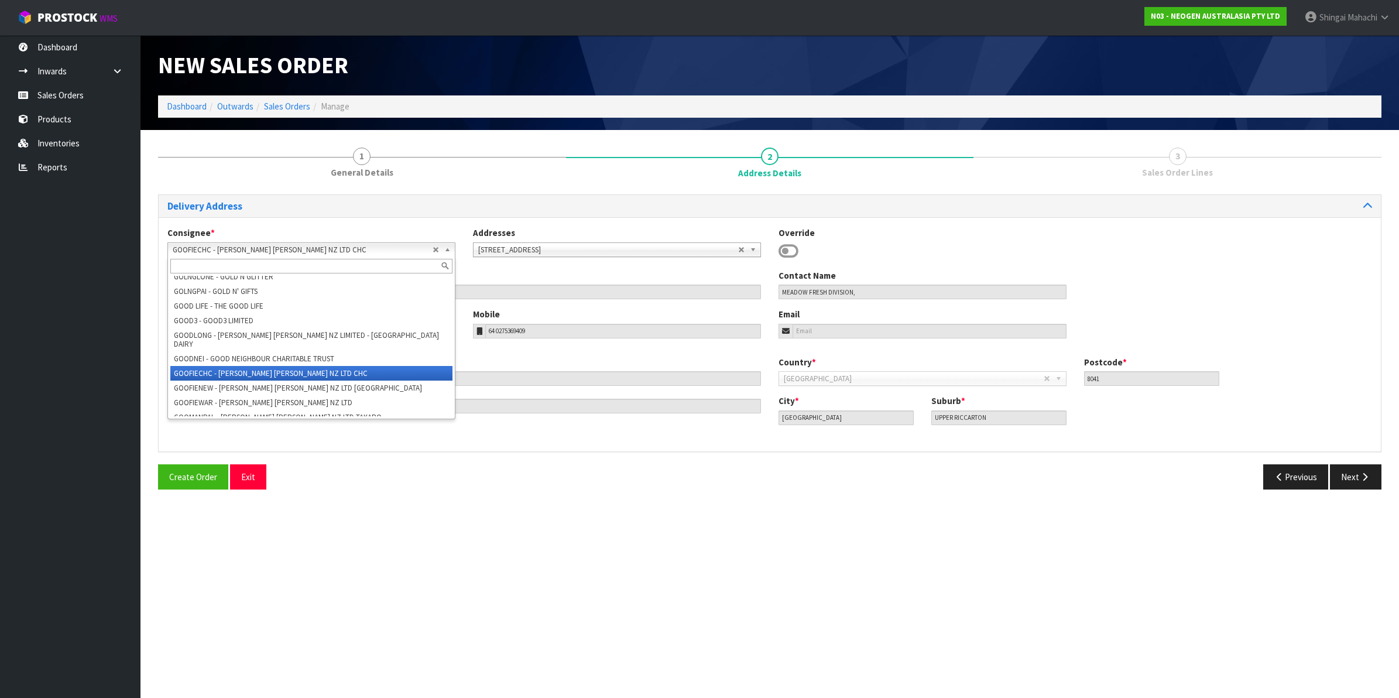
scroll to position [40692, 0]
click at [258, 366] on li "GOOFIENEW - [PERSON_NAME] [PERSON_NAME] NZ LTD [GEOGRAPHIC_DATA]" at bounding box center [311, 373] width 282 height 15
type input "GOODMAN FIELDER NZ LTD NEWMARKET"
type input "LEVEL 2, 142 BROADWAY"
type input "1023"
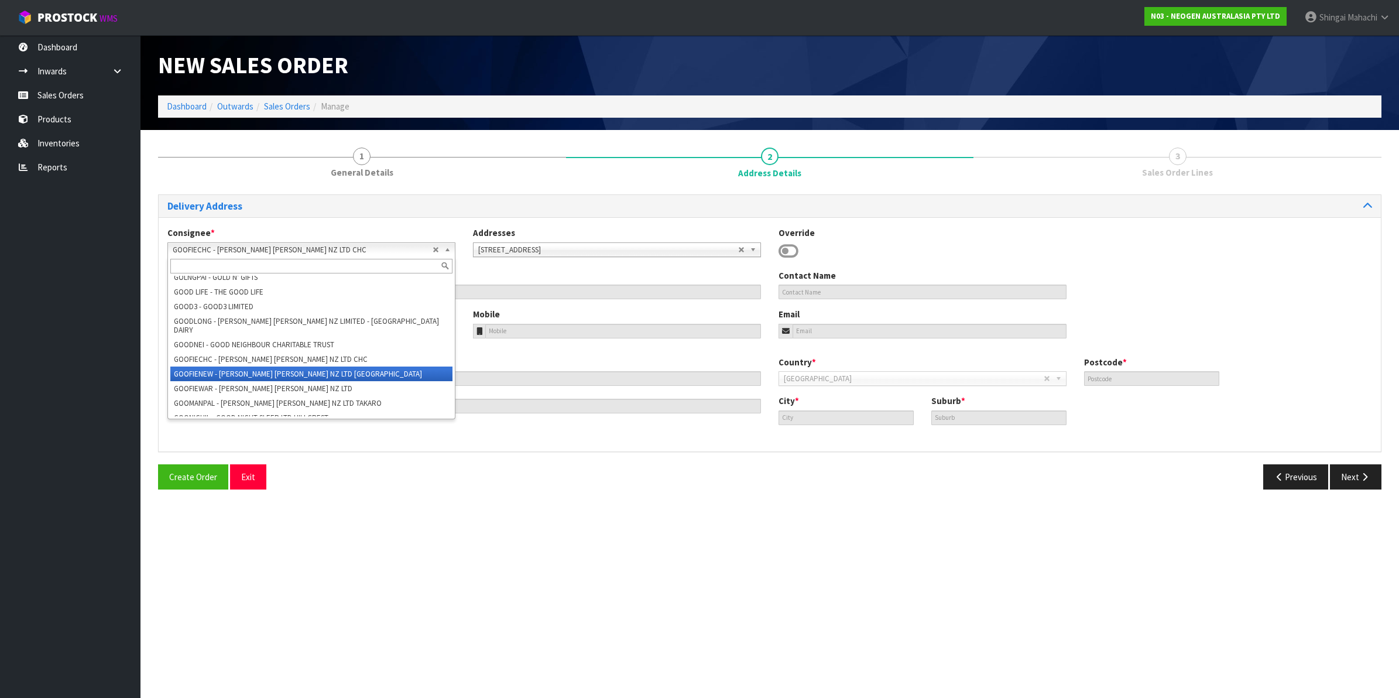
type input "[GEOGRAPHIC_DATA]"
type input "NEW MARKET"
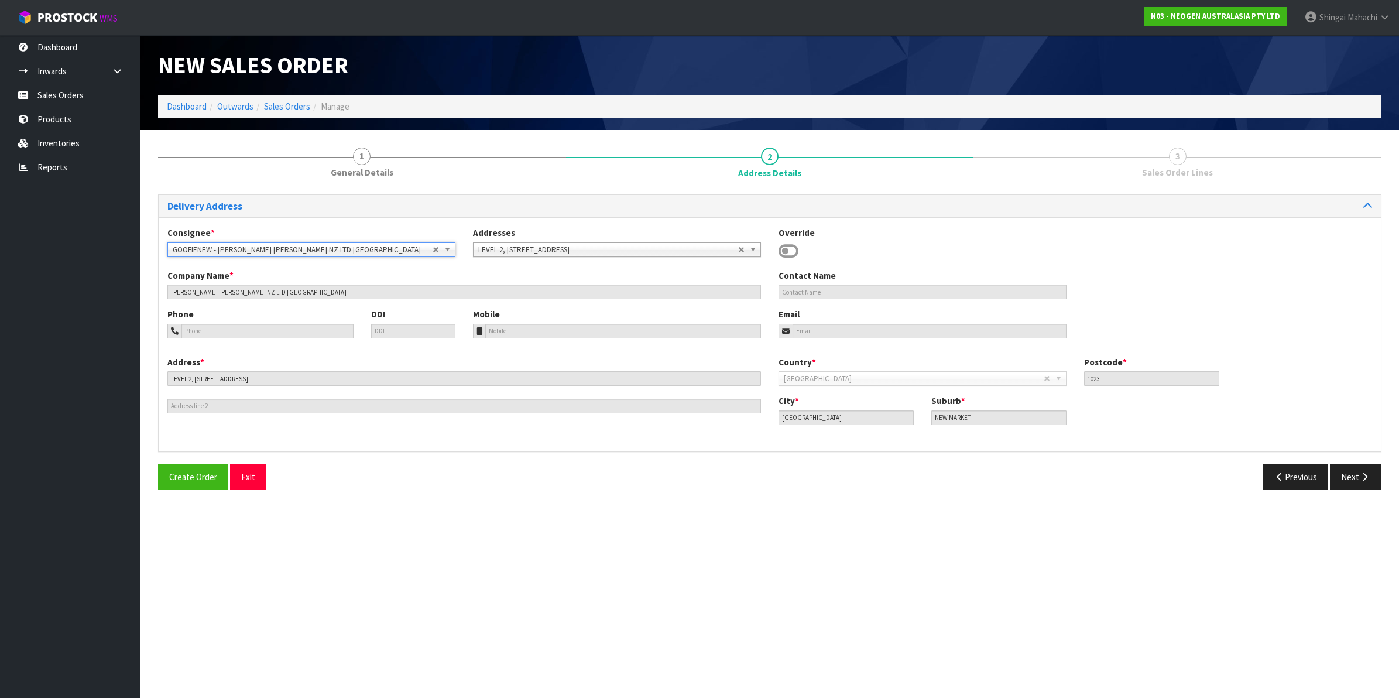
click at [449, 250] on b at bounding box center [449, 249] width 11 height 13
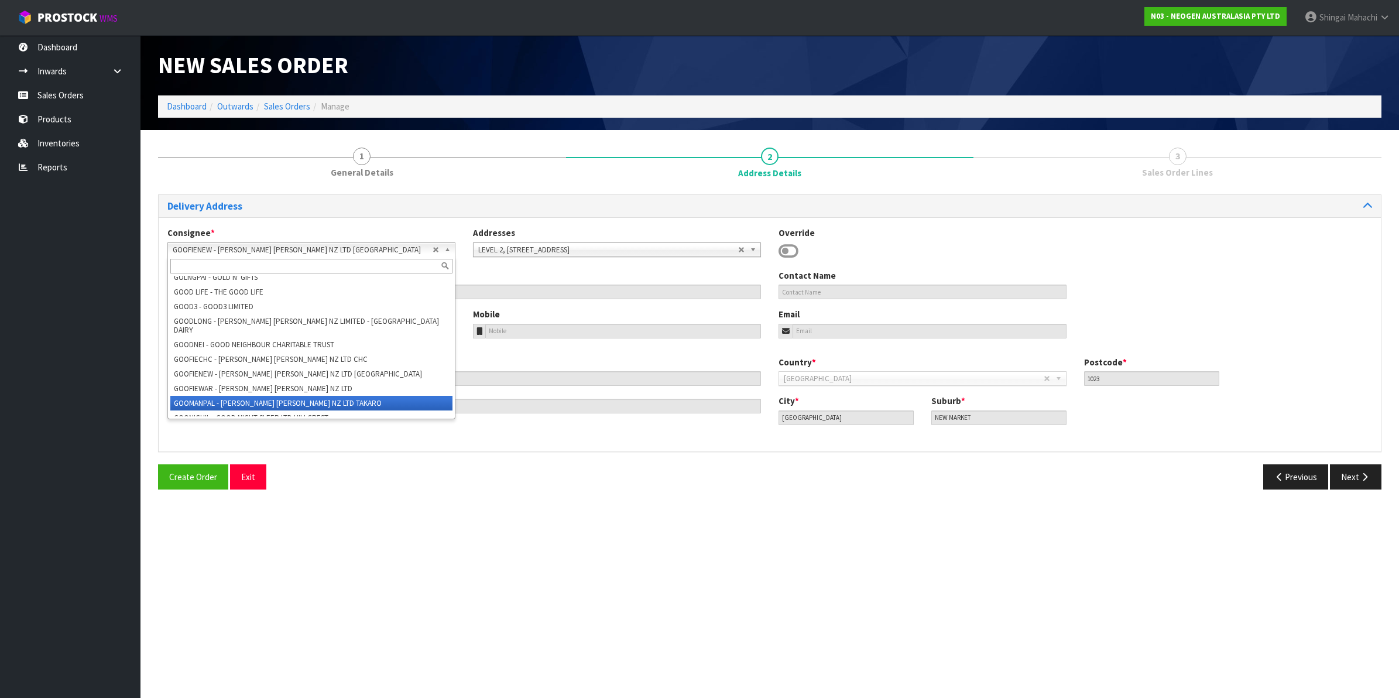
click at [246, 396] on li "GOOMANPAL - [PERSON_NAME] [PERSON_NAME] NZ LTD TAKARO" at bounding box center [311, 403] width 282 height 15
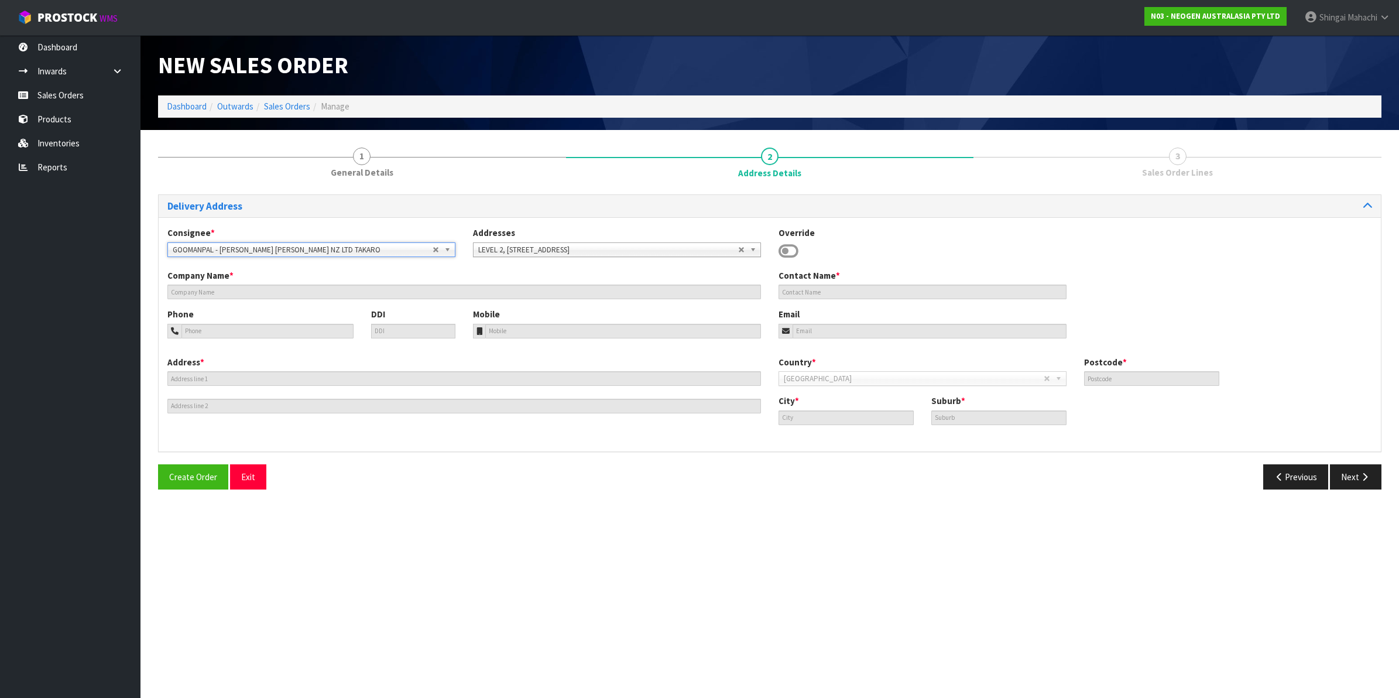
type input "GOODMAN FIELDER NZ LTD TAKARO"
type input "100 HIGHBURY AVE"
type input "4412"
type input "TAKARO"
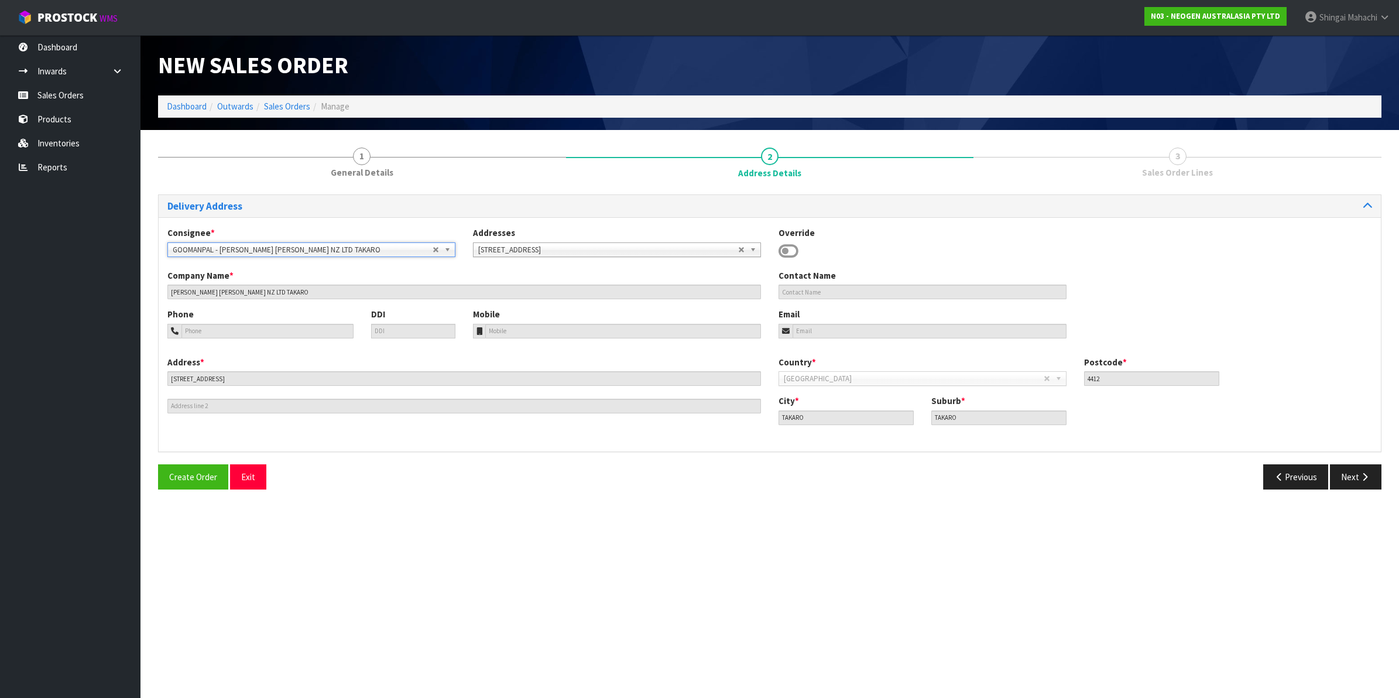
click at [448, 251] on b at bounding box center [449, 249] width 11 height 13
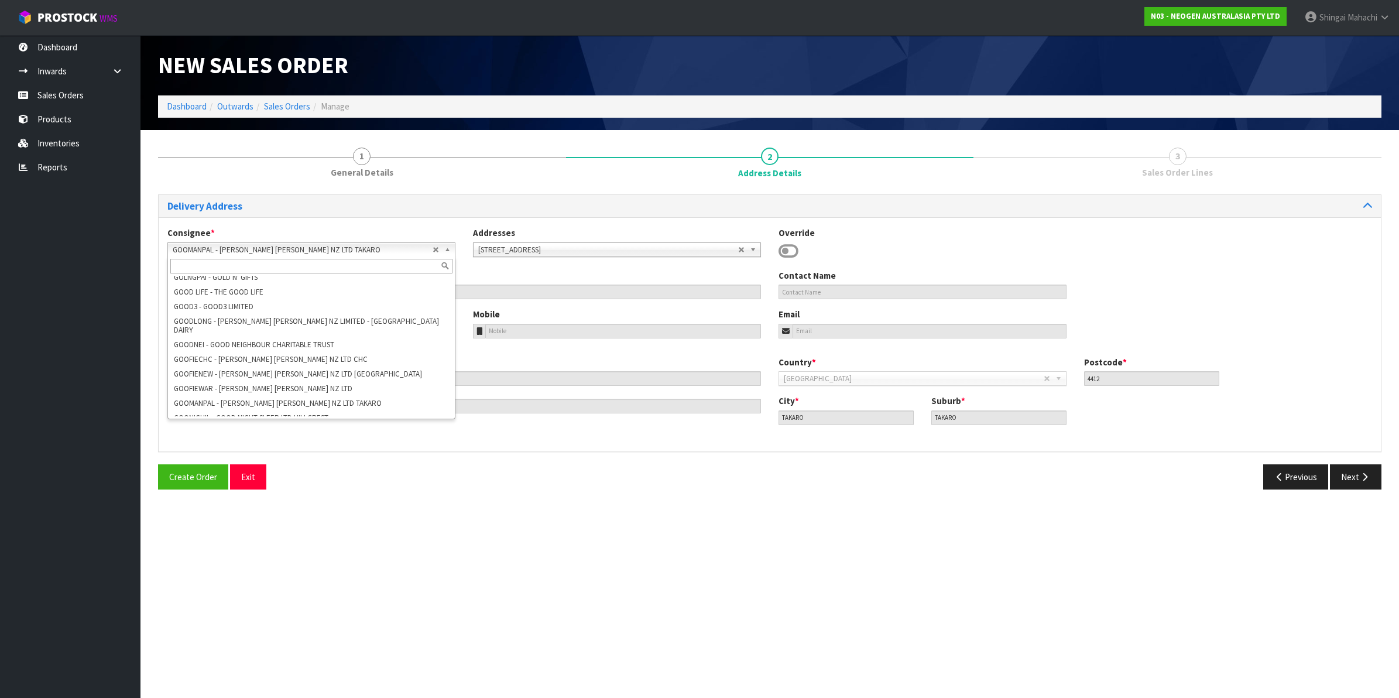
scroll to position [40687, 0]
click at [252, 261] on input "text" at bounding box center [311, 266] width 282 height 15
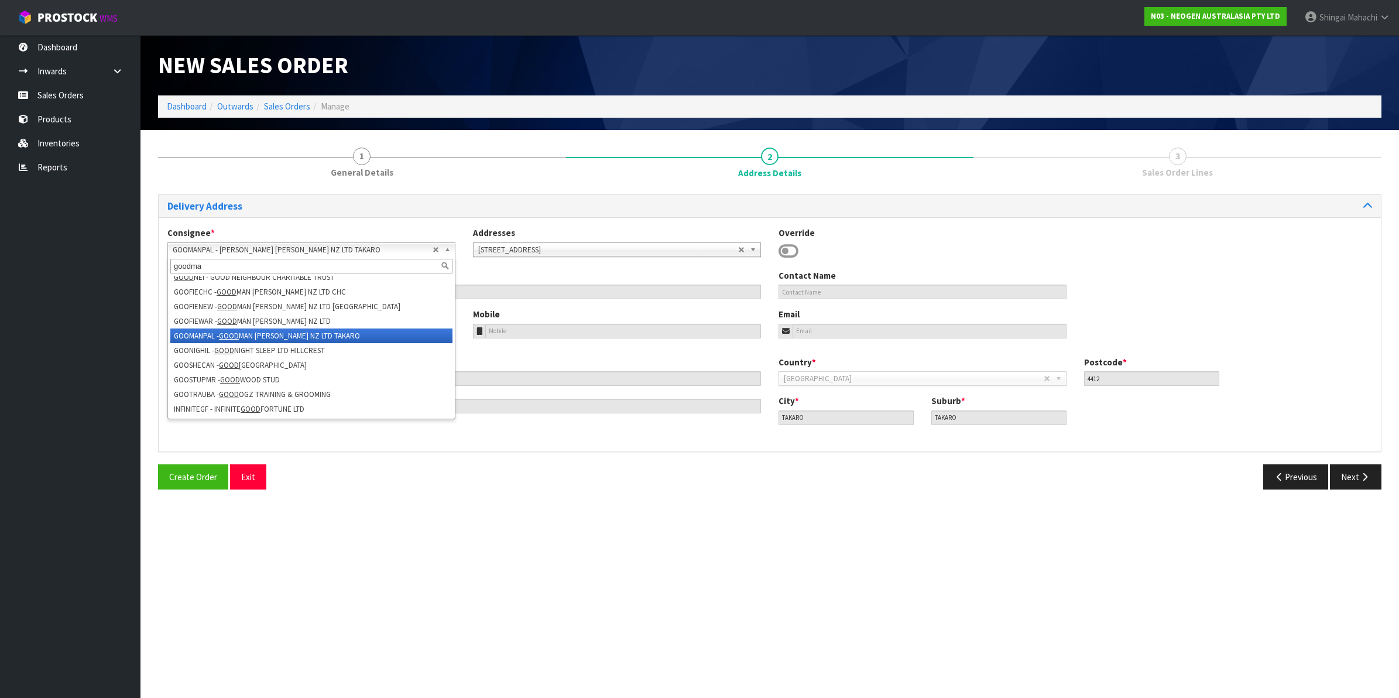
scroll to position [0, 0]
type input "goodman"
click at [281, 328] on li "GOOFIEWAR - GOODMAN FIELDER NZ LTD" at bounding box center [311, 335] width 282 height 15
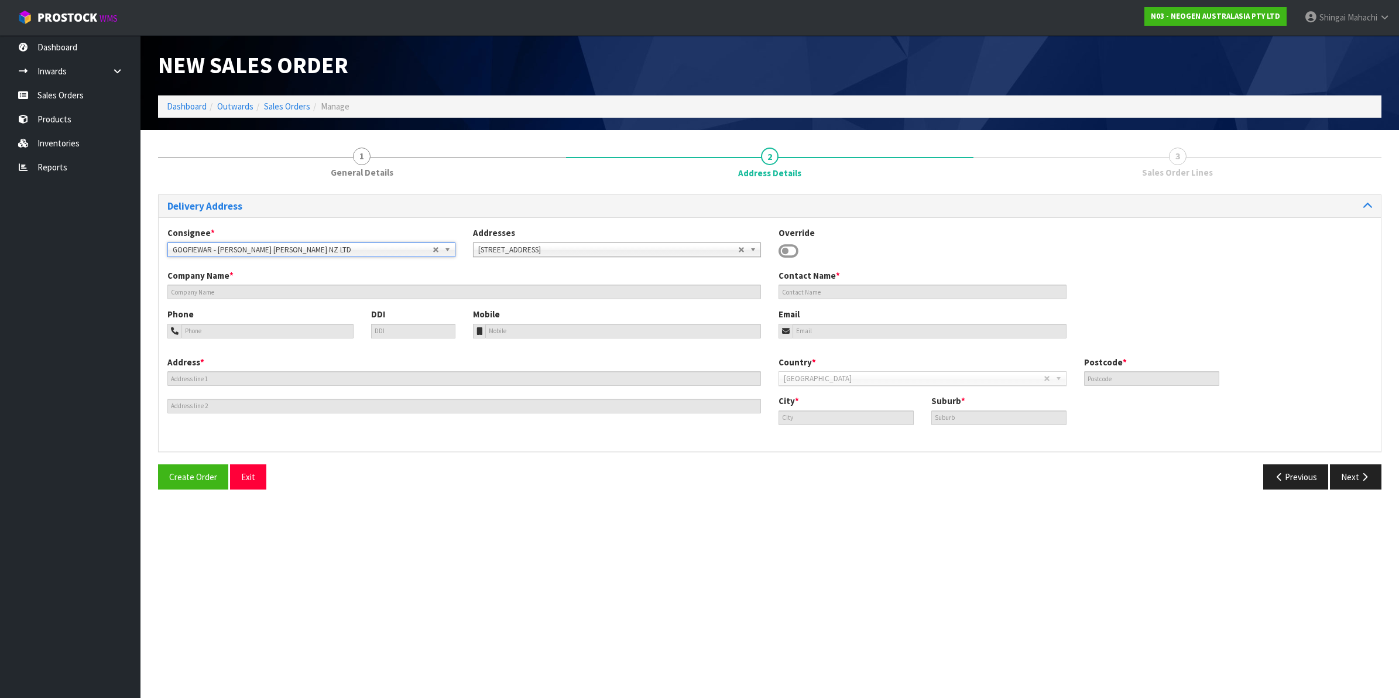
type input "GOODMAN FIELDER NZ LTD"
type input "ACCOUNTS"
type input "275 AHUROA ROAD"
type input "0994"
type input "Warkworth"
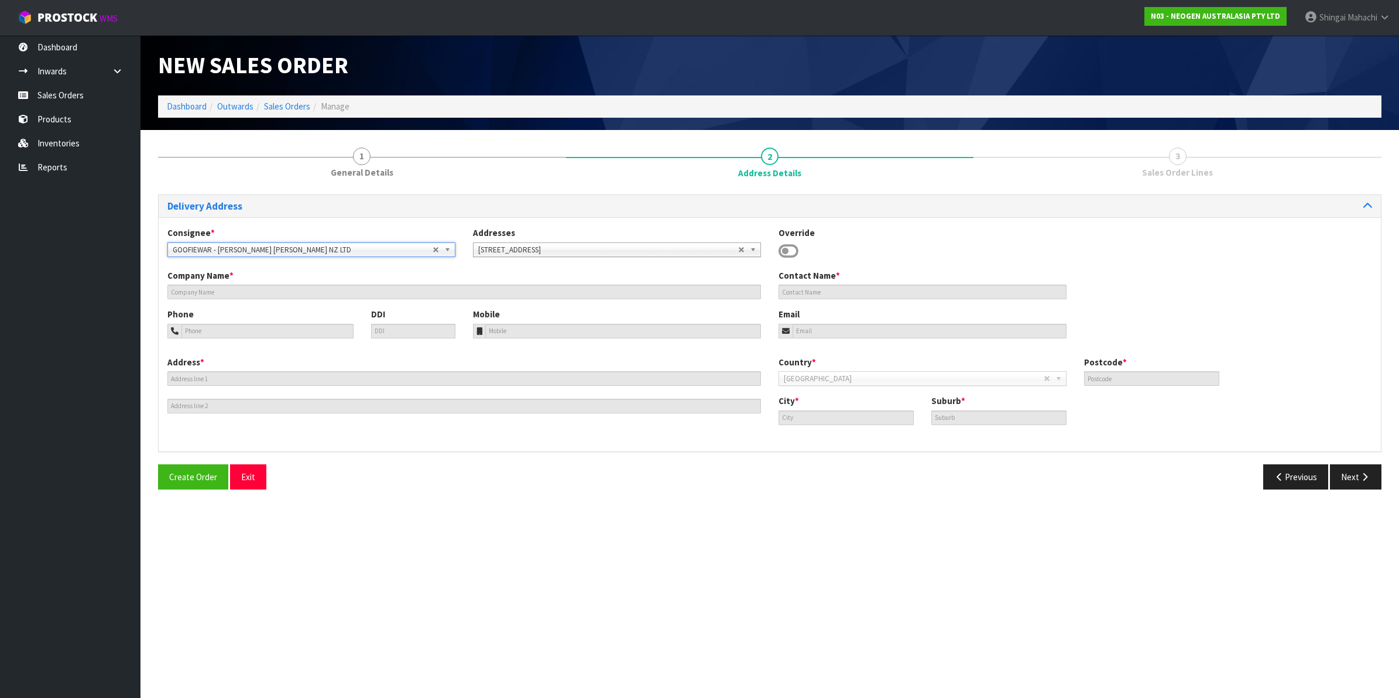
type input "PUHOI"
click at [1295, 479] on button "Previous" at bounding box center [1296, 476] width 66 height 25
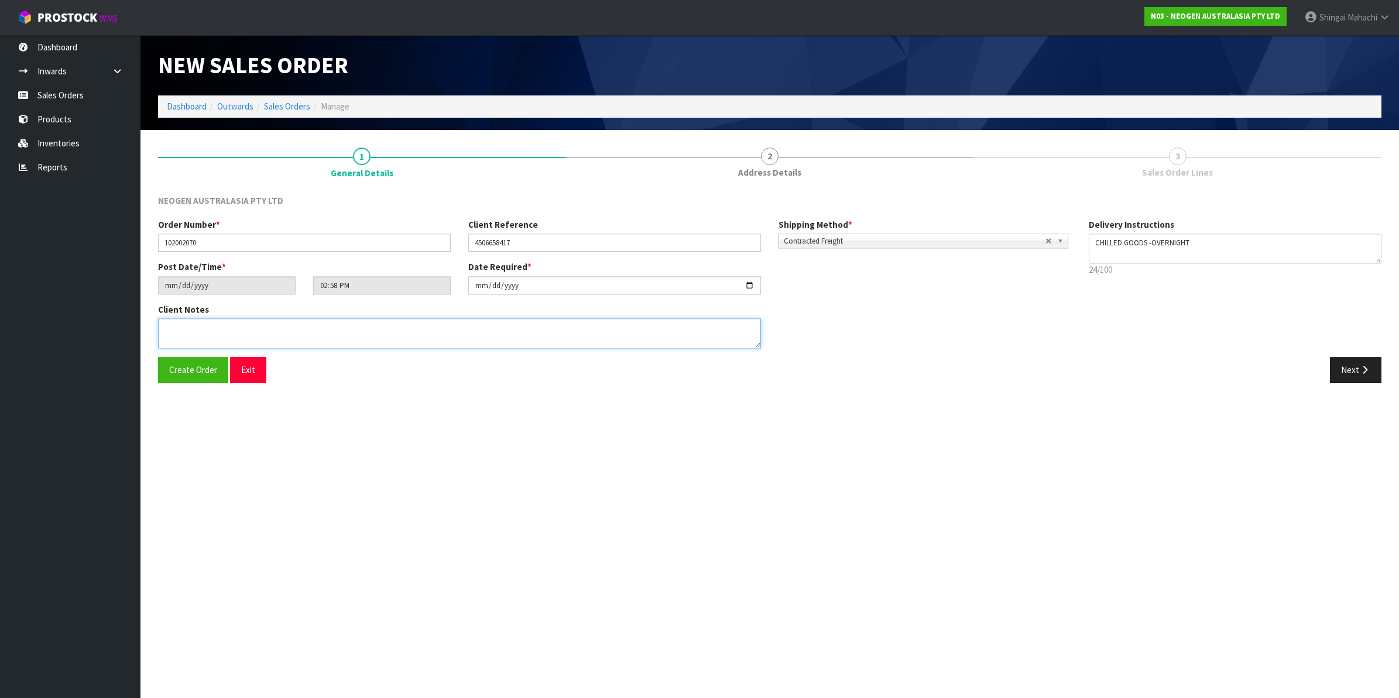
click at [184, 328] on textarea at bounding box center [459, 333] width 603 height 30
paste textarea "GFNZ - PUHOI VALLEY CHEESE"
type textarea "ATTN: GFNZ - PUHOI VALLEY CHEESE"
click at [1360, 371] on icon "button" at bounding box center [1364, 369] width 11 height 9
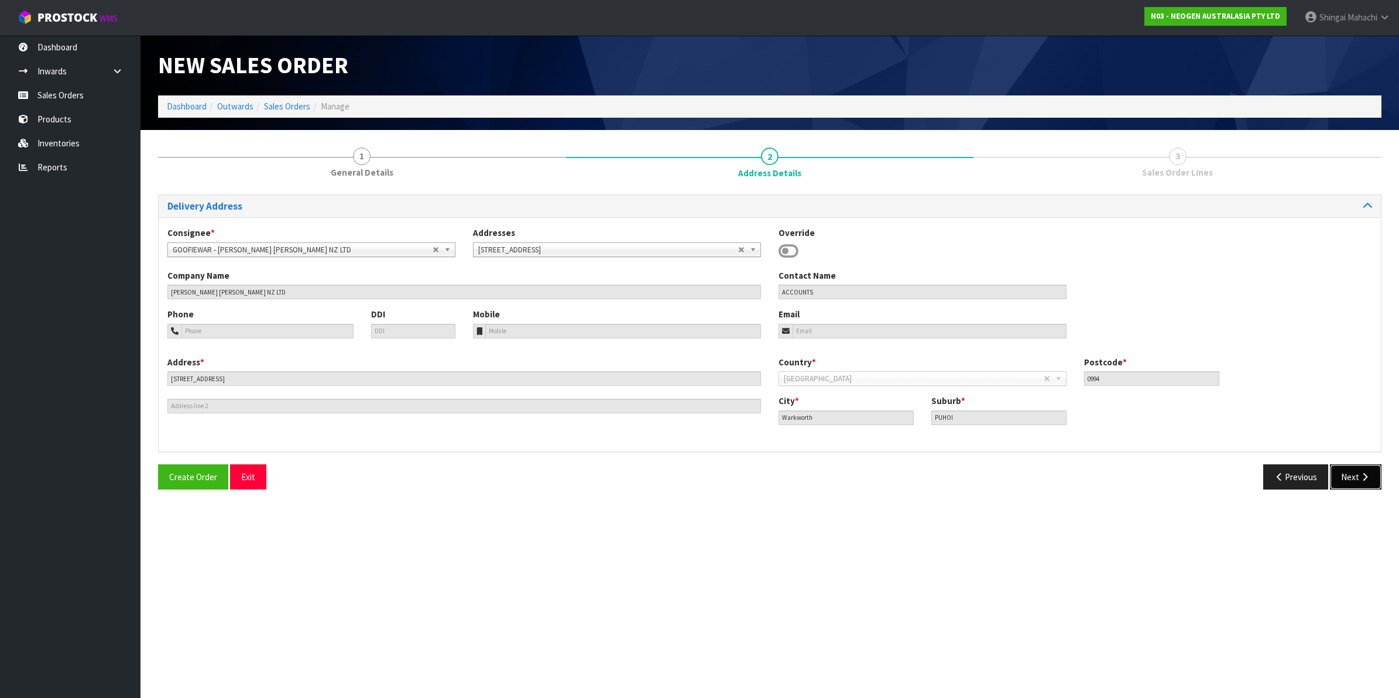
click at [1349, 481] on button "Next" at bounding box center [1356, 476] width 52 height 25
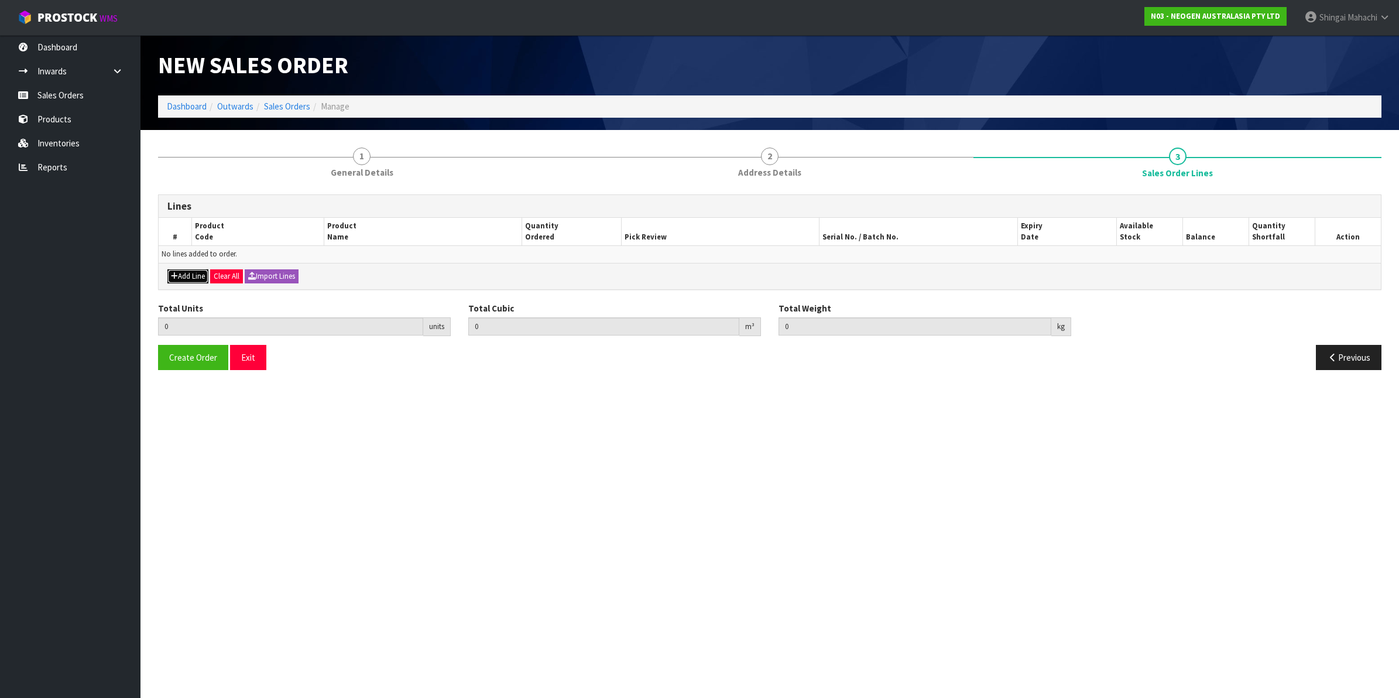
click at [188, 273] on button "Add Line" at bounding box center [187, 276] width 41 height 14
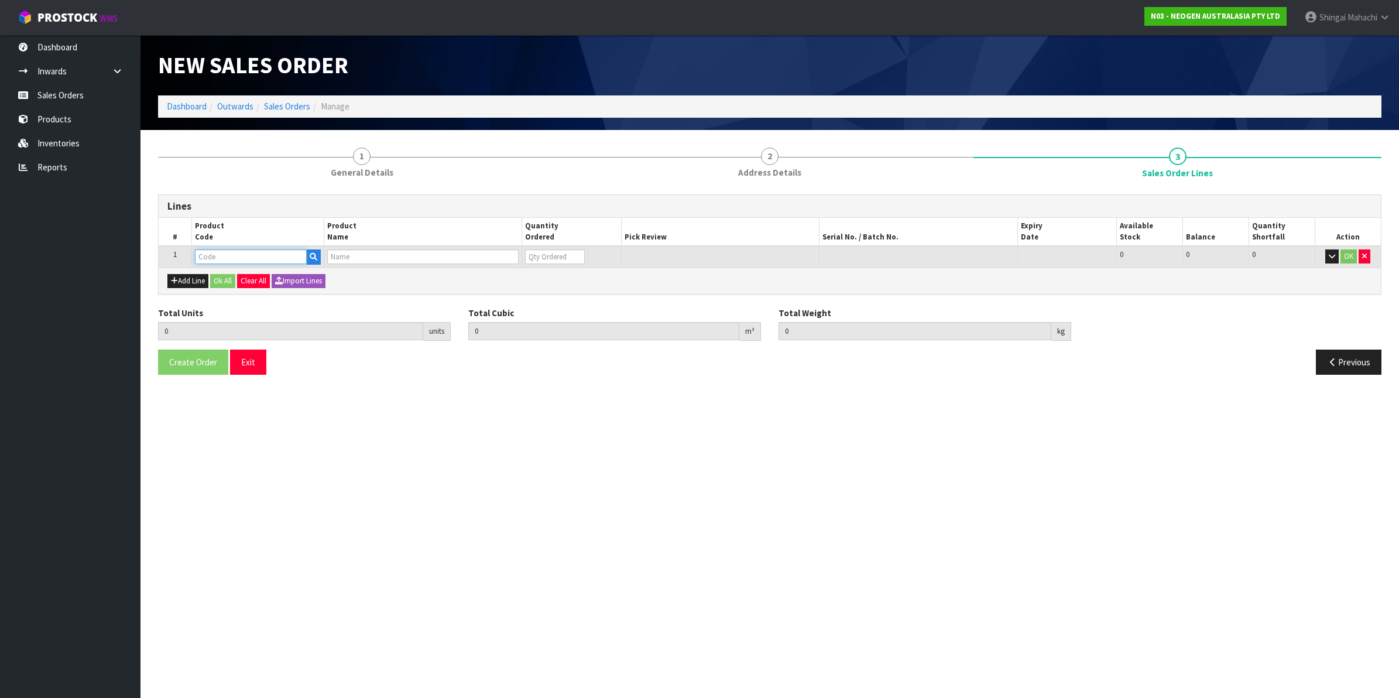
click at [256, 258] on input "text" at bounding box center [251, 256] width 112 height 15
paste input "700002120"
type input "700002120"
type input "0.000000"
type input "0.000"
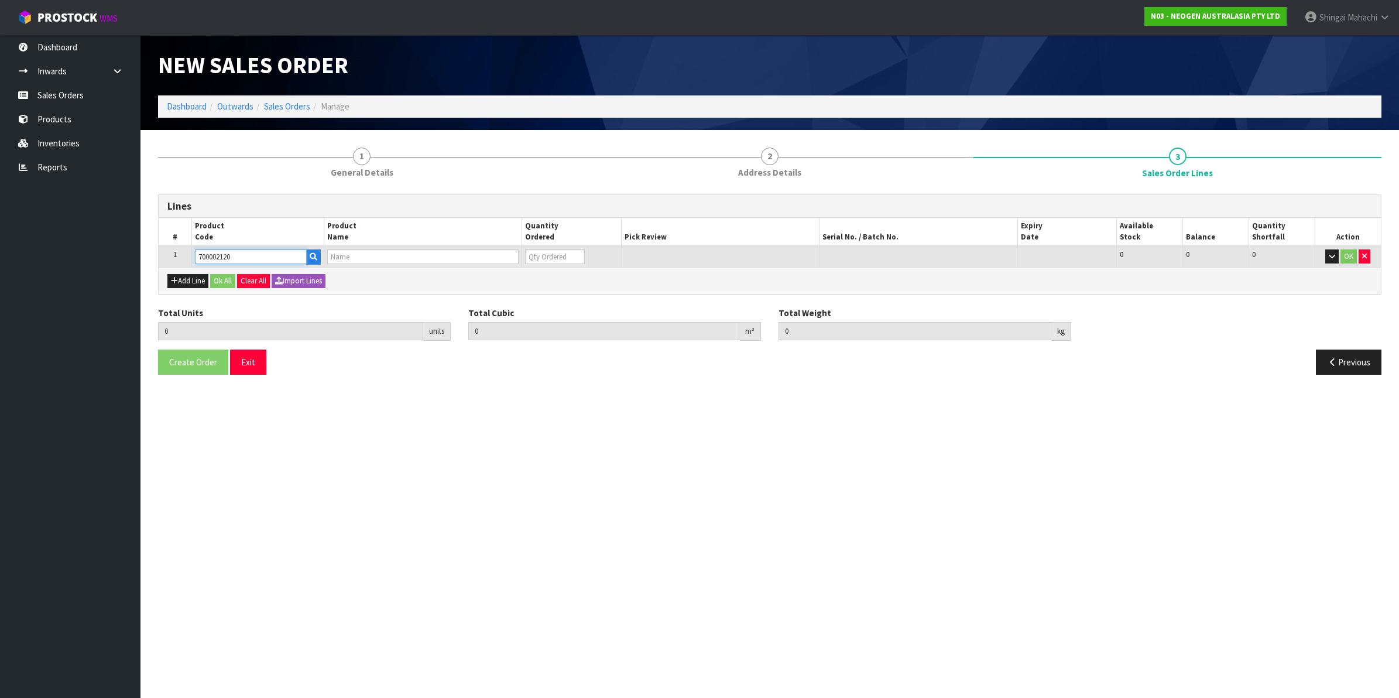
type input "7100039374 - 6406 PETRIFILM AEROBIC CT PLT 1000EA/CS"
type input "0"
type input "700002120"
click at [195, 285] on button "Add Line" at bounding box center [187, 281] width 41 height 14
type input "0"
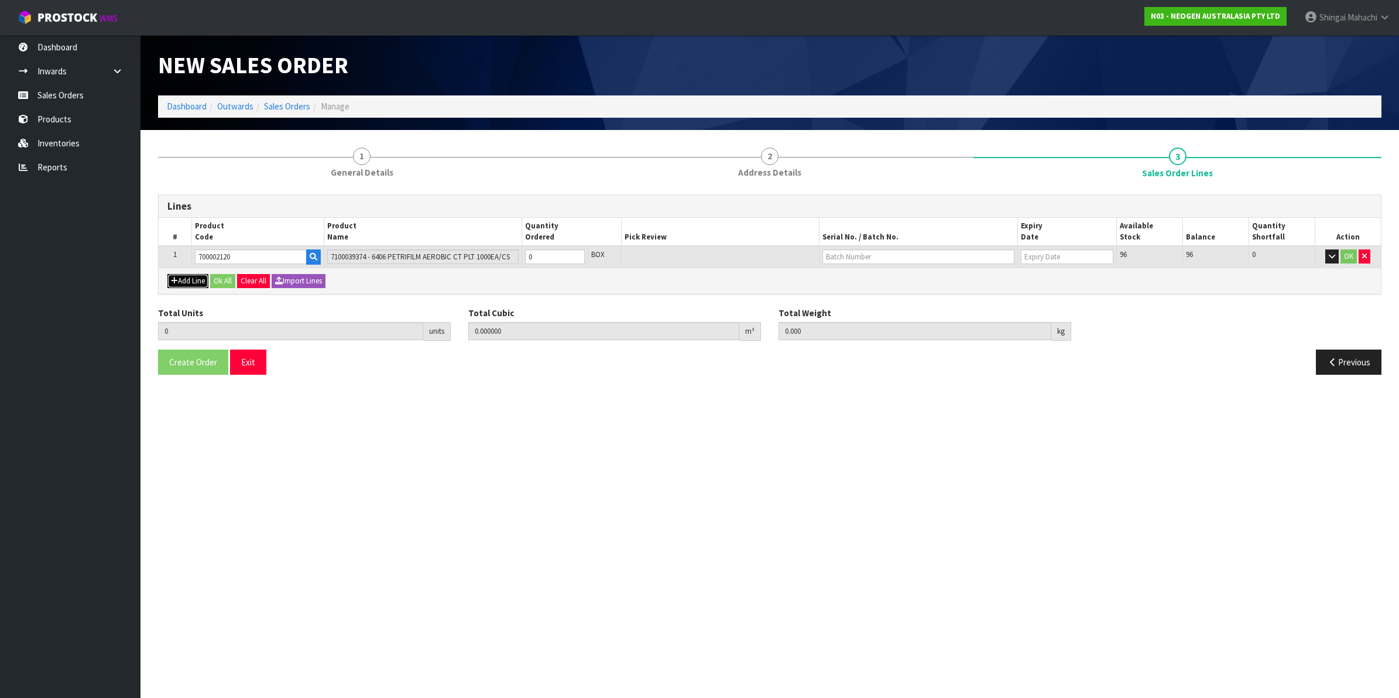
type input "0"
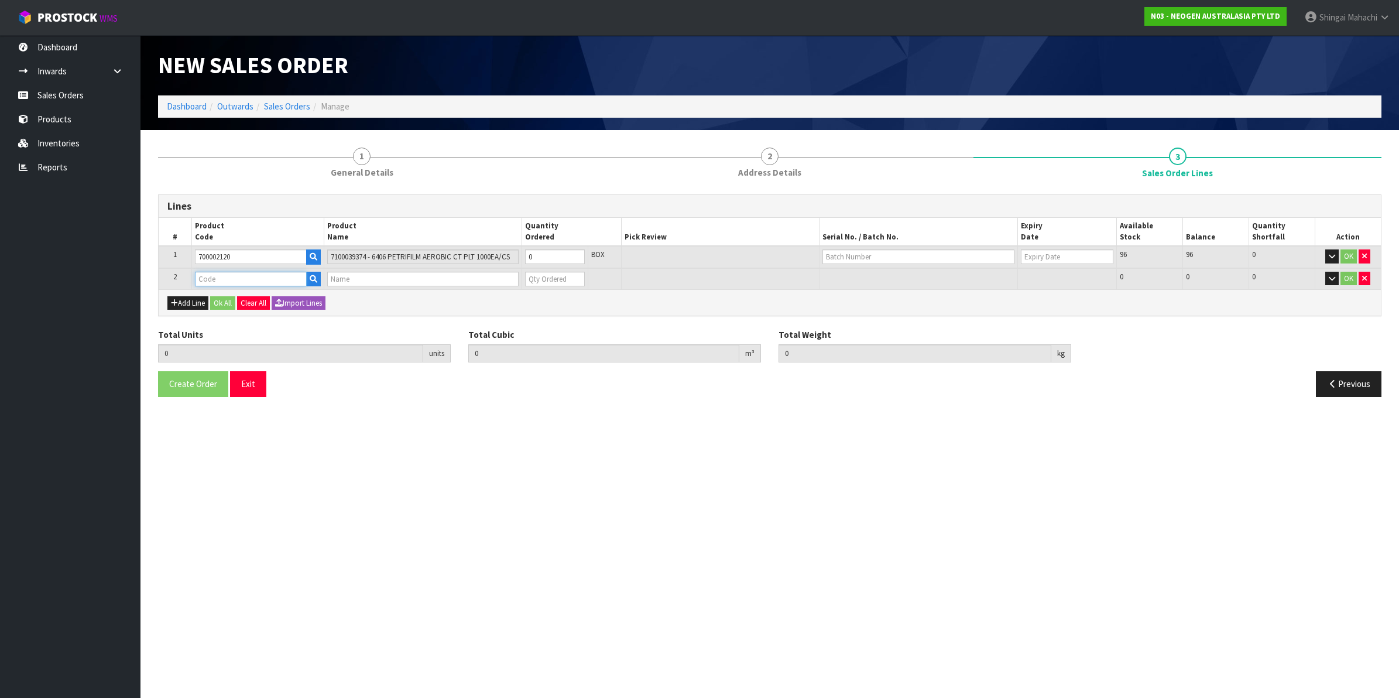
click at [234, 276] on input "text" at bounding box center [251, 279] width 112 height 15
paste input "700002272"
type input "700002272"
type input "0.000000"
type input "0.000"
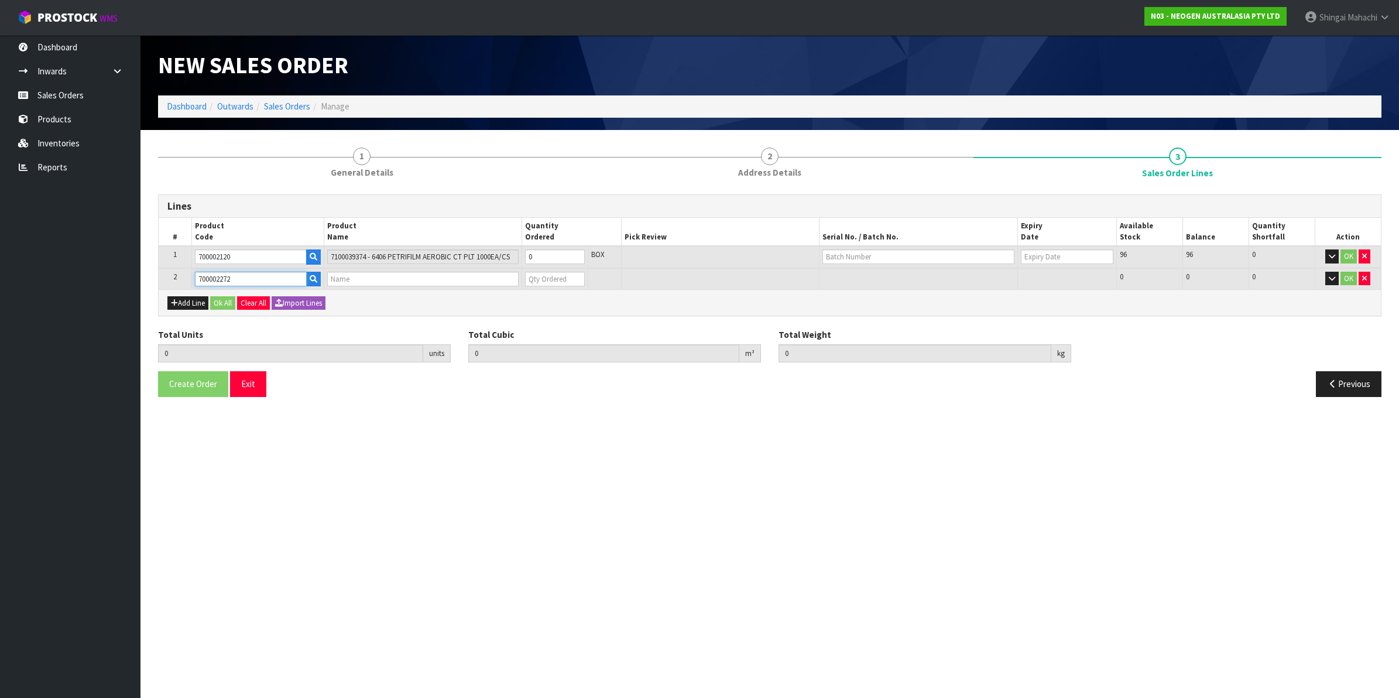
type input "7100126806 - 6416 PETRIFILM COLIFORM PLT 1000/CS PL"
type input "0"
type input "700002272"
drag, startPoint x: 536, startPoint y: 255, endPoint x: 526, endPoint y: 256, distance: 10.0
click at [526, 256] on input "0" at bounding box center [555, 256] width 60 height 15
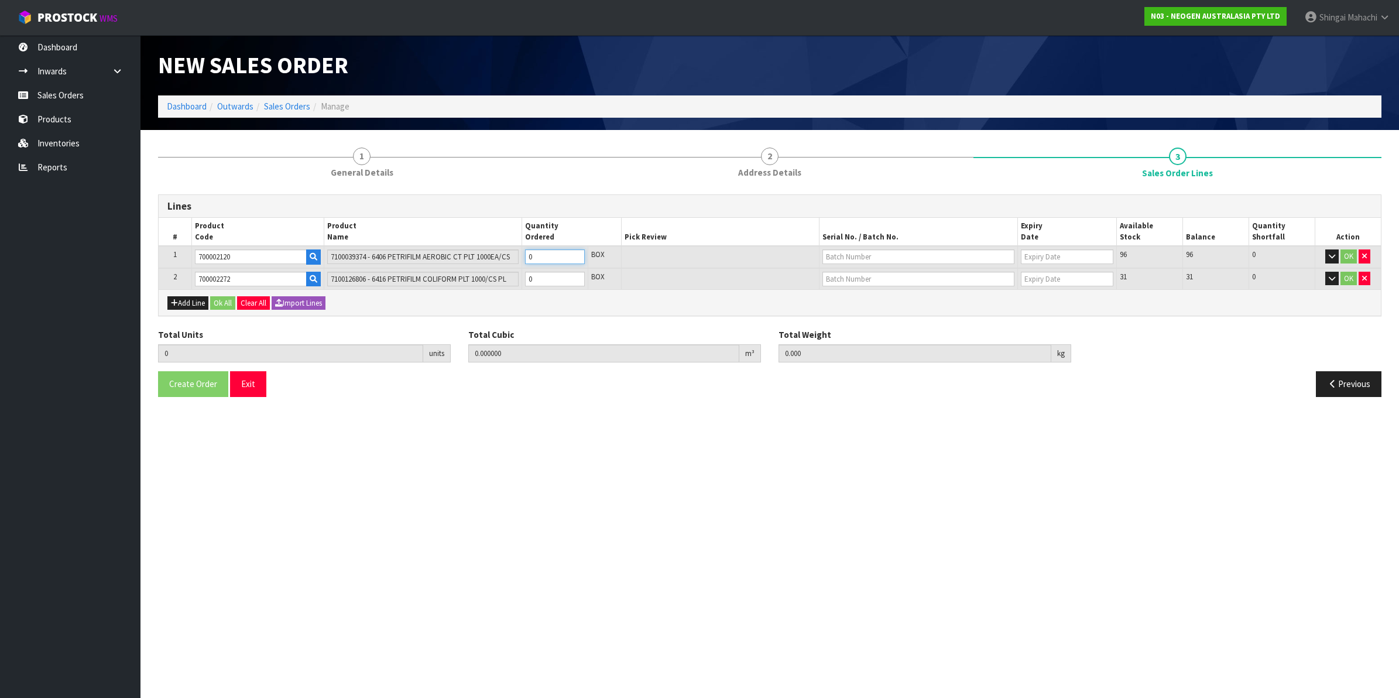
type input "1"
type input "0.00736"
type input "2"
type input "1"
click at [498, 279] on tr "2 700002272 7100126806 - 6416 PETRIFILM COLIFORM PLT 1000/CS PL 0 BOX 31 31 0 OK" at bounding box center [770, 279] width 1222 height 22
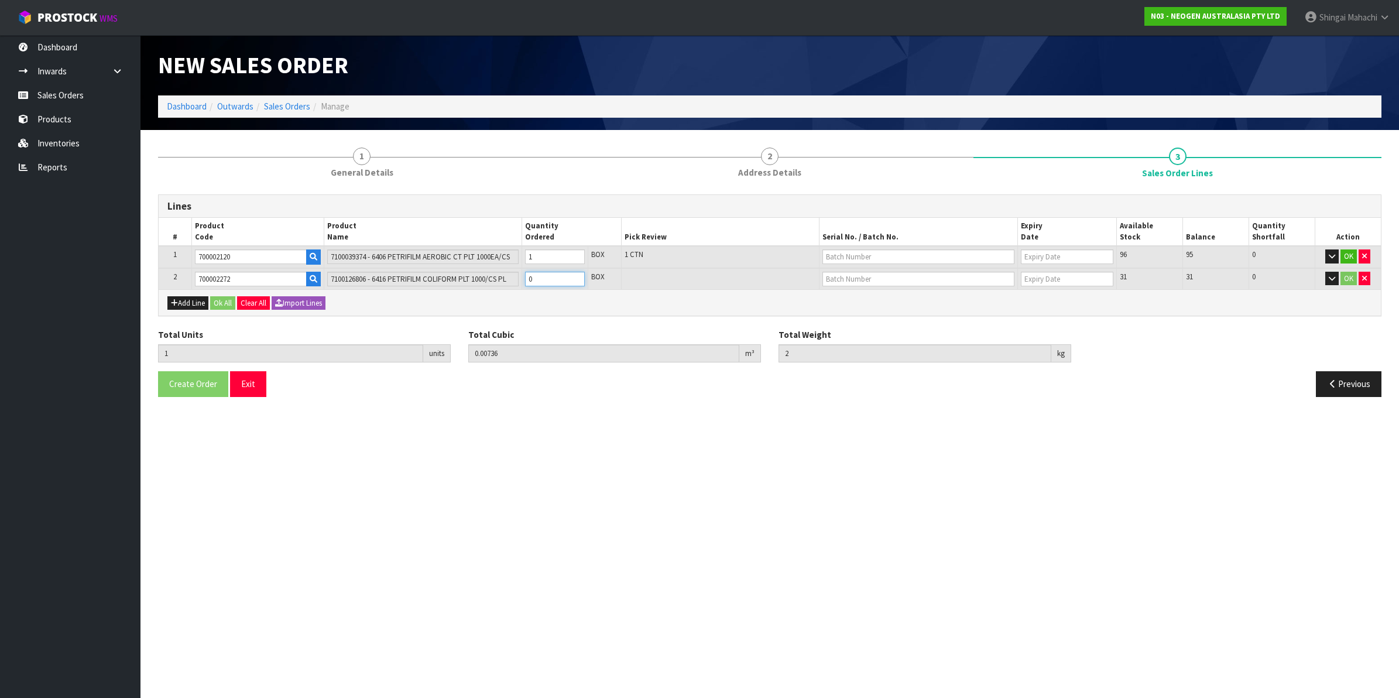
type input "2"
type input "0.024156"
type input "5.3"
type input "1"
click at [861, 259] on input "text" at bounding box center [919, 256] width 192 height 15
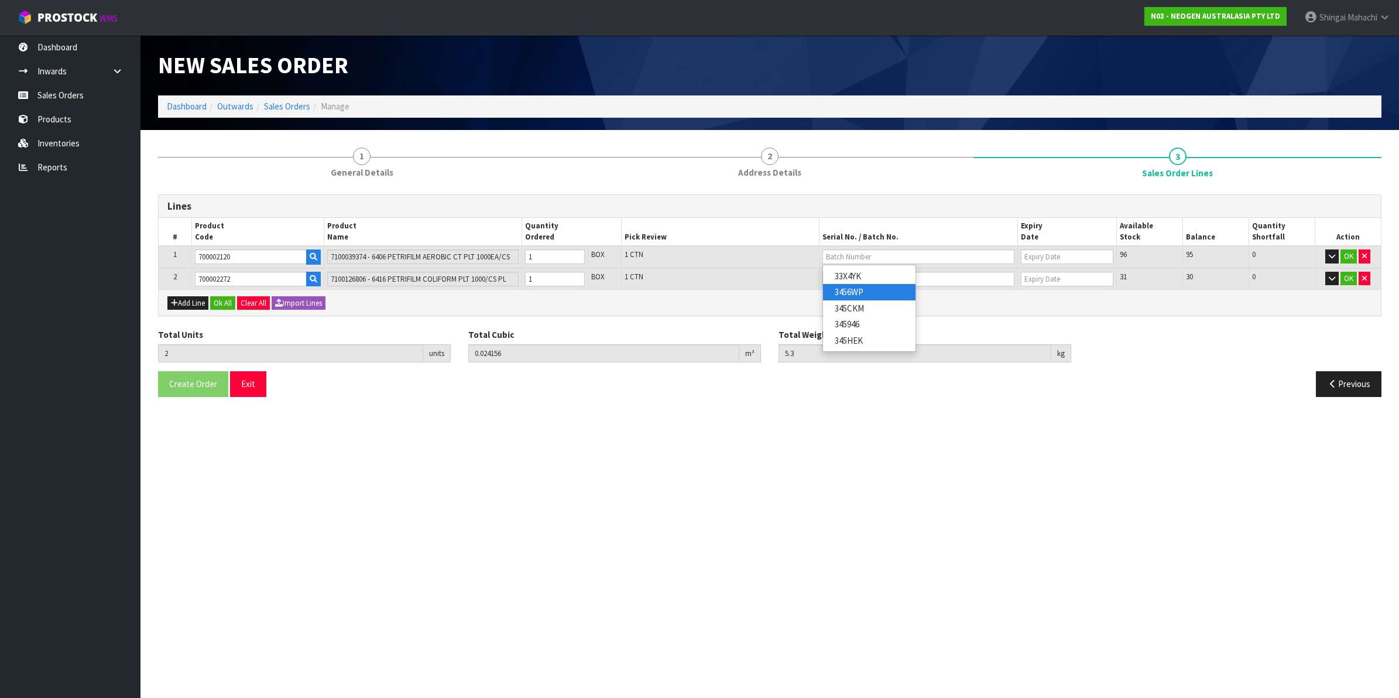
click at [862, 293] on link "3456WP" at bounding box center [869, 292] width 92 height 16
type input "3456WP"
type input "[DATE]"
click at [841, 272] on input "text" at bounding box center [919, 279] width 192 height 15
click at [855, 300] on link "418325040A" at bounding box center [869, 298] width 92 height 16
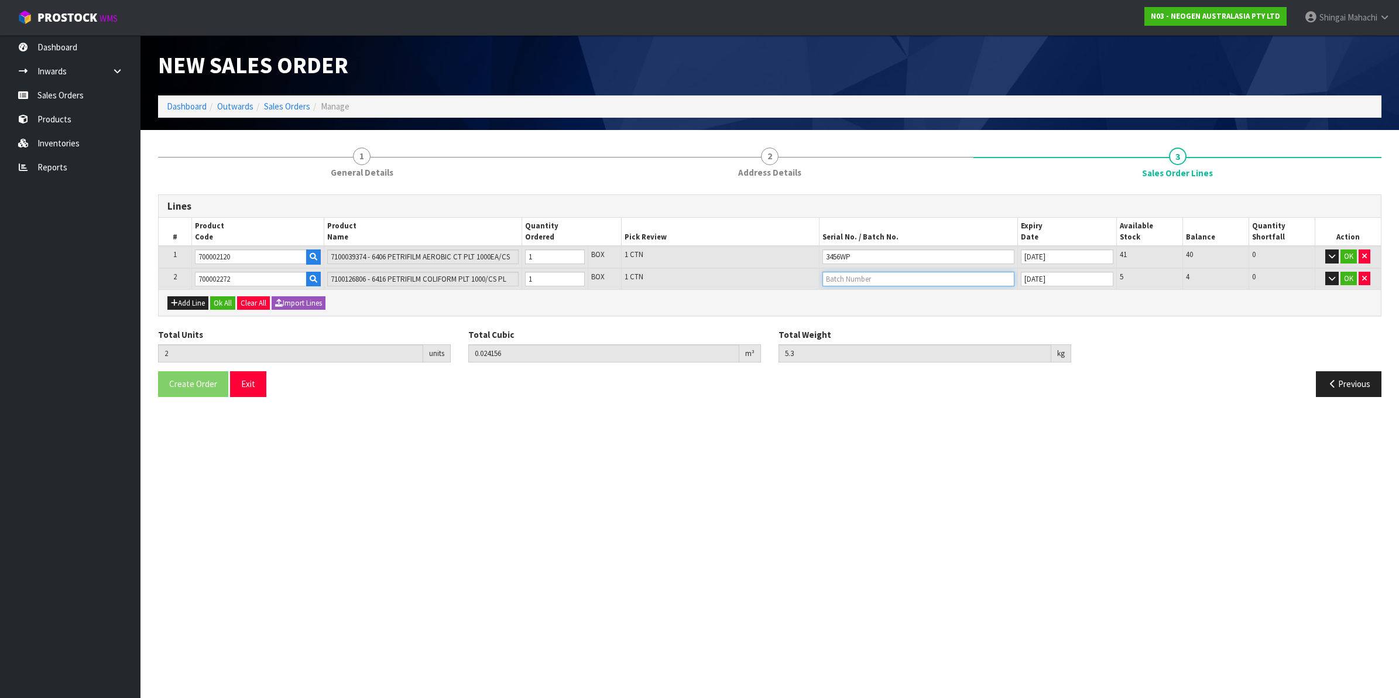
type input "418325040A"
type input "10/08/2026"
click at [1345, 256] on button "OK" at bounding box center [1349, 256] width 16 height 14
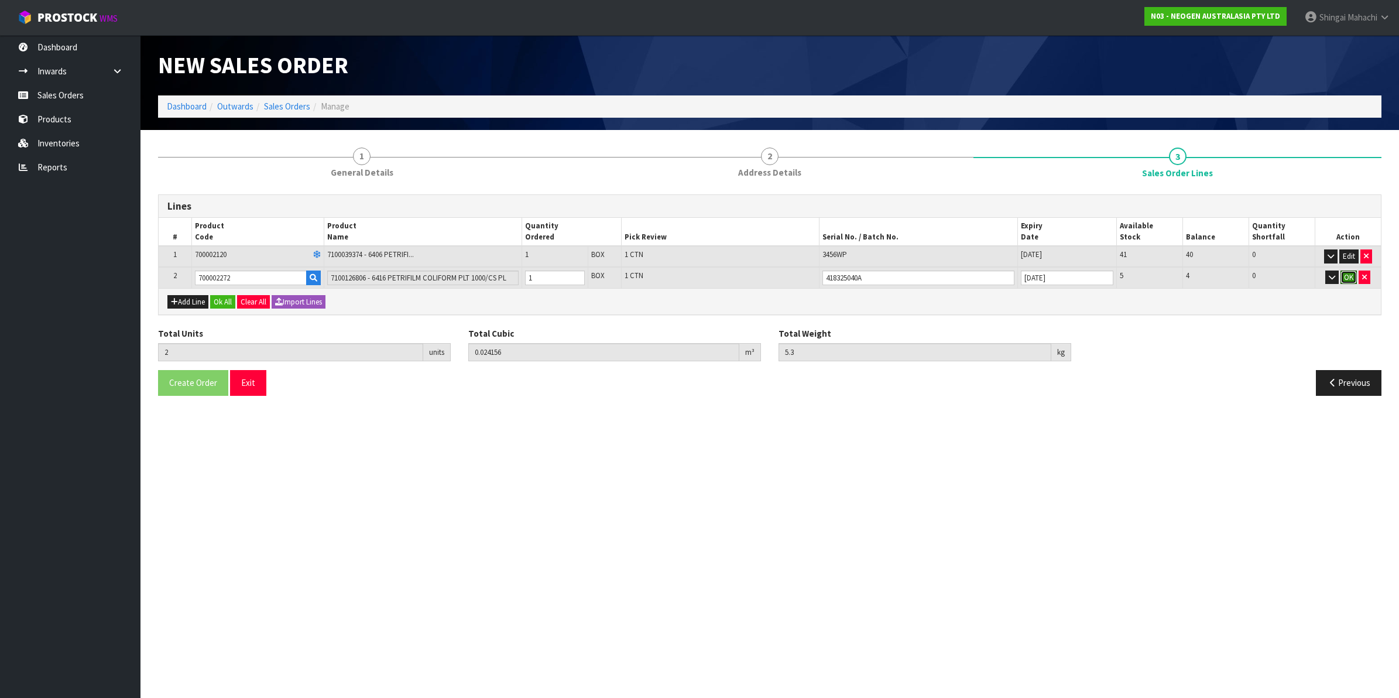
drag, startPoint x: 1345, startPoint y: 276, endPoint x: 1305, endPoint y: 296, distance: 44.0
click at [1344, 276] on button "OK" at bounding box center [1349, 277] width 16 height 14
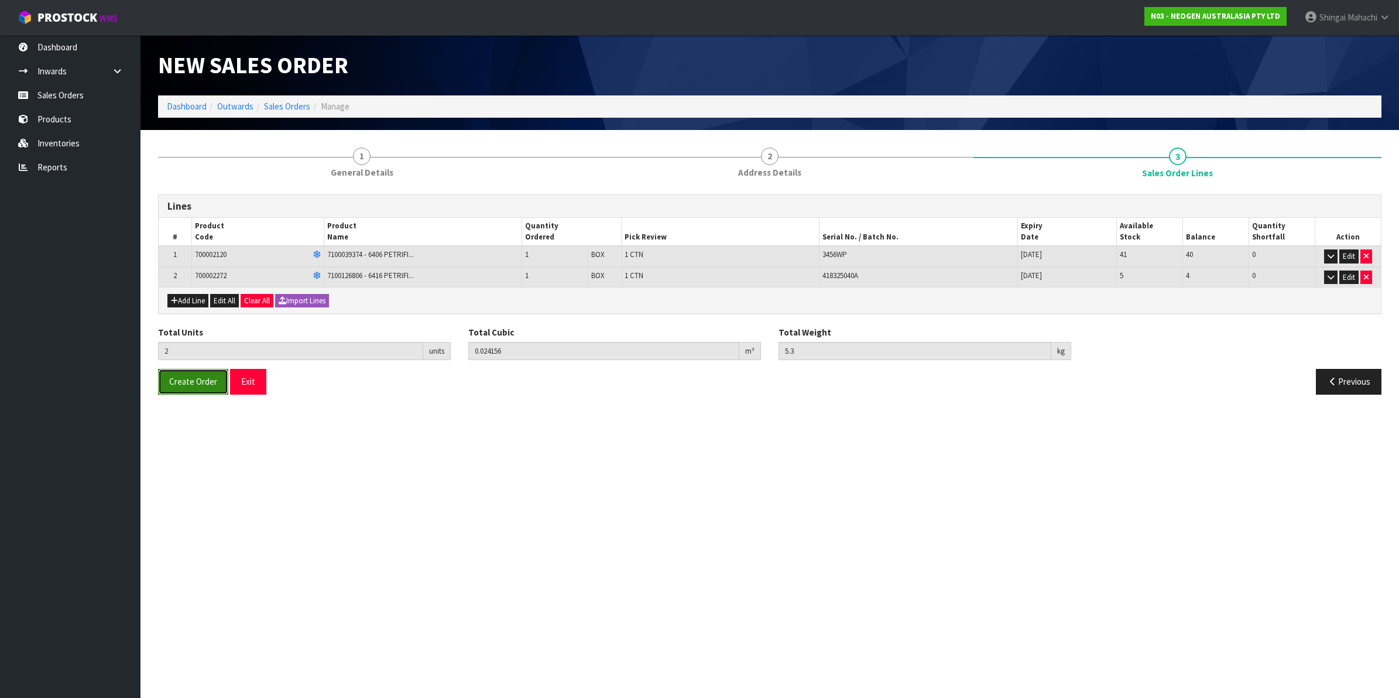
click at [197, 383] on span "Create Order" at bounding box center [193, 381] width 48 height 11
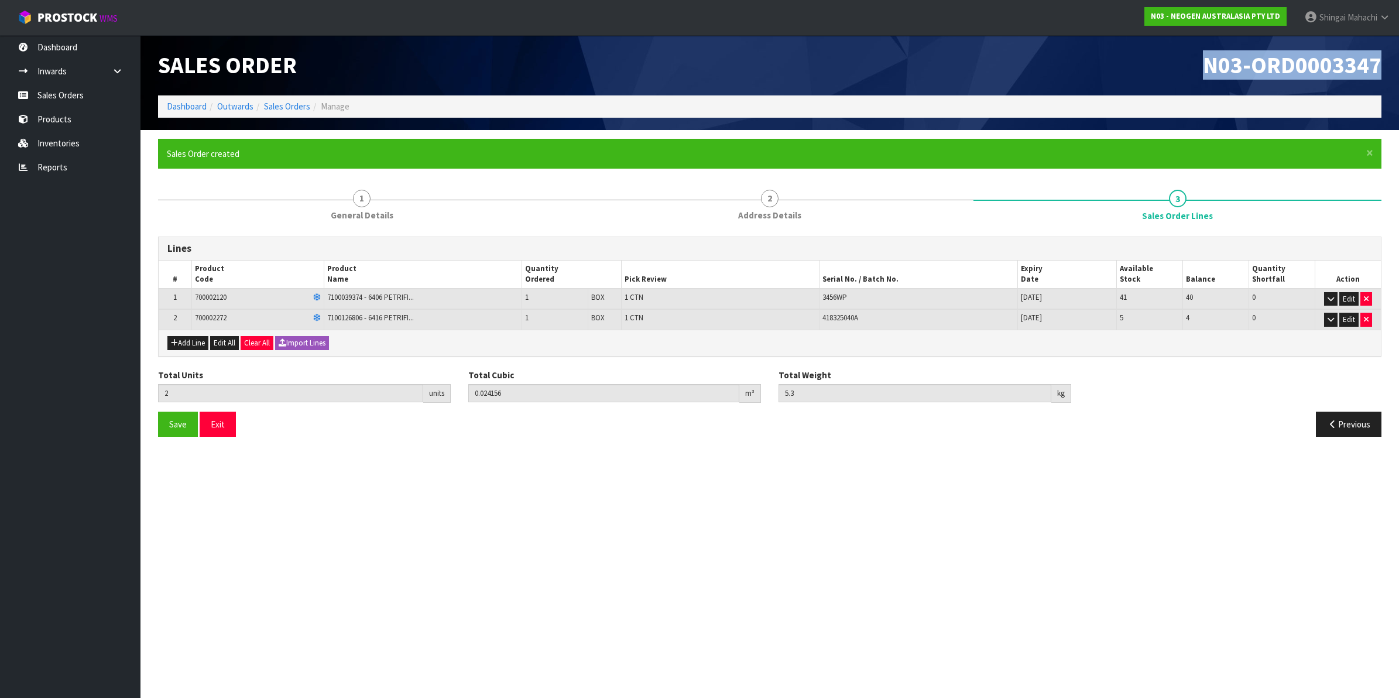
drag, startPoint x: 1204, startPoint y: 67, endPoint x: 1382, endPoint y: 59, distance: 178.2
click at [1382, 59] on div "N03-ORD0003347" at bounding box center [1080, 65] width 621 height 60
copy span "N03-ORD0003347"
click at [1019, 532] on section "Edit Sales Order N03-ORD0003347 Dashboard Outwards Sales Orders Manage Sales Or…" at bounding box center [699, 349] width 1399 height 698
click at [1387, 15] on icon at bounding box center [1384, 17] width 11 height 9
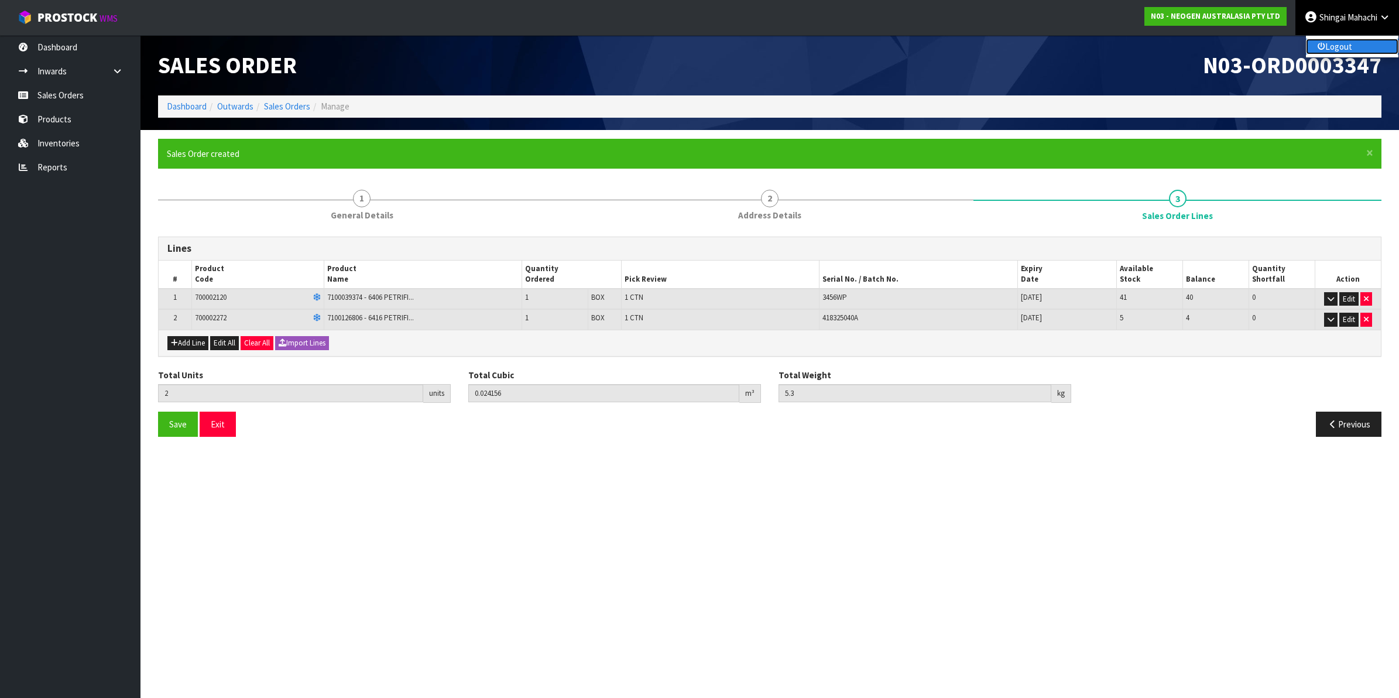
click at [1338, 42] on link "Logout" at bounding box center [1352, 47] width 92 height 16
